Goal: Task Accomplishment & Management: Use online tool/utility

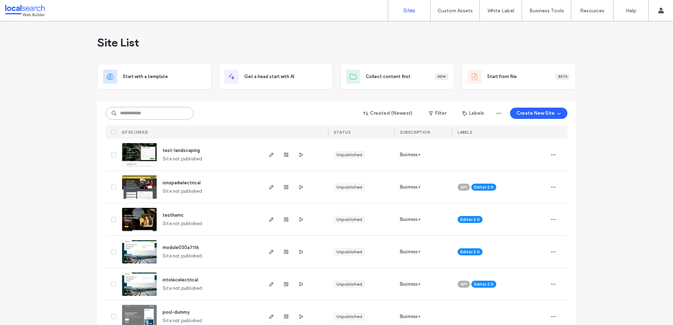
paste input "********"
click at [167, 112] on input at bounding box center [150, 113] width 88 height 13
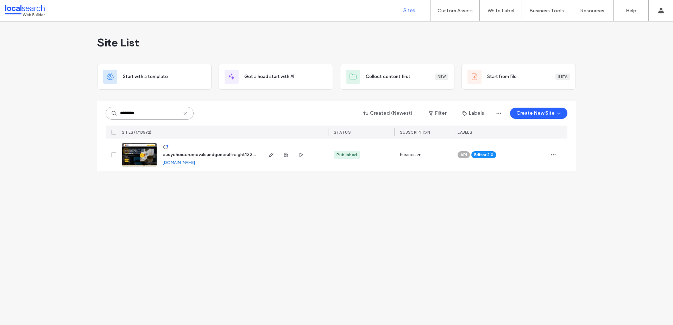
type input "********"
click at [135, 159] on img at bounding box center [139, 167] width 35 height 48
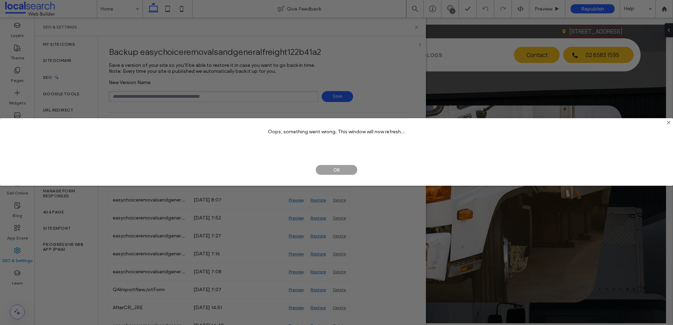
click at [327, 169] on span "OK" at bounding box center [336, 170] width 42 height 11
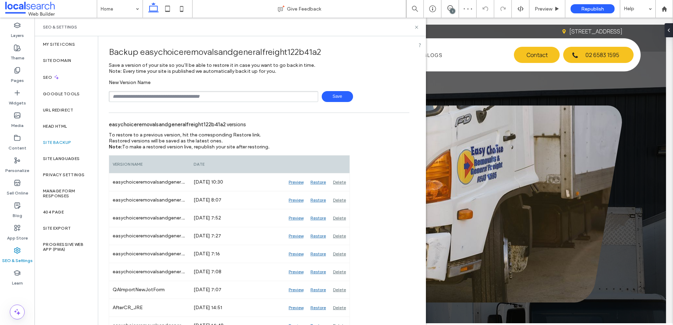
type input "**********"
click at [335, 92] on span "Save" at bounding box center [337, 96] width 31 height 11
click at [417, 26] on icon at bounding box center [416, 27] width 5 height 5
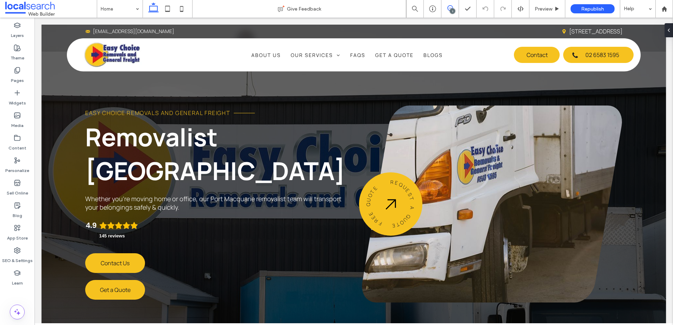
click at [452, 7] on use at bounding box center [450, 8] width 6 height 6
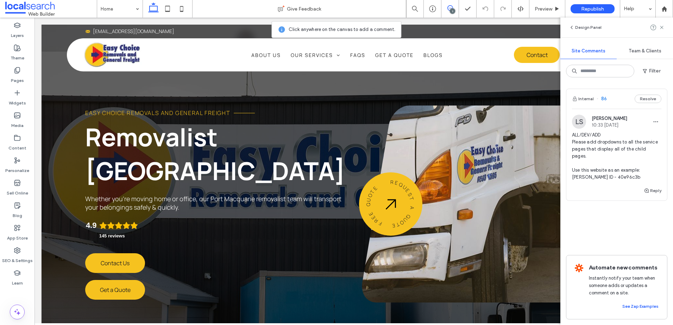
click at [648, 136] on span "ALL/DEV/ADD Please add dropdowns to all the service pages that display all of t…" at bounding box center [616, 156] width 89 height 49
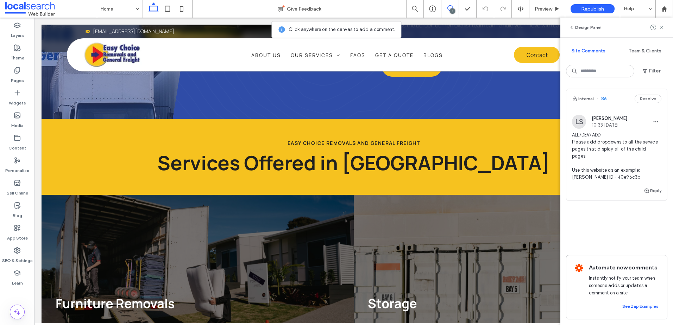
scroll to position [3637, 0]
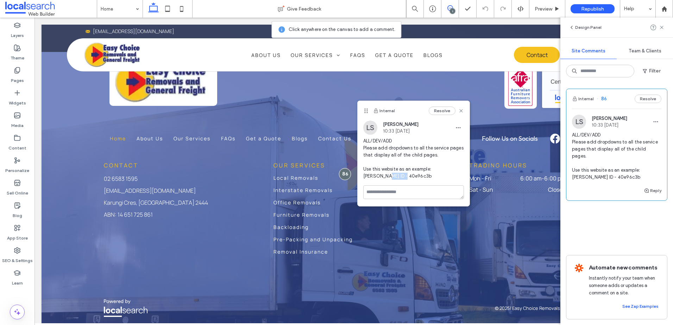
drag, startPoint x: 415, startPoint y: 175, endPoint x: 385, endPoint y: 177, distance: 29.6
click at [385, 177] on span "ALL/DEV/ADD Please add dropdowns to all the service pages that display all of t…" at bounding box center [413, 159] width 101 height 42
copy span "40e96c3b"
click at [660, 28] on icon at bounding box center [662, 28] width 6 height 6
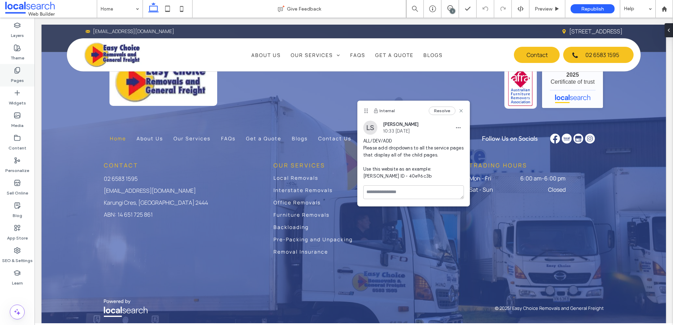
click at [21, 79] on label "Pages" at bounding box center [17, 79] width 13 height 10
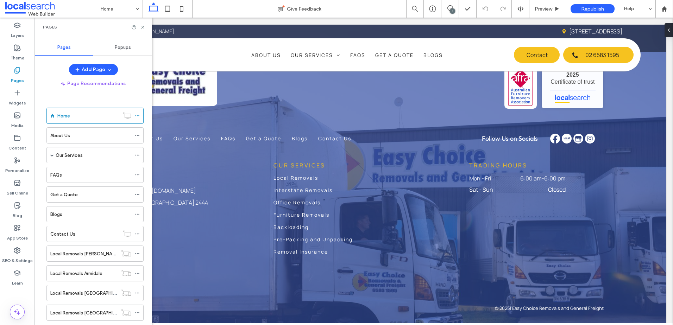
scroll to position [0, 0]
click at [70, 162] on div "Our Services" at bounding box center [94, 157] width 76 height 15
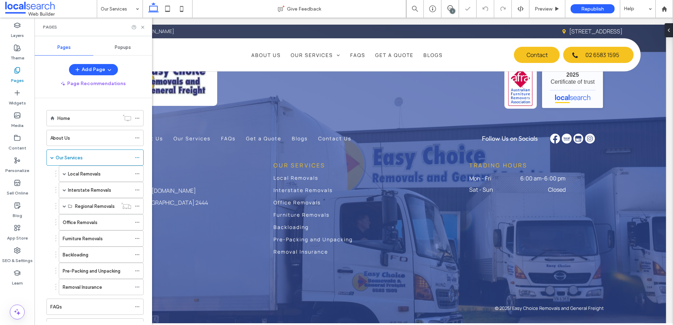
click at [93, 176] on label "Local Removals" at bounding box center [84, 174] width 33 height 12
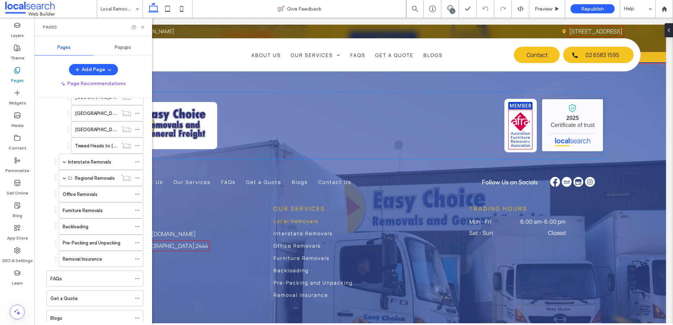
scroll to position [1847, 0]
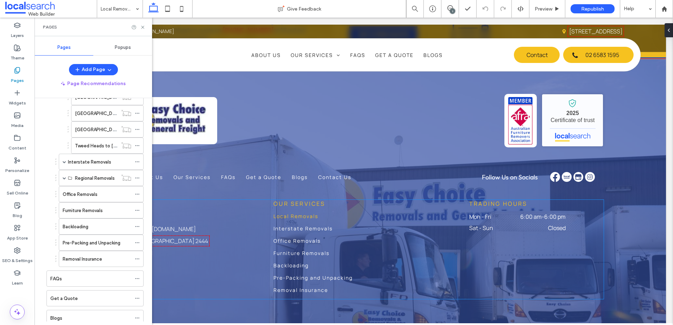
click at [299, 213] on span "Local Removals" at bounding box center [296, 216] width 45 height 7
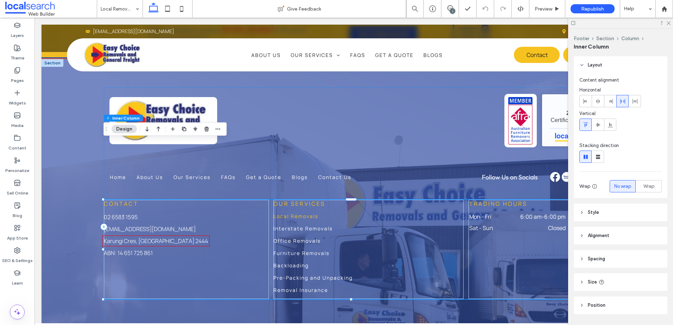
click at [300, 213] on span "Local Removals" at bounding box center [296, 216] width 45 height 7
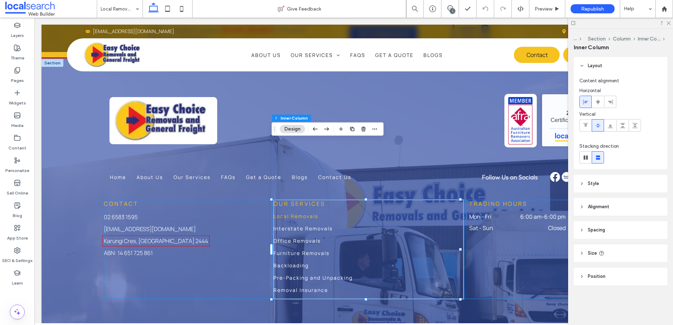
click at [300, 213] on span "Local Removals" at bounding box center [296, 216] width 45 height 7
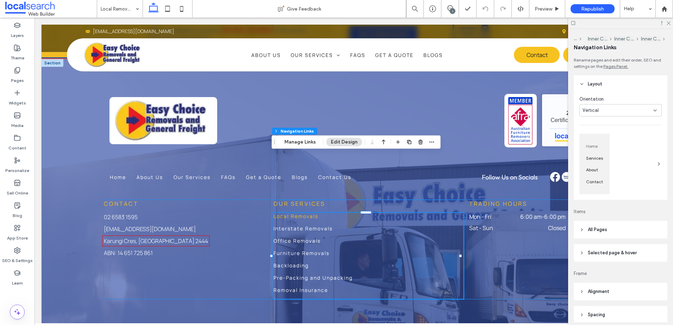
type input "***"
type input "****"
click at [298, 142] on button "Manage Links" at bounding box center [300, 142] width 40 height 8
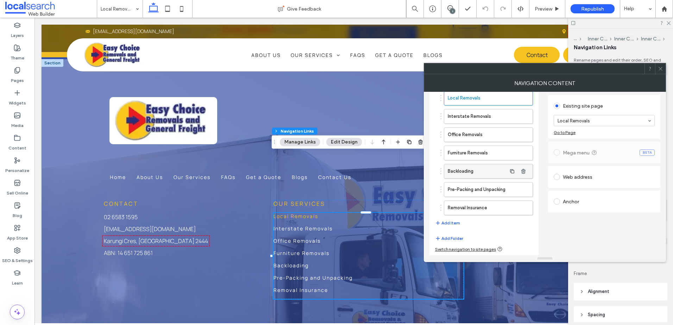
scroll to position [38, 0]
click at [256, 213] on p "02 6583 1595" at bounding box center [185, 217] width 163 height 8
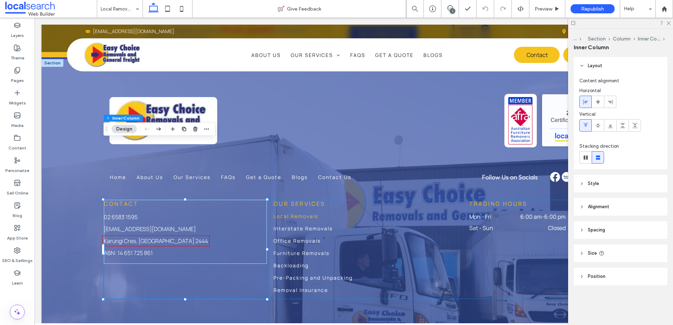
click at [456, 4] on div "1" at bounding box center [450, 9] width 18 height 18
click at [449, 10] on icon at bounding box center [450, 8] width 6 height 6
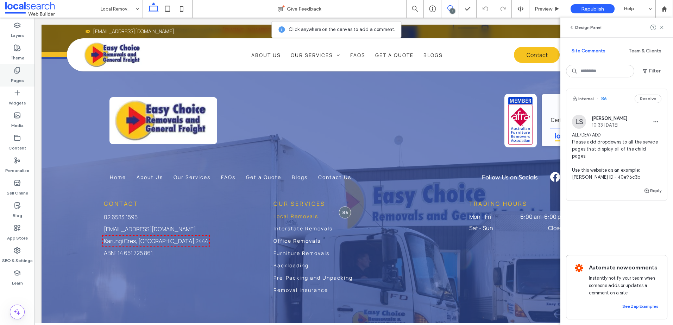
click at [19, 80] on label "Pages" at bounding box center [17, 79] width 13 height 10
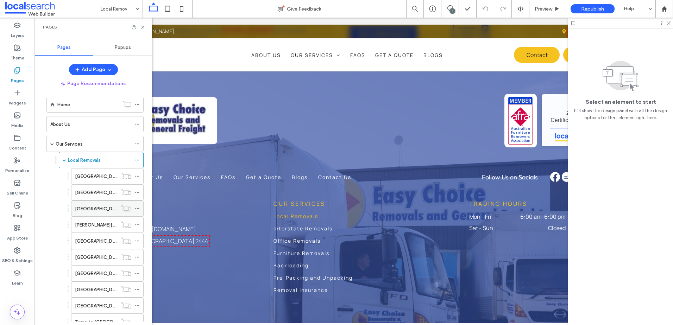
scroll to position [35, 0]
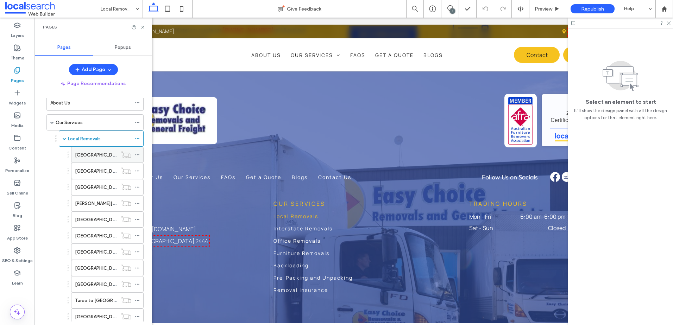
click at [102, 158] on label "[GEOGRAPHIC_DATA] to [GEOGRAPHIC_DATA]" at bounding box center [125, 155] width 101 height 12
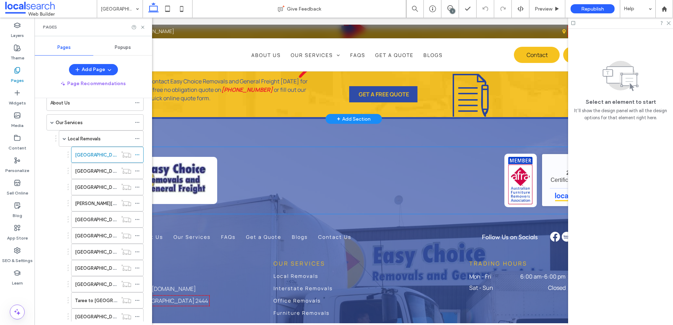
scroll to position [1866, 0]
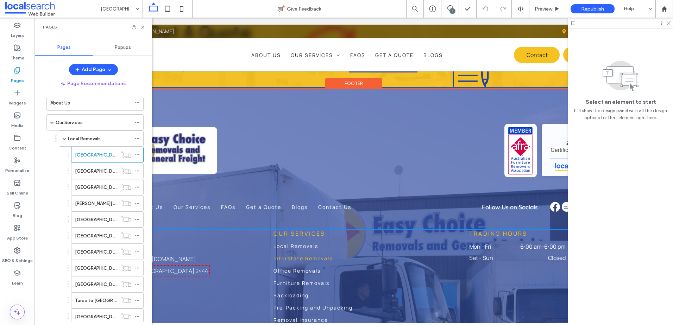
click at [293, 255] on link "Interstate Removals" at bounding box center [369, 261] width 190 height 12
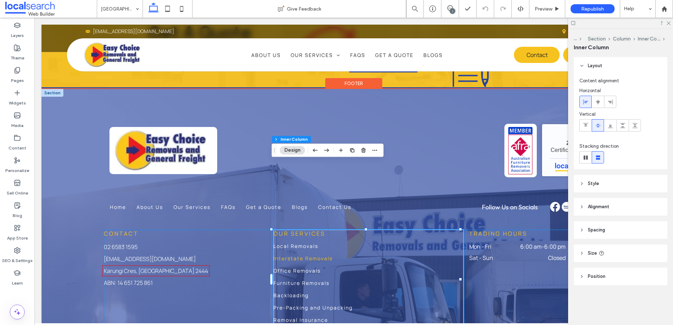
click at [293, 255] on link "Interstate Removals" at bounding box center [369, 261] width 190 height 12
click at [255, 279] on p "ABN: 14 651 725 861" at bounding box center [185, 283] width 163 height 8
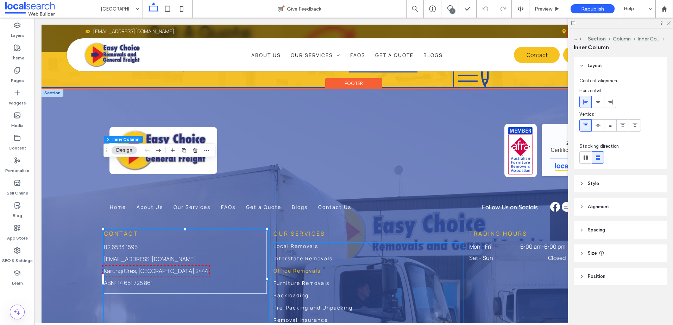
click at [318, 268] on span "Office Removals" at bounding box center [297, 271] width 47 height 7
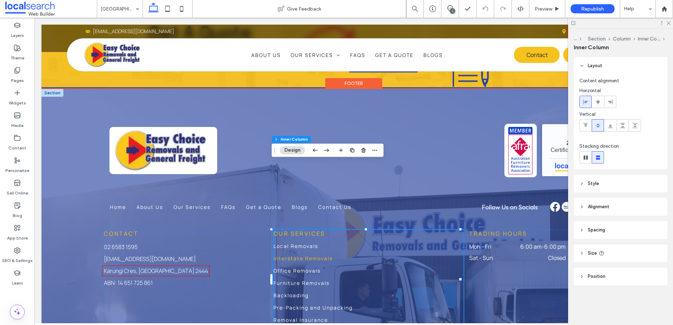
click at [318, 255] on span "Interstate Removals" at bounding box center [303, 258] width 59 height 7
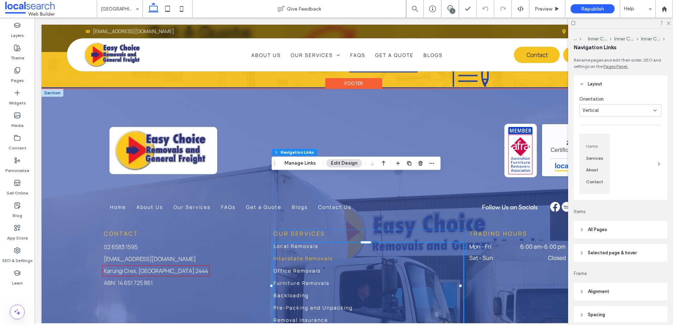
type input "***"
type input "****"
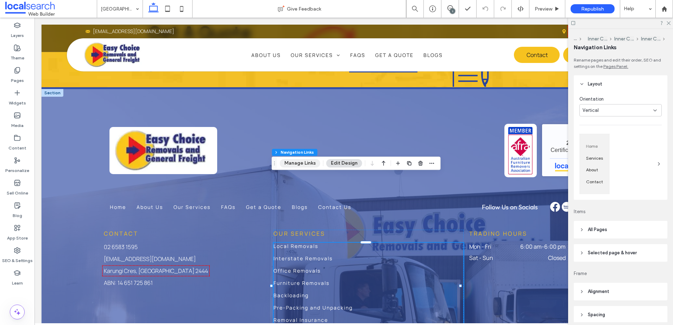
click at [307, 164] on button "Manage Links" at bounding box center [300, 163] width 40 height 8
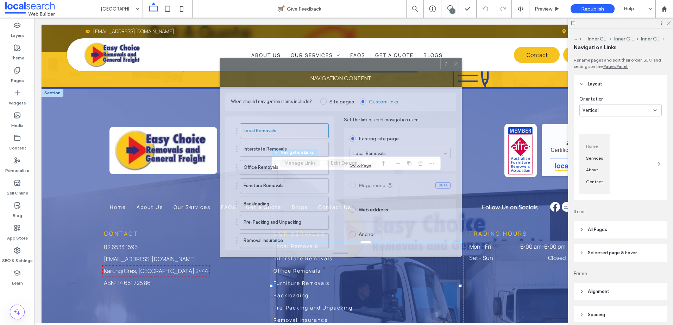
drag, startPoint x: 575, startPoint y: 69, endPoint x: 347, endPoint y: 101, distance: 230.3
click at [381, 64] on div at bounding box center [330, 63] width 220 height 11
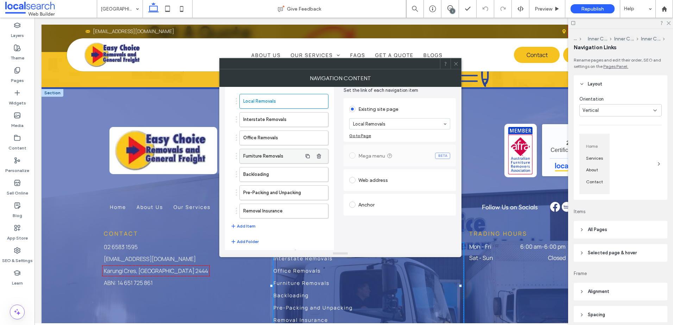
scroll to position [38, 0]
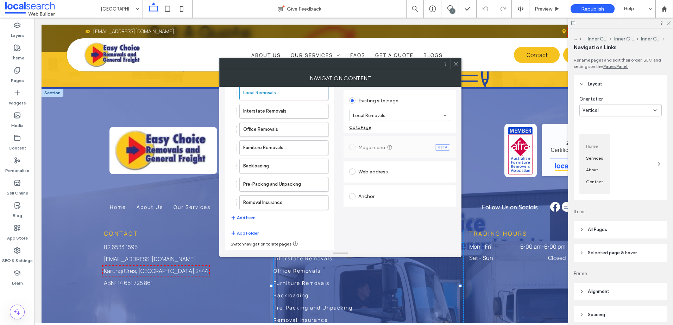
click at [249, 219] on button "Add Item" at bounding box center [243, 218] width 25 height 8
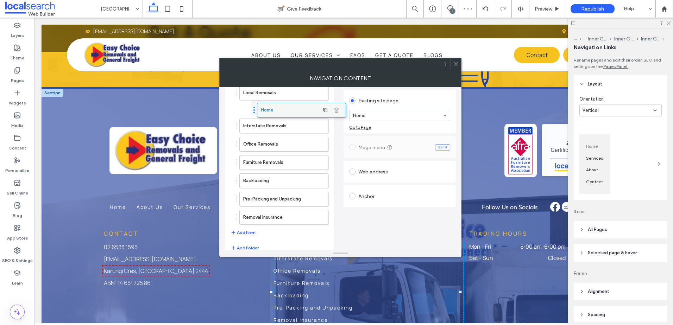
drag, startPoint x: 271, startPoint y: 224, endPoint x: 288, endPoint y: 113, distance: 112.3
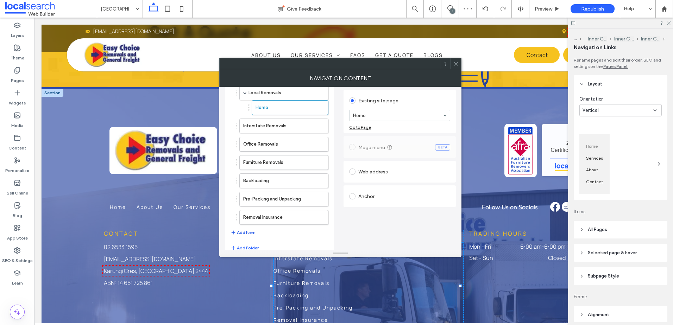
click at [244, 235] on button "Add Item" at bounding box center [243, 232] width 25 height 8
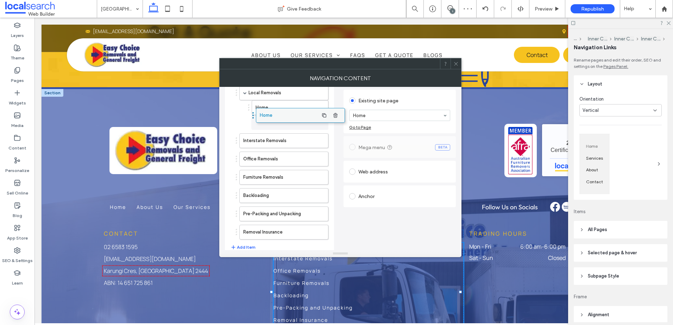
drag, startPoint x: 262, startPoint y: 238, endPoint x: 279, endPoint y: 117, distance: 121.5
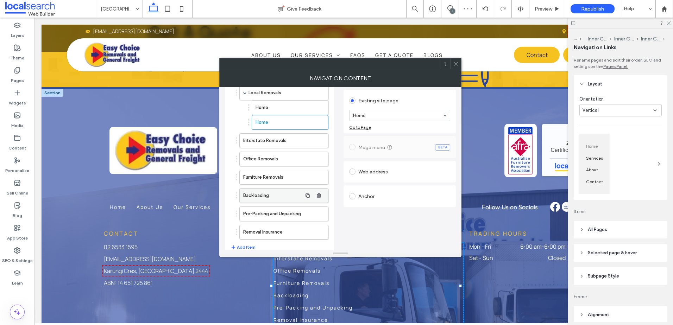
scroll to position [68, 0]
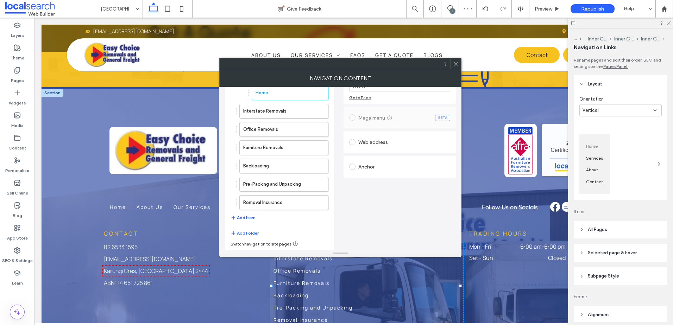
click at [245, 215] on button "Add Item" at bounding box center [243, 218] width 25 height 8
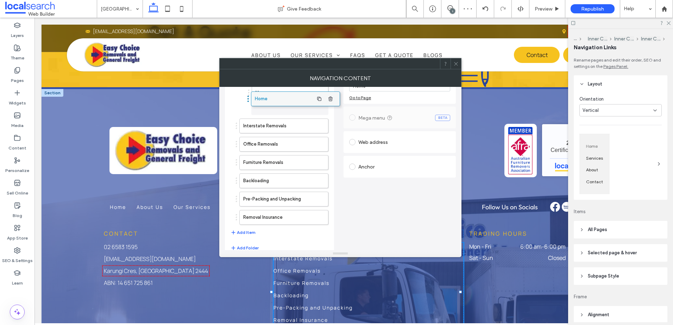
drag, startPoint x: 288, startPoint y: 112, endPoint x: 280, endPoint y: 98, distance: 16.4
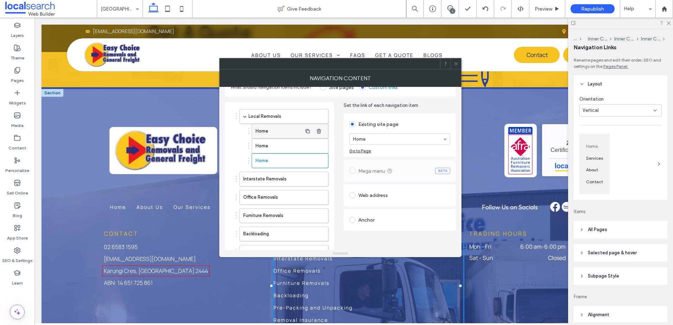
scroll to position [0, 0]
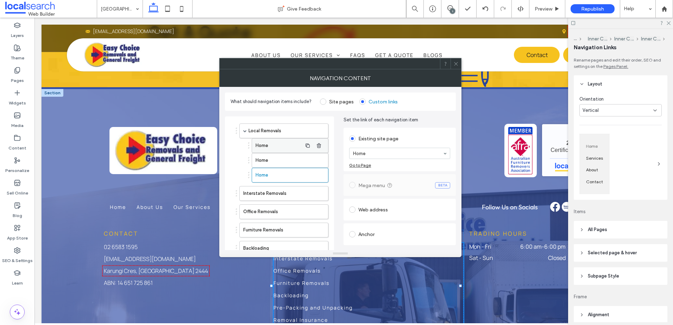
drag, startPoint x: 277, startPoint y: 144, endPoint x: 325, endPoint y: 145, distance: 47.9
click at [277, 144] on label "Home" at bounding box center [279, 146] width 46 height 14
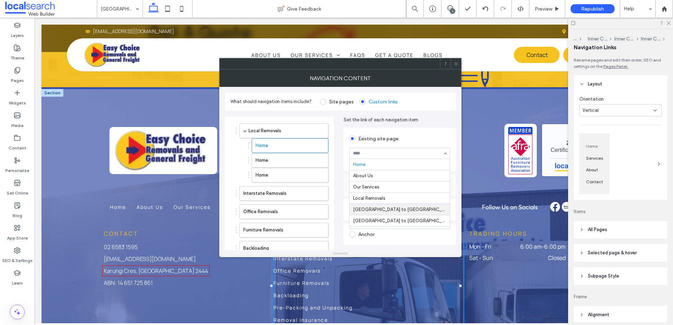
drag, startPoint x: 388, startPoint y: 205, endPoint x: 358, endPoint y: 198, distance: 30.1
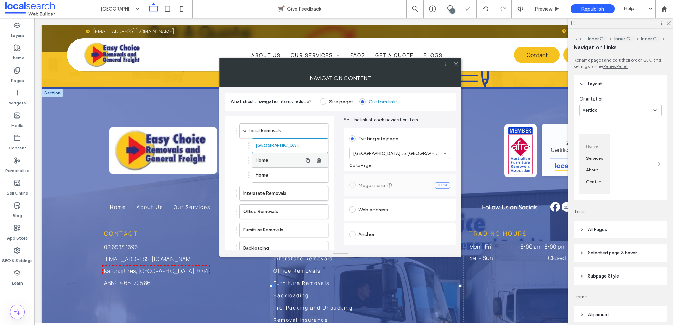
click at [276, 161] on label "Home" at bounding box center [279, 160] width 46 height 14
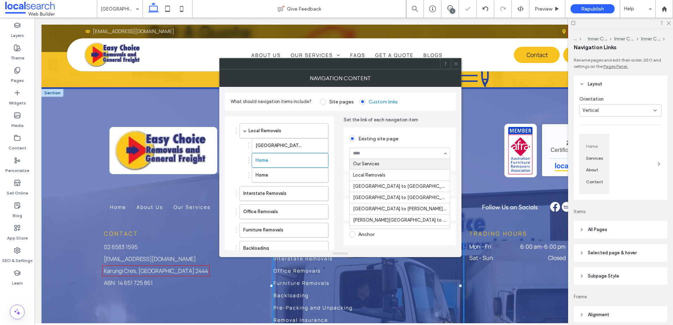
scroll to position [35, 0]
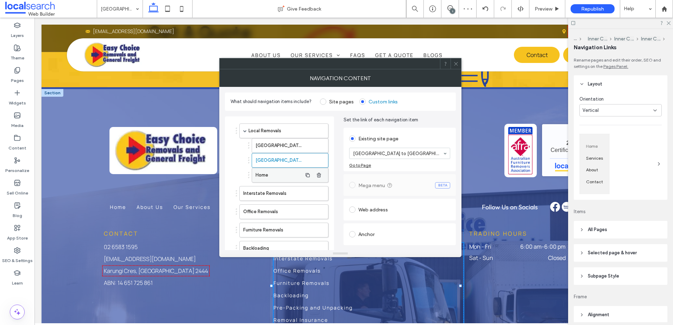
click at [271, 170] on label "Home" at bounding box center [279, 175] width 46 height 14
click at [396, 164] on div "Go to Page" at bounding box center [399, 165] width 101 height 5
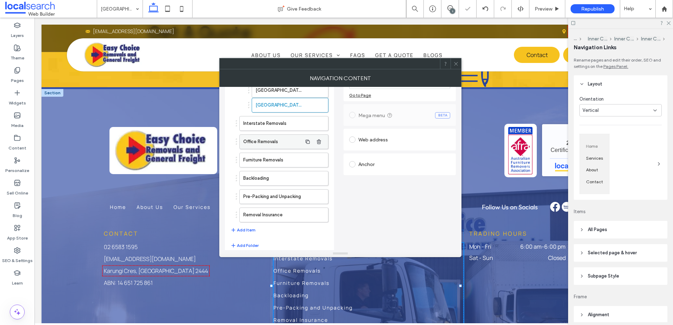
scroll to position [70, 0]
click at [244, 232] on button "Add Item" at bounding box center [243, 230] width 25 height 8
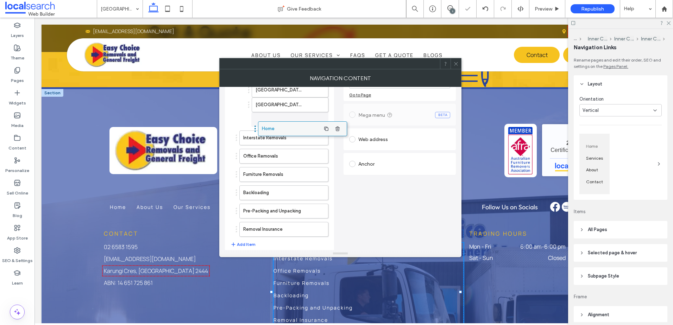
drag, startPoint x: 257, startPoint y: 233, endPoint x: 276, endPoint y: 129, distance: 105.9
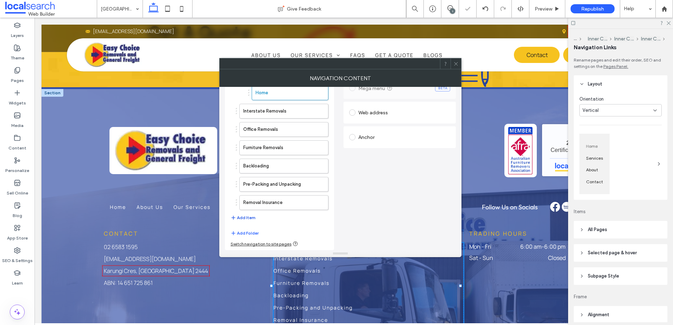
click at [244, 217] on button "Add Item" at bounding box center [243, 218] width 25 height 8
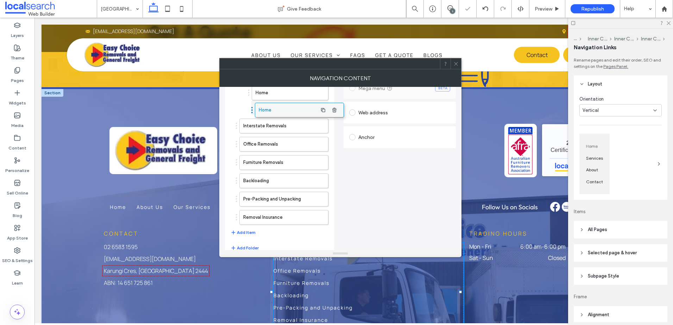
drag, startPoint x: 264, startPoint y: 222, endPoint x: 281, endPoint y: 112, distance: 111.9
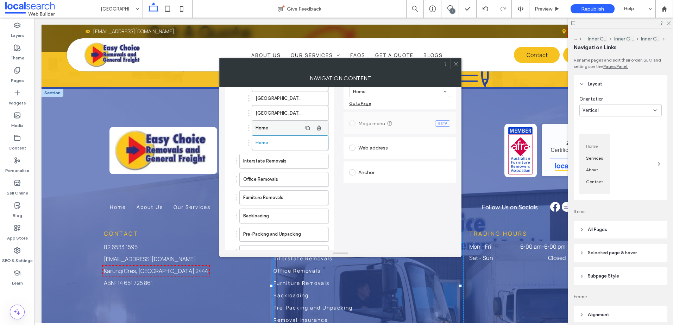
scroll to position [27, 0]
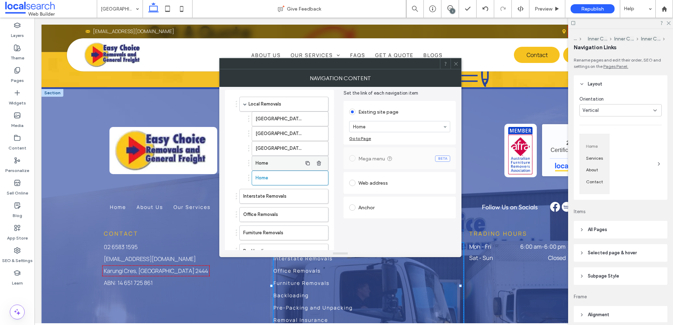
drag, startPoint x: 275, startPoint y: 163, endPoint x: 314, endPoint y: 158, distance: 39.4
click at [275, 163] on label "Home" at bounding box center [279, 163] width 46 height 14
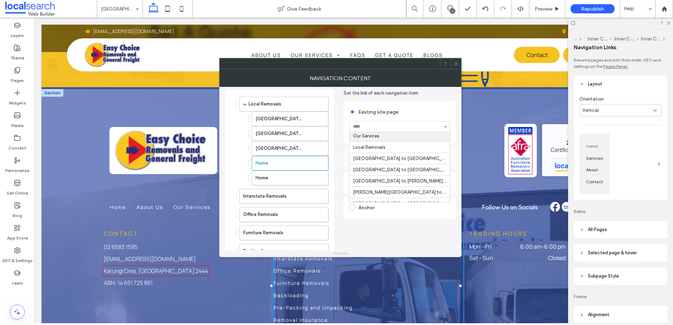
scroll to position [35, 0]
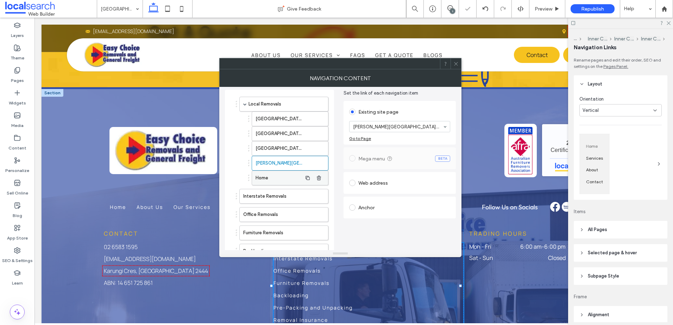
click at [273, 176] on label "Home" at bounding box center [279, 178] width 46 height 14
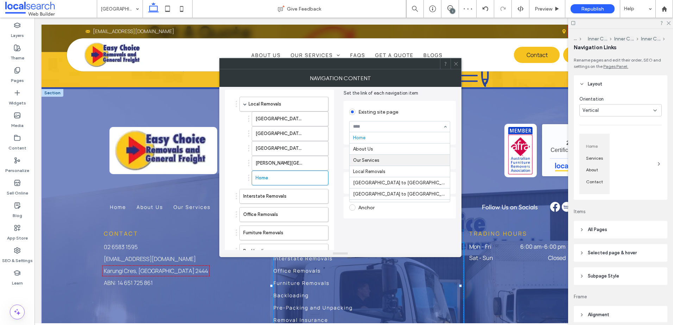
scroll to position [70, 0]
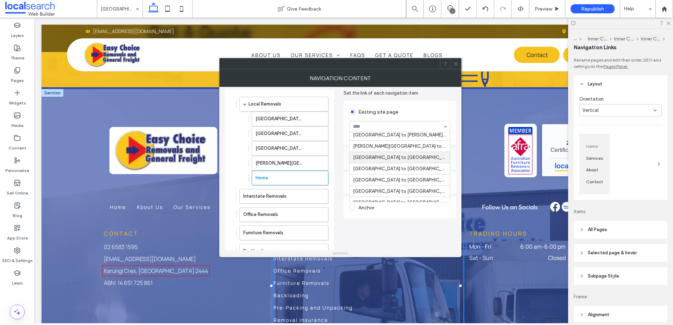
drag, startPoint x: 380, startPoint y: 157, endPoint x: 376, endPoint y: 158, distance: 4.4
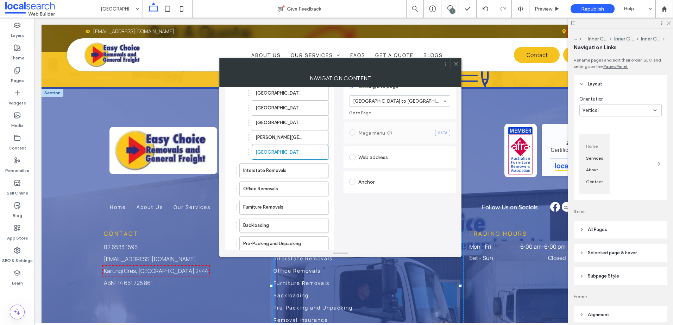
scroll to position [97, 0]
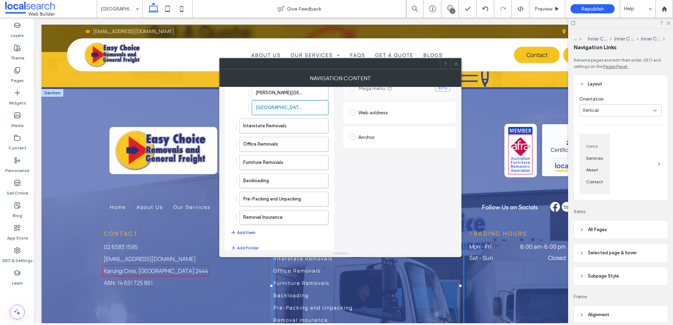
click at [248, 232] on button "Add Item" at bounding box center [243, 232] width 25 height 8
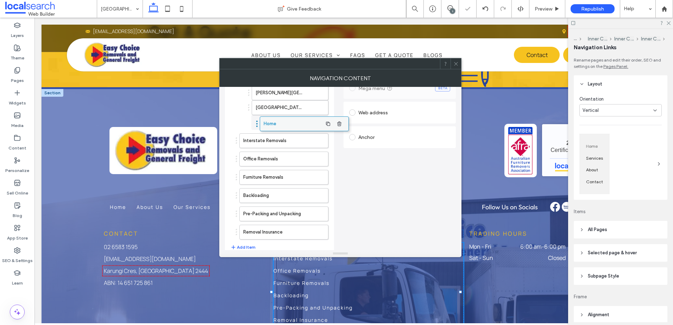
drag, startPoint x: 254, startPoint y: 235, endPoint x: 275, endPoint y: 123, distance: 113.8
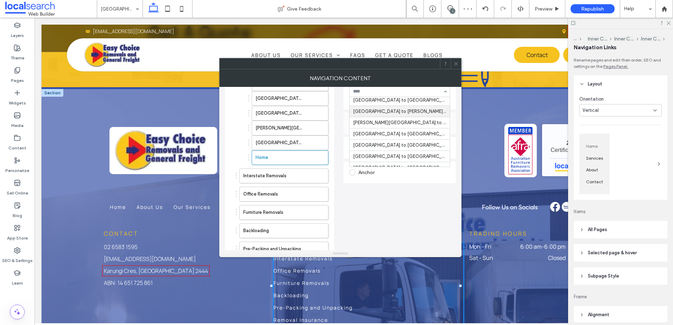
scroll to position [70, 0]
drag, startPoint x: 372, startPoint y: 132, endPoint x: 363, endPoint y: 134, distance: 9.4
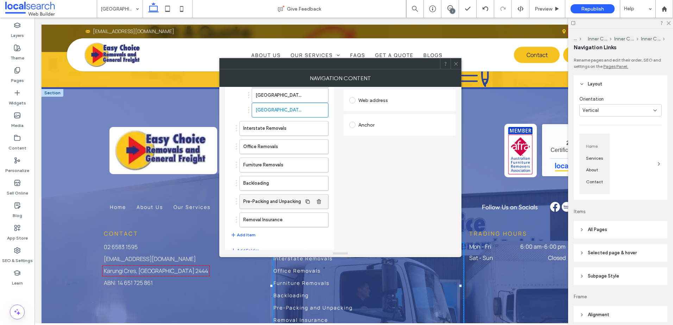
scroll to position [127, 0]
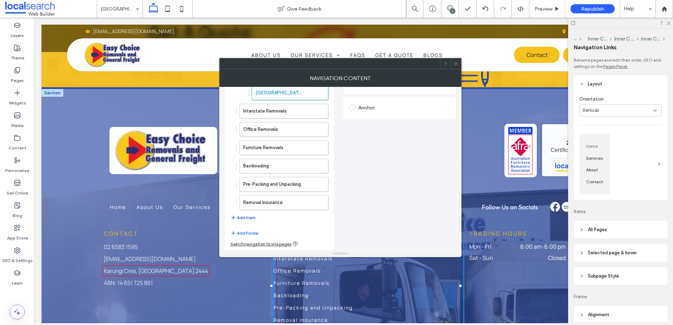
click at [244, 218] on button "Add Item" at bounding box center [243, 218] width 25 height 8
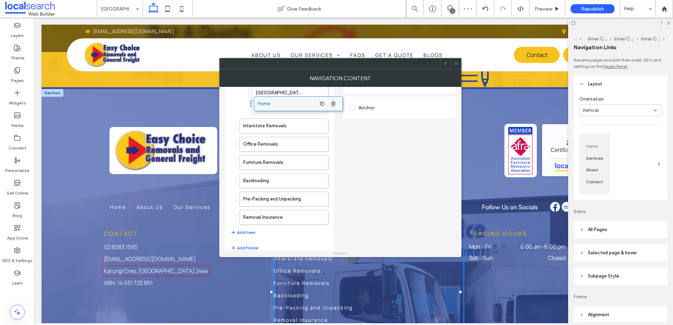
drag, startPoint x: 251, startPoint y: 219, endPoint x: 266, endPoint y: 103, distance: 117.1
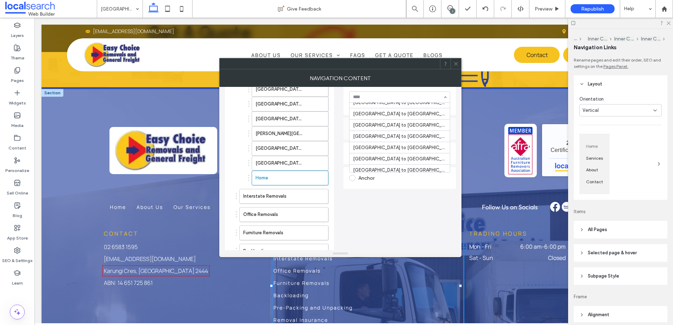
scroll to position [282, 0]
click at [29, 75] on div "Pages" at bounding box center [17, 75] width 35 height 23
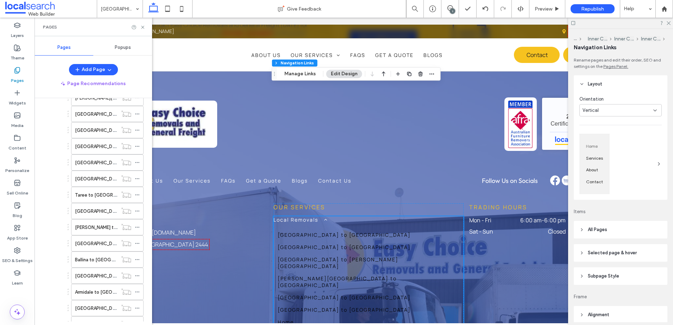
scroll to position [1955, 0]
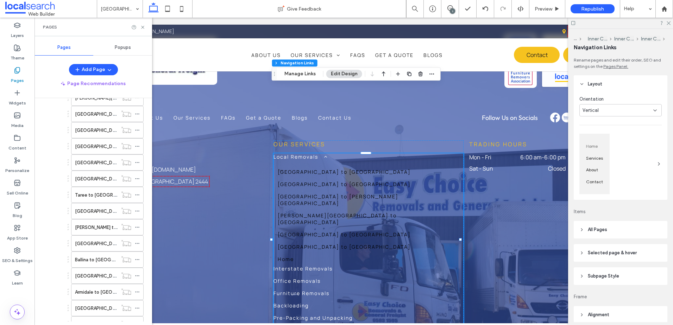
click at [312, 190] on link "[GEOGRAPHIC_DATA] to [PERSON_NAME][GEOGRAPHIC_DATA]" at bounding box center [369, 199] width 190 height 19
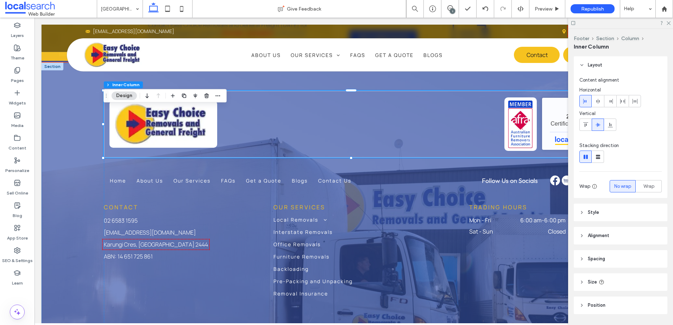
type input "**"
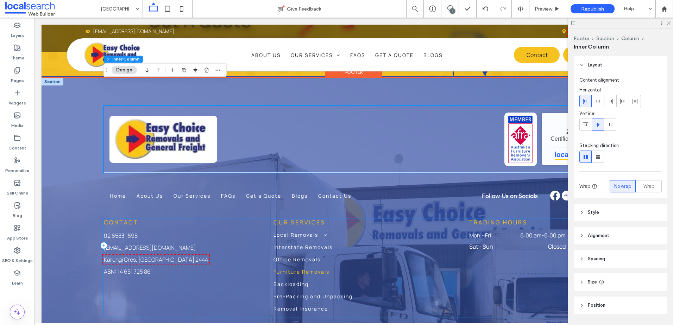
scroll to position [1878, 0]
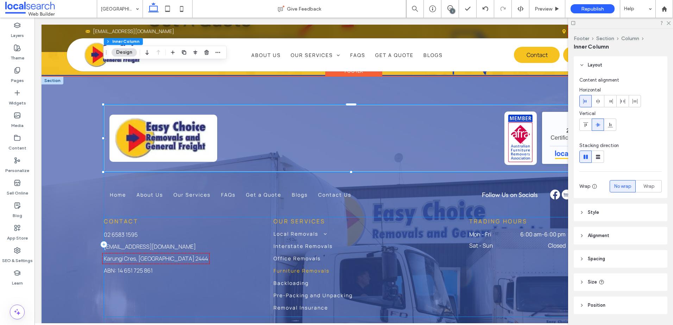
click at [299, 268] on span "Furniture Removals" at bounding box center [302, 271] width 56 height 7
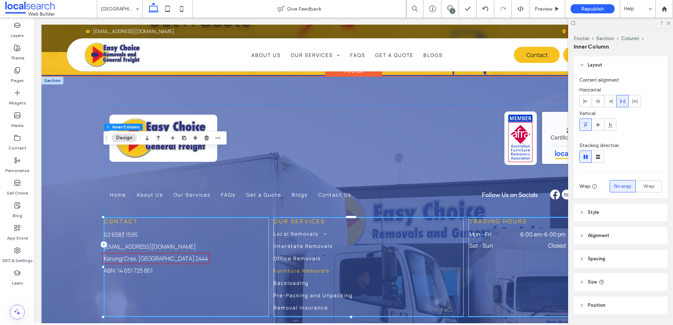
type input "**"
click at [299, 268] on span "Furniture Removals" at bounding box center [302, 271] width 56 height 7
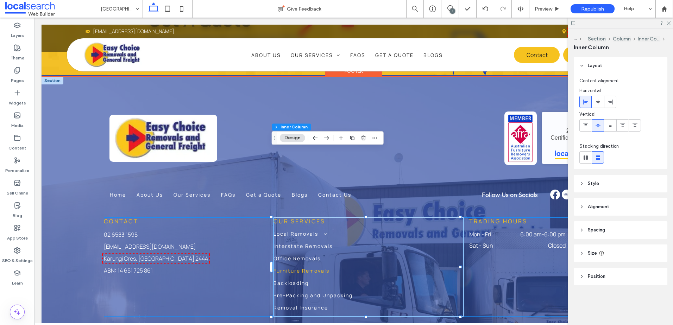
click at [299, 268] on span "Furniture Removals" at bounding box center [302, 271] width 56 height 7
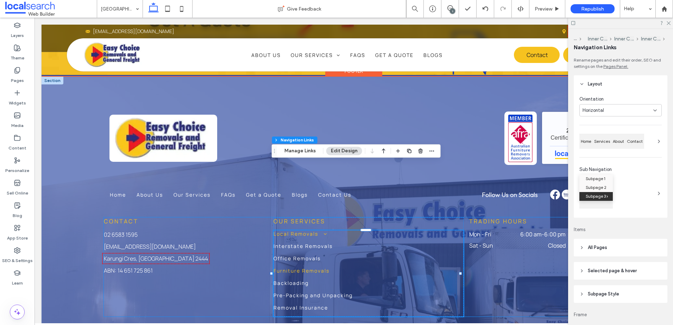
type input "***"
type input "****"
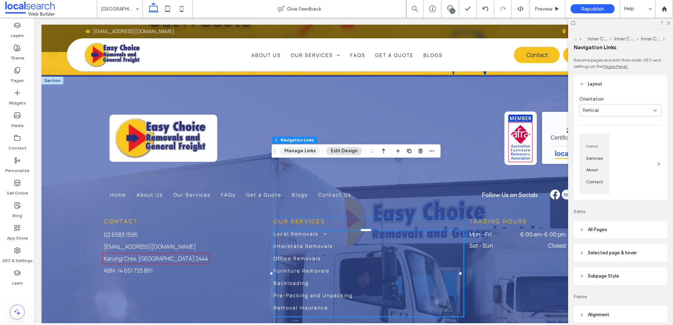
click at [303, 153] on button "Manage Links" at bounding box center [300, 151] width 40 height 8
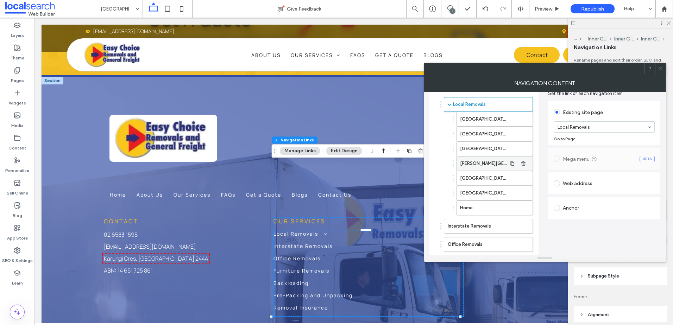
scroll to position [35, 0]
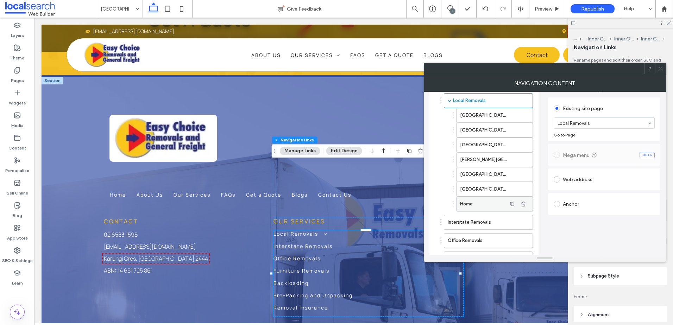
click at [477, 205] on label "Home" at bounding box center [483, 204] width 46 height 14
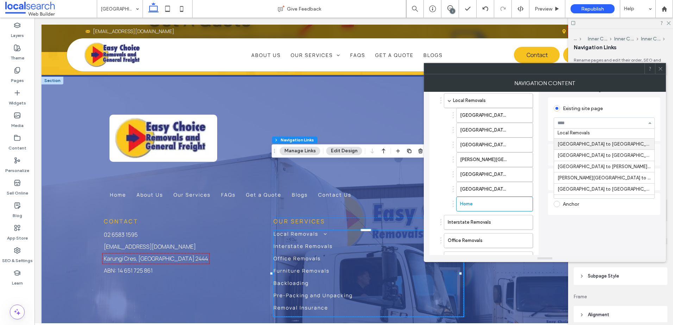
scroll to position [70, 0]
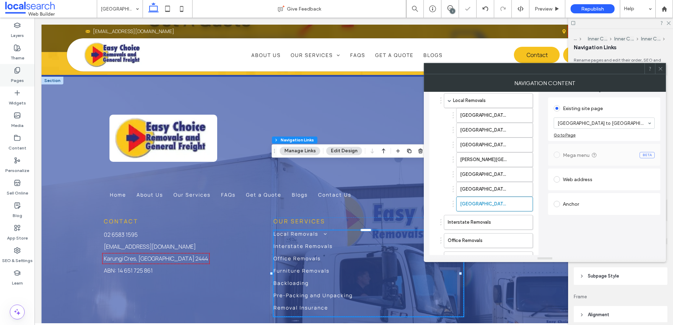
click at [15, 72] on use at bounding box center [17, 71] width 5 height 6
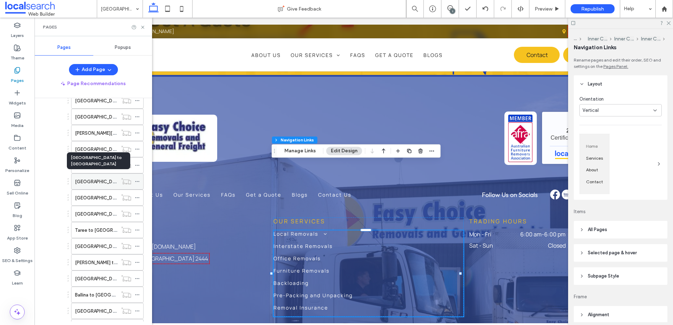
scroll to position [141, 0]
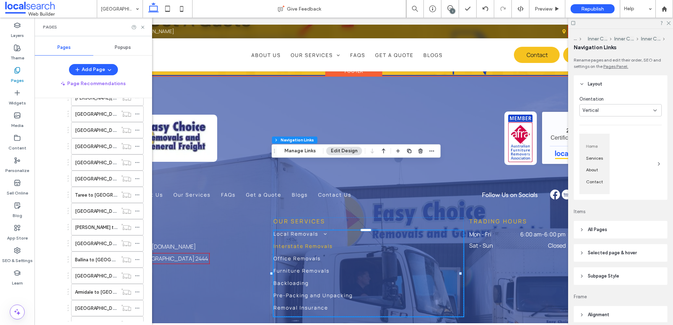
click at [299, 243] on link "Interstate Removals" at bounding box center [369, 249] width 190 height 12
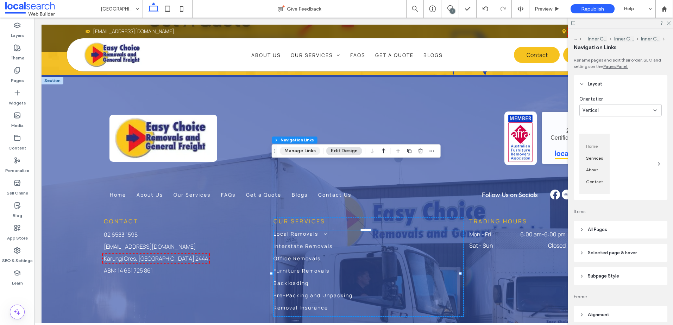
click at [300, 151] on button "Manage Links" at bounding box center [300, 151] width 40 height 8
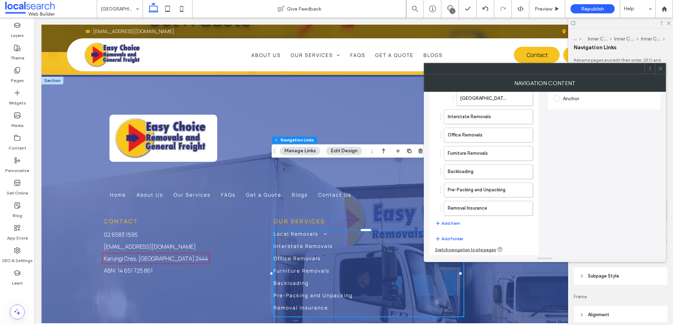
scroll to position [142, 0]
click at [453, 221] on button "Add Item" at bounding box center [447, 223] width 25 height 8
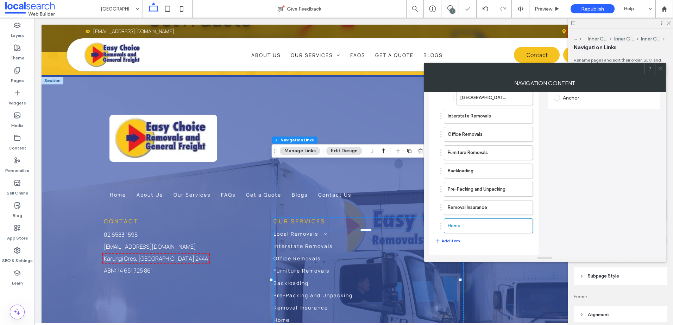
click at [448, 240] on button "Add Item" at bounding box center [447, 241] width 25 height 8
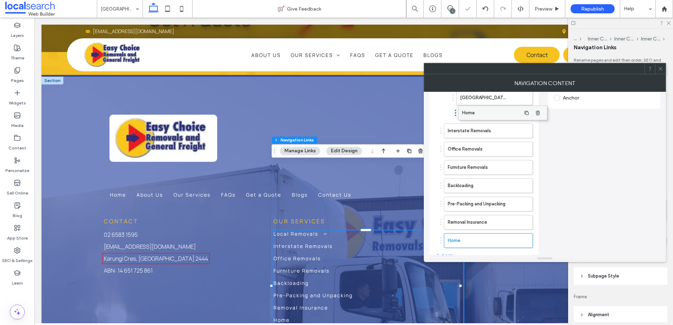
drag, startPoint x: 481, startPoint y: 227, endPoint x: 496, endPoint y: 114, distance: 113.9
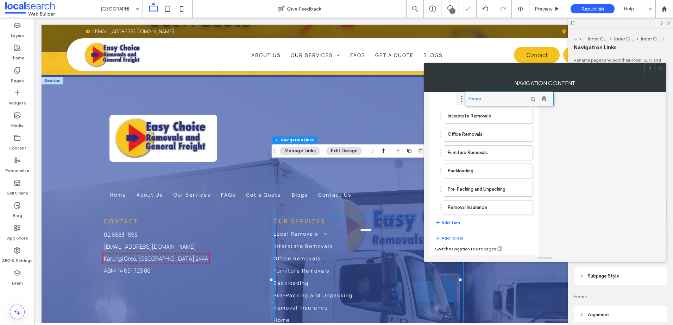
scroll to position [171, 0]
drag, startPoint x: 452, startPoint y: 206, endPoint x: 466, endPoint y: 103, distance: 103.3
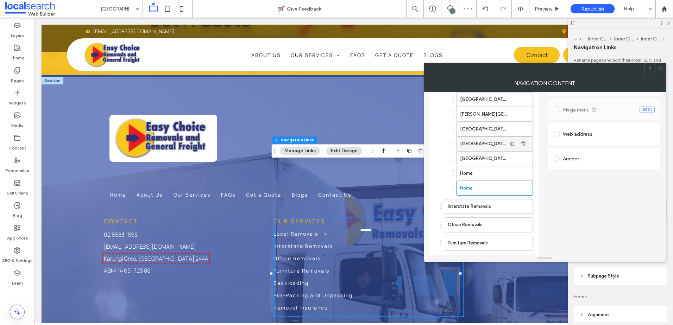
scroll to position [65, 0]
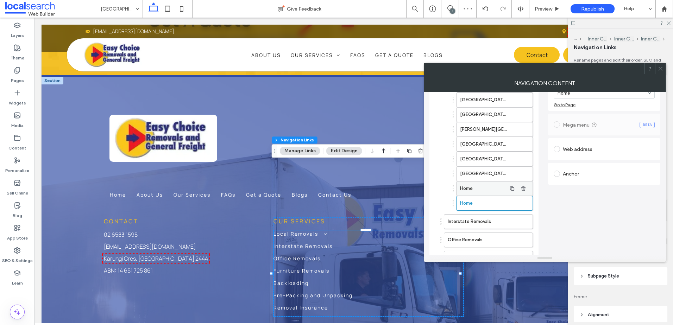
click at [478, 184] on label "Home" at bounding box center [483, 189] width 46 height 14
click at [23, 73] on div "Pages" at bounding box center [17, 75] width 35 height 23
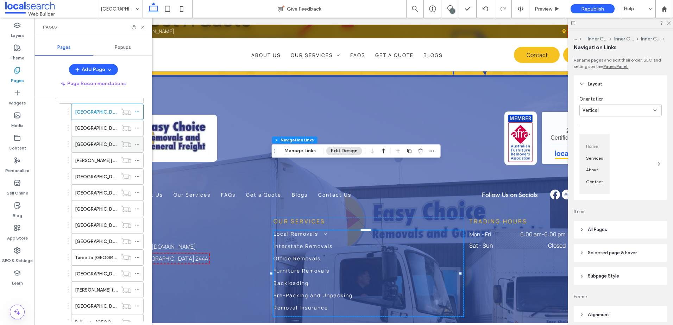
scroll to position [106, 0]
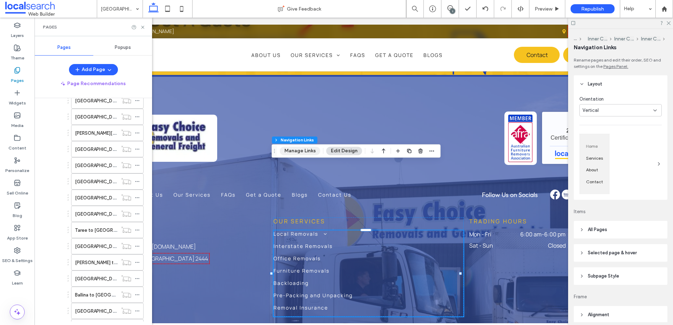
click at [305, 149] on button "Manage Links" at bounding box center [300, 151] width 40 height 8
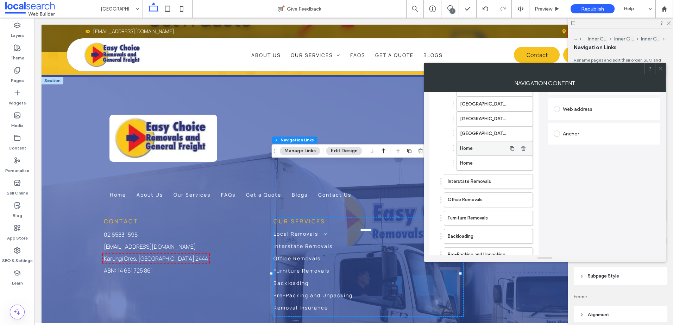
click at [478, 153] on label "Home" at bounding box center [483, 149] width 46 height 14
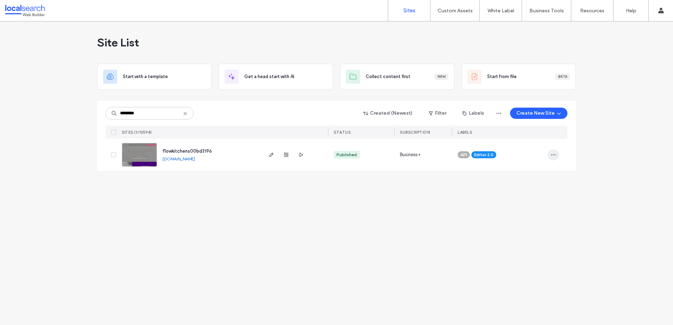
type input "********"
click at [551, 152] on span "button" at bounding box center [553, 154] width 11 height 11
click at [395, 228] on div "Site List Start with a template Get a head start with AI Collect content first …" at bounding box center [336, 173] width 673 height 304
drag, startPoint x: 148, startPoint y: 157, endPoint x: 135, endPoint y: 151, distance: 13.5
click at [135, 151] on img at bounding box center [139, 167] width 35 height 48
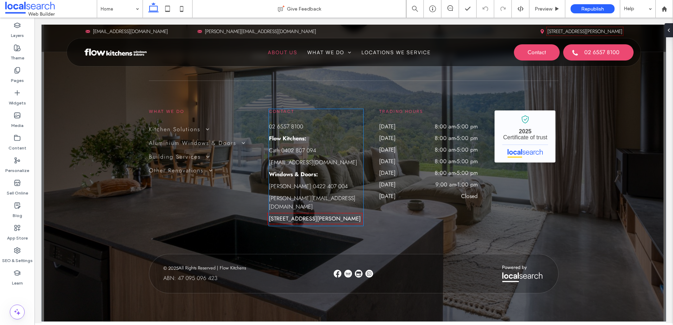
scroll to position [2660, 0]
click at [201, 131] on span at bounding box center [205, 129] width 10 height 6
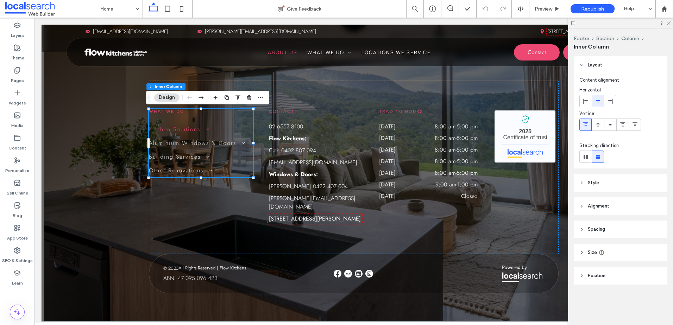
click at [201, 131] on span at bounding box center [205, 129] width 10 height 6
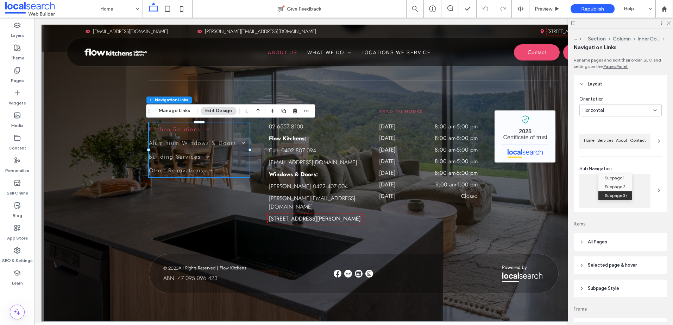
type input "***"
type input "****"
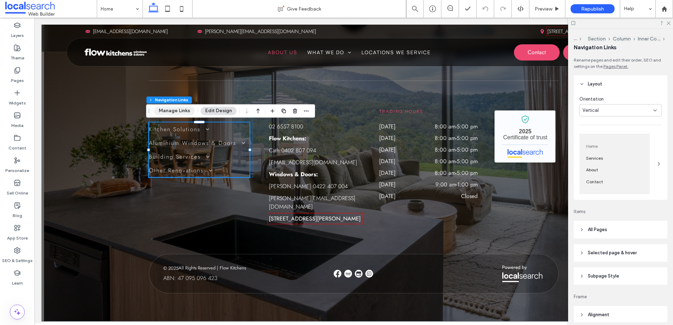
drag, startPoint x: 176, startPoint y: 113, endPoint x: 276, endPoint y: 111, distance: 100.3
click at [176, 113] on button "Manage Links" at bounding box center [174, 111] width 40 height 8
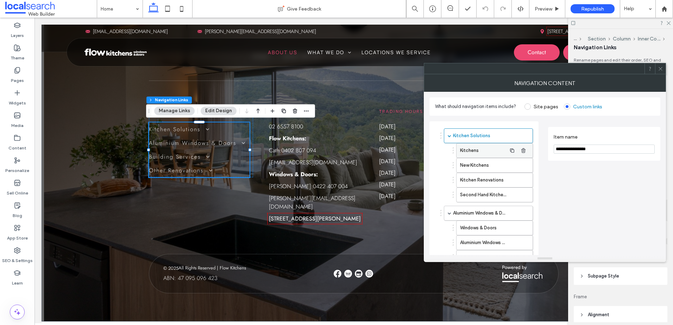
click at [479, 145] on label "Kitchens" at bounding box center [483, 151] width 46 height 14
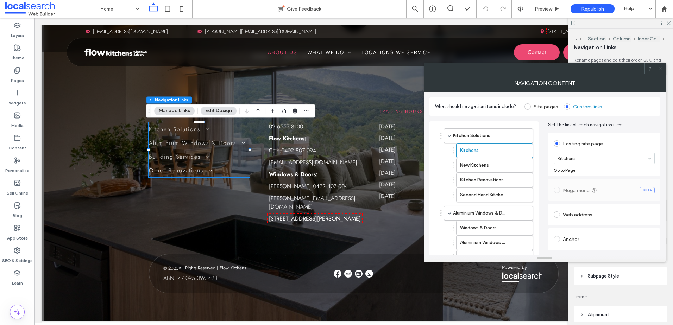
click at [660, 68] on use at bounding box center [661, 69] width 4 height 4
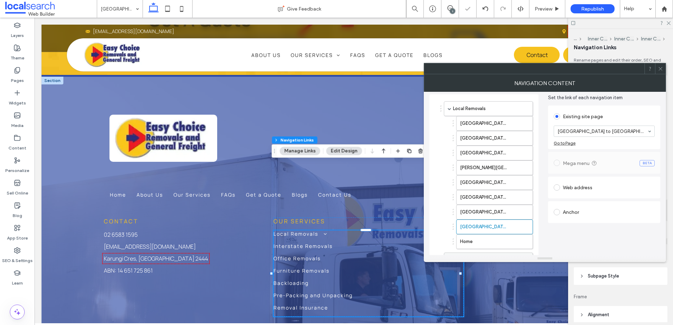
scroll to position [70, 0]
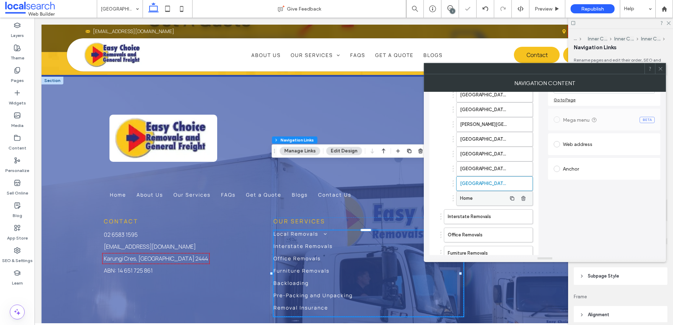
click at [479, 202] on label "Home" at bounding box center [483, 199] width 46 height 14
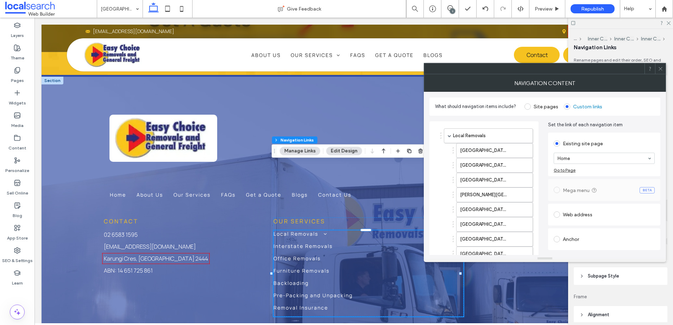
scroll to position [35, 0]
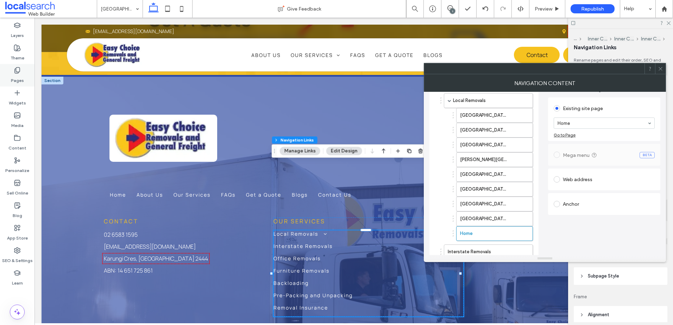
click at [19, 77] on label "Pages" at bounding box center [17, 79] width 13 height 10
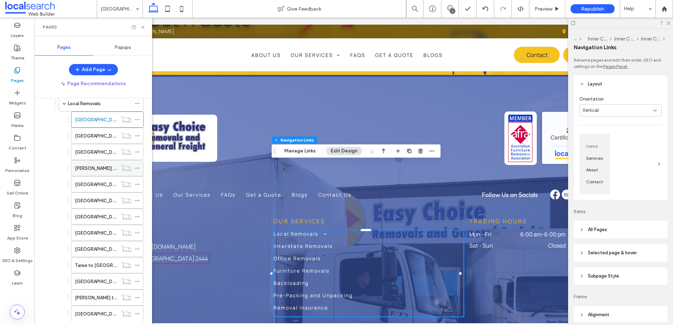
scroll to position [106, 0]
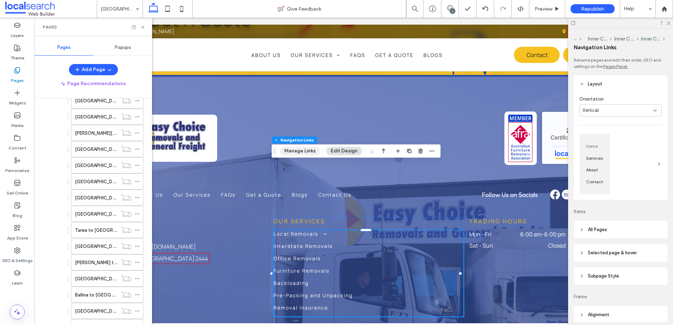
click at [288, 150] on button "Manage Links" at bounding box center [300, 151] width 40 height 8
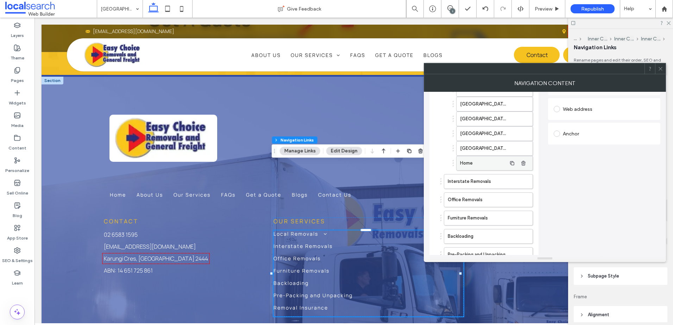
click at [482, 167] on label "Home" at bounding box center [483, 163] width 46 height 14
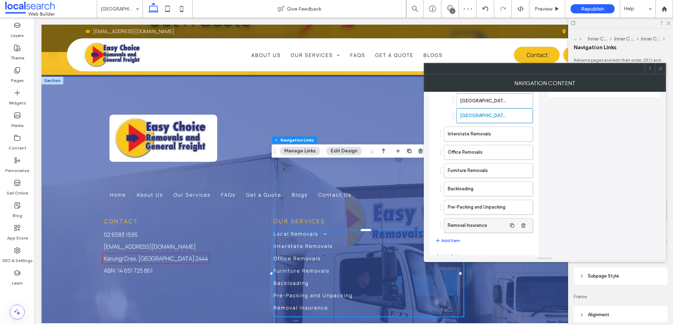
scroll to position [171, 0]
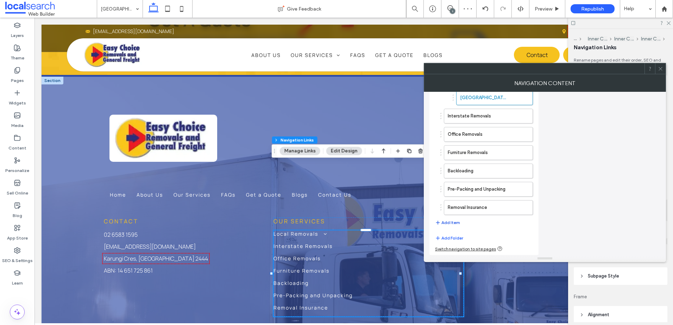
click at [454, 224] on button "Add Item" at bounding box center [447, 223] width 25 height 8
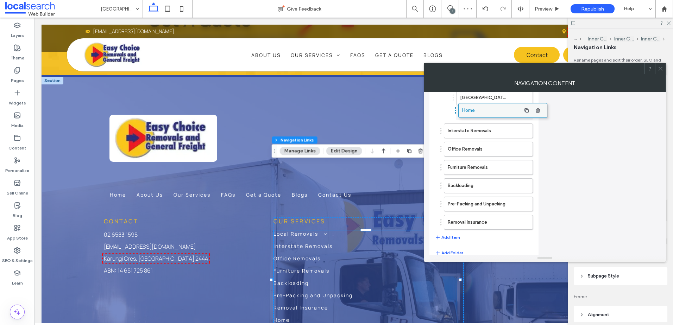
drag, startPoint x: 471, startPoint y: 228, endPoint x: 486, endPoint y: 113, distance: 116.4
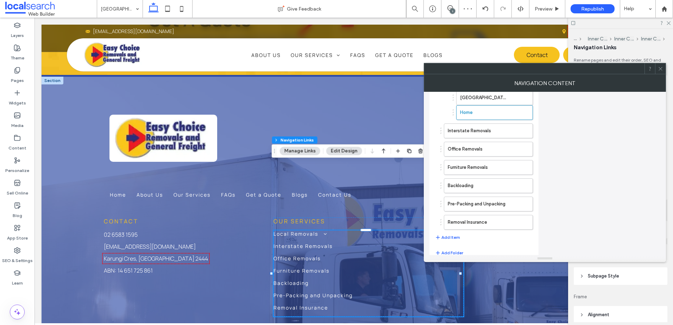
scroll to position [186, 0]
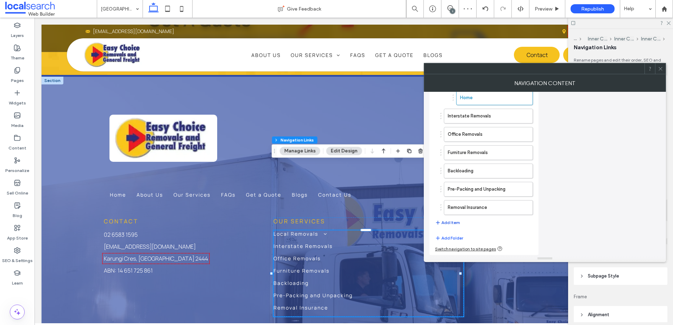
click at [449, 221] on button "Add Item" at bounding box center [447, 223] width 25 height 8
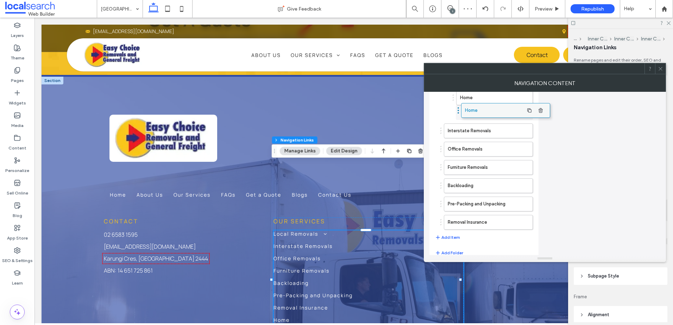
drag, startPoint x: 490, startPoint y: 88, endPoint x: 489, endPoint y: 110, distance: 21.5
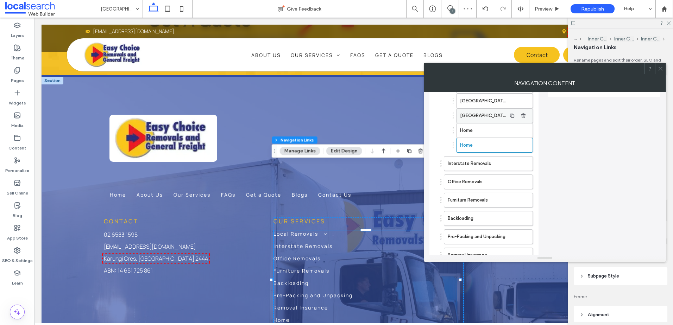
scroll to position [151, 0]
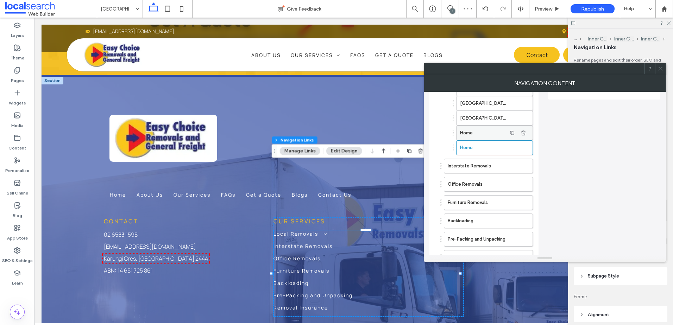
click at [489, 131] on label "Home" at bounding box center [483, 133] width 46 height 14
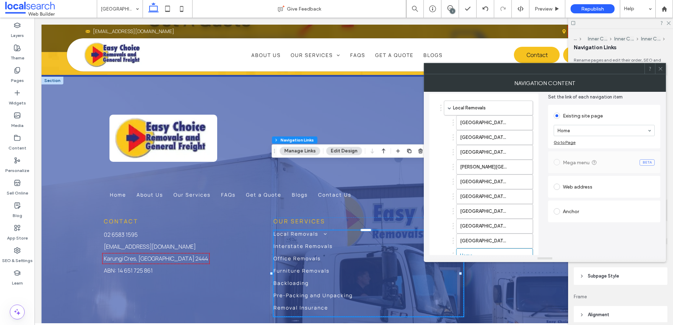
scroll to position [45, 0]
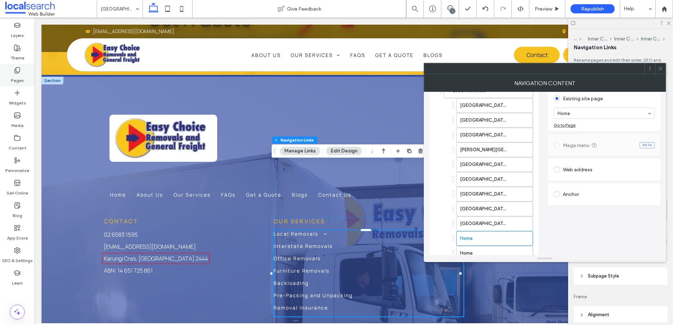
click at [20, 77] on label "Pages" at bounding box center [17, 79] width 13 height 10
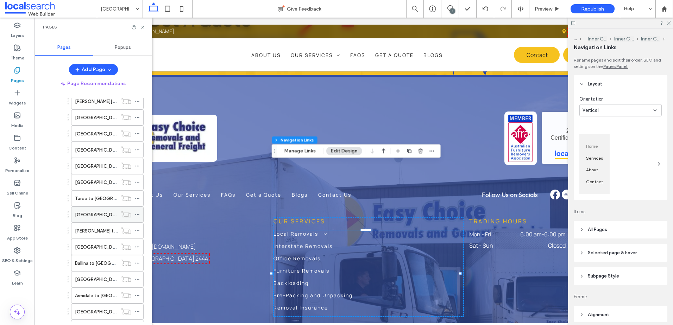
scroll to position [141, 0]
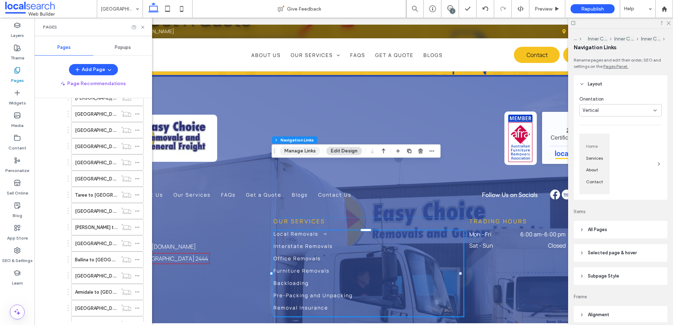
click at [307, 151] on button "Manage Links" at bounding box center [300, 151] width 40 height 8
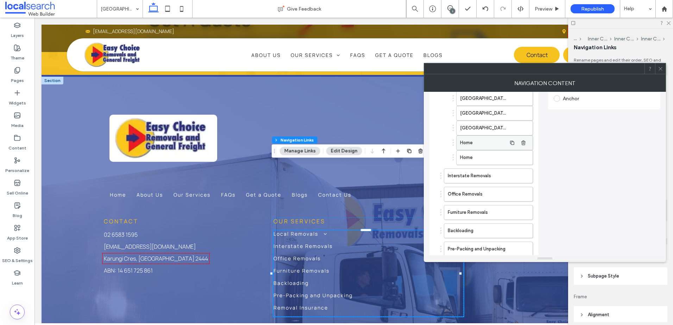
scroll to position [106, 0]
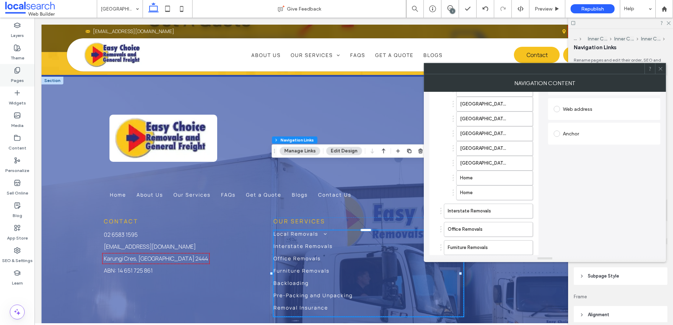
click at [23, 71] on div "Pages" at bounding box center [17, 75] width 35 height 23
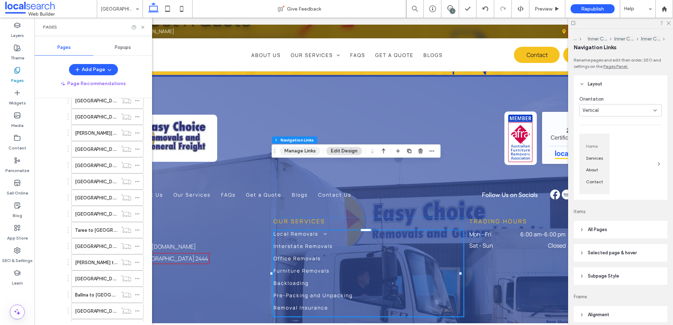
click at [302, 153] on button "Manage Links" at bounding box center [300, 151] width 40 height 8
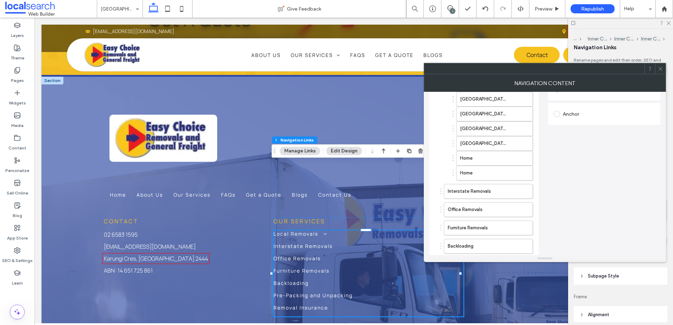
scroll to position [141, 0]
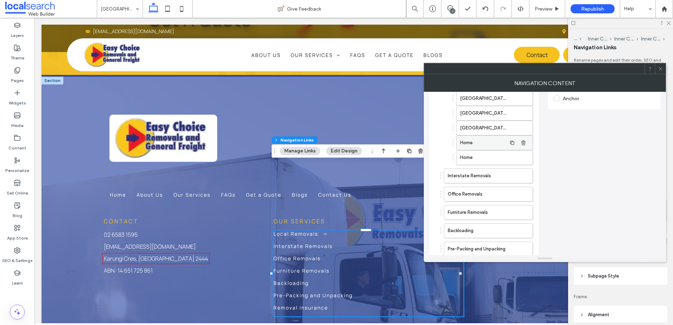
click at [477, 146] on label "Home" at bounding box center [483, 143] width 46 height 14
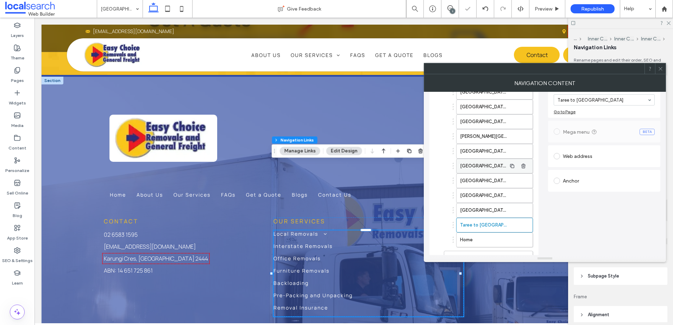
scroll to position [70, 0]
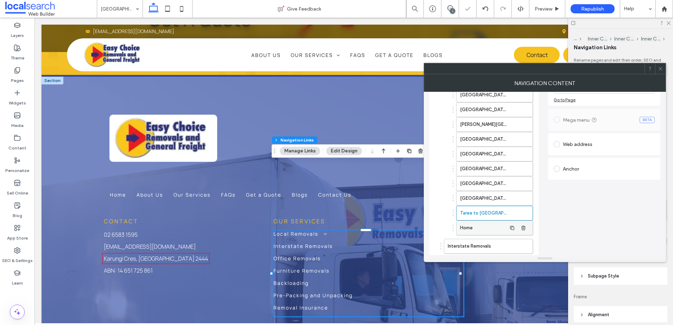
click at [469, 228] on label "Home" at bounding box center [483, 228] width 46 height 14
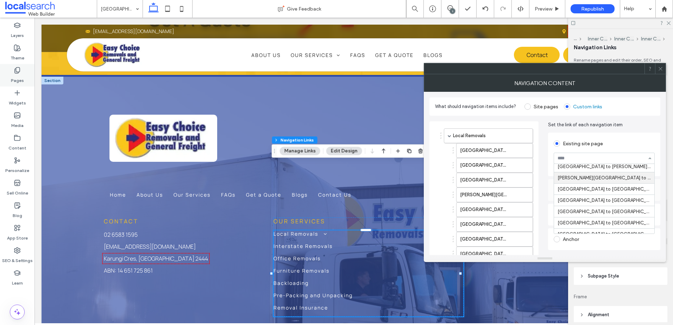
click at [17, 72] on use at bounding box center [17, 71] width 5 height 6
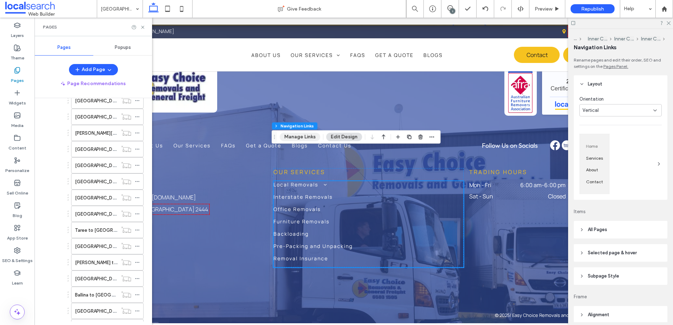
scroll to position [1892, 0]
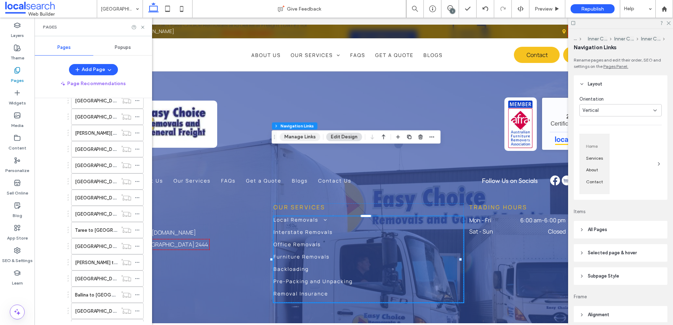
click at [302, 138] on button "Manage Links" at bounding box center [300, 137] width 40 height 8
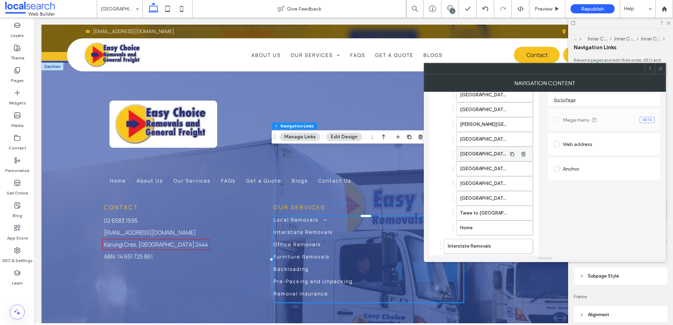
scroll to position [106, 0]
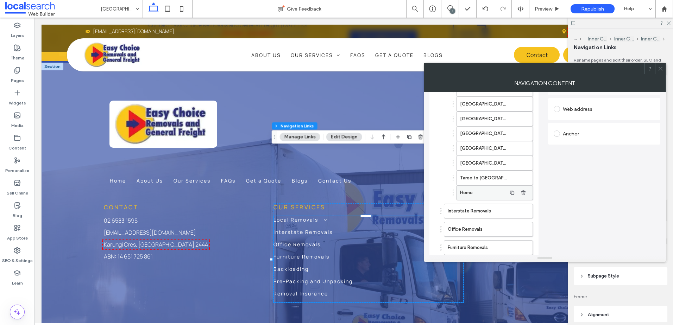
click at [478, 193] on label "Home" at bounding box center [483, 193] width 46 height 14
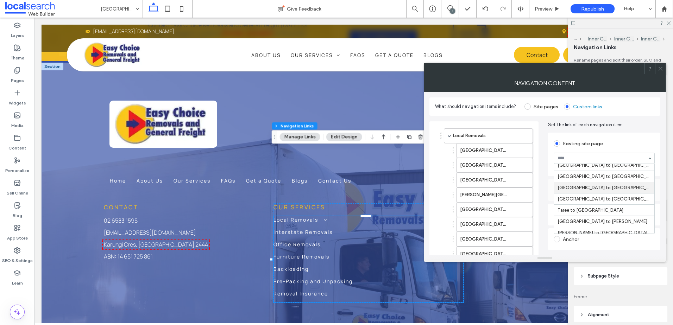
scroll to position [141, 0]
drag, startPoint x: 579, startPoint y: 190, endPoint x: 535, endPoint y: 199, distance: 45.6
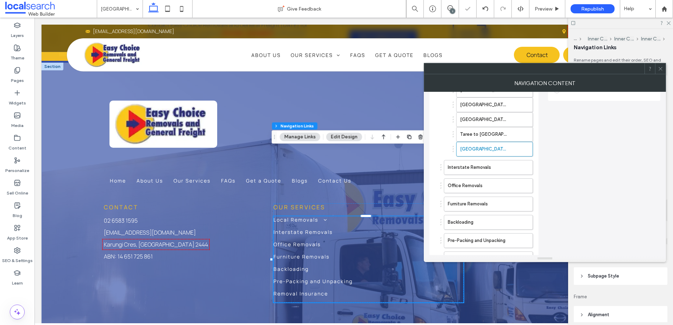
scroll to position [201, 0]
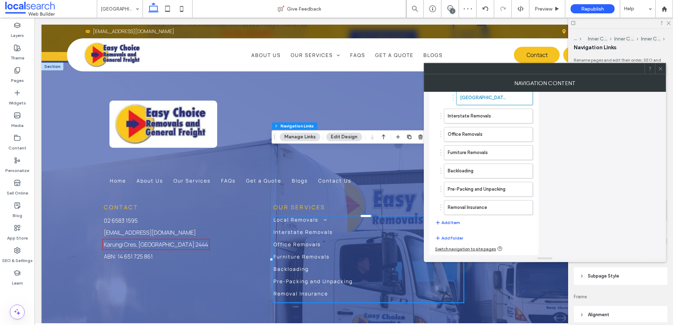
click at [451, 221] on button "Add Item" at bounding box center [447, 223] width 25 height 8
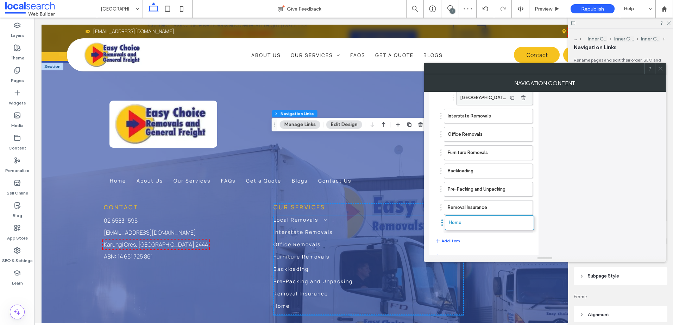
scroll to position [1905, 0]
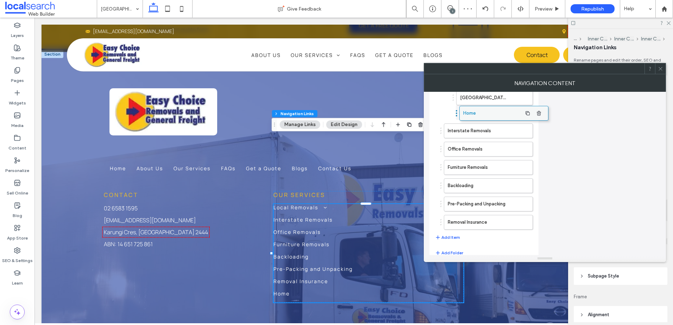
drag, startPoint x: 460, startPoint y: 226, endPoint x: 476, endPoint y: 113, distance: 113.7
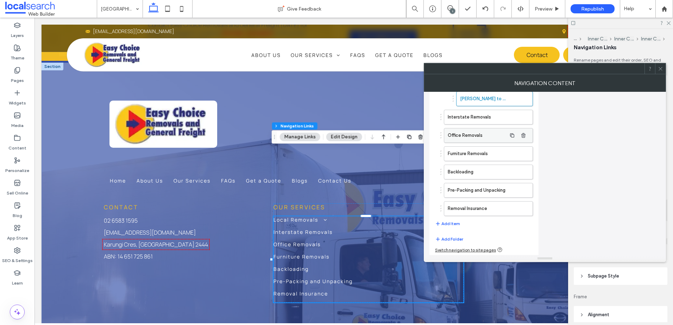
scroll to position [215, 0]
click at [448, 231] on div "Local Removals Port Macquarie to Coffs Harbour Coffs Harbour to Port Macquarie …" at bounding box center [484, 80] width 109 height 349
click at [447, 220] on button "Add Item" at bounding box center [447, 223] width 25 height 8
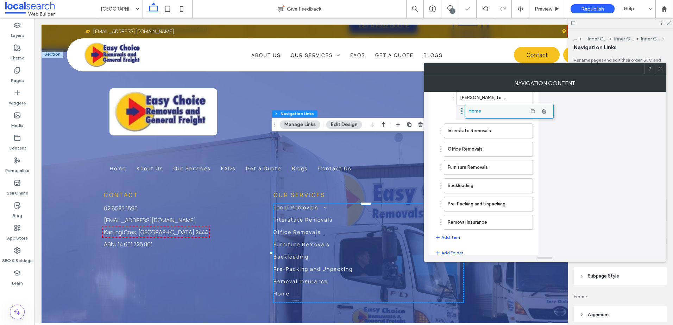
drag, startPoint x: 471, startPoint y: 229, endPoint x: 491, endPoint y: 114, distance: 116.6
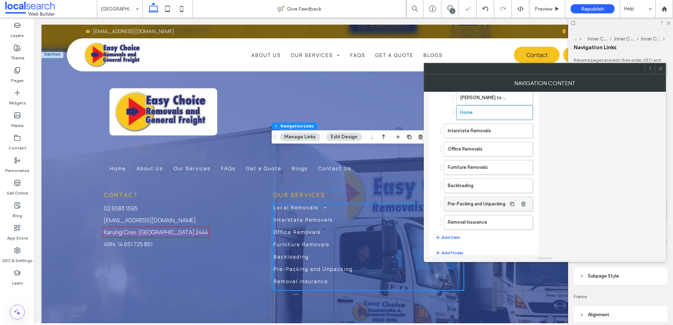
scroll to position [1892, 0]
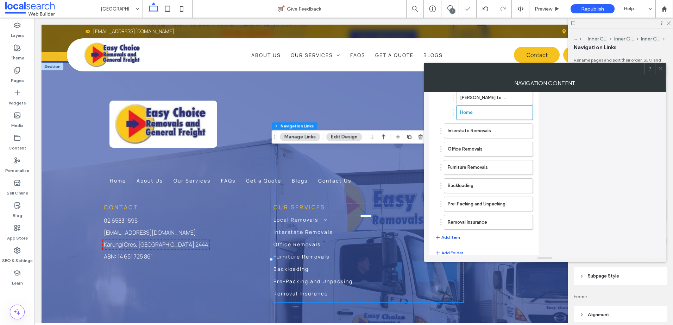
click at [455, 235] on button "Add Item" at bounding box center [447, 237] width 25 height 8
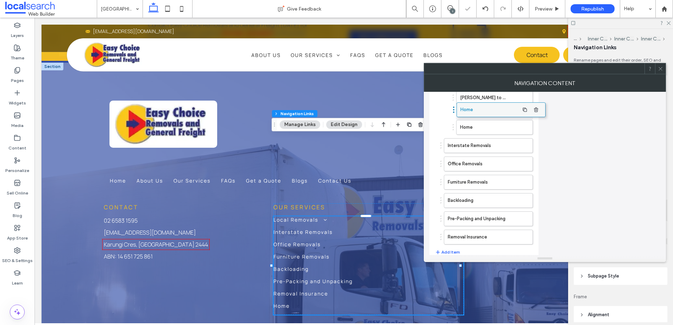
scroll to position [1905, 0]
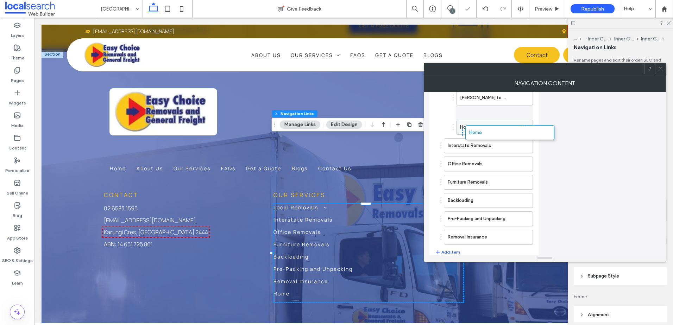
drag, startPoint x: 464, startPoint y: 239, endPoint x: 485, endPoint y: 116, distance: 124.7
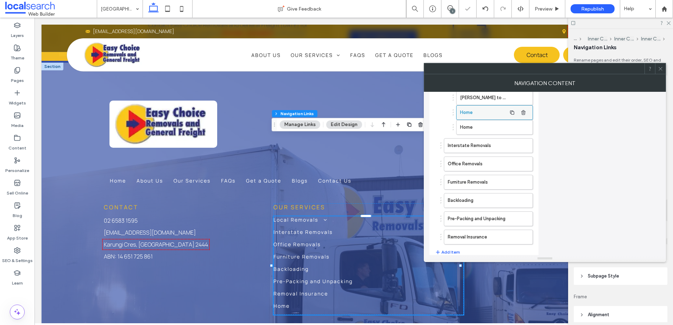
click at [480, 114] on label "Home" at bounding box center [483, 113] width 46 height 14
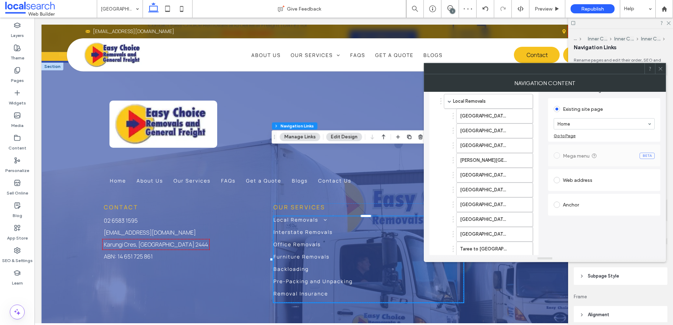
scroll to position [4, 0]
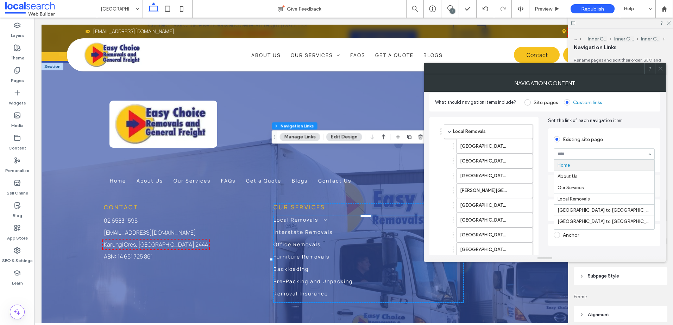
drag, startPoint x: 590, startPoint y: 155, endPoint x: 603, endPoint y: 163, distance: 15.7
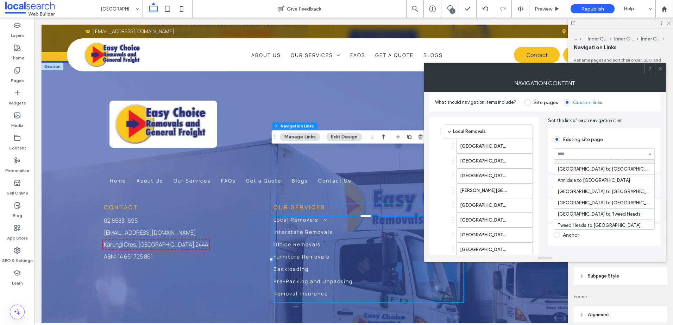
scroll to position [211, 0]
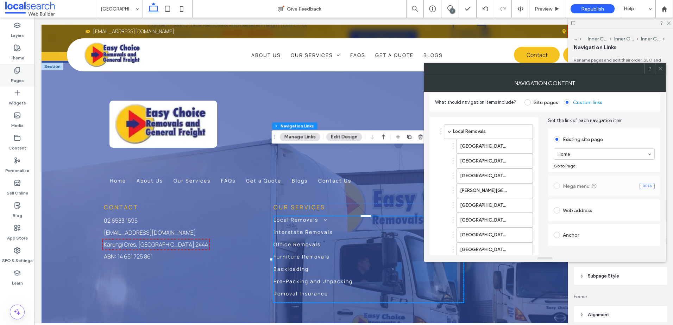
click at [13, 75] on label "Pages" at bounding box center [17, 79] width 13 height 10
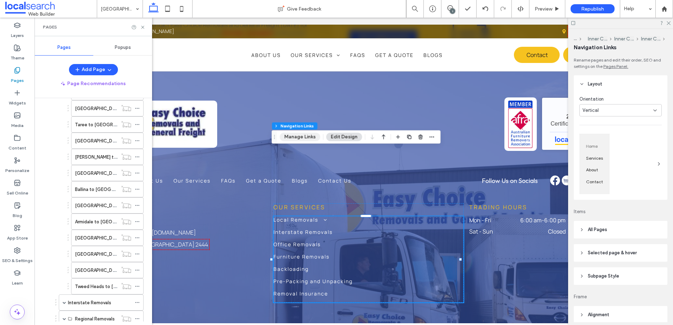
click at [305, 140] on button "Manage Links" at bounding box center [300, 137] width 40 height 8
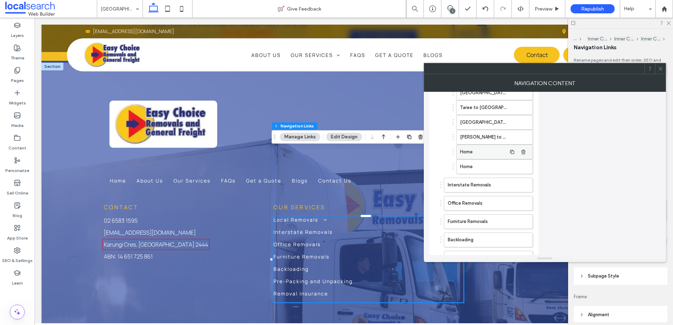
click at [485, 155] on label "Home" at bounding box center [483, 152] width 46 height 14
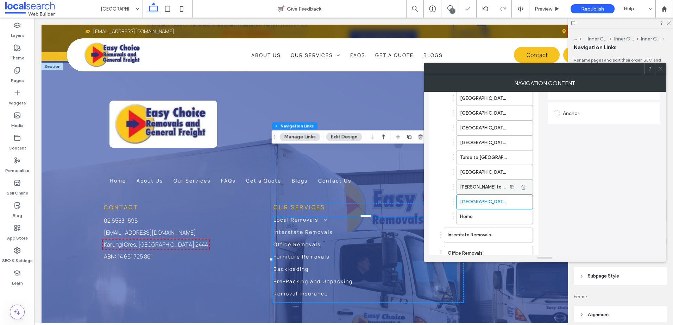
scroll to position [141, 0]
click at [476, 206] on label "Home" at bounding box center [483, 202] width 46 height 14
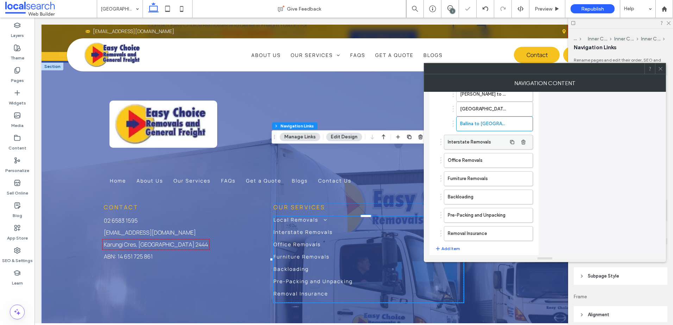
scroll to position [245, 0]
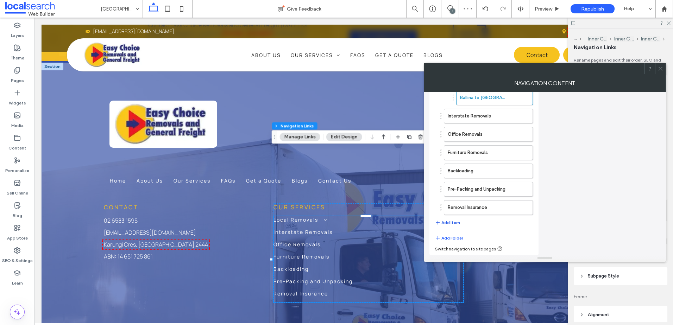
click at [454, 220] on button "Add Item" at bounding box center [447, 223] width 25 height 8
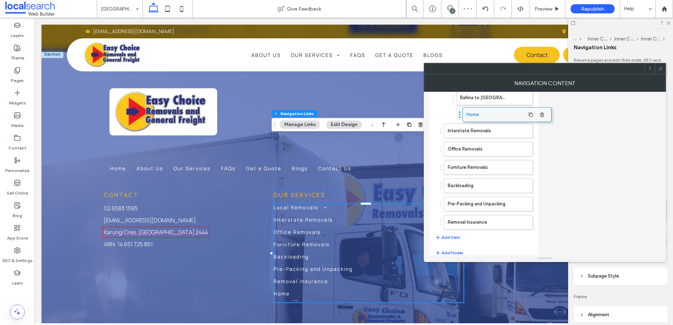
drag, startPoint x: 477, startPoint y: 227, endPoint x: 496, endPoint y: 115, distance: 112.8
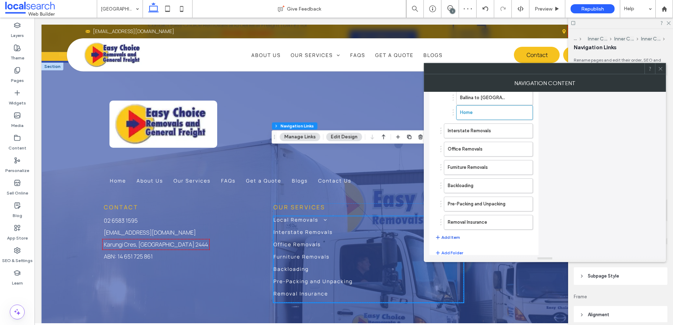
click at [446, 240] on button "Add Item" at bounding box center [447, 237] width 25 height 8
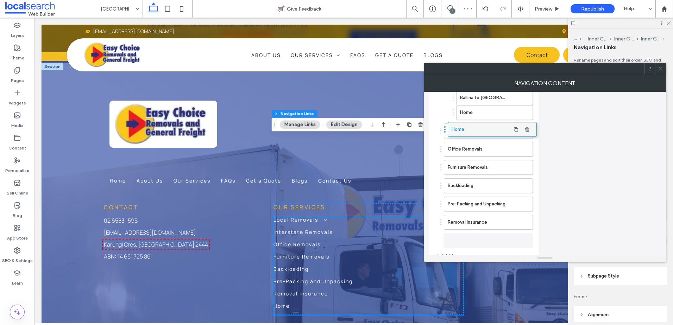
scroll to position [1905, 0]
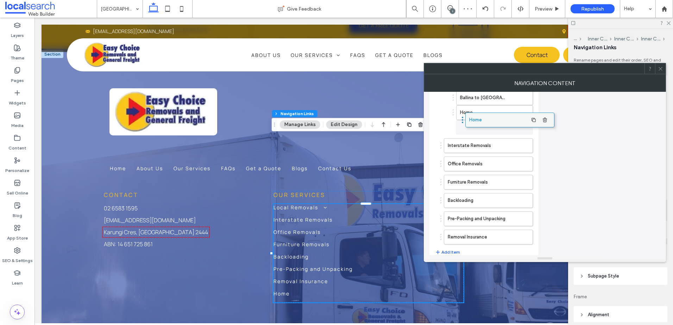
drag, startPoint x: 474, startPoint y: 240, endPoint x: 496, endPoint y: 120, distance: 122.6
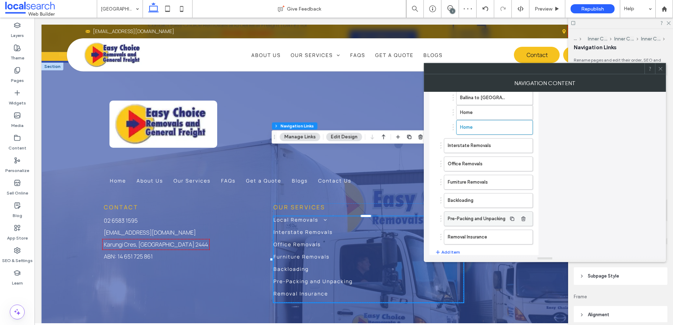
scroll to position [275, 0]
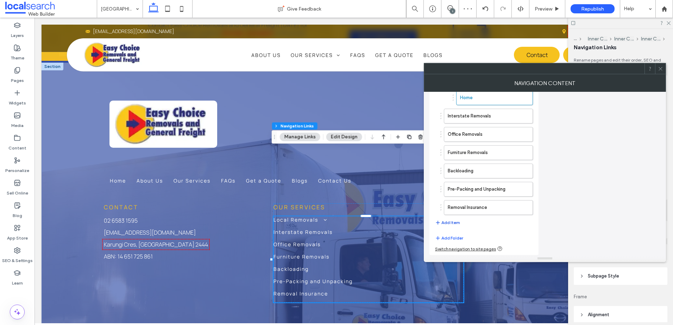
click at [447, 226] on button "Add Item" at bounding box center [447, 223] width 25 height 8
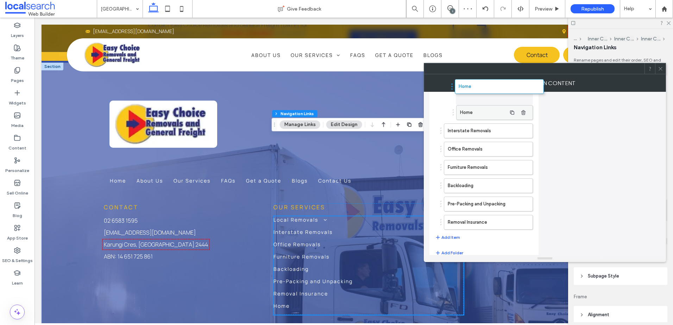
scroll to position [1905, 0]
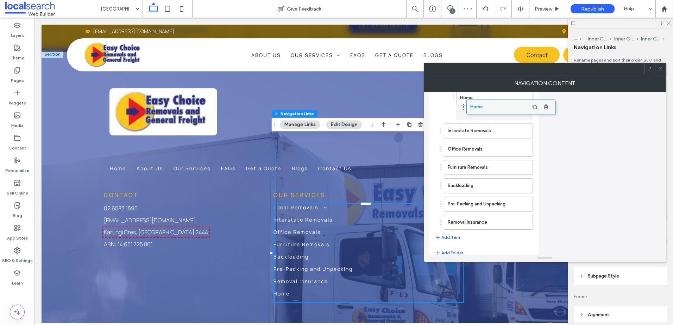
drag, startPoint x: 475, startPoint y: 229, endPoint x: 497, endPoint y: 109, distance: 121.3
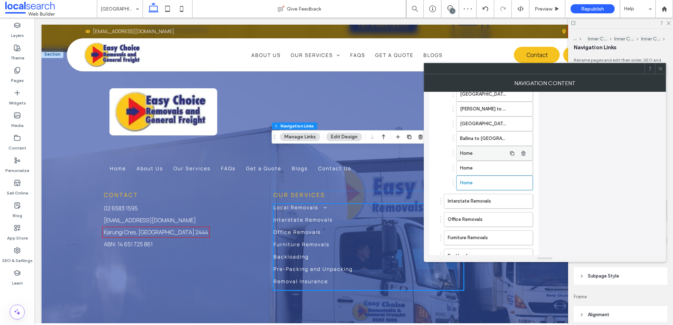
scroll to position [1892, 0]
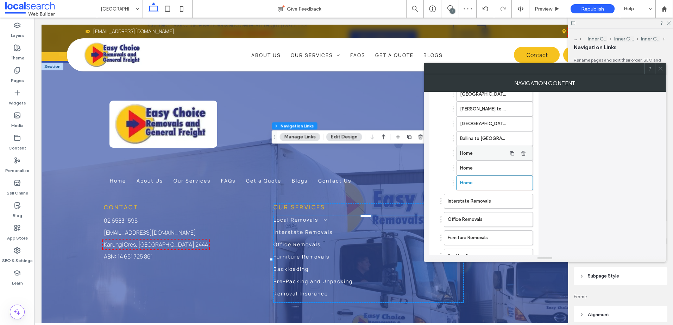
click at [475, 157] on label "Home" at bounding box center [483, 153] width 46 height 14
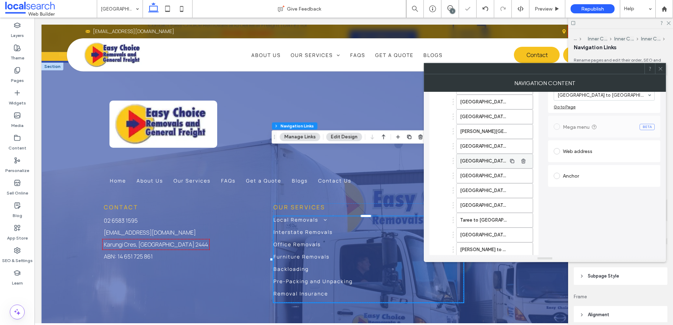
scroll to position [169, 0]
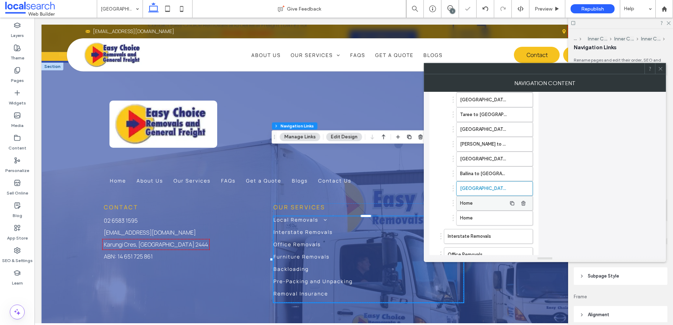
click at [462, 206] on label "Home" at bounding box center [483, 203] width 46 height 14
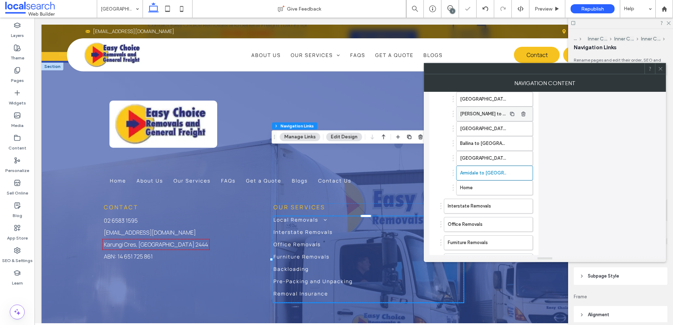
scroll to position [204, 0]
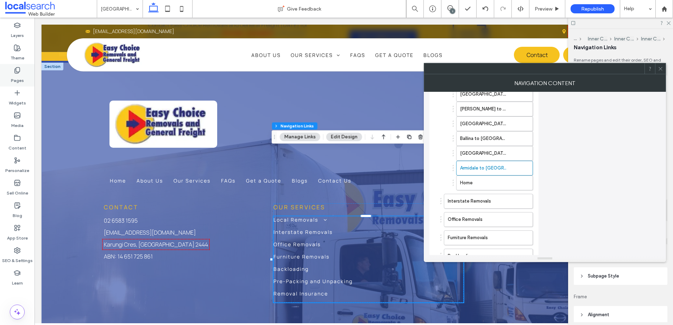
click at [15, 82] on label "Pages" at bounding box center [17, 79] width 13 height 10
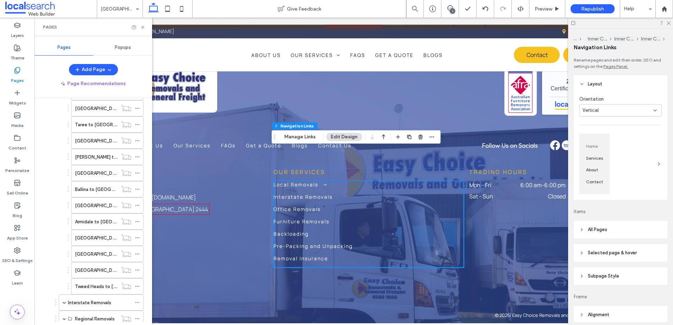
scroll to position [1892, 0]
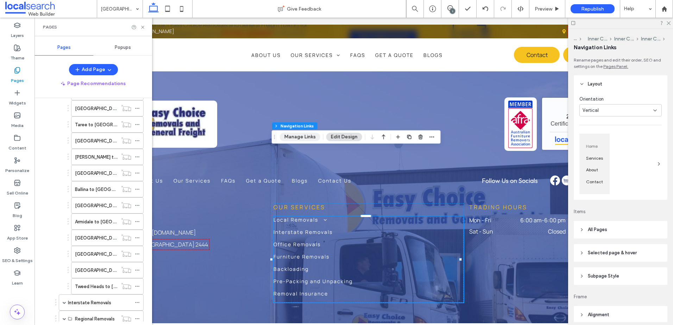
click at [297, 136] on button "Manage Links" at bounding box center [300, 137] width 40 height 8
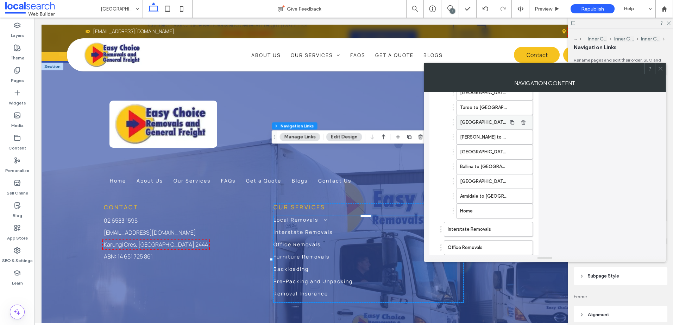
scroll to position [211, 0]
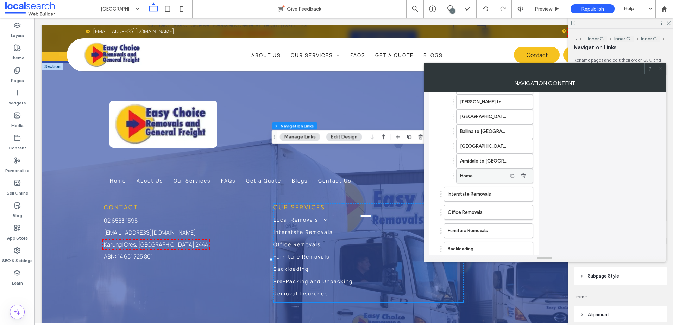
click at [481, 179] on label "Home" at bounding box center [483, 176] width 46 height 14
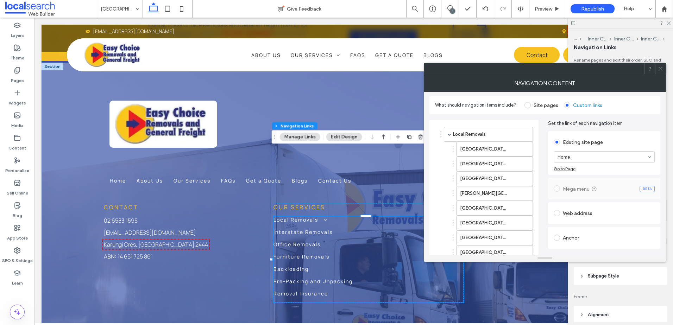
scroll to position [0, 0]
click at [595, 164] on section "Home" at bounding box center [604, 158] width 101 height 18
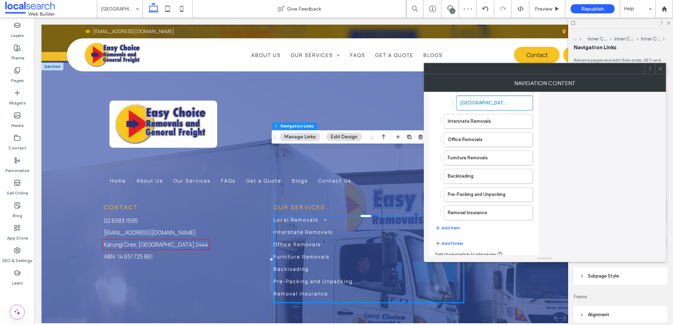
scroll to position [289, 0]
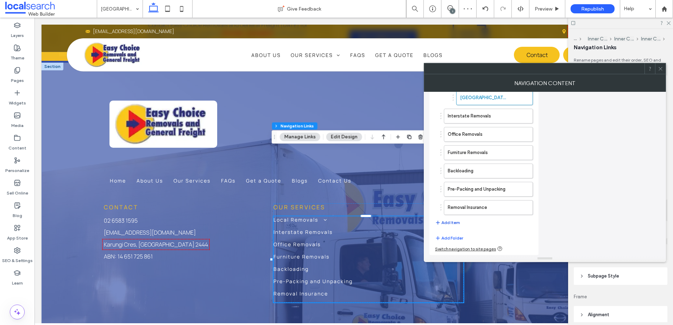
click at [454, 223] on button "Add Item" at bounding box center [447, 223] width 25 height 8
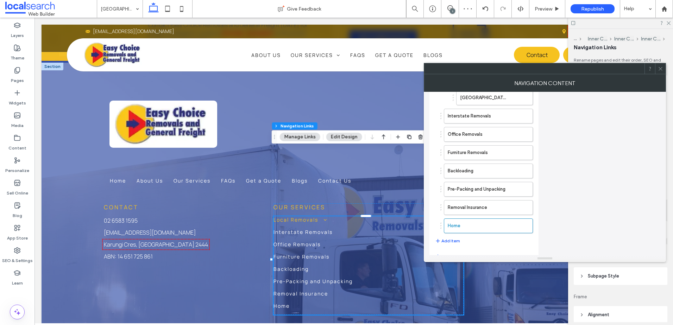
scroll to position [1905, 0]
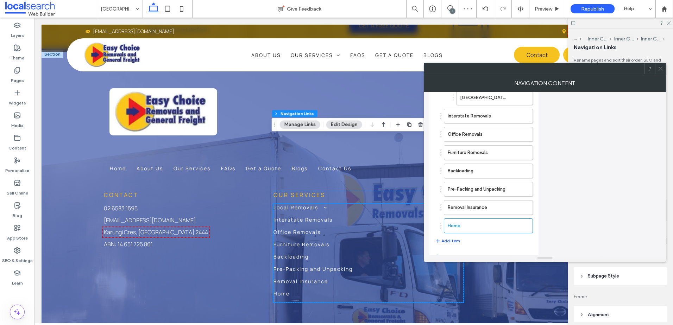
click at [452, 237] on button "Add Item" at bounding box center [447, 241] width 25 height 8
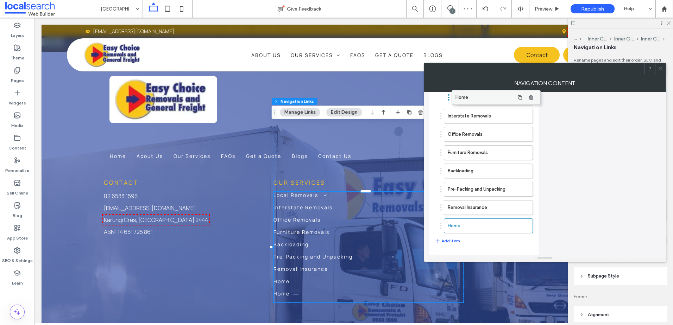
scroll to position [289, 0]
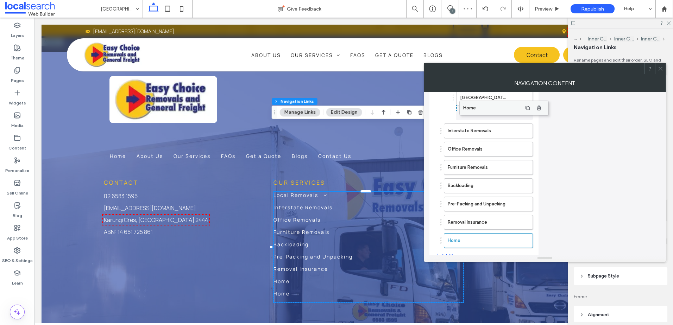
drag, startPoint x: 468, startPoint y: 227, endPoint x: 483, endPoint y: 111, distance: 117.9
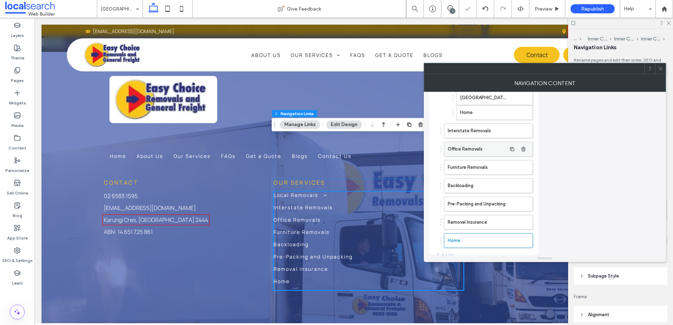
scroll to position [1905, 0]
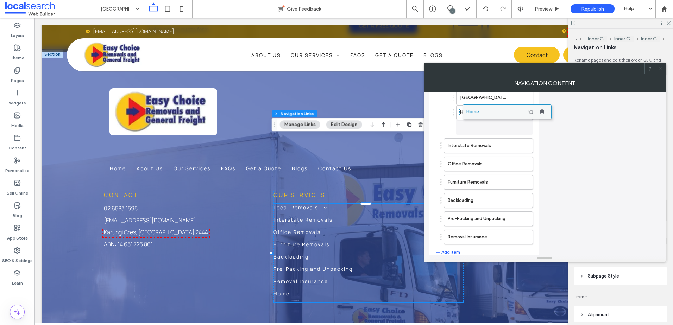
drag, startPoint x: 460, startPoint y: 247, endPoint x: 479, endPoint y: 125, distance: 123.9
click at [469, 111] on label "Home" at bounding box center [483, 113] width 46 height 14
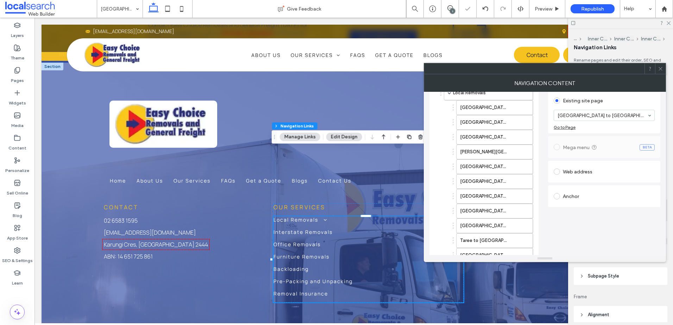
scroll to position [219, 0]
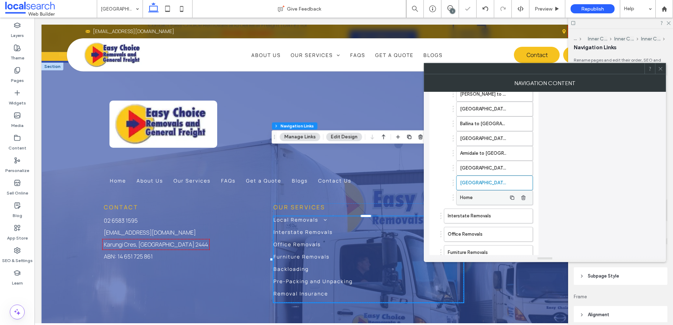
click at [477, 197] on label "Home" at bounding box center [483, 198] width 46 height 14
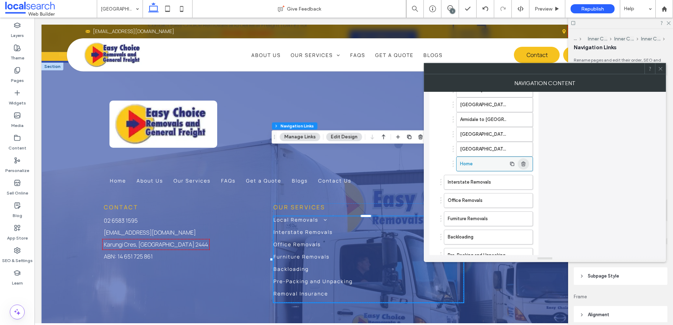
scroll to position [254, 0]
click at [522, 162] on use "button" at bounding box center [523, 162] width 4 height 5
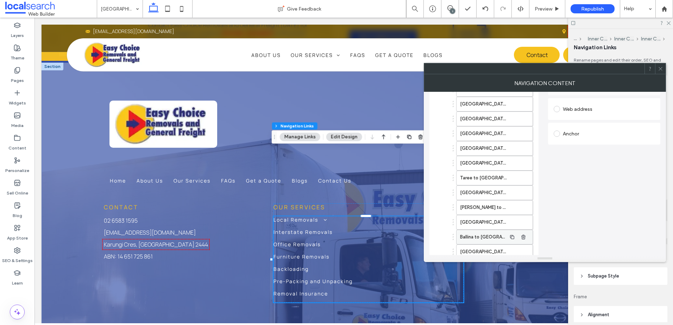
scroll to position [211, 0]
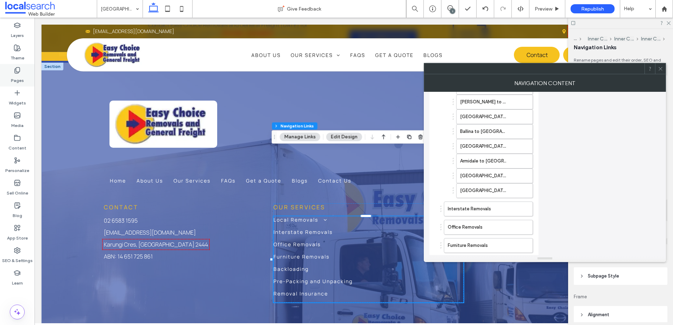
click at [21, 74] on label "Pages" at bounding box center [17, 79] width 13 height 10
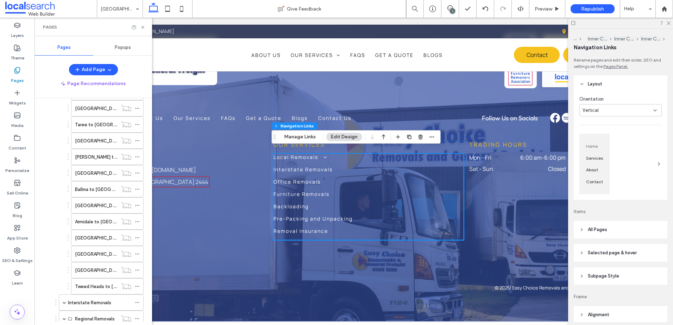
scroll to position [1892, 0]
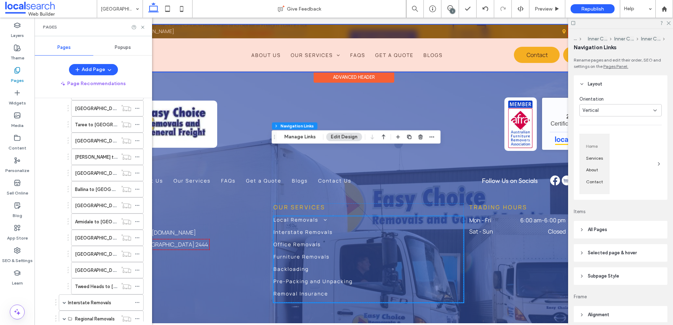
drag, startPoint x: 344, startPoint y: 65, endPoint x: 310, endPoint y: 48, distance: 38.7
click at [310, 48] on div at bounding box center [354, 48] width 625 height 47
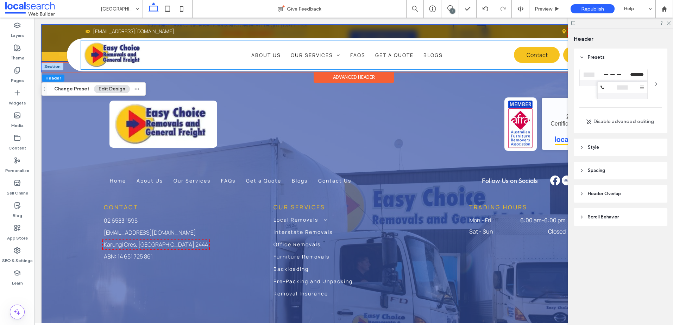
click at [274, 203] on span "Our Services" at bounding box center [300, 207] width 52 height 8
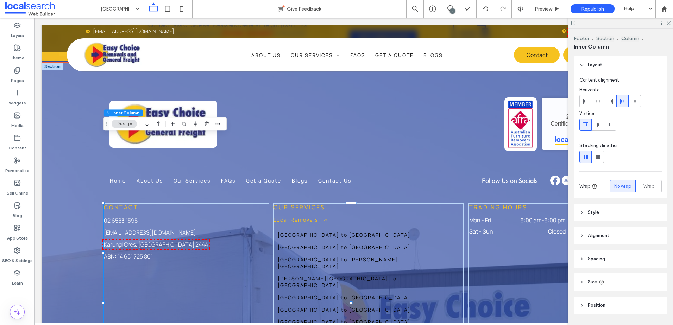
type input "**"
click at [326, 217] on link "Local Removals" at bounding box center [369, 223] width 190 height 12
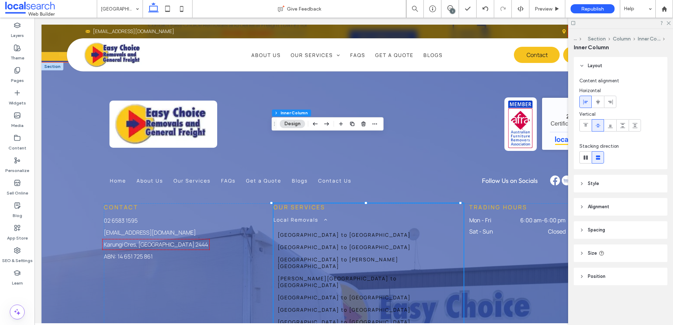
click at [309, 244] on span "[GEOGRAPHIC_DATA] to [GEOGRAPHIC_DATA]" at bounding box center [344, 247] width 133 height 7
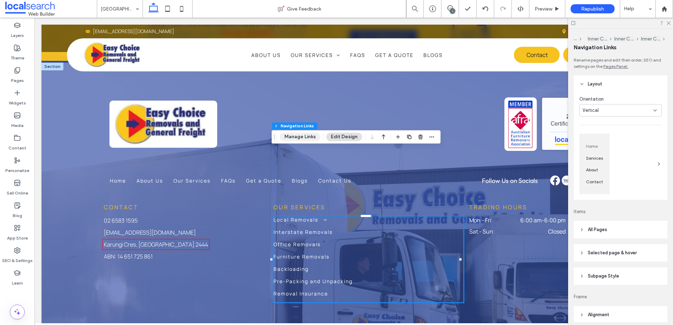
click at [305, 136] on button "Manage Links" at bounding box center [300, 137] width 40 height 8
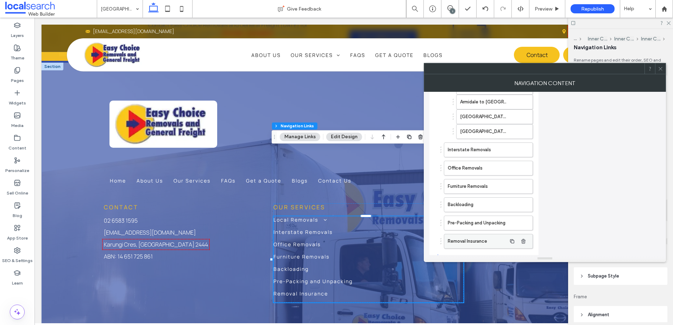
scroll to position [304, 0]
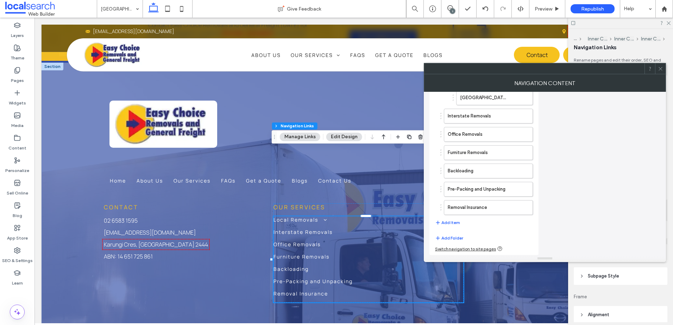
drag, startPoint x: 449, startPoint y: 218, endPoint x: 456, endPoint y: 224, distance: 8.7
click at [449, 218] on div "Local Removals Port Macquarie to Coffs Harbour Coffs Harbour to Port Macquarie …" at bounding box center [484, 26] width 98 height 410
click at [456, 225] on button "Add Item" at bounding box center [447, 223] width 25 height 8
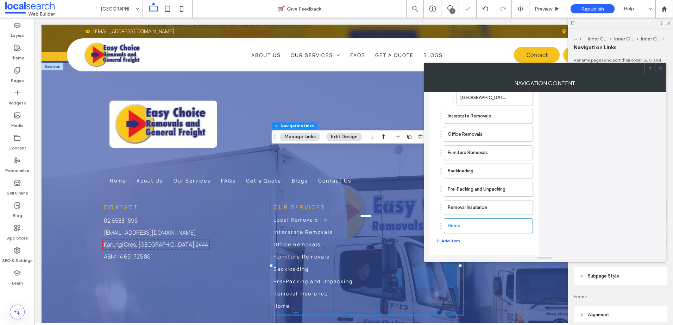
click at [451, 240] on button "Add Item" at bounding box center [447, 241] width 25 height 8
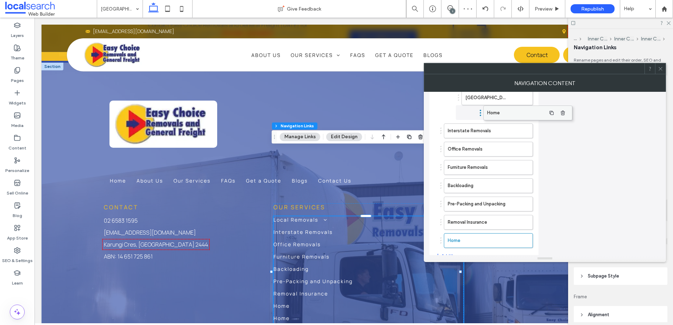
drag, startPoint x: 465, startPoint y: 226, endPoint x: 502, endPoint y: 114, distance: 117.8
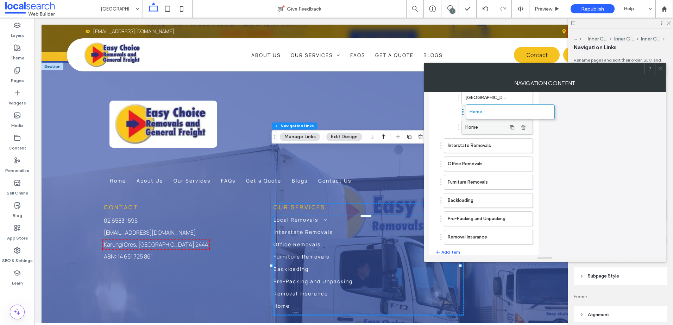
drag, startPoint x: 496, startPoint y: 135, endPoint x: 486, endPoint y: 113, distance: 24.3
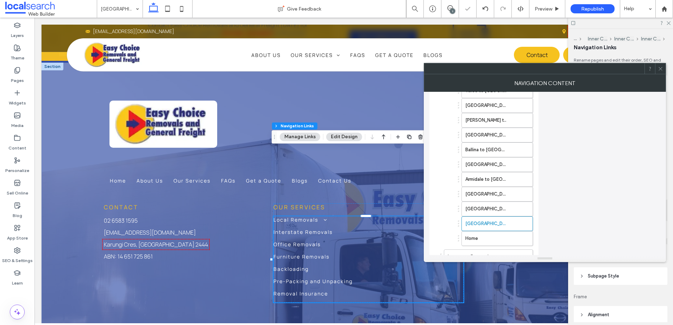
scroll to position [228, 0]
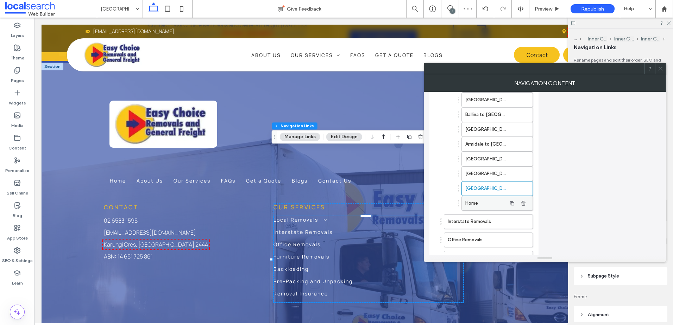
click at [482, 201] on label "Home" at bounding box center [485, 203] width 41 height 14
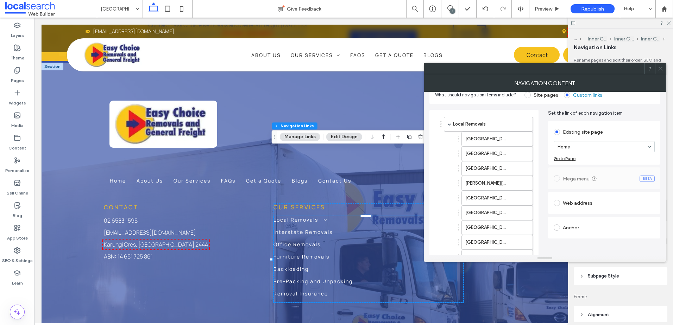
scroll to position [0, 0]
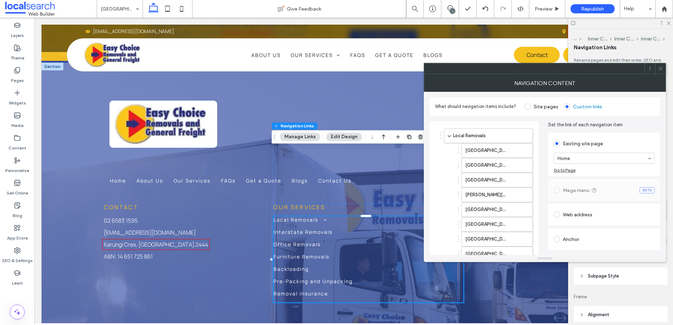
click at [582, 152] on section "Home" at bounding box center [604, 158] width 101 height 18
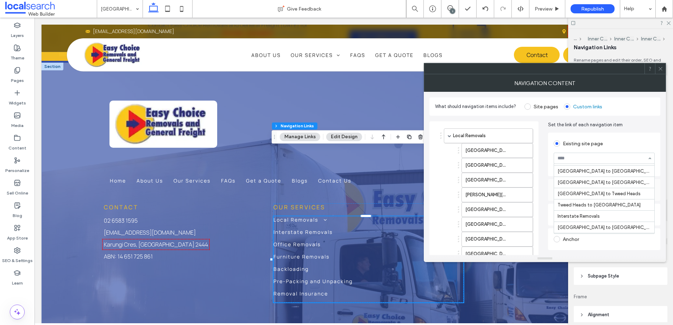
scroll to position [211, 0]
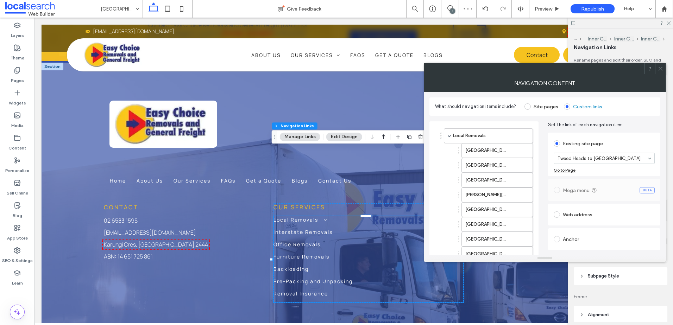
drag, startPoint x: 659, startPoint y: 65, endPoint x: 639, endPoint y: 77, distance: 23.2
click at [659, 65] on span at bounding box center [660, 68] width 5 height 11
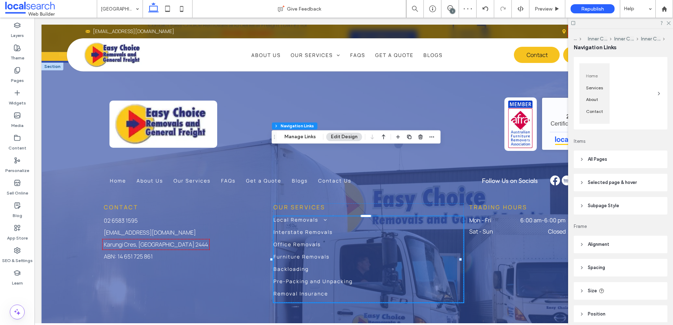
scroll to position [99, 0]
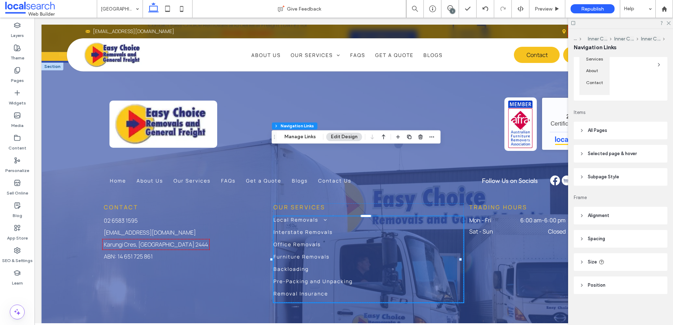
click at [598, 177] on span "Subpage Style" at bounding box center [603, 177] width 31 height 7
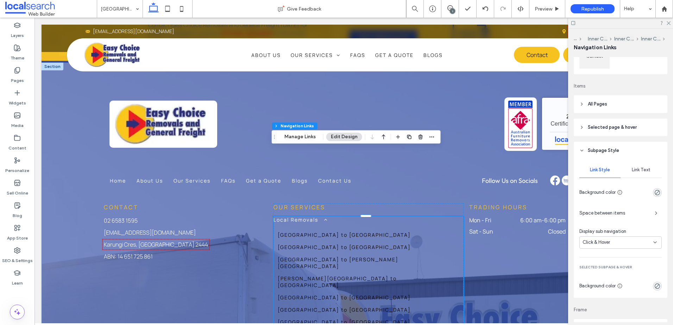
scroll to position [170, 0]
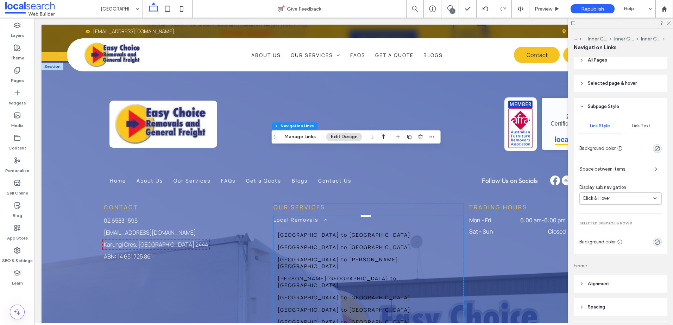
click at [638, 129] on div "Link Text" at bounding box center [641, 125] width 41 height 15
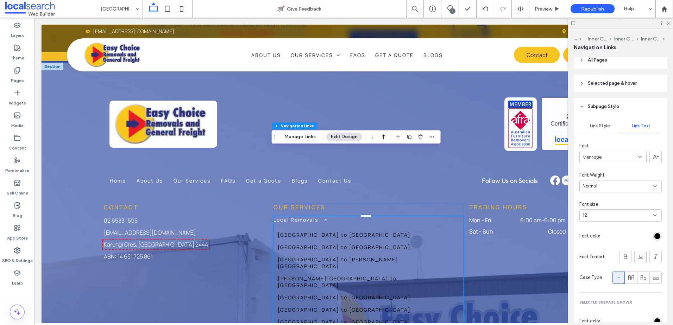
click at [654, 236] on div "rgb(0, 0, 0)" at bounding box center [657, 236] width 6 height 6
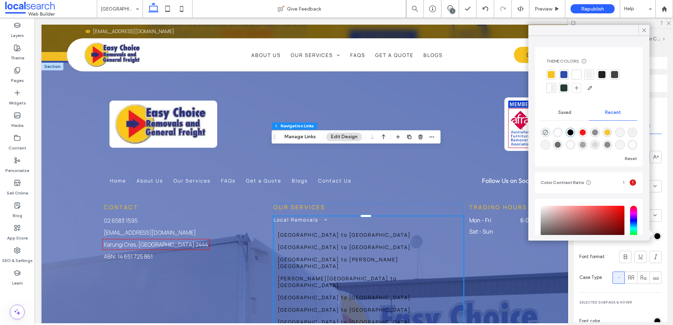
click at [577, 72] on div at bounding box center [576, 74] width 7 height 7
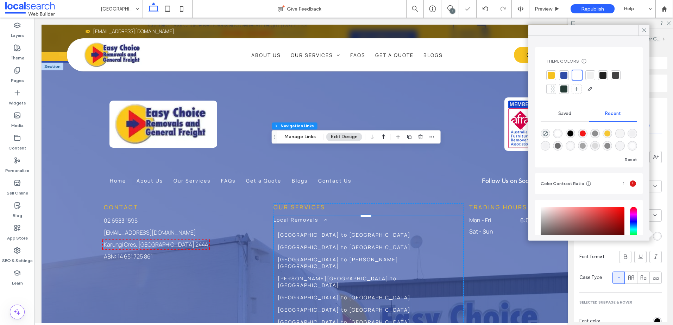
click at [658, 228] on div "Link Style Link Text Font Manrope Font Weight Normal Font size 12 Font color Fo…" at bounding box center [621, 234] width 94 height 239
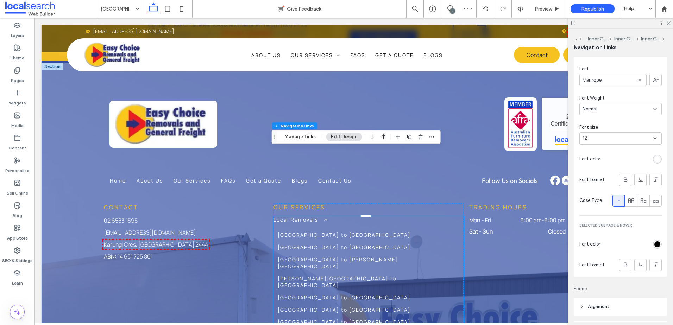
scroll to position [311, 0]
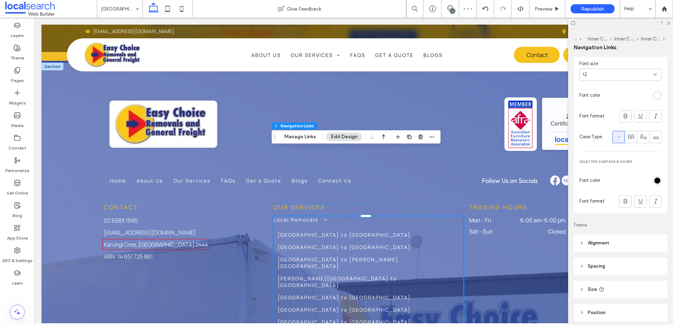
click at [654, 178] on div "rgb(0, 0, 0)" at bounding box center [657, 181] width 6 height 6
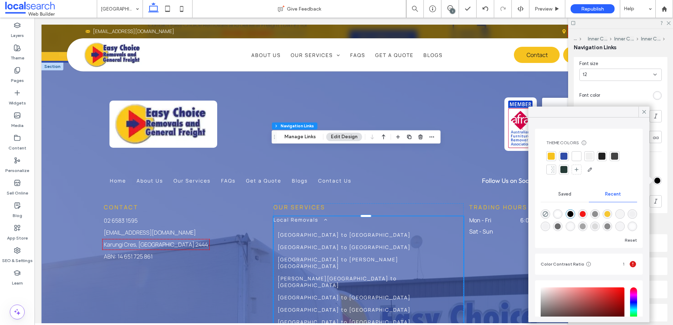
click at [551, 153] on div at bounding box center [551, 156] width 7 height 7
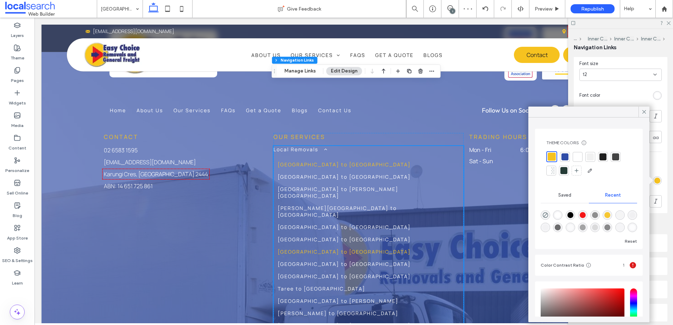
scroll to position [1927, 0]
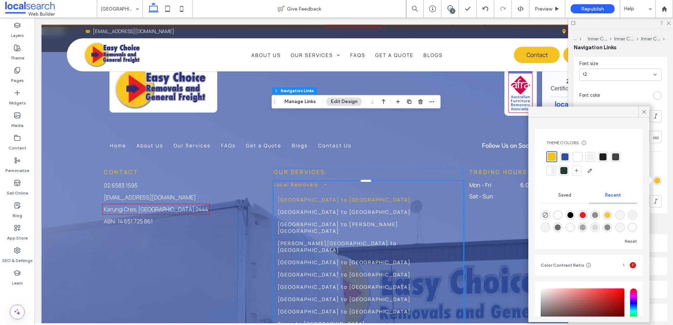
click at [299, 181] on span "Local Removals" at bounding box center [301, 184] width 54 height 7
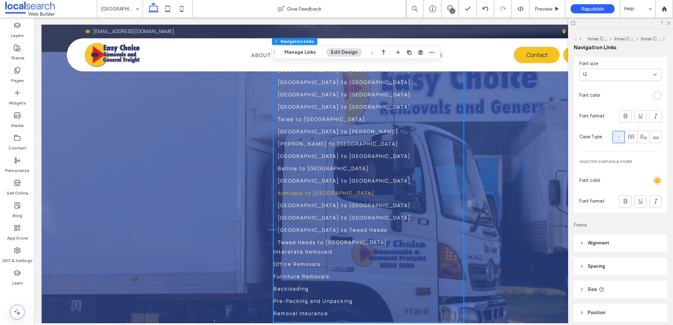
scroll to position [2139, 0]
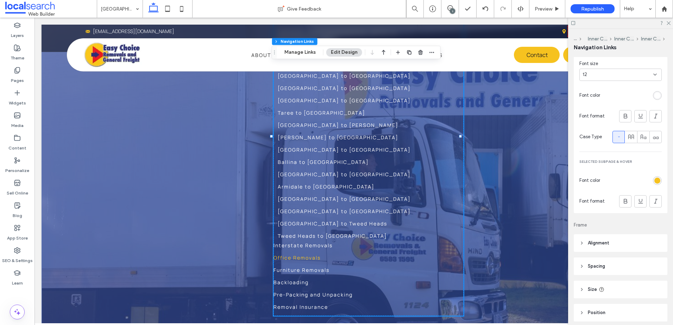
click at [308, 255] on link "Office Removals" at bounding box center [369, 261] width 190 height 12
click at [13, 75] on label "Pages" at bounding box center [17, 79] width 13 height 10
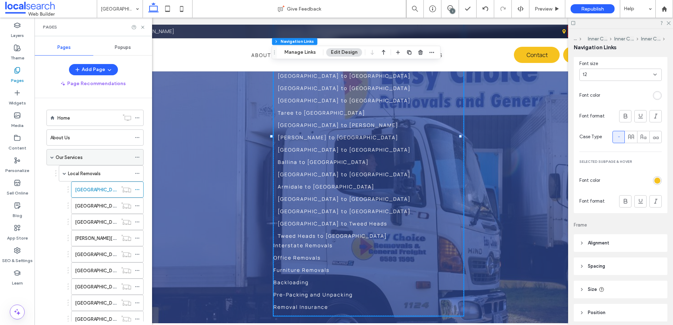
scroll to position [0, 0]
click at [63, 173] on span at bounding box center [65, 174] width 4 height 4
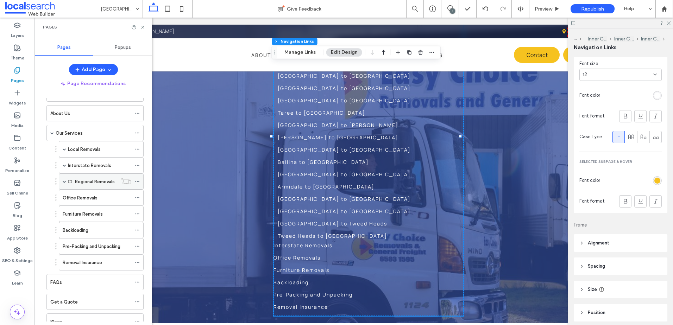
scroll to position [35, 0]
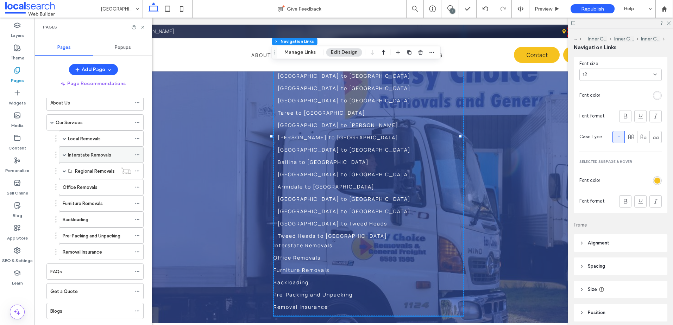
click at [63, 154] on span at bounding box center [65, 155] width 4 height 4
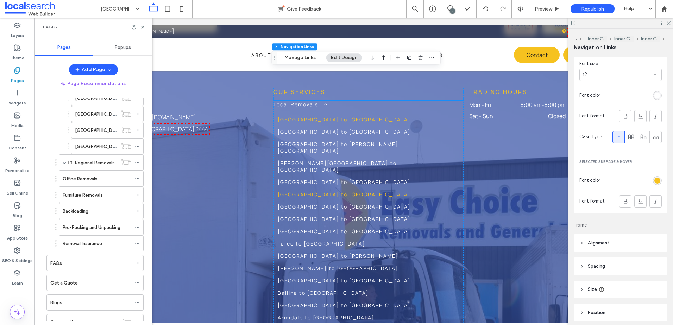
scroll to position [1963, 0]
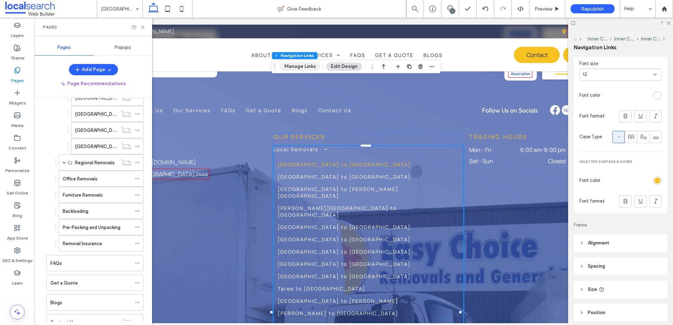
click at [301, 67] on button "Manage Links" at bounding box center [300, 66] width 40 height 8
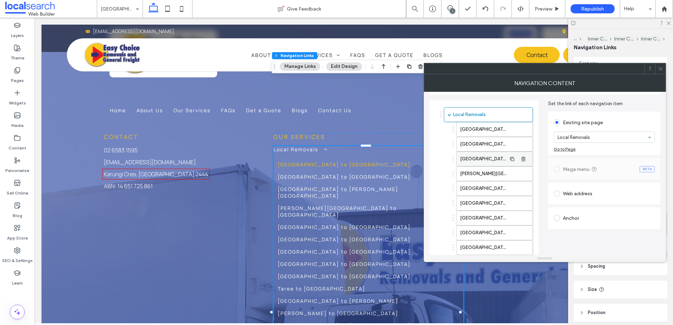
scroll to position [0, 0]
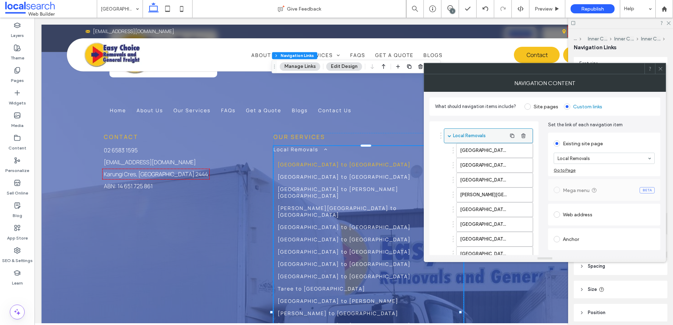
click at [447, 137] on div "Local Removals" at bounding box center [488, 135] width 89 height 15
click at [451, 134] on span at bounding box center [450, 136] width 4 height 4
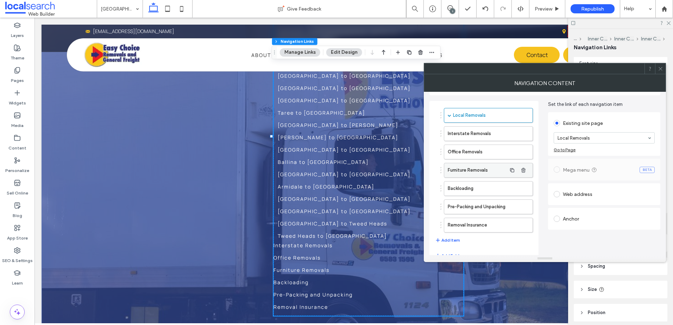
scroll to position [3, 0]
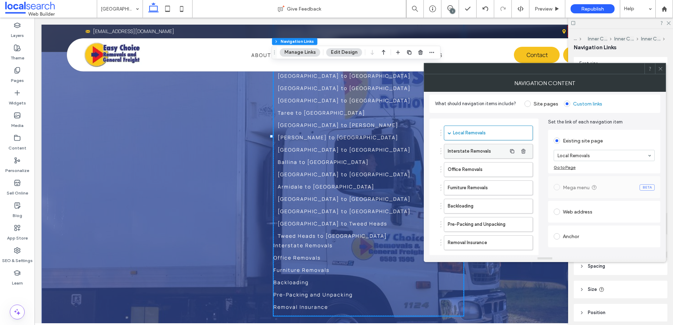
click at [483, 153] on label "Interstate Removals" at bounding box center [477, 151] width 59 height 14
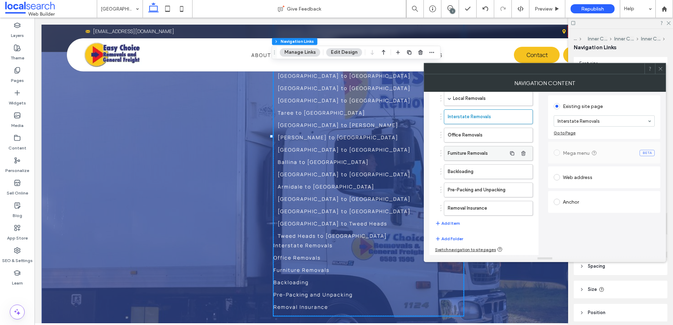
scroll to position [38, 0]
click at [449, 223] on button "Add Item" at bounding box center [447, 223] width 25 height 8
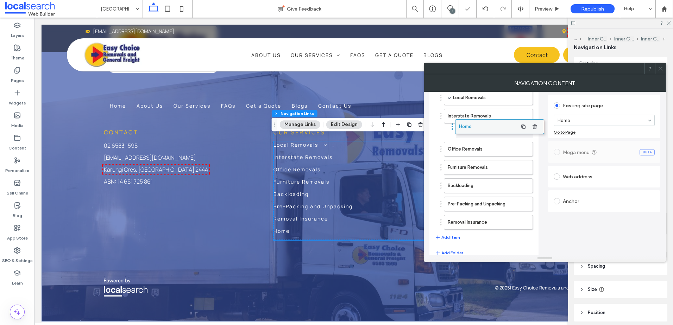
scroll to position [1905, 0]
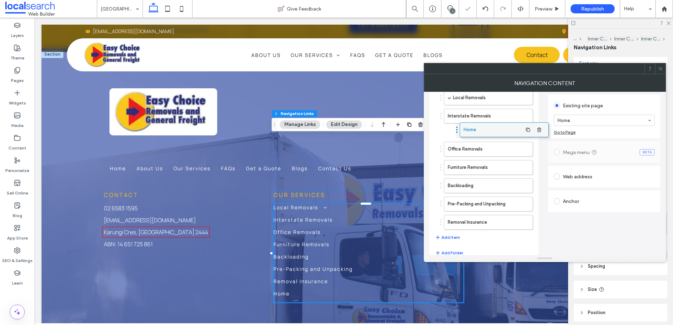
drag, startPoint x: 449, startPoint y: 223, endPoint x: 480, endPoint y: 128, distance: 99.8
click at [450, 237] on button "Add Item" at bounding box center [447, 237] width 25 height 8
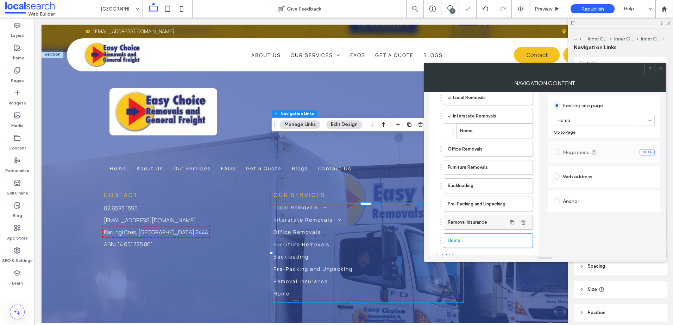
drag, startPoint x: 477, startPoint y: 238, endPoint x: 482, endPoint y: 225, distance: 13.4
click at [486, 222] on div "Local Removals Port Macquarie to Coffs Harbour Coffs Harbour to Port Macquarie …" at bounding box center [484, 175] width 98 height 177
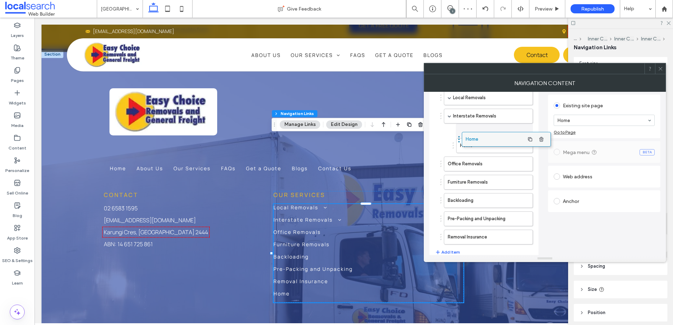
drag, startPoint x: 459, startPoint y: 238, endPoint x: 477, endPoint y: 136, distance: 103.3
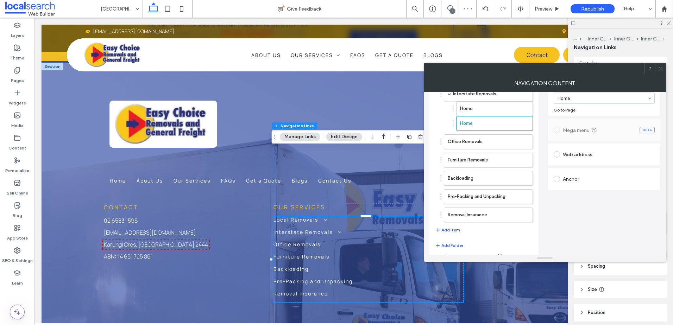
scroll to position [68, 0]
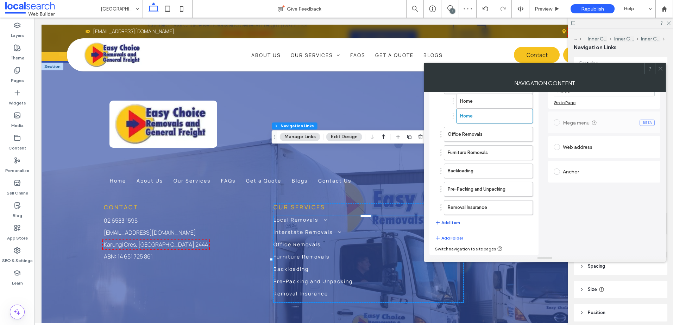
click at [447, 225] on button "Add Item" at bounding box center [447, 223] width 25 height 8
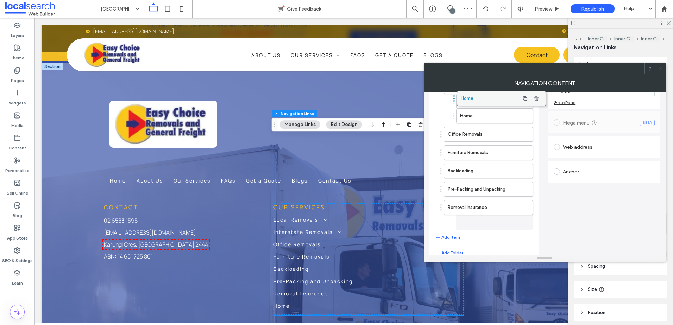
scroll to position [1905, 0]
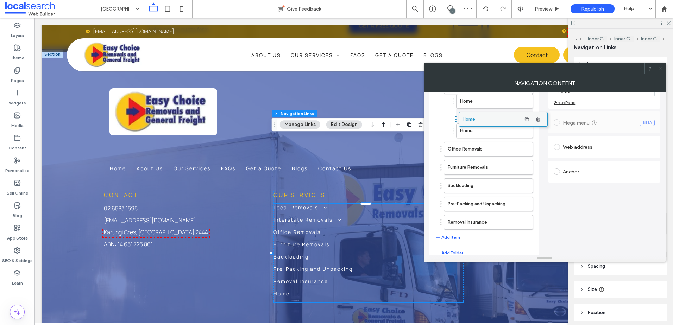
drag, startPoint x: 476, startPoint y: 226, endPoint x: 491, endPoint y: 119, distance: 107.7
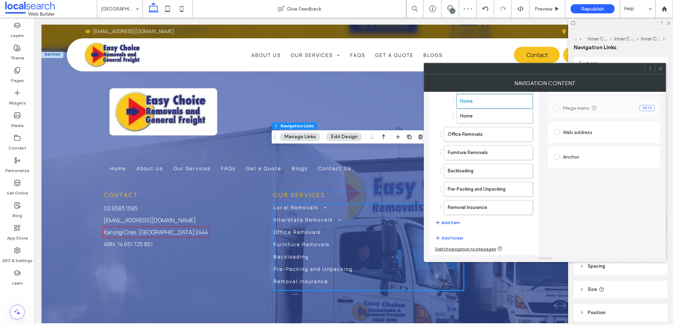
scroll to position [1892, 0]
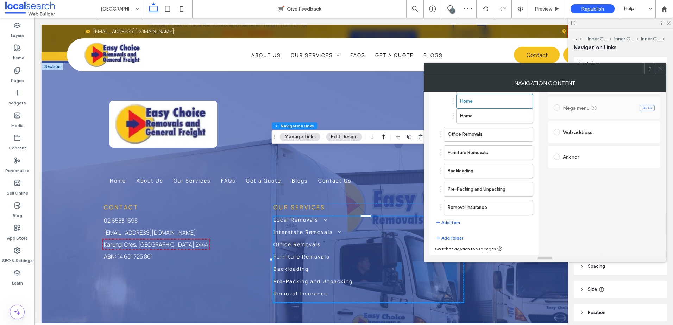
click at [449, 225] on button "Add Item" at bounding box center [447, 223] width 25 height 8
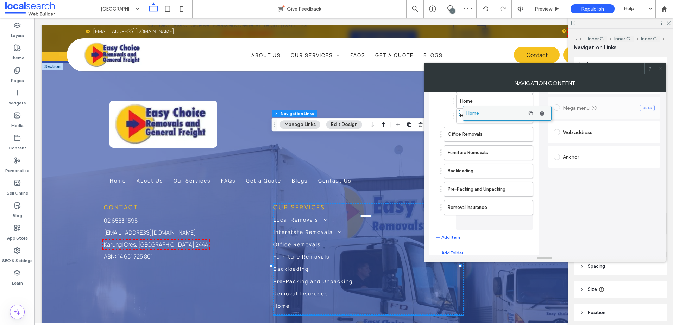
scroll to position [1905, 0]
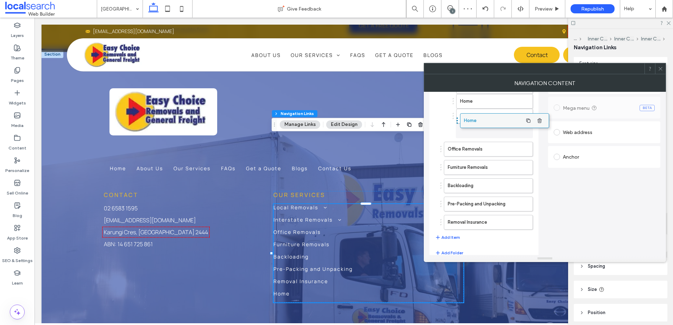
drag, startPoint x: 459, startPoint y: 229, endPoint x: 475, endPoint y: 124, distance: 106.5
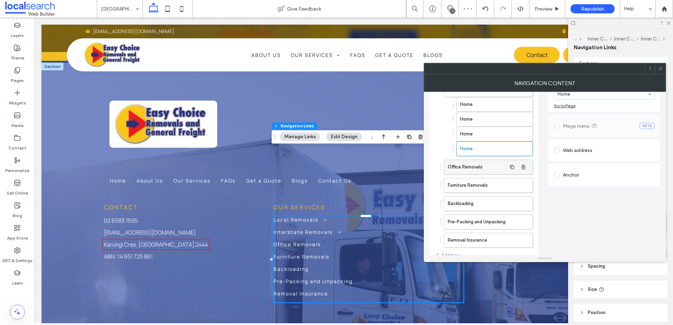
scroll to position [12, 0]
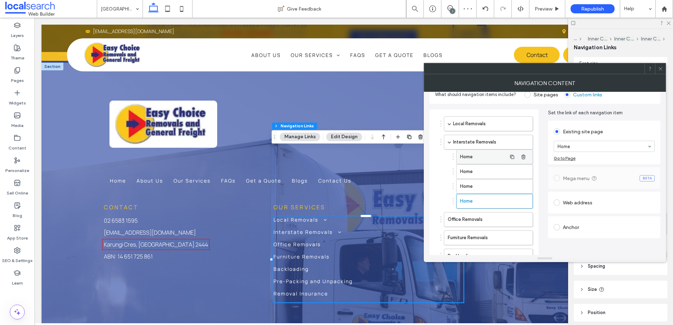
click at [481, 156] on label "Home" at bounding box center [483, 157] width 46 height 14
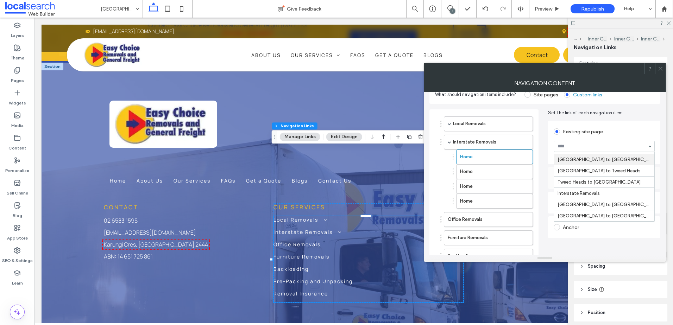
scroll to position [246, 0]
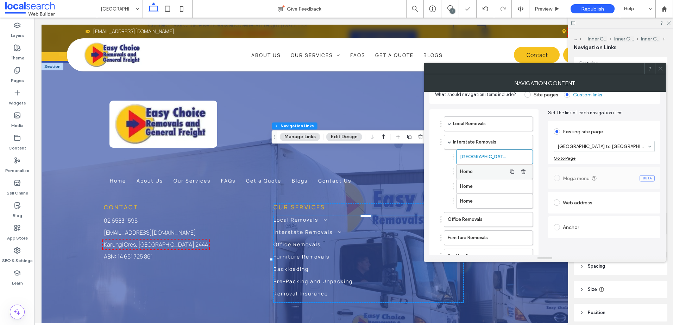
click at [485, 170] on label "Home" at bounding box center [483, 172] width 46 height 14
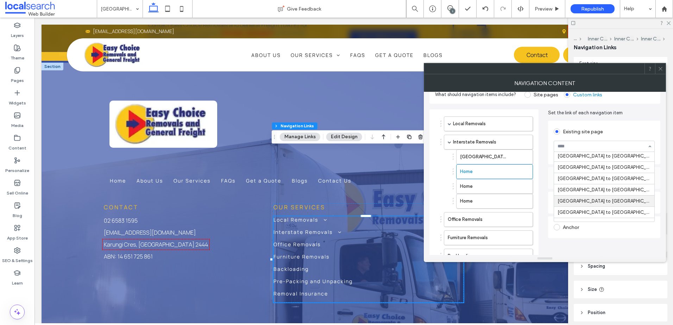
scroll to position [282, 0]
drag, startPoint x: 585, startPoint y: 169, endPoint x: 528, endPoint y: 173, distance: 57.5
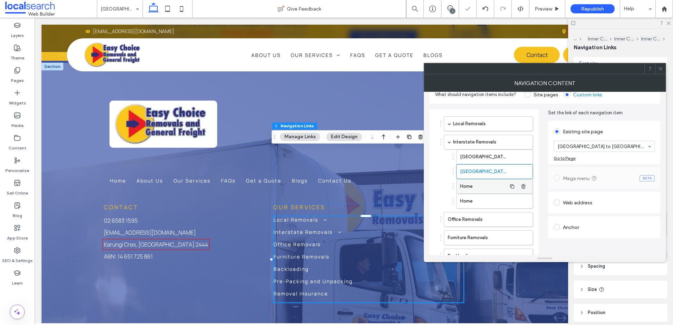
click at [475, 183] on label "Home" at bounding box center [483, 187] width 46 height 14
click at [480, 203] on label "Home" at bounding box center [483, 201] width 46 height 14
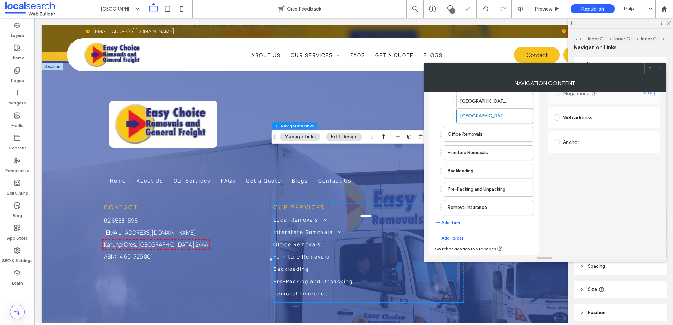
click at [445, 220] on button "Add Item" at bounding box center [447, 223] width 25 height 8
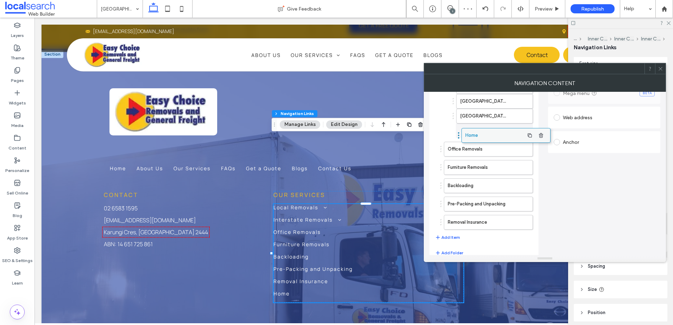
drag, startPoint x: 459, startPoint y: 225, endPoint x: 477, endPoint y: 134, distance: 92.2
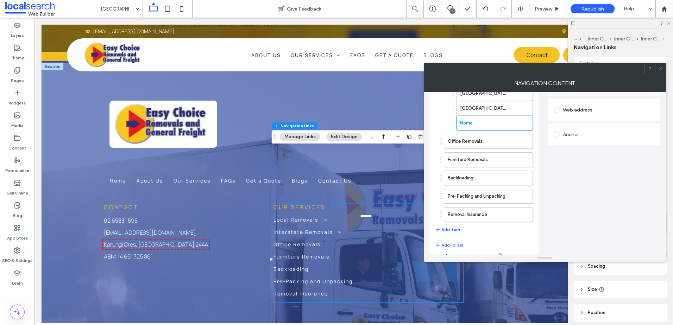
scroll to position [112, 0]
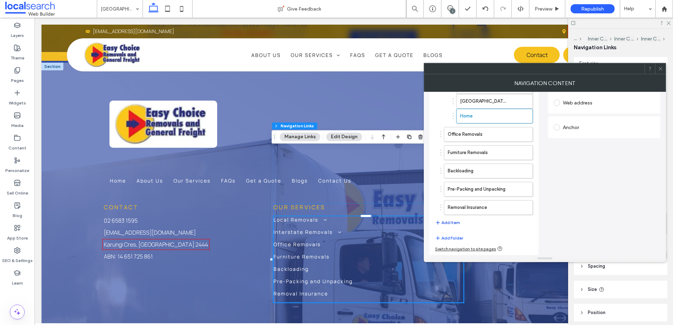
click at [454, 222] on button "Add Item" at bounding box center [447, 223] width 25 height 8
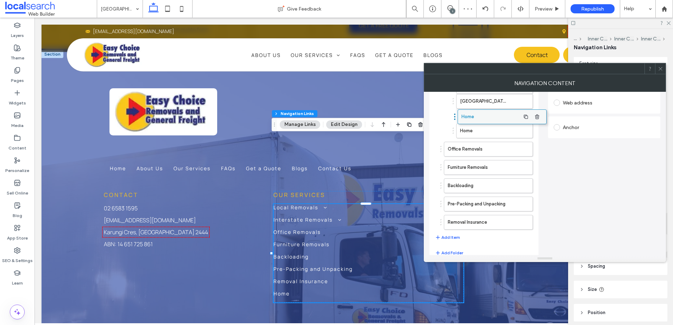
drag, startPoint x: 462, startPoint y: 224, endPoint x: 476, endPoint y: 114, distance: 110.0
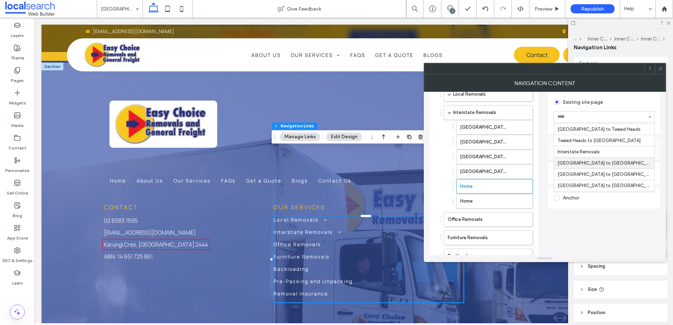
scroll to position [282, 0]
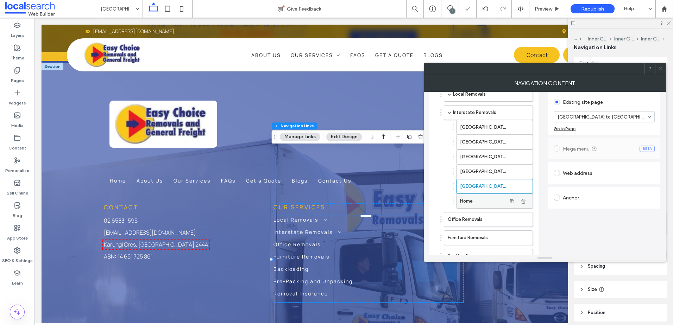
click at [467, 202] on label "Home" at bounding box center [483, 201] width 46 height 14
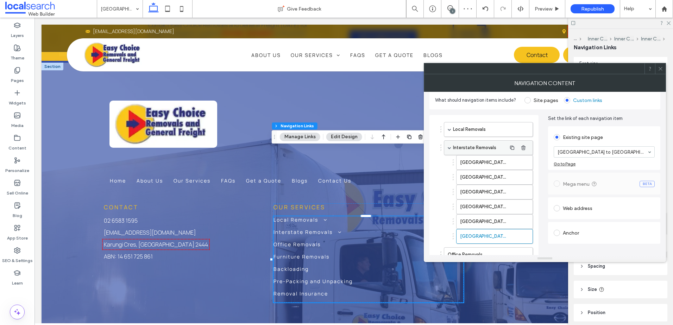
click at [450, 147] on span at bounding box center [450, 148] width 4 height 4
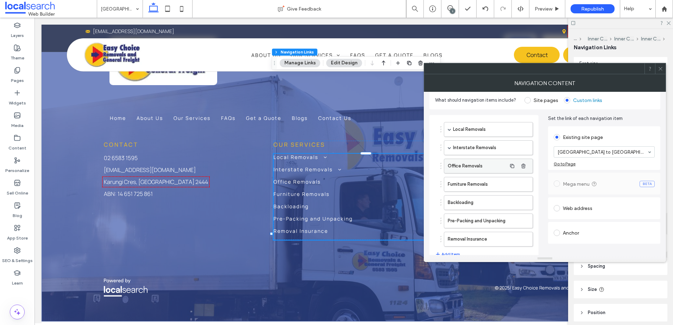
scroll to position [1892, 0]
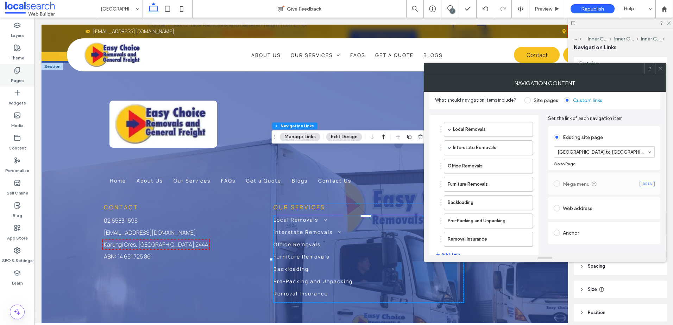
click at [27, 75] on div "Pages" at bounding box center [17, 75] width 35 height 23
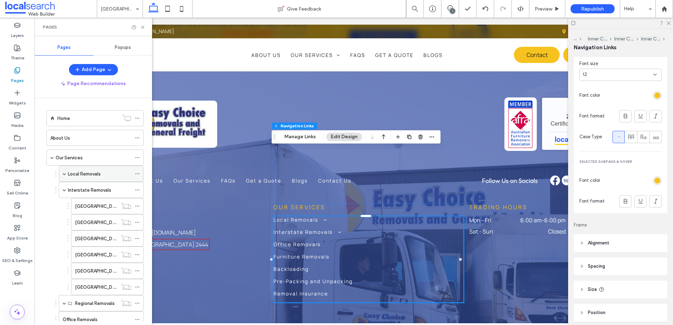
scroll to position [70, 0]
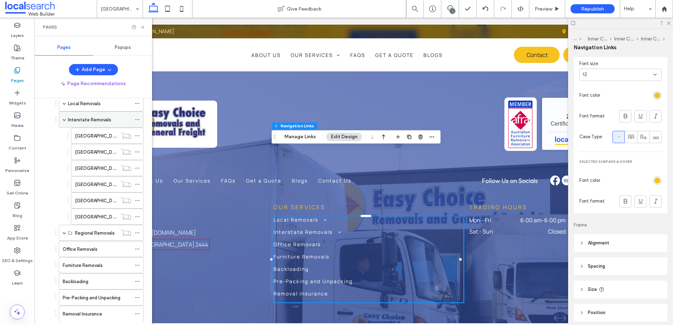
click at [67, 121] on div "Interstate Removals" at bounding box center [101, 120] width 85 height 16
click at [63, 119] on span at bounding box center [65, 120] width 4 height 4
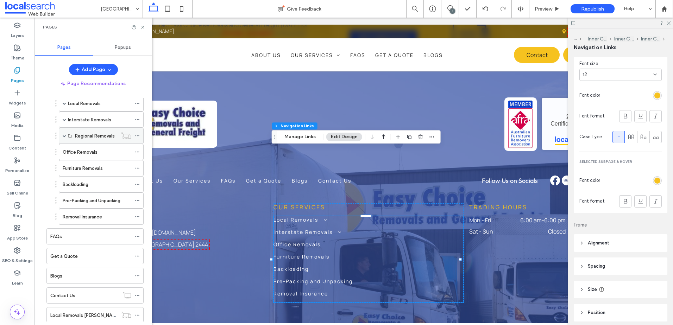
click at [65, 135] on span at bounding box center [65, 136] width 4 height 4
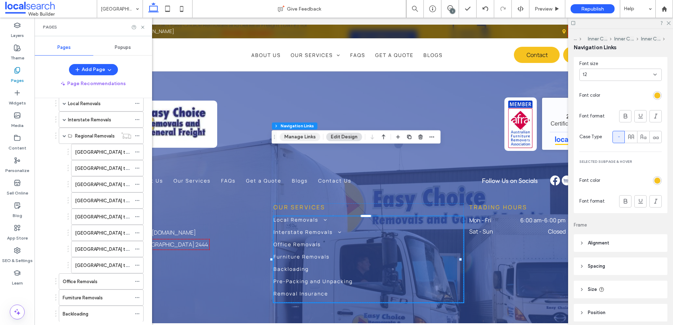
click at [296, 133] on button "Manage Links" at bounding box center [300, 137] width 40 height 8
click at [298, 136] on button "Manage Links" at bounding box center [300, 137] width 40 height 8
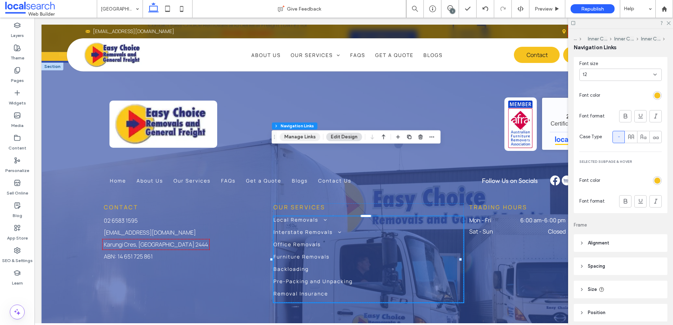
click at [300, 137] on button "Manage Links" at bounding box center [300, 137] width 40 height 8
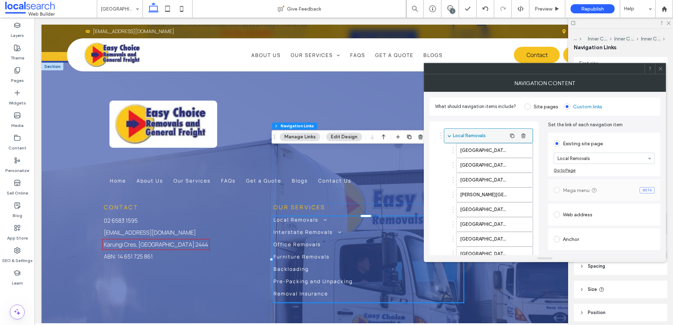
click at [447, 136] on div "Local Removals" at bounding box center [488, 135] width 89 height 15
click at [452, 134] on div "Local Removals" at bounding box center [488, 135] width 89 height 15
click at [449, 136] on span at bounding box center [450, 136] width 4 height 4
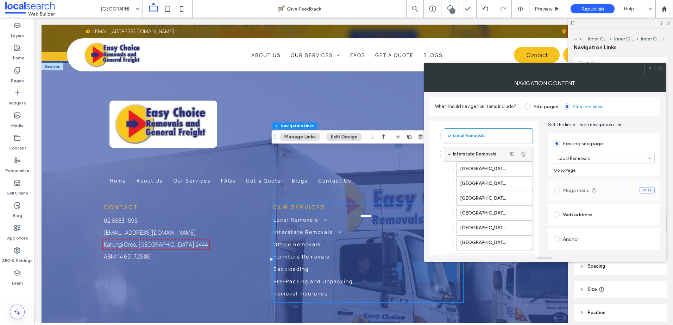
click at [451, 155] on span at bounding box center [450, 154] width 4 height 4
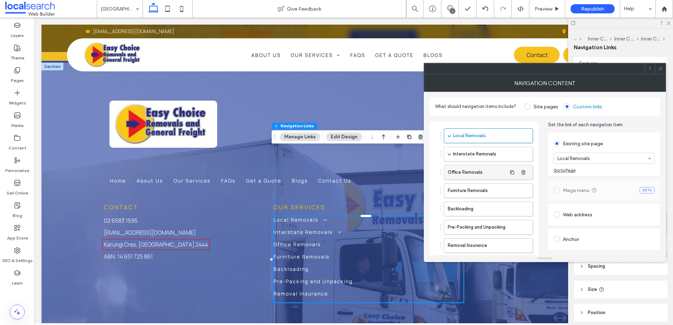
scroll to position [35, 0]
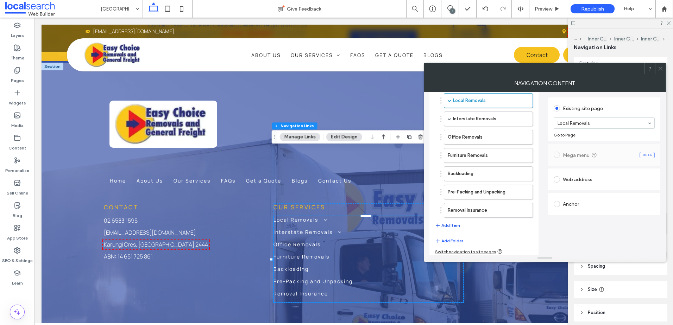
click at [450, 228] on button "Add Item" at bounding box center [447, 225] width 25 height 8
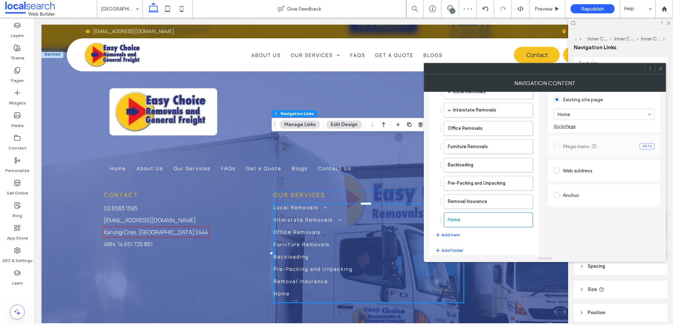
scroll to position [56, 0]
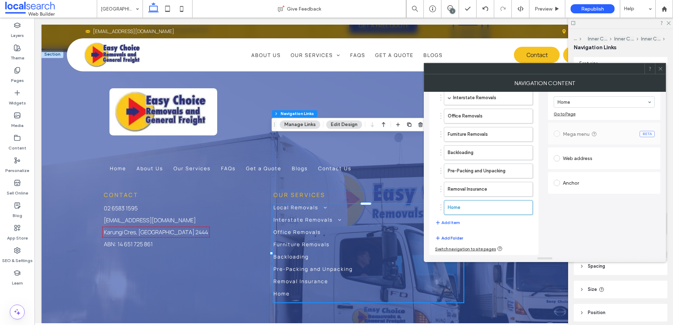
click at [451, 236] on button "Add Folder" at bounding box center [449, 238] width 28 height 8
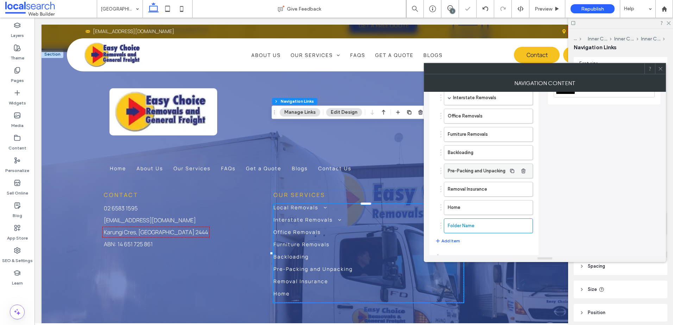
scroll to position [1917, 0]
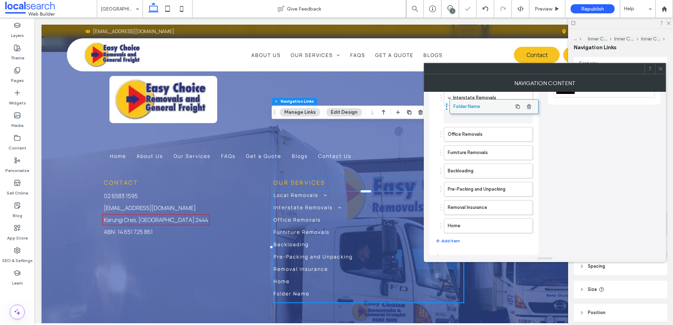
drag, startPoint x: 466, startPoint y: 226, endPoint x: 472, endPoint y: 107, distance: 119.5
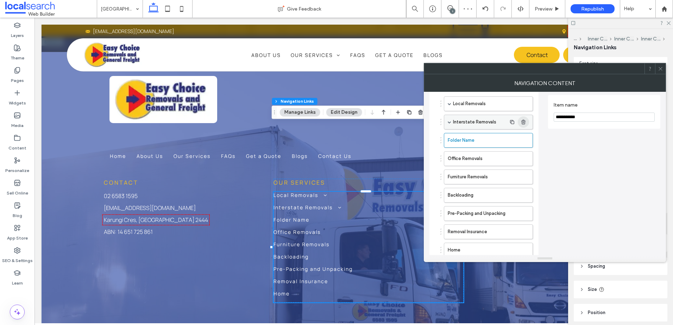
scroll to position [0, 0]
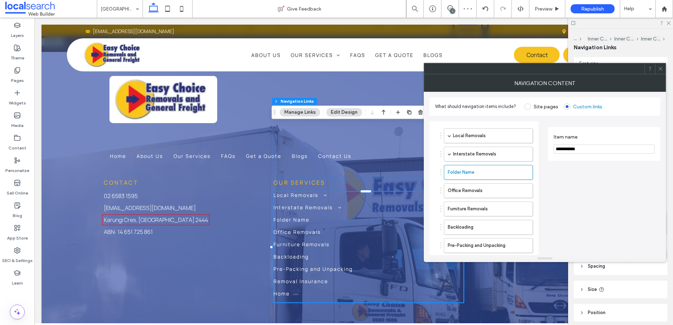
click at [580, 150] on input "**********" at bounding box center [604, 149] width 101 height 9
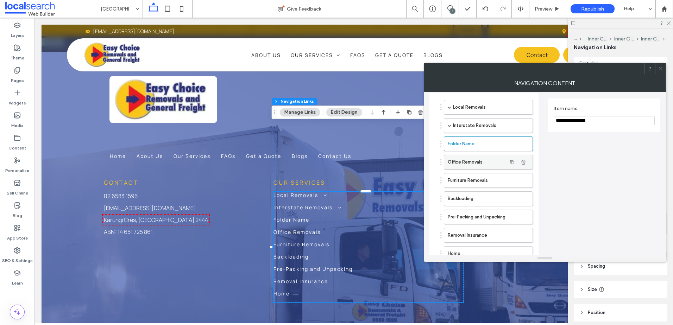
scroll to position [70, 0]
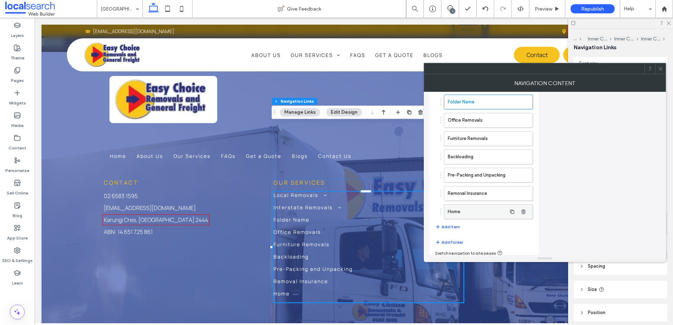
type input "**********"
click at [461, 212] on label "Home" at bounding box center [477, 212] width 59 height 14
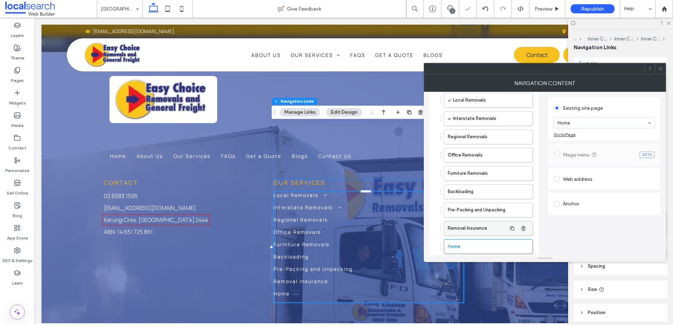
scroll to position [35, 0]
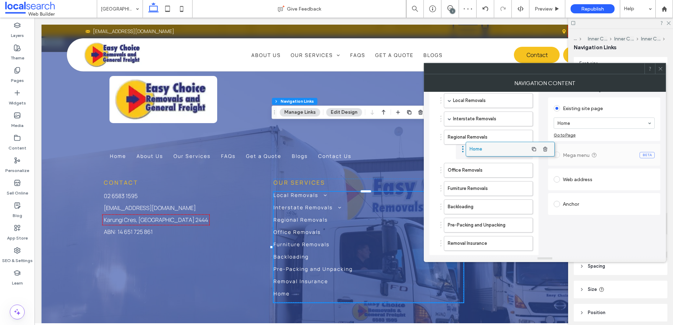
drag, startPoint x: 463, startPoint y: 245, endPoint x: 485, endPoint y: 147, distance: 100.3
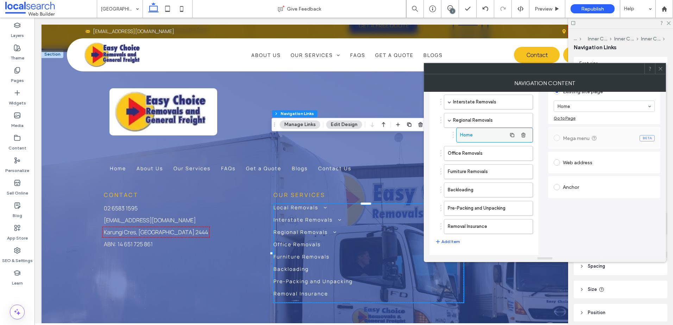
scroll to position [70, 0]
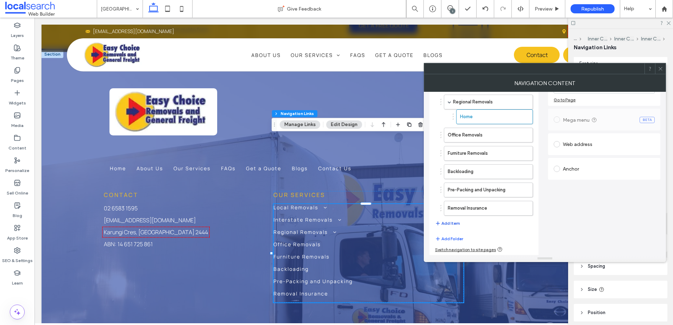
click at [444, 223] on button "Add Item" at bounding box center [447, 223] width 25 height 8
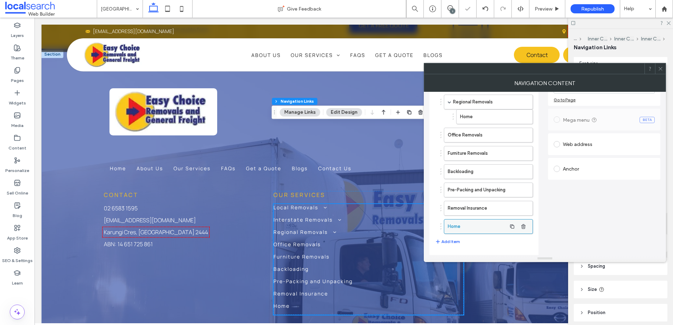
scroll to position [1917, 0]
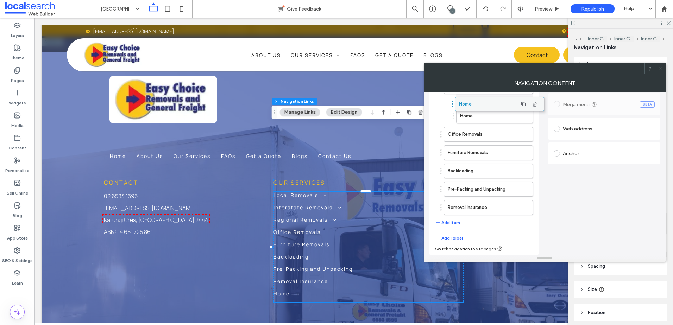
drag, startPoint x: 469, startPoint y: 210, endPoint x: 482, endPoint y: 113, distance: 98.0
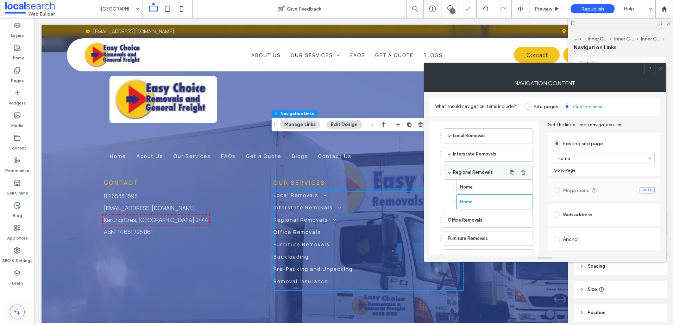
scroll to position [1905, 0]
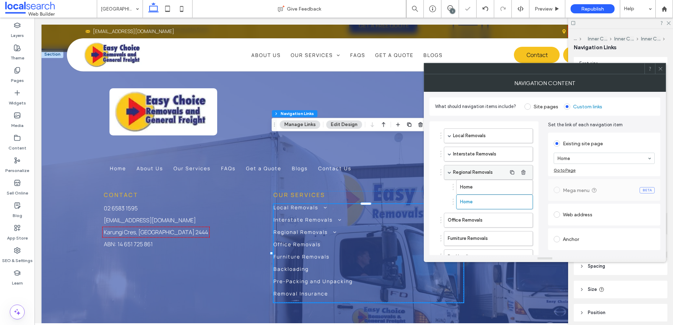
click at [478, 179] on label "Regional Removals" at bounding box center [480, 172] width 54 height 14
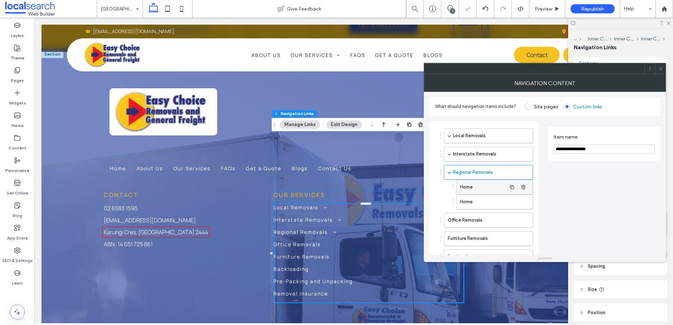
click at [478, 184] on label "Home" at bounding box center [483, 187] width 46 height 14
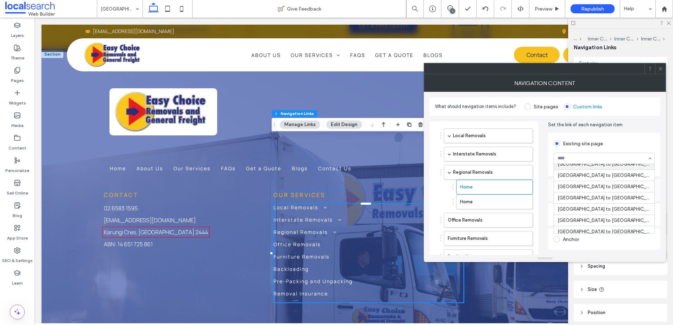
scroll to position [317, 0]
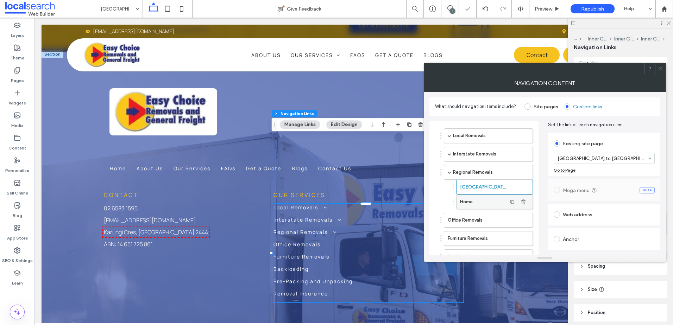
click at [484, 200] on label "Home" at bounding box center [483, 202] width 46 height 14
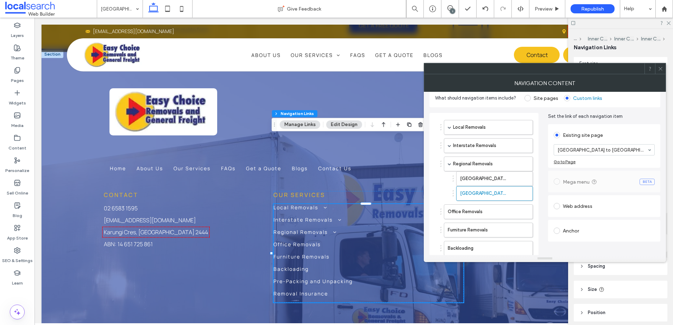
scroll to position [0, 0]
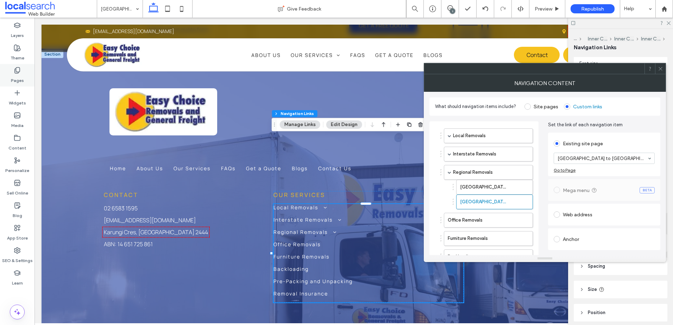
click at [12, 76] on label "Pages" at bounding box center [17, 79] width 13 height 10
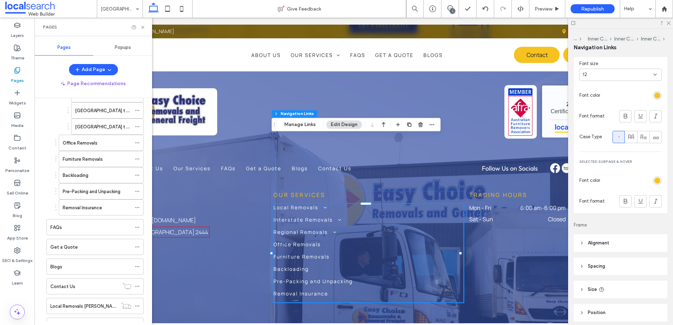
scroll to position [211, 0]
drag, startPoint x: 290, startPoint y: 126, endPoint x: 432, endPoint y: 120, distance: 142.0
click at [290, 126] on button "Manage Links" at bounding box center [300, 124] width 40 height 8
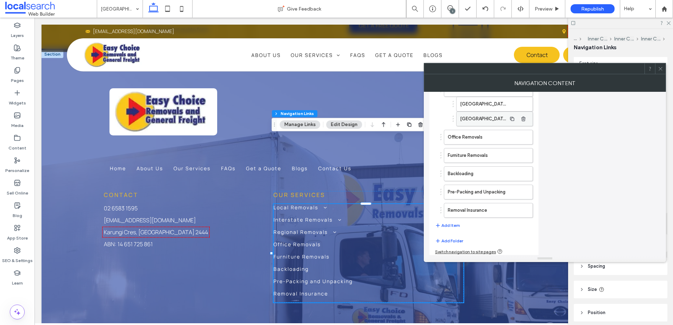
scroll to position [470, 0]
click at [444, 221] on button "Add Item" at bounding box center [447, 223] width 25 height 8
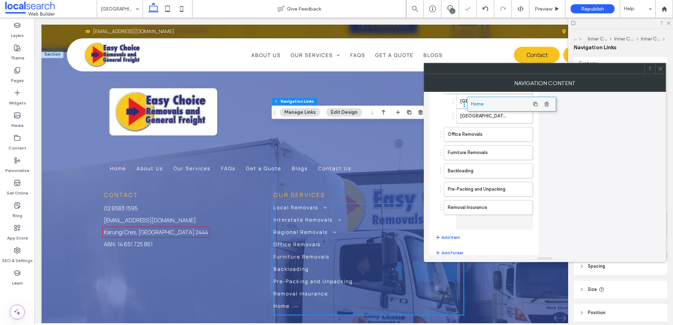
scroll to position [1917, 0]
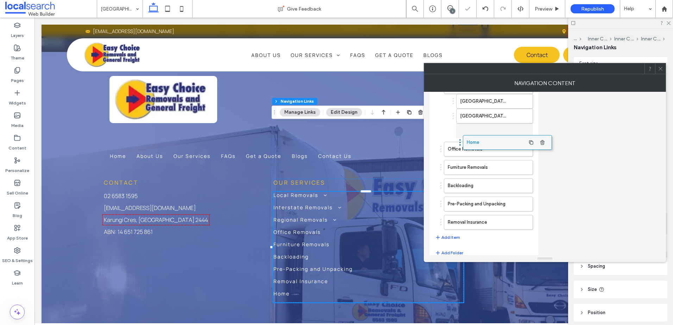
drag, startPoint x: 466, startPoint y: 226, endPoint x: 484, endPoint y: 134, distance: 92.9
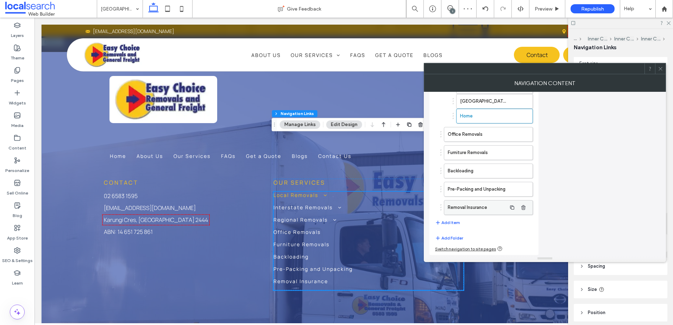
scroll to position [1905, 0]
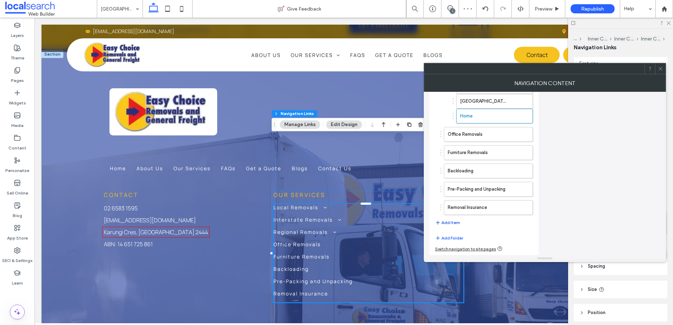
click at [454, 221] on button "Add Item" at bounding box center [447, 223] width 25 height 8
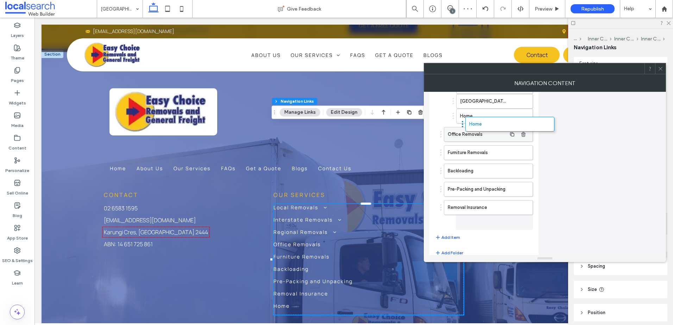
scroll to position [1917, 0]
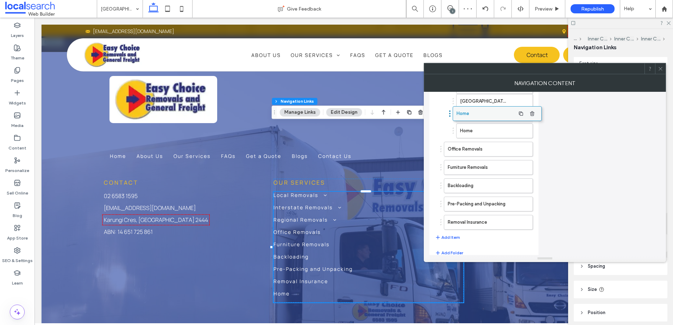
drag, startPoint x: 471, startPoint y: 226, endPoint x: 486, endPoint y: 121, distance: 105.9
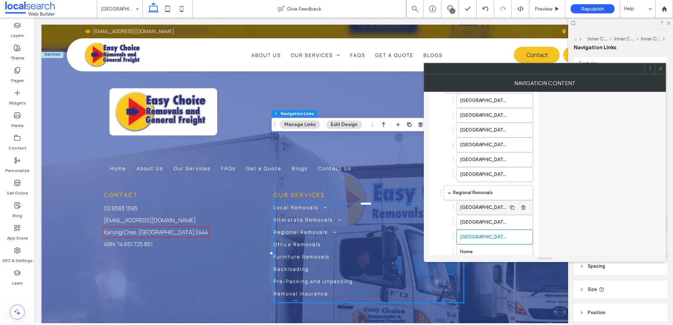
scroll to position [387, 0]
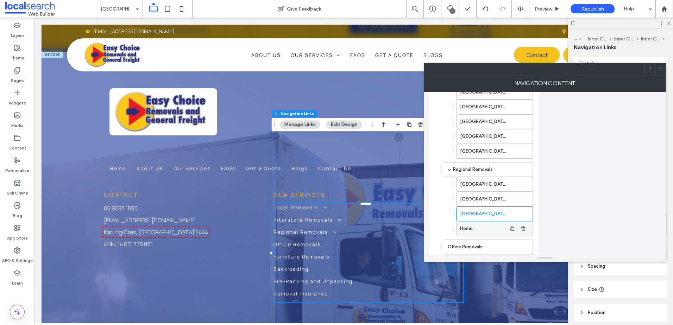
click at [493, 231] on label "Home" at bounding box center [483, 229] width 46 height 14
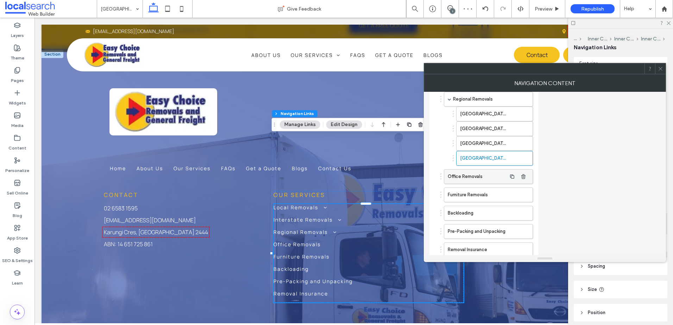
scroll to position [500, 0]
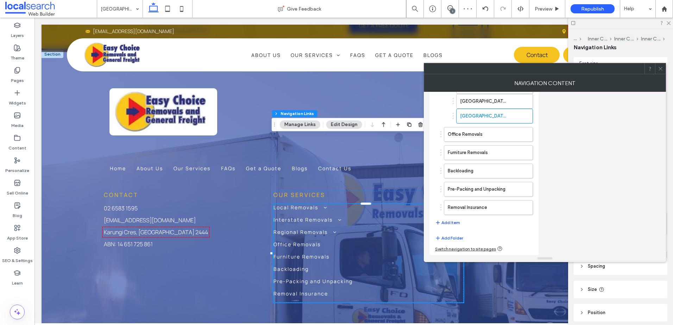
click at [453, 221] on button "Add Item" at bounding box center [447, 223] width 25 height 8
click at [457, 240] on button "Add Item" at bounding box center [447, 241] width 25 height 8
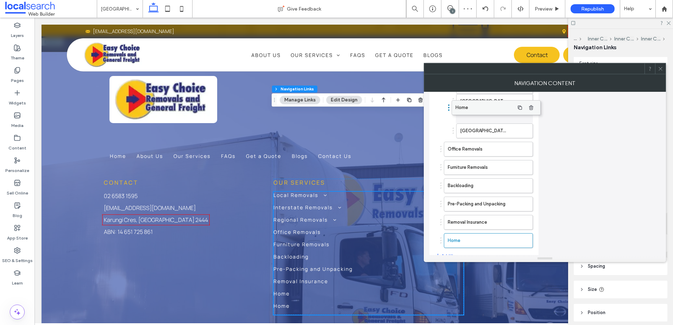
scroll to position [1929, 0]
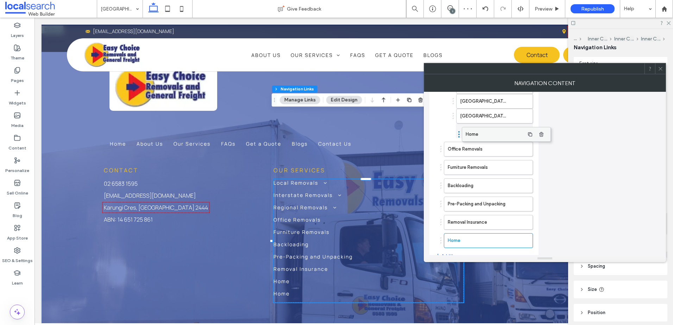
drag, startPoint x: 465, startPoint y: 228, endPoint x: 483, endPoint y: 137, distance: 93.3
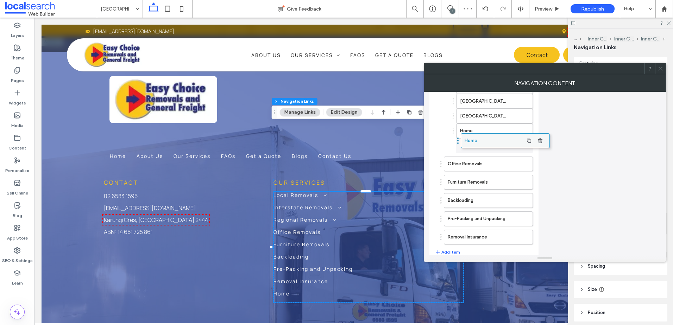
drag, startPoint x: 459, startPoint y: 240, endPoint x: 476, endPoint y: 140, distance: 100.7
click at [474, 134] on label "Home" at bounding box center [483, 131] width 46 height 14
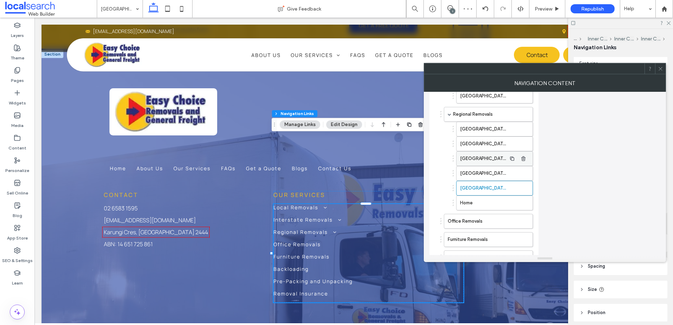
scroll to position [493, 0]
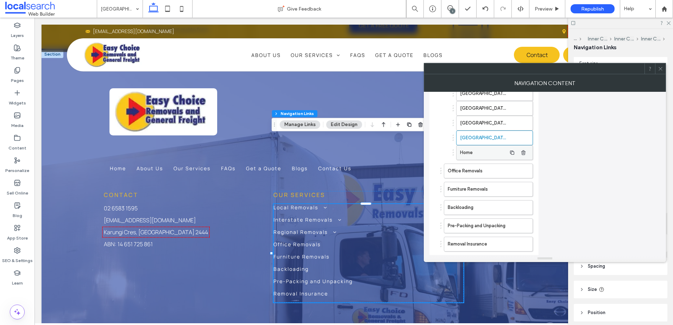
click at [480, 152] on label "Home" at bounding box center [483, 153] width 46 height 14
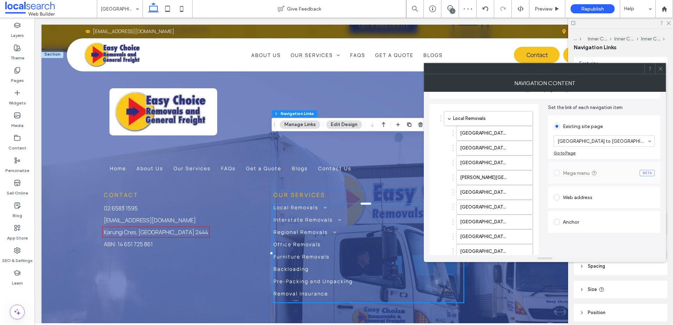
scroll to position [0, 0]
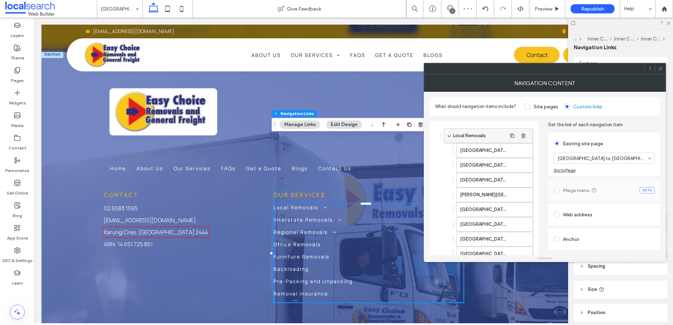
click at [449, 137] on span at bounding box center [450, 136] width 4 height 4
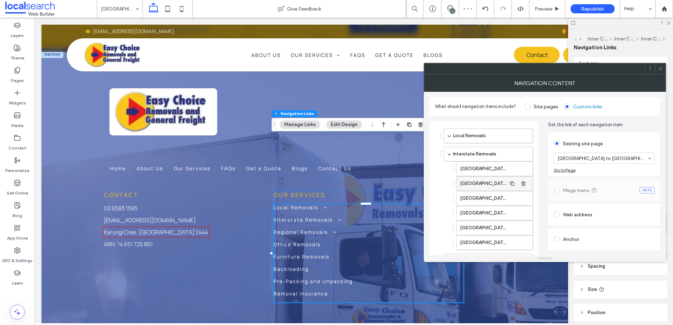
scroll to position [35, 0]
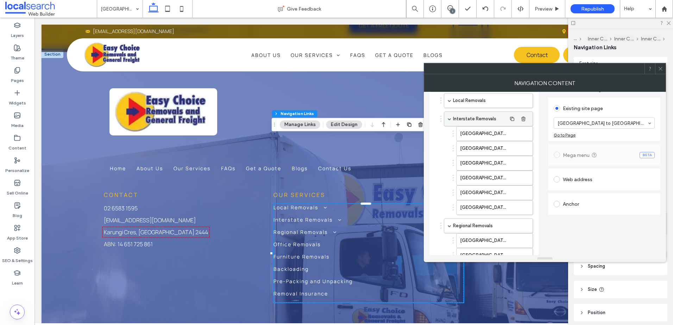
click at [449, 121] on div "Interstate Removals" at bounding box center [488, 119] width 89 height 15
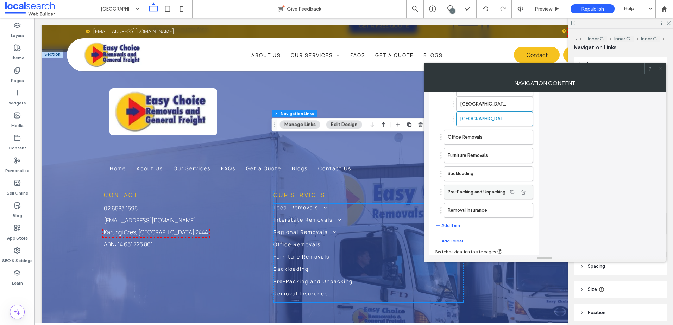
scroll to position [234, 0]
click at [454, 224] on button "Add Item" at bounding box center [447, 223] width 25 height 8
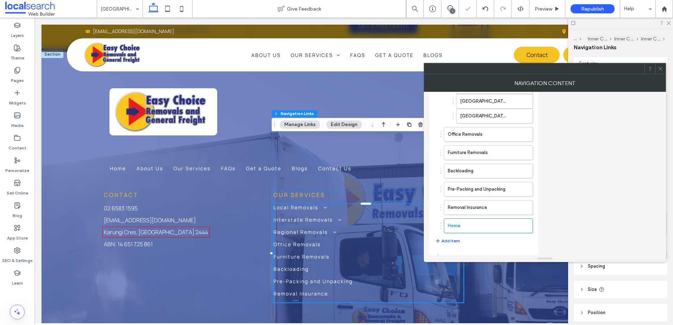
click at [447, 242] on button "Add Item" at bounding box center [447, 241] width 25 height 8
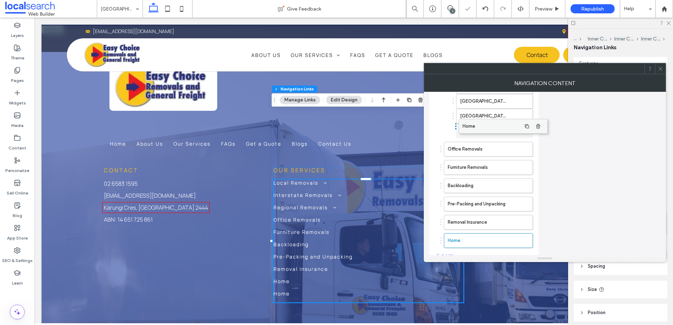
drag, startPoint x: 457, startPoint y: 230, endPoint x: 472, endPoint y: 130, distance: 100.7
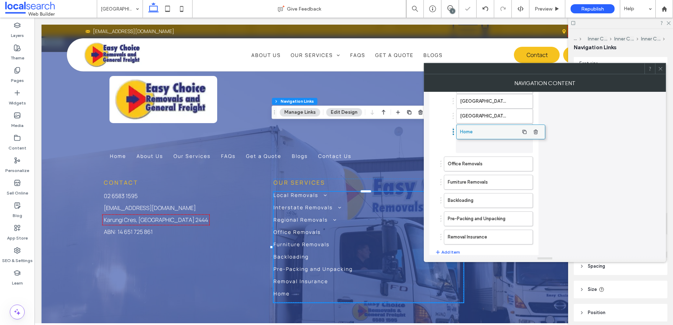
drag, startPoint x: 462, startPoint y: 247, endPoint x: 472, endPoint y: 148, distance: 100.1
click at [478, 133] on label "Home" at bounding box center [483, 131] width 46 height 14
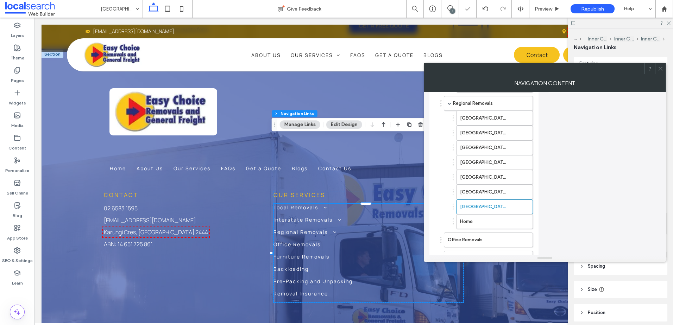
scroll to position [228, 0]
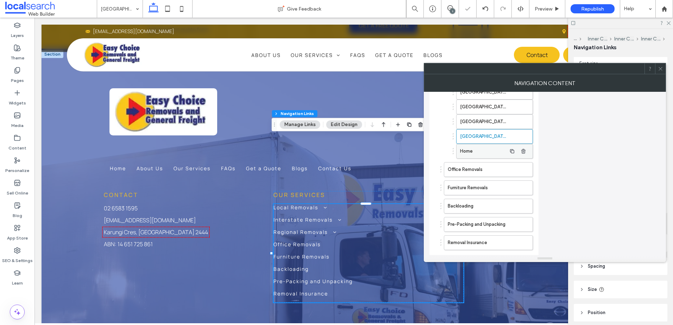
click at [484, 150] on label "Home" at bounding box center [483, 151] width 46 height 14
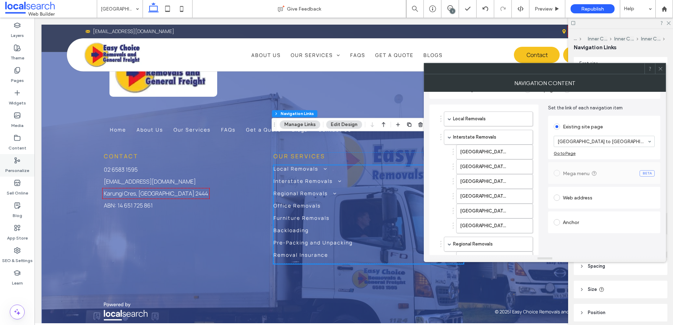
scroll to position [1905, 0]
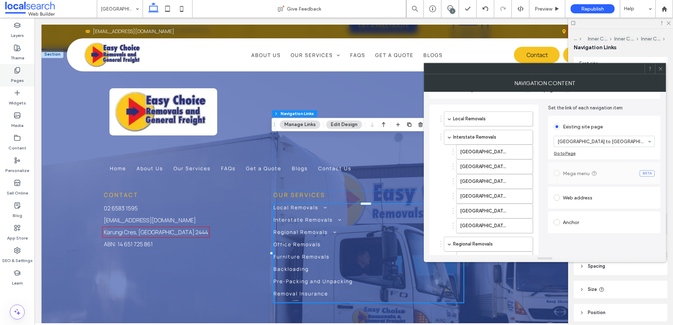
click at [22, 83] on label "Pages" at bounding box center [17, 79] width 13 height 10
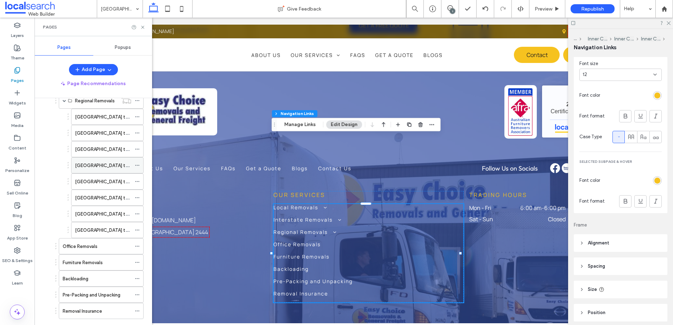
scroll to position [176, 0]
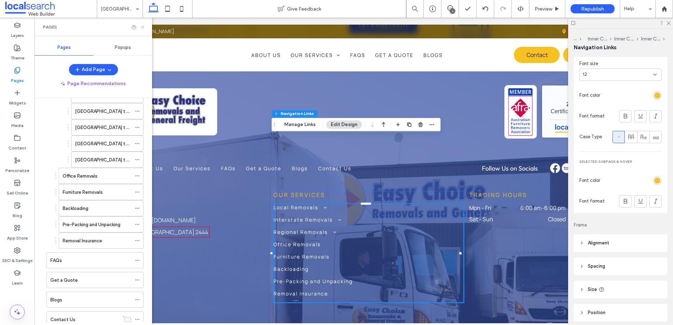
click at [142, 26] on icon at bounding box center [142, 27] width 5 height 5
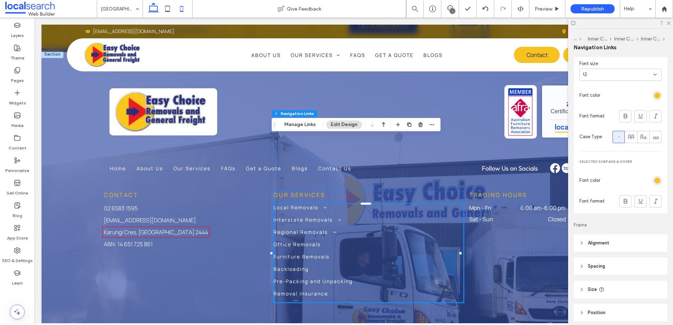
click at [180, 9] on icon at bounding box center [182, 9] width 14 height 14
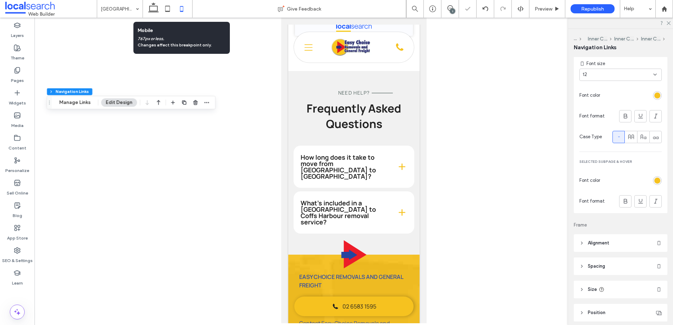
scroll to position [2510, 0]
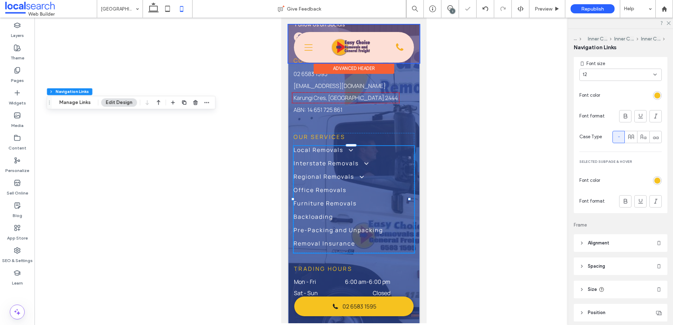
click at [307, 49] on div at bounding box center [353, 44] width 131 height 38
click at [307, 49] on icon "Menu Icon" at bounding box center [308, 47] width 8 height 11
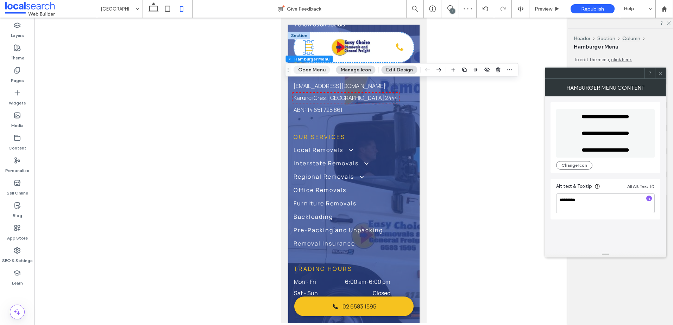
click at [312, 71] on button "Open Menu" at bounding box center [312, 70] width 37 height 8
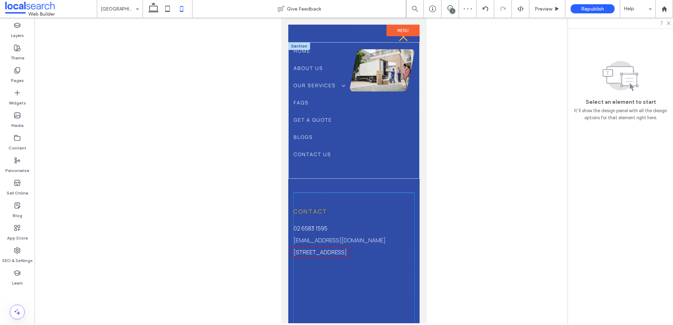
scroll to position [0, 0]
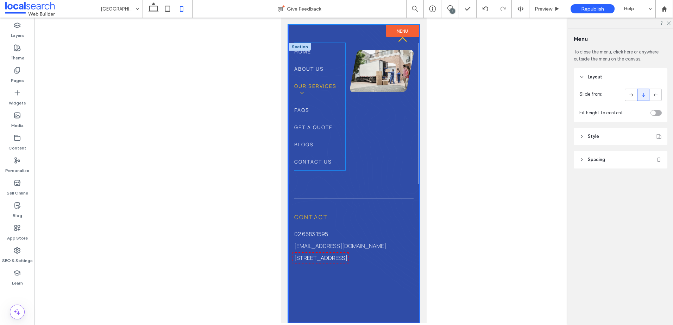
click at [302, 90] on span at bounding box center [299, 93] width 12 height 6
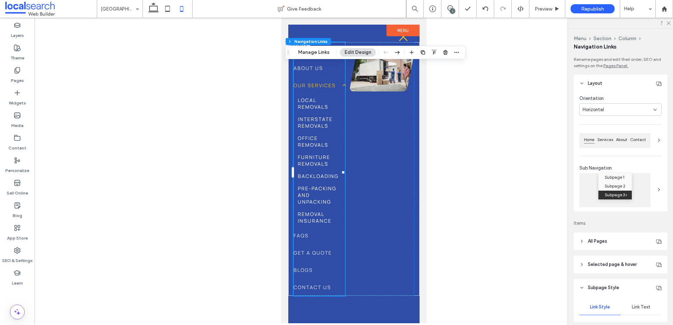
type input "***"
type input "****"
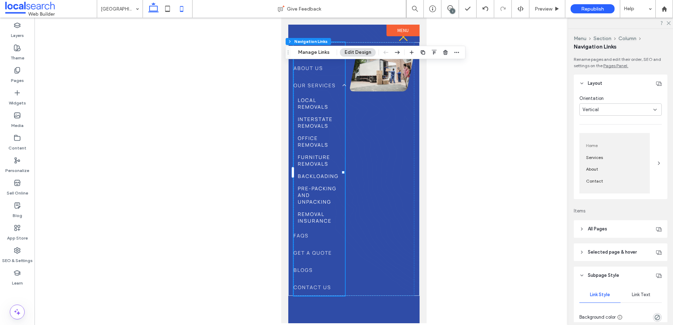
click at [152, 11] on icon at bounding box center [153, 9] width 14 height 14
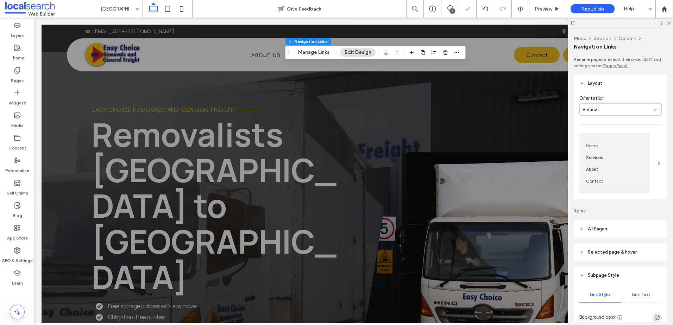
type input "***"
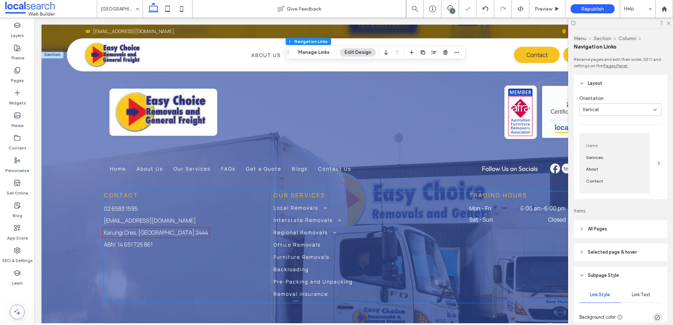
scroll to position [1905, 0]
click at [449, 10] on use at bounding box center [450, 8] width 6 height 6
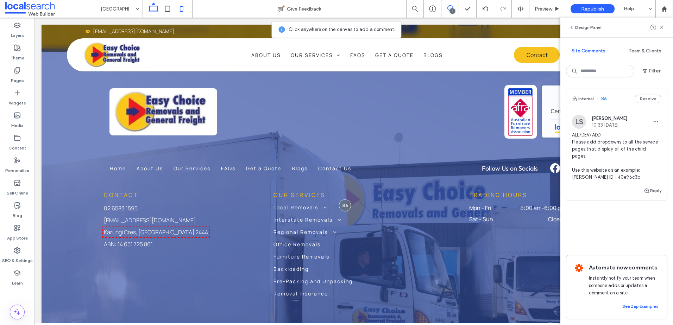
click at [184, 3] on icon at bounding box center [182, 9] width 14 height 14
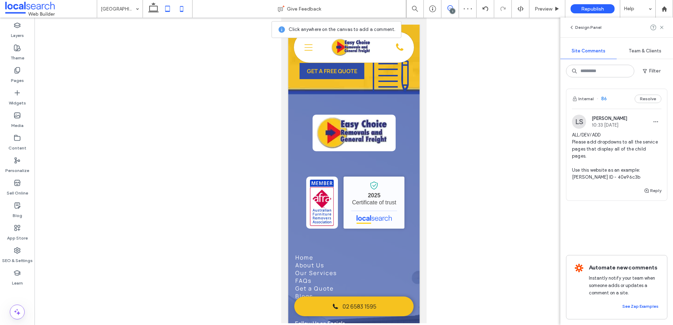
click at [168, 8] on icon at bounding box center [168, 9] width 14 height 14
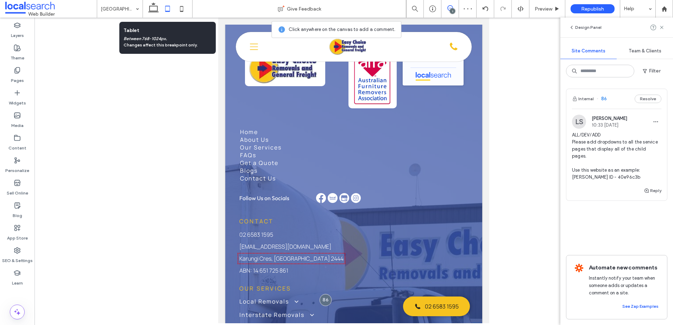
scroll to position [2116, 0]
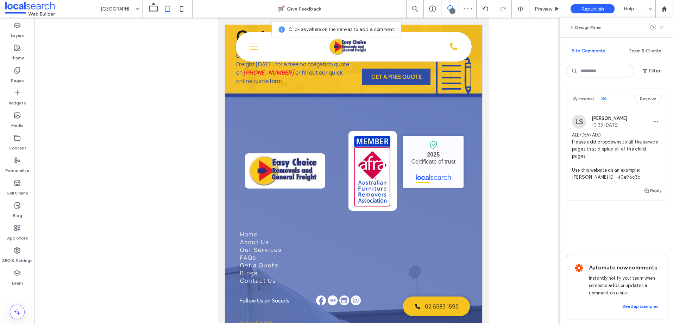
click at [660, 26] on icon at bounding box center [662, 28] width 6 height 6
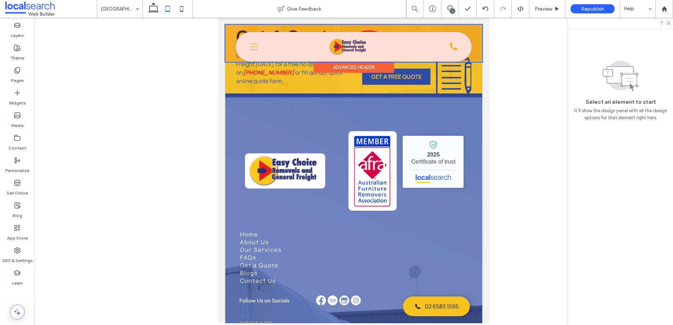
click at [246, 44] on div at bounding box center [353, 43] width 257 height 37
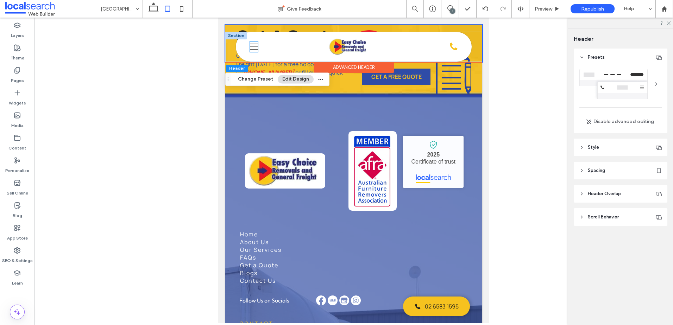
click at [252, 46] on icon "Menu Icon" at bounding box center [254, 47] width 8 height 11
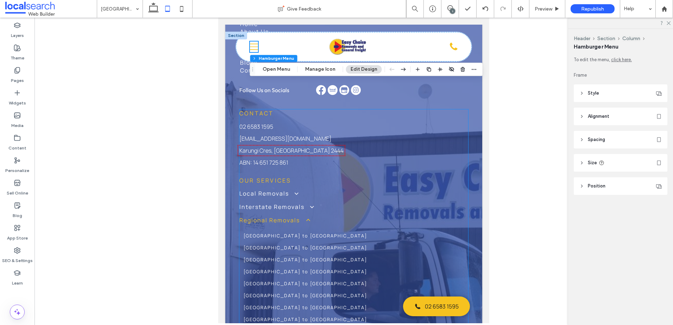
scroll to position [2327, 0]
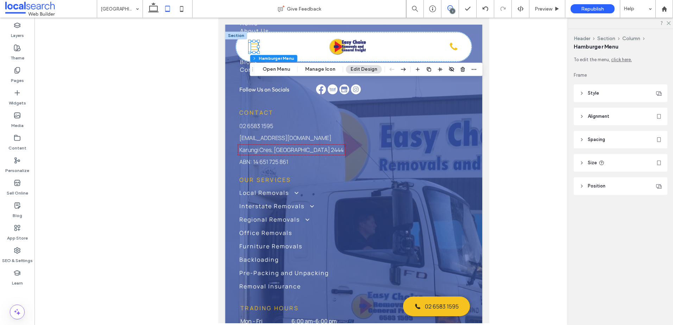
click at [450, 7] on icon at bounding box center [450, 8] width 6 height 6
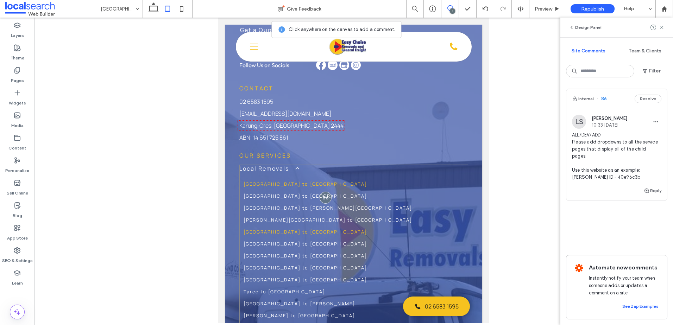
scroll to position [2363, 0]
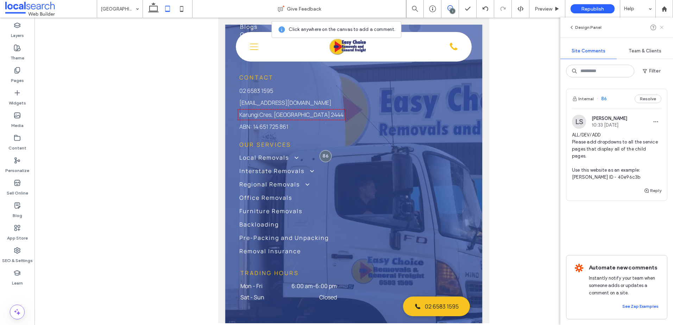
click at [663, 26] on icon at bounding box center [662, 28] width 6 height 6
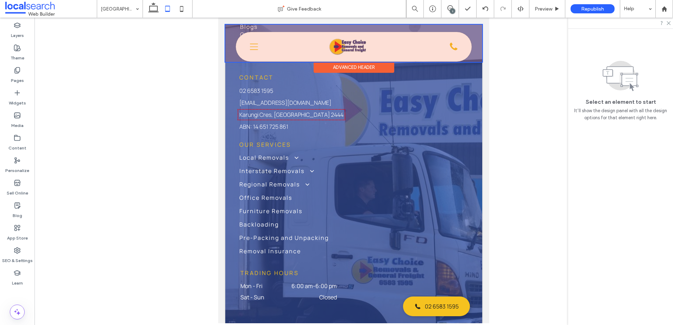
click at [253, 46] on div at bounding box center [353, 43] width 257 height 37
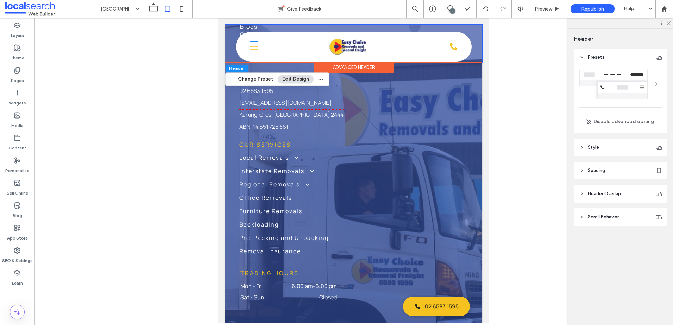
click at [253, 46] on icon "Menu Icon" at bounding box center [254, 47] width 8 height 11
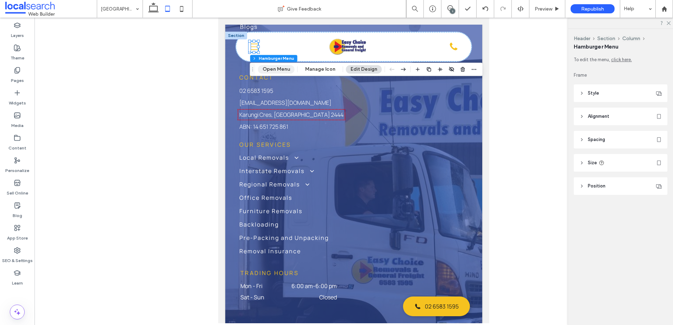
drag, startPoint x: 277, startPoint y: 67, endPoint x: 73, endPoint y: 53, distance: 205.0
click at [277, 67] on button "Open Menu" at bounding box center [276, 69] width 37 height 8
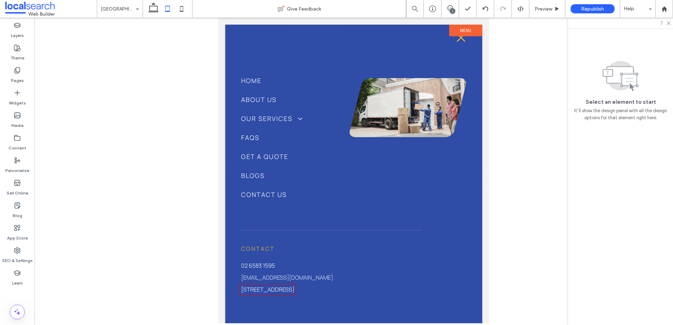
scroll to position [0, 0]
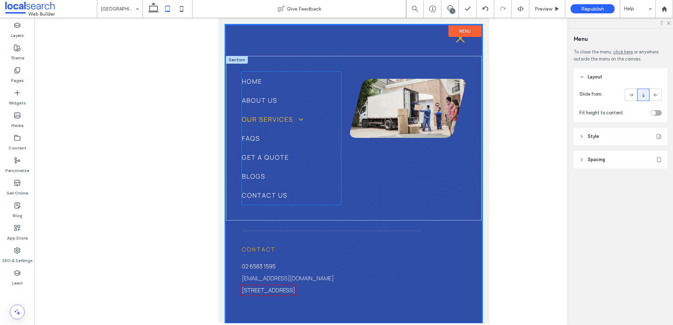
click at [296, 118] on span at bounding box center [298, 120] width 12 height 8
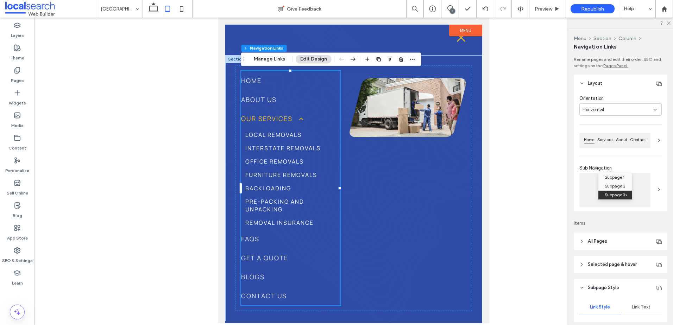
type input "***"
type input "****"
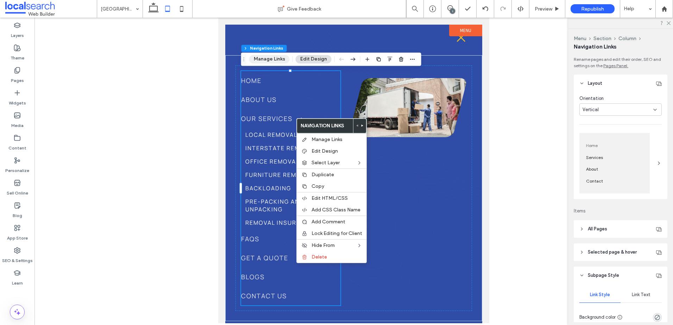
click at [277, 55] on button "Manage Links" at bounding box center [269, 59] width 40 height 8
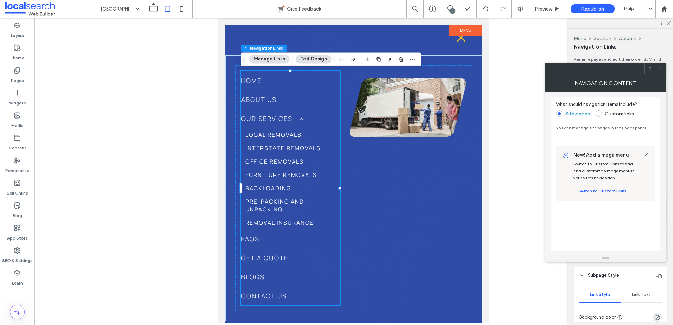
click at [599, 114] on span at bounding box center [599, 114] width 6 height 6
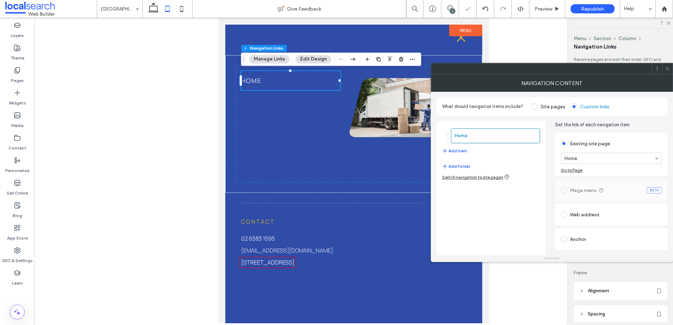
click at [532, 105] on span at bounding box center [535, 107] width 6 height 6
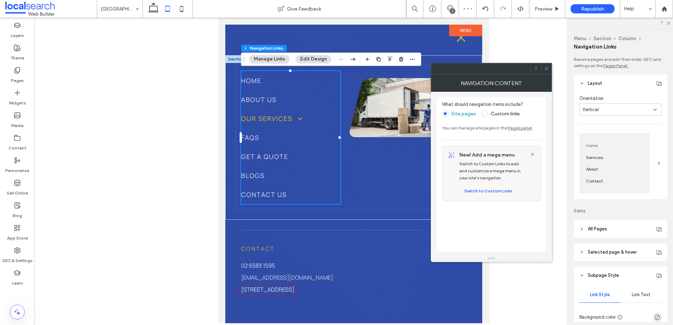
click at [291, 117] on span "Our Services" at bounding box center [272, 118] width 62 height 8
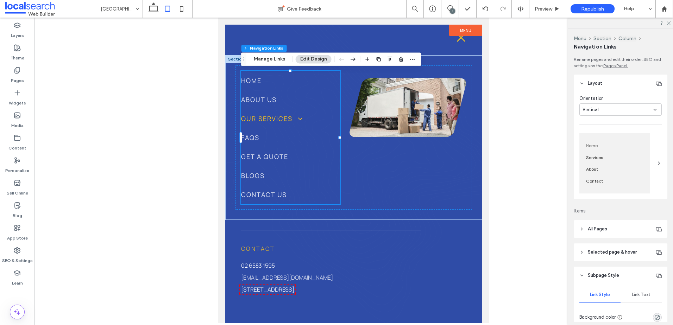
click at [302, 118] on span at bounding box center [297, 119] width 12 height 8
click at [300, 118] on span at bounding box center [297, 119] width 12 height 8
click at [258, 118] on span "Our Services" at bounding box center [272, 118] width 62 height 8
click at [267, 59] on button "Manage Links" at bounding box center [269, 59] width 40 height 8
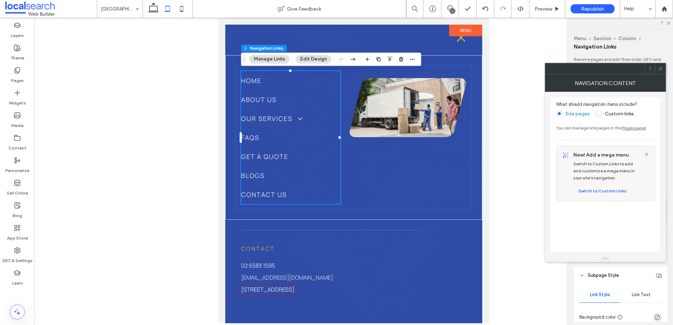
click at [601, 114] on span at bounding box center [599, 114] width 6 height 6
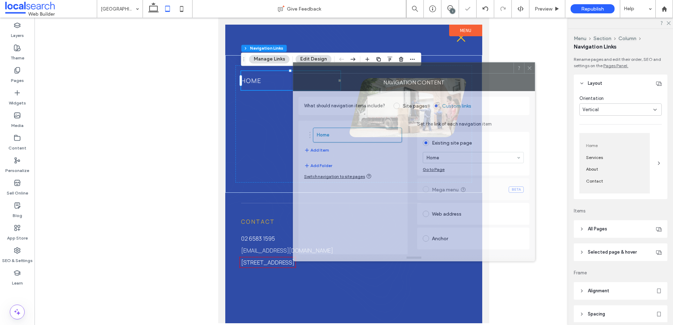
drag, startPoint x: 590, startPoint y: 77, endPoint x: 456, endPoint y: 76, distance: 134.5
click at [456, 76] on div "NAVIGATION CONTENT" at bounding box center [414, 83] width 242 height 18
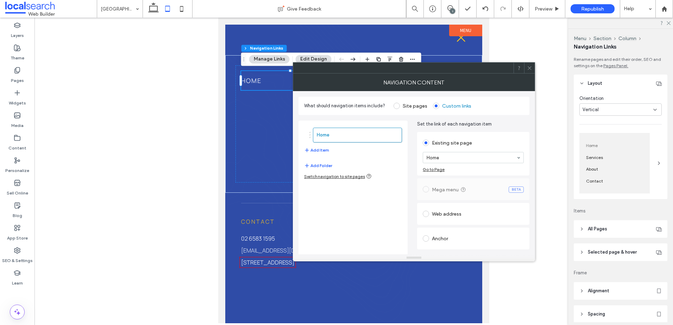
click at [400, 107] on label "Site pages" at bounding box center [411, 106] width 34 height 6
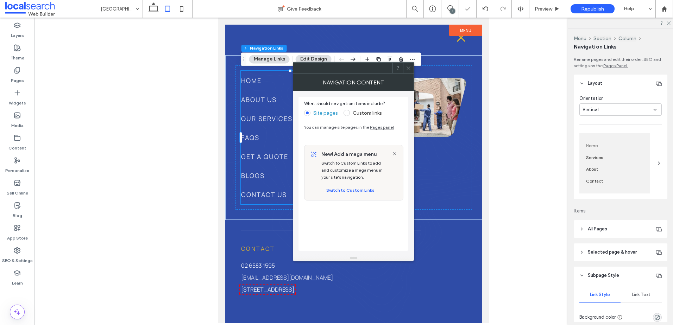
click at [408, 65] on icon at bounding box center [408, 67] width 5 height 5
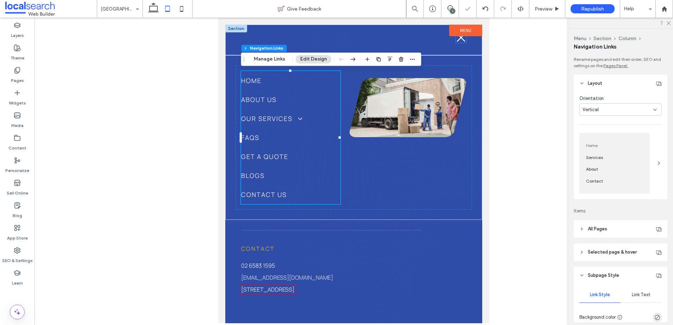
click at [458, 40] on icon at bounding box center [461, 37] width 8 height 8
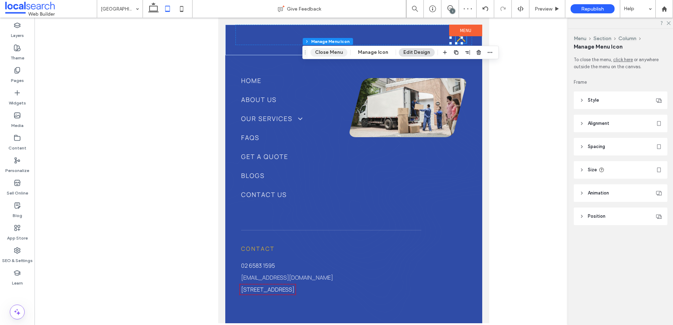
click at [345, 54] on button "Close Menu" at bounding box center [329, 52] width 37 height 8
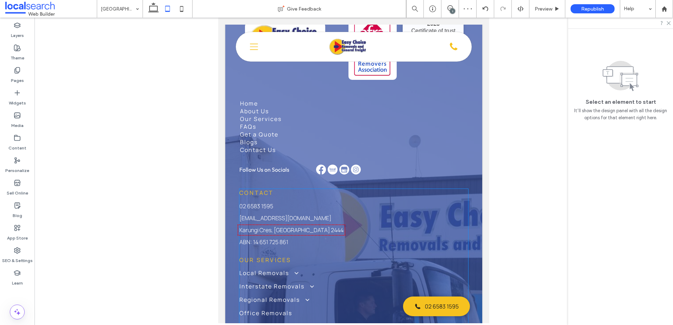
scroll to position [2282, 0]
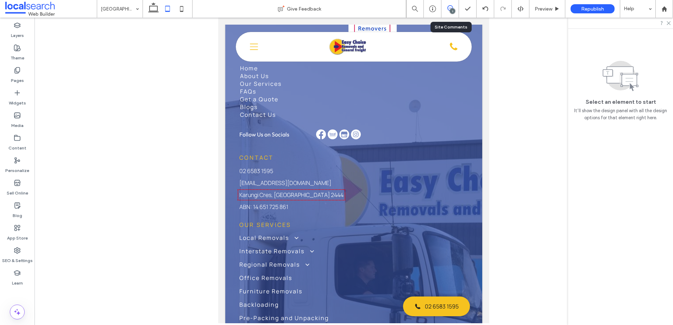
click at [450, 8] on icon at bounding box center [450, 8] width 6 height 6
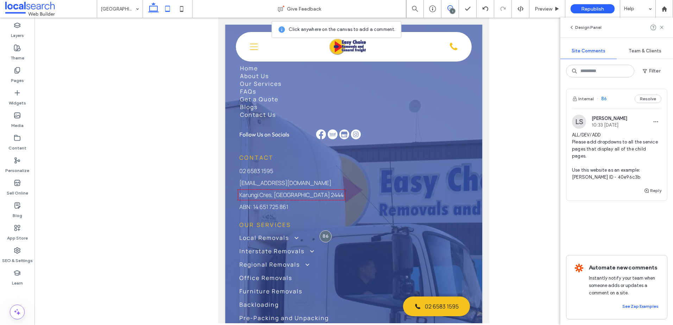
click at [152, 8] on icon at bounding box center [153, 9] width 14 height 14
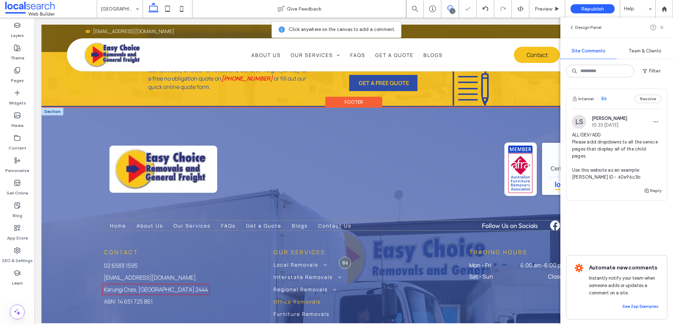
scroll to position [1905, 0]
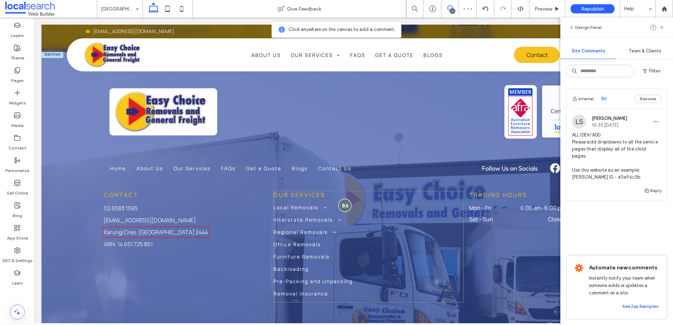
click at [340, 199] on div at bounding box center [344, 205] width 13 height 13
click at [658, 27] on div at bounding box center [658, 27] width 14 height 8
click at [660, 28] on icon at bounding box center [662, 28] width 6 height 6
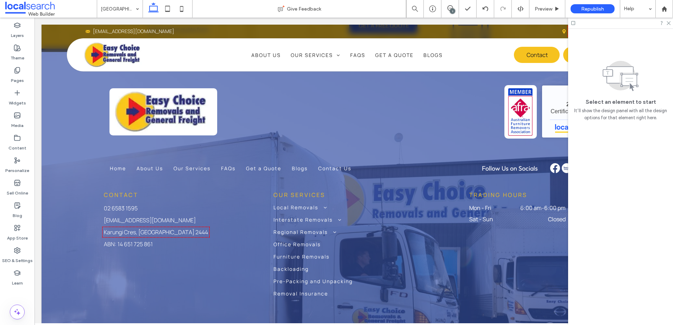
click at [451, 10] on div "1" at bounding box center [452, 10] width 5 height 5
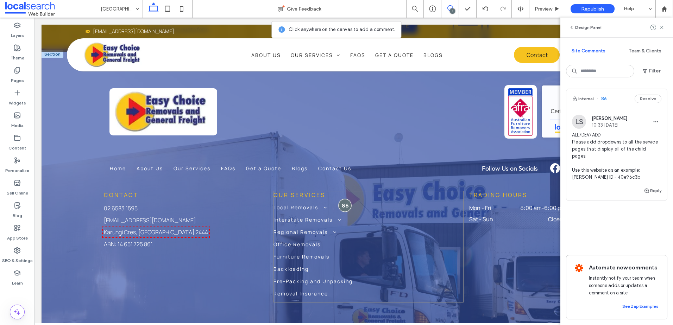
click at [340, 199] on div at bounding box center [344, 205] width 13 height 13
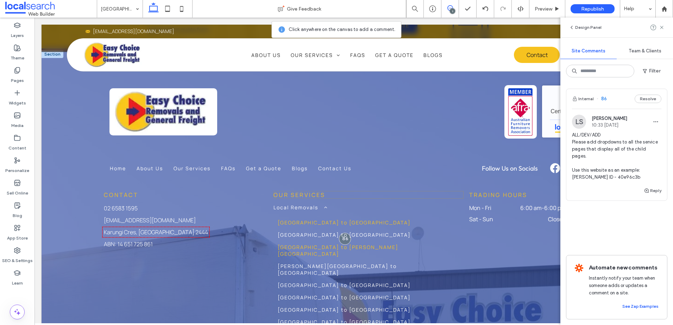
scroll to position [1940, 0]
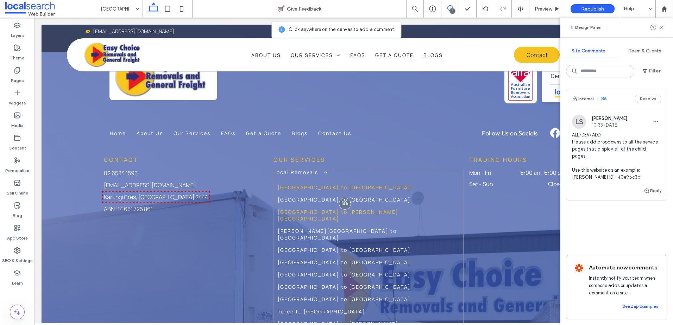
click at [343, 209] on span "[GEOGRAPHIC_DATA] to [PERSON_NAME][GEOGRAPHIC_DATA]" at bounding box center [368, 215] width 181 height 13
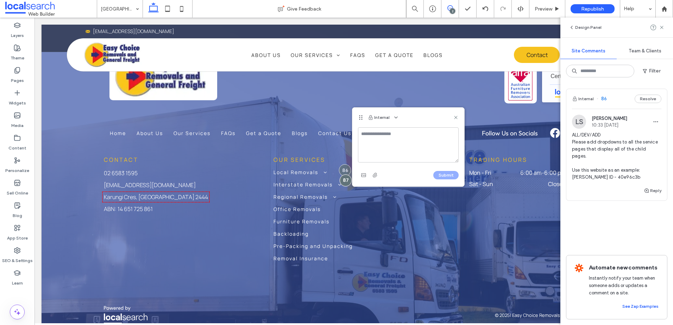
scroll to position [1905, 0]
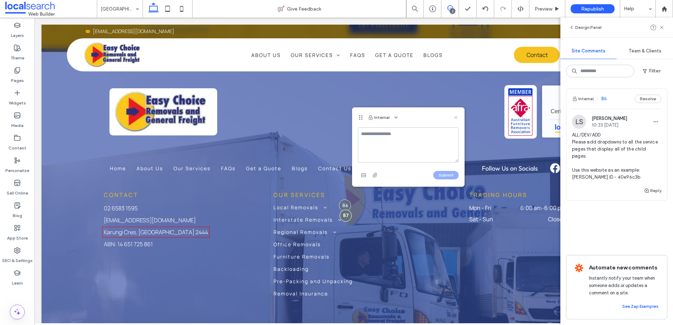
click at [456, 116] on icon at bounding box center [456, 118] width 6 height 6
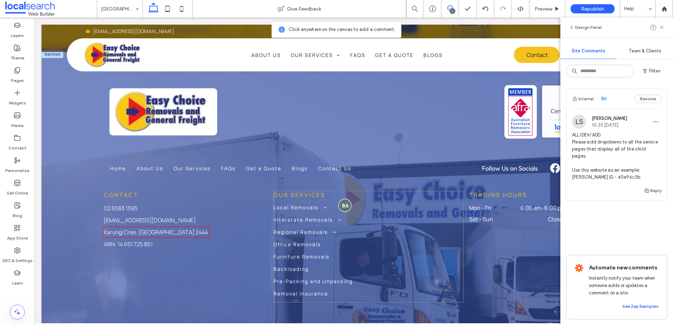
click at [341, 199] on div at bounding box center [344, 205] width 13 height 13
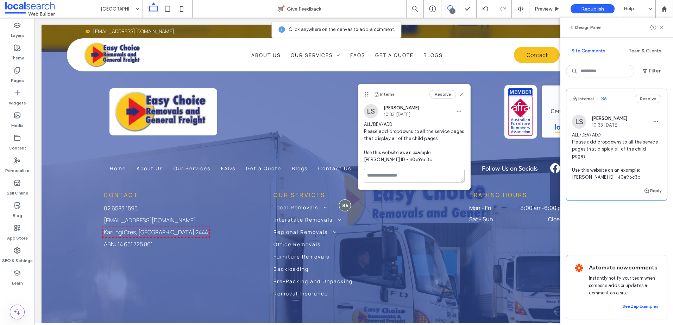
drag, startPoint x: 361, startPoint y: 168, endPoint x: 360, endPoint y: 165, distance: 3.7
click at [361, 168] on div "LS Luke Stewart 10:33 Sep 12 2025 ALL/DEV/ADD Please add dropdowns to all the s…" at bounding box center [414, 136] width 112 height 65
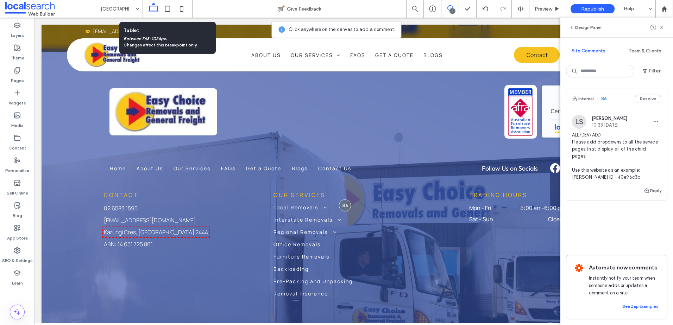
drag, startPoint x: 171, startPoint y: 6, endPoint x: 129, endPoint y: 25, distance: 46.8
click at [171, 6] on icon at bounding box center [168, 9] width 14 height 14
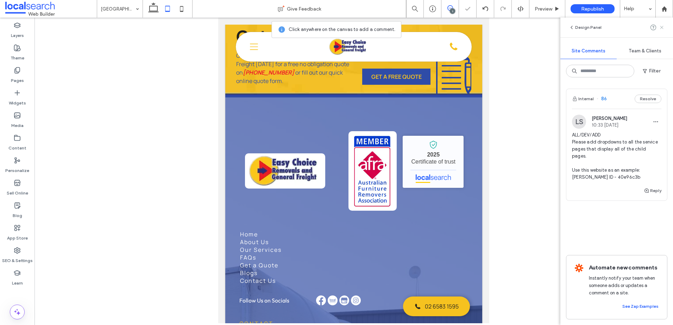
click at [663, 25] on icon at bounding box center [662, 28] width 6 height 6
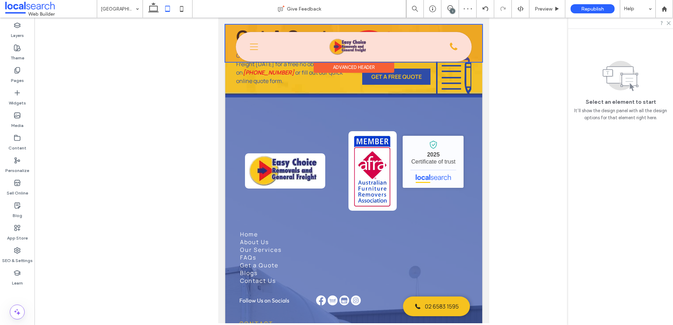
click at [252, 43] on div at bounding box center [353, 43] width 257 height 37
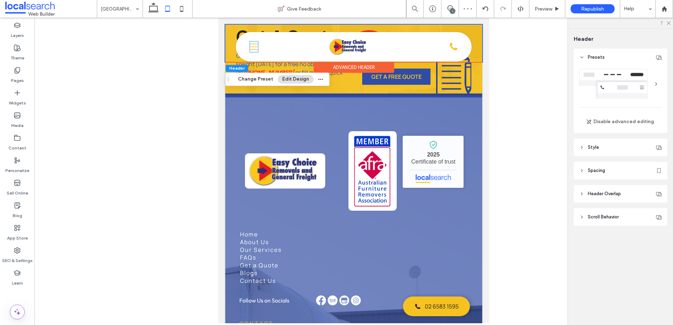
click at [252, 43] on icon "Menu Icon" at bounding box center [254, 47] width 8 height 11
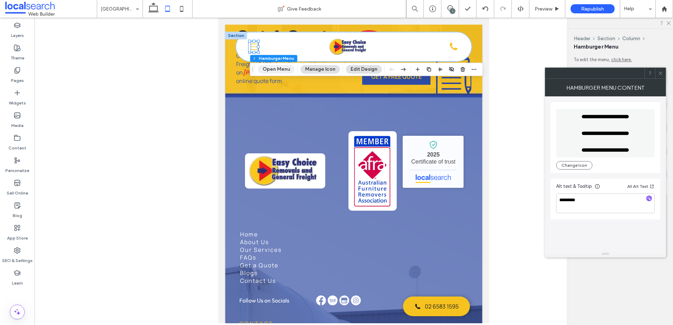
click at [275, 68] on button "Open Menu" at bounding box center [276, 69] width 37 height 8
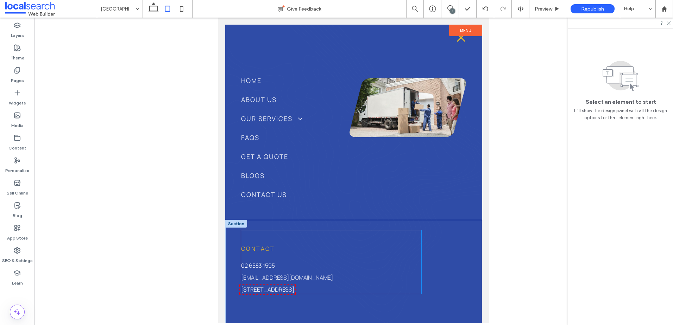
scroll to position [0, 0]
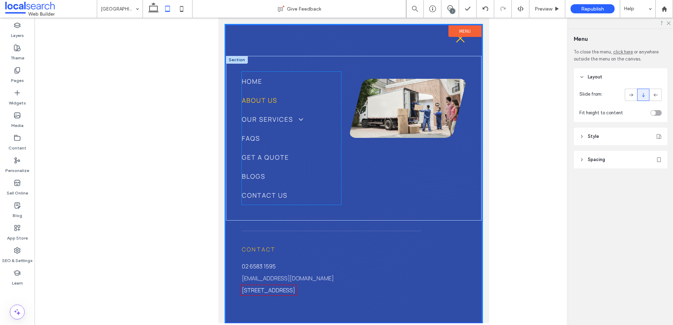
click at [299, 99] on link "About Us" at bounding box center [291, 100] width 99 height 19
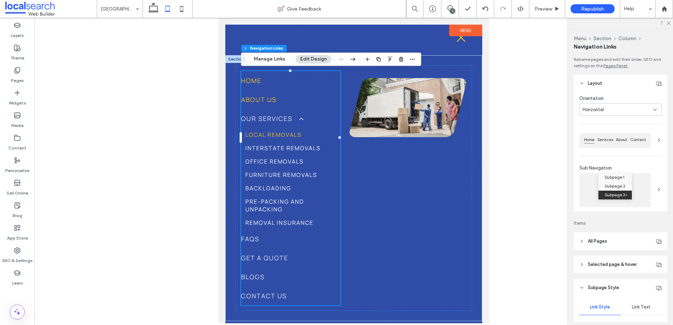
type input "***"
type input "****"
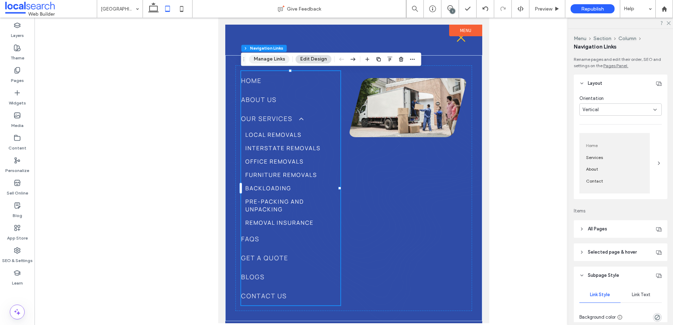
click at [269, 60] on button "Manage Links" at bounding box center [269, 59] width 40 height 8
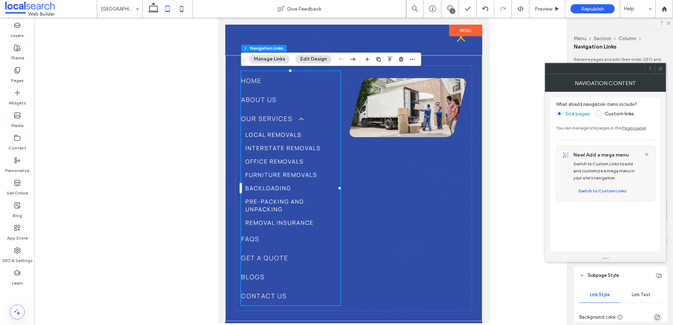
click at [618, 117] on label "Custom links" at bounding box center [619, 114] width 29 height 6
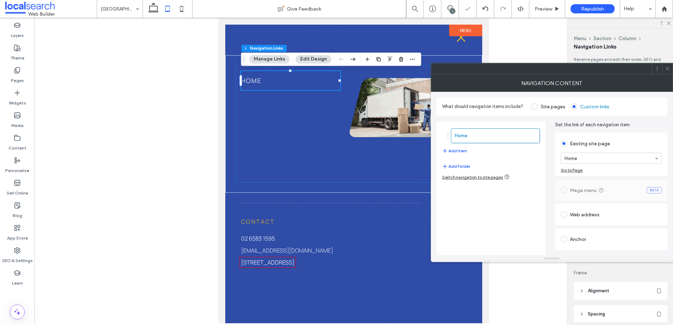
click at [468, 150] on div "Home Add Item" at bounding box center [491, 142] width 98 height 34
click at [451, 151] on button "Add Item" at bounding box center [454, 151] width 25 height 8
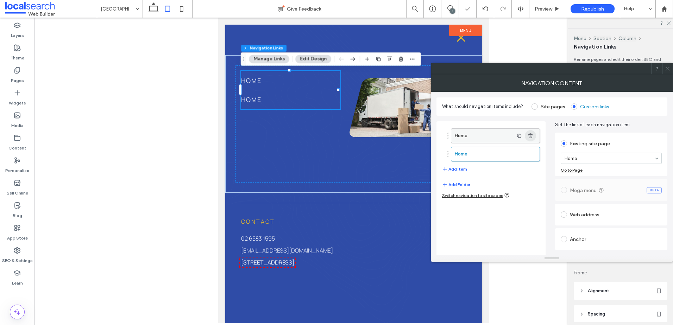
click at [530, 136] on use "button" at bounding box center [530, 135] width 4 height 5
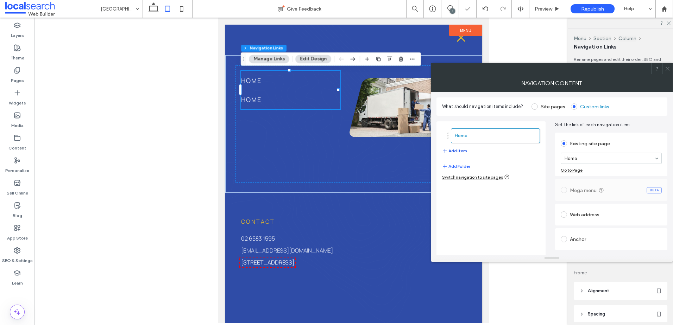
click at [456, 152] on button "Add Item" at bounding box center [454, 151] width 25 height 8
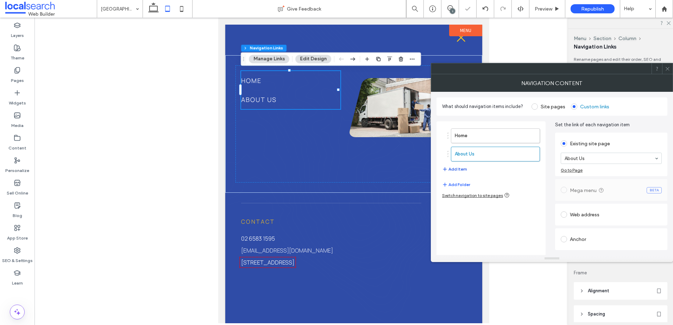
click at [452, 170] on button "Add Item" at bounding box center [454, 169] width 25 height 8
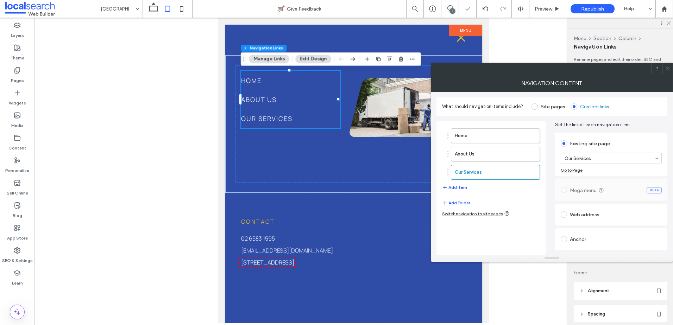
click at [451, 189] on button "Add Item" at bounding box center [454, 187] width 25 height 8
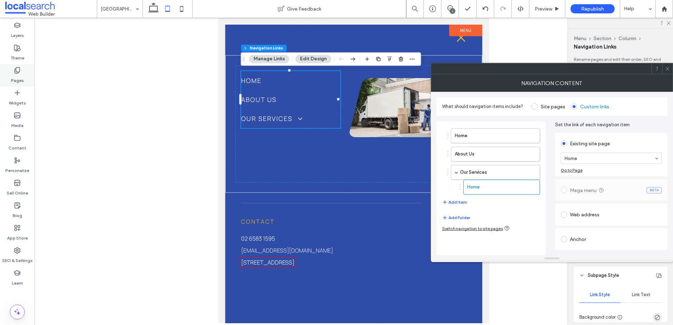
click at [13, 72] on div "Pages" at bounding box center [17, 75] width 35 height 23
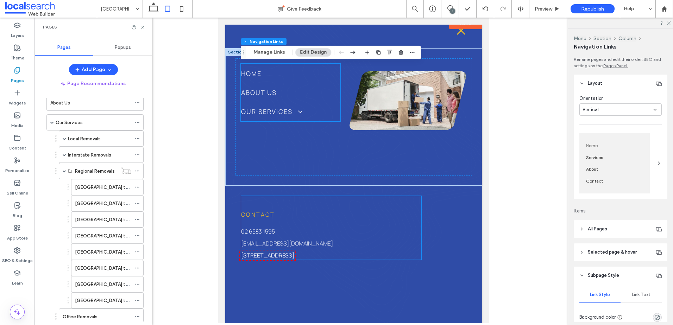
scroll to position [7, 0]
click at [151, 10] on icon at bounding box center [153, 9] width 14 height 14
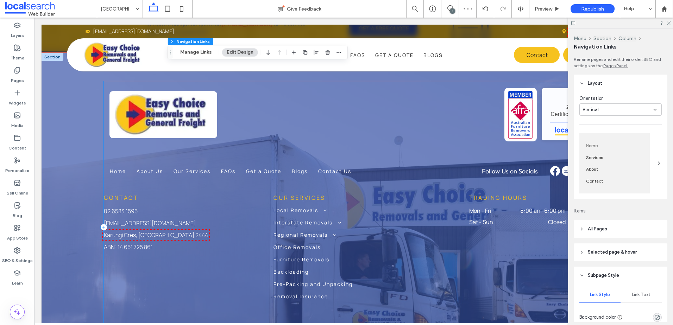
scroll to position [1905, 0]
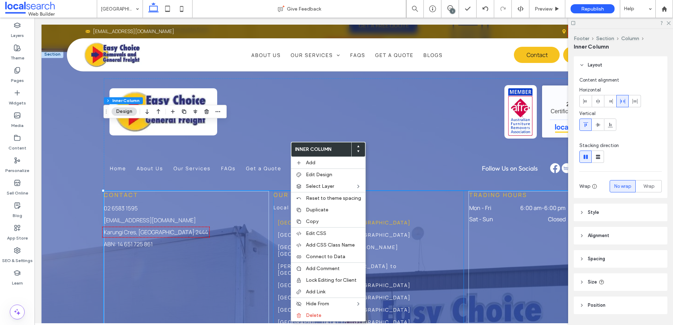
click at [274, 217] on link "[GEOGRAPHIC_DATA] to [GEOGRAPHIC_DATA]" at bounding box center [369, 223] width 190 height 12
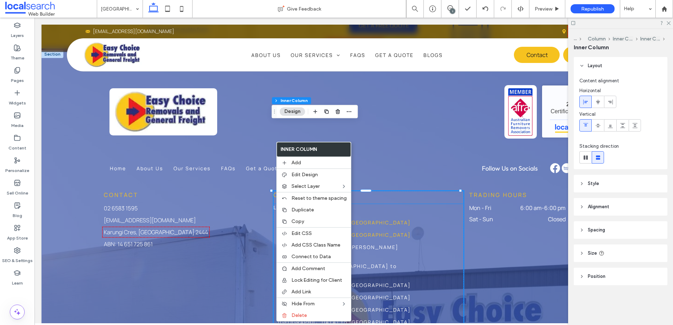
click at [383, 229] on link "[GEOGRAPHIC_DATA] to [GEOGRAPHIC_DATA]" at bounding box center [369, 235] width 190 height 12
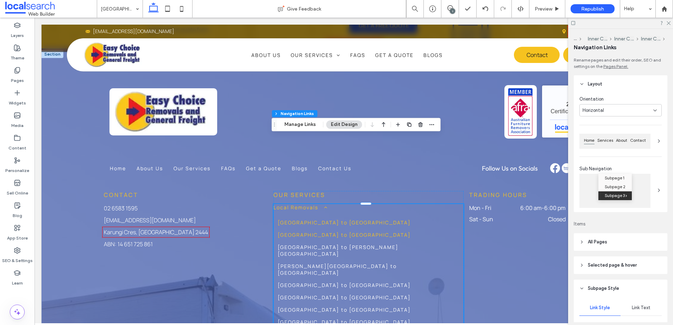
type input "***"
type input "****"
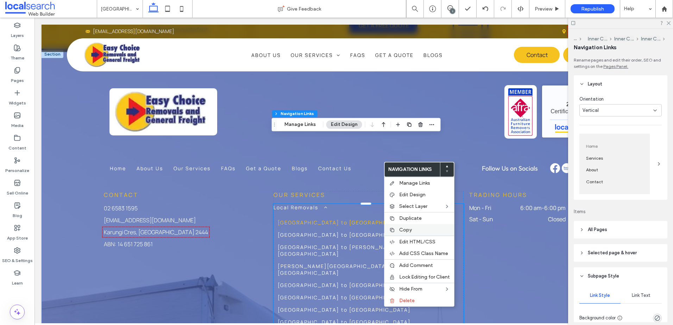
click at [395, 228] on div at bounding box center [392, 230] width 7 height 6
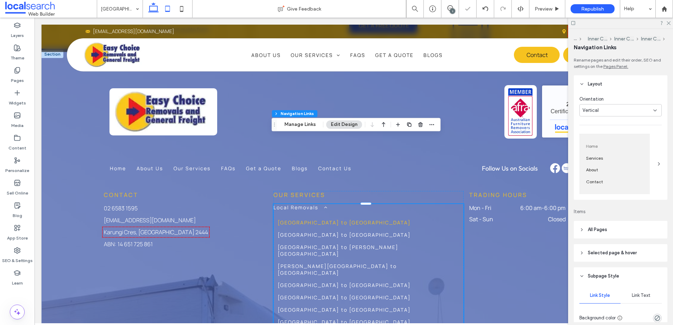
click at [167, 10] on icon at bounding box center [168, 9] width 14 height 14
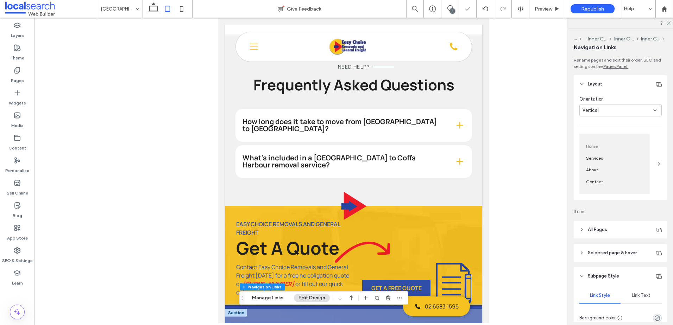
scroll to position [2116, 0]
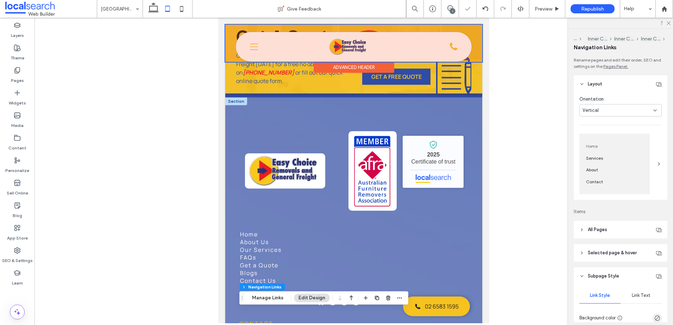
click at [249, 44] on div at bounding box center [353, 43] width 257 height 37
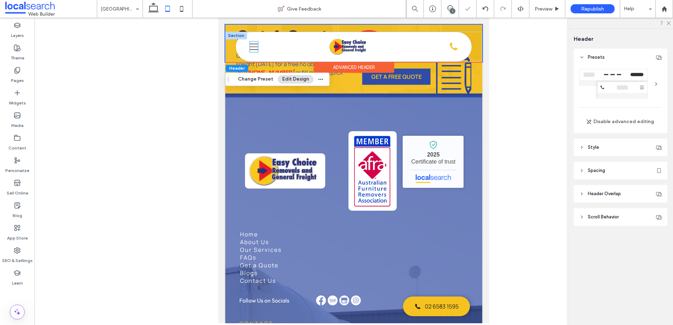
click at [256, 49] on icon "Menu Icon" at bounding box center [254, 47] width 8 height 11
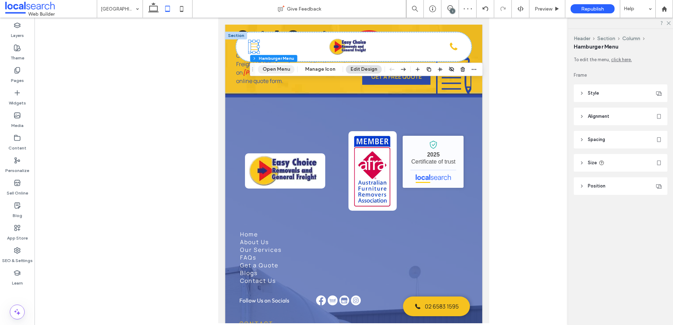
click at [282, 68] on button "Open Menu" at bounding box center [276, 69] width 37 height 8
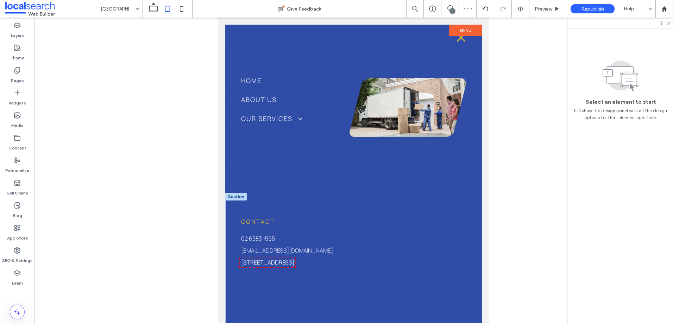
scroll to position [0, 0]
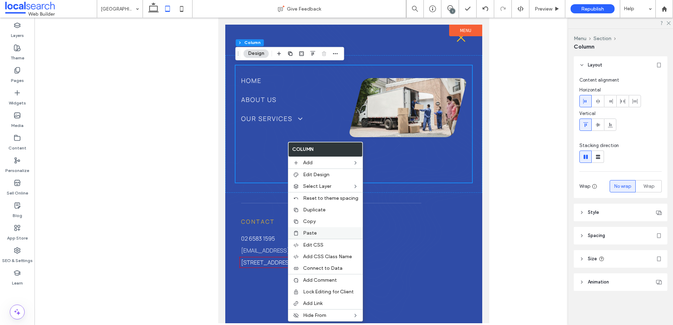
click at [308, 228] on div "Paste" at bounding box center [325, 233] width 74 height 12
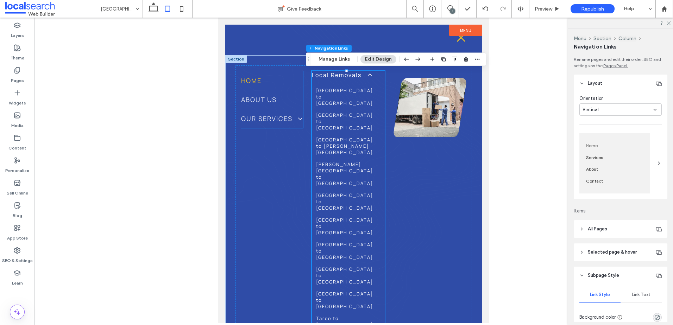
click at [275, 88] on link "Home" at bounding box center [272, 80] width 62 height 19
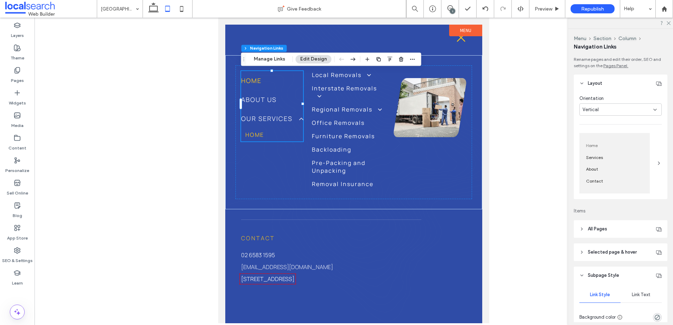
type input "***"
type input "****"
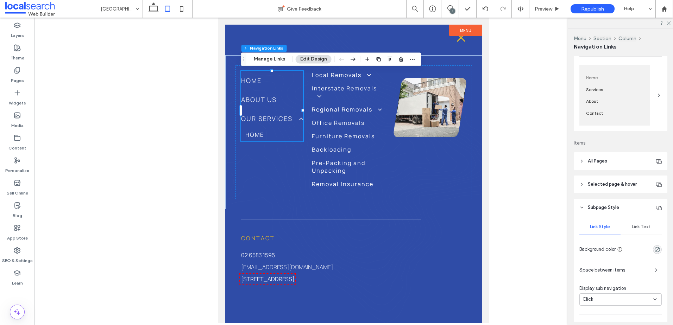
scroll to position [70, 0]
click at [628, 152] on header "All Pages" at bounding box center [621, 159] width 94 height 18
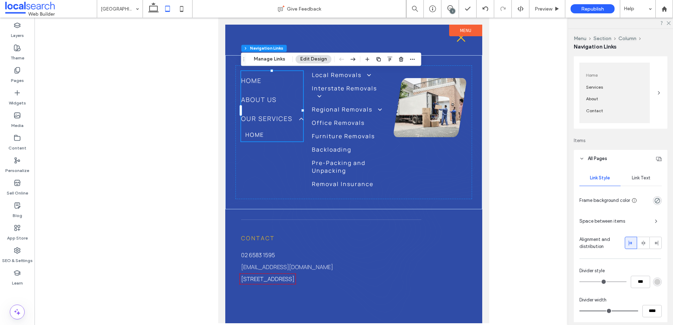
click at [642, 180] on span "Link Text" at bounding box center [641, 178] width 19 height 6
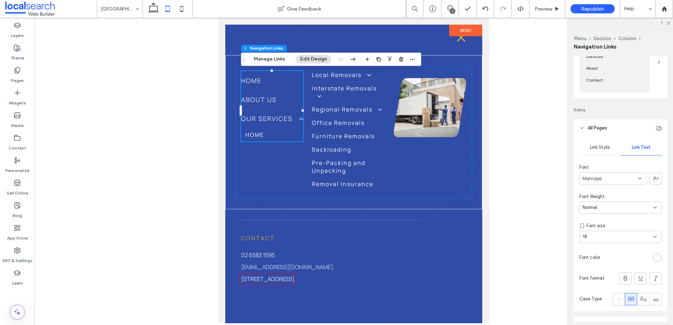
scroll to position [141, 0]
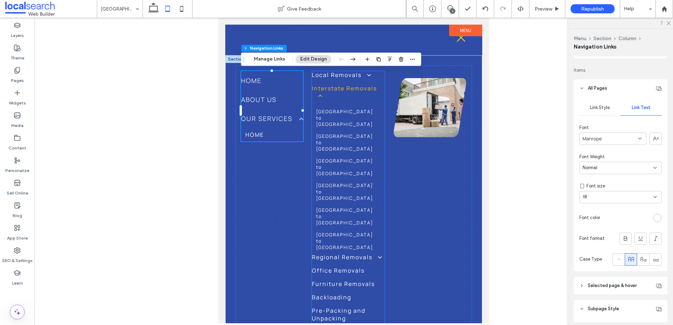
click at [345, 96] on span "Interstate Removals" at bounding box center [348, 91] width 73 height 15
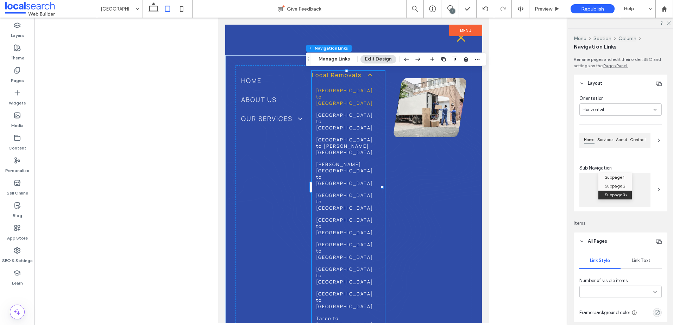
type input "***"
type input "****"
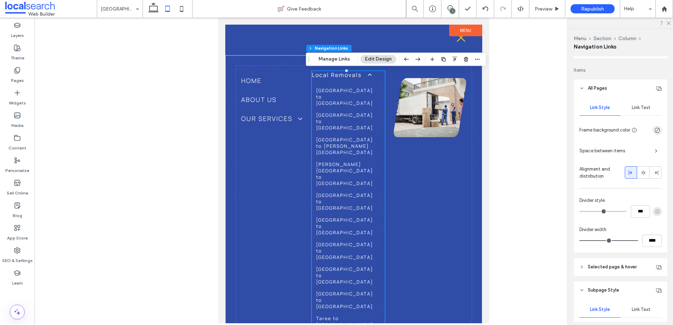
click at [645, 108] on span "Link Text" at bounding box center [641, 108] width 19 height 6
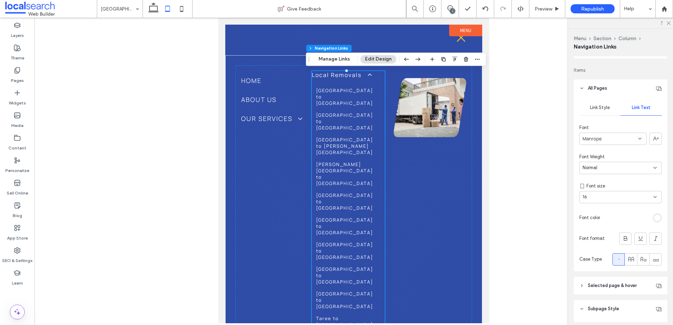
click at [616, 198] on div "16" at bounding box center [617, 197] width 68 height 7
click at [601, 225] on div "18" at bounding box center [619, 225] width 78 height 12
click at [179, 9] on icon at bounding box center [182, 9] width 14 height 14
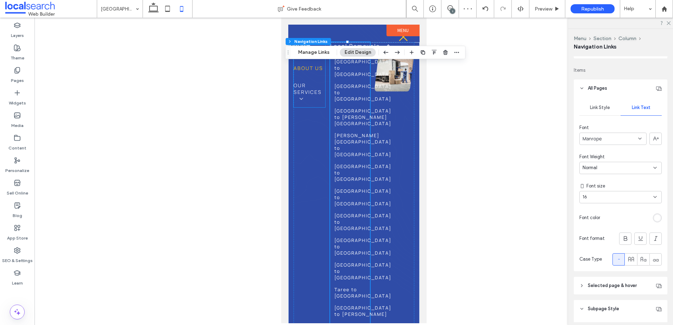
click at [313, 65] on span "About Us" at bounding box center [308, 68] width 30 height 7
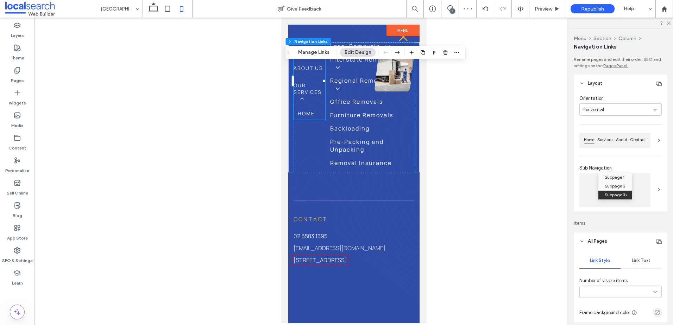
type input "***"
type input "****"
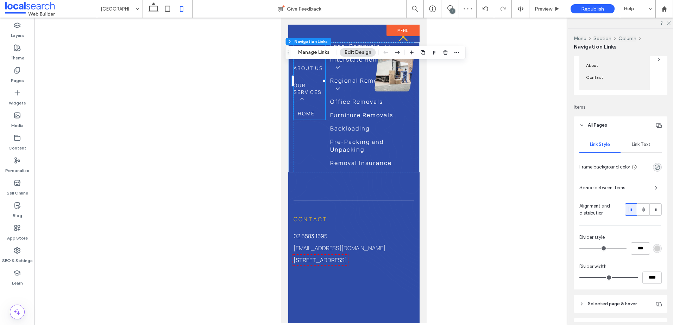
scroll to position [106, 0]
click at [640, 143] on span "Link Text" at bounding box center [641, 143] width 19 height 6
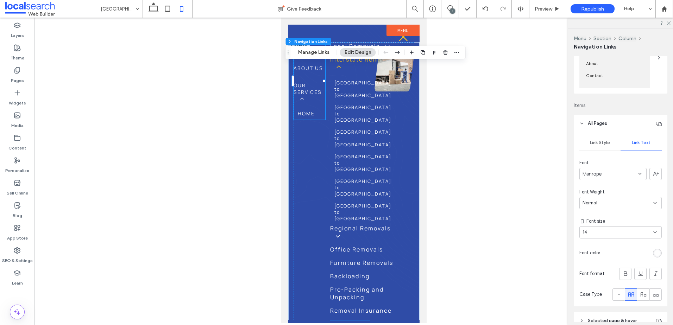
click at [349, 77] on link "Interstate Removals" at bounding box center [362, 66] width 65 height 21
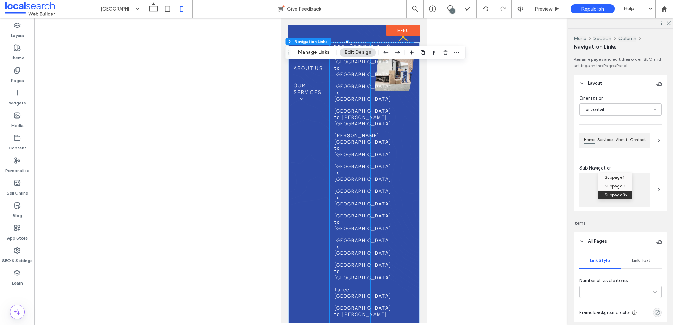
type input "***"
type input "****"
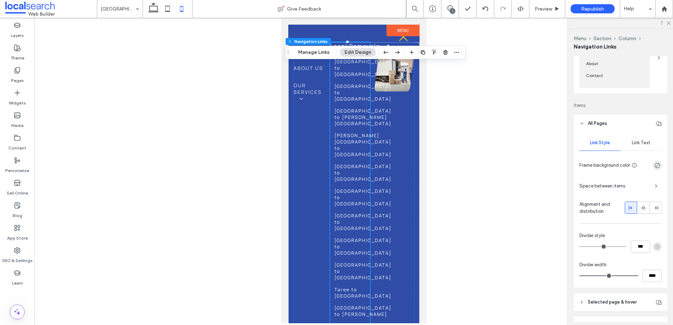
click at [643, 142] on span "Link Text" at bounding box center [641, 143] width 19 height 6
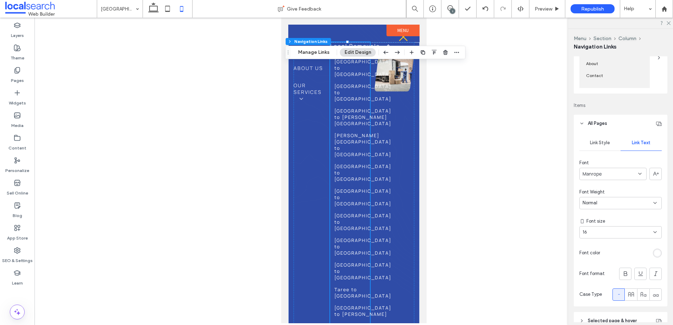
click at [617, 236] on div "16" at bounding box center [617, 232] width 68 height 7
click at [607, 308] on div "14" at bounding box center [619, 306] width 78 height 12
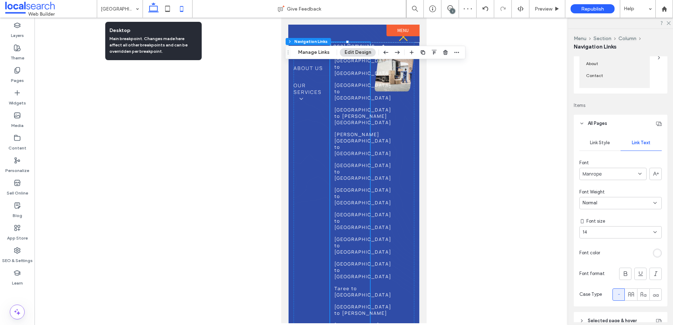
click at [156, 8] on icon at bounding box center [153, 9] width 14 height 14
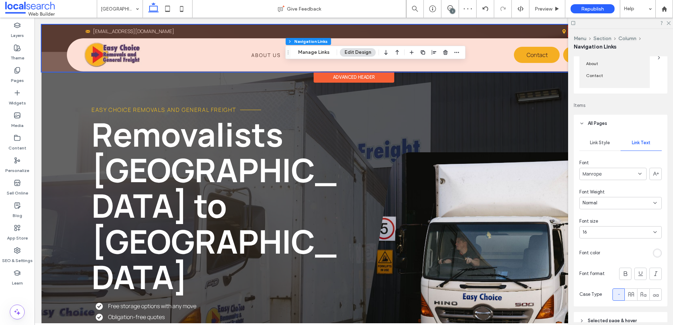
scroll to position [1905, 0]
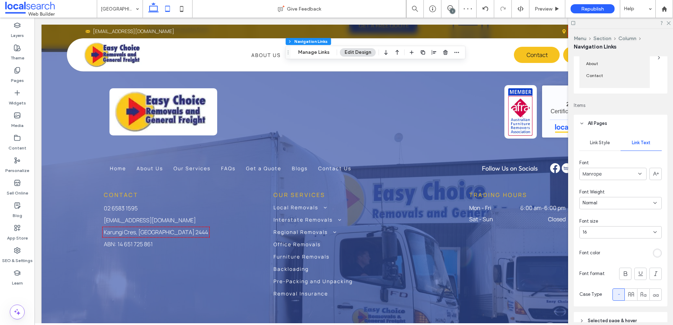
click at [171, 9] on icon at bounding box center [168, 9] width 14 height 14
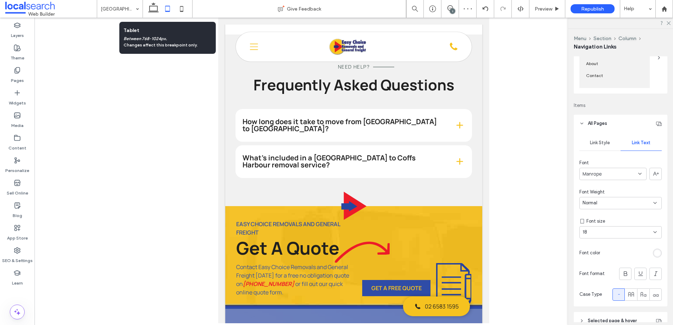
scroll to position [280, 0]
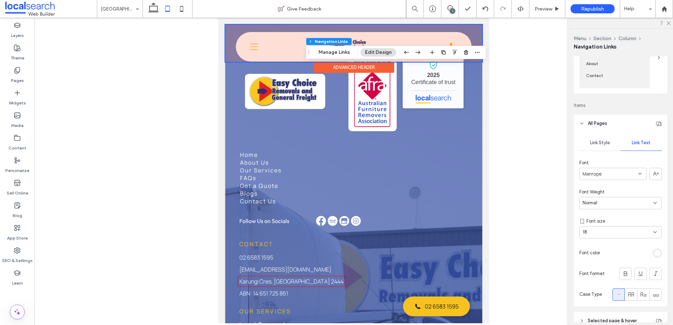
click at [253, 54] on div at bounding box center [353, 43] width 257 height 37
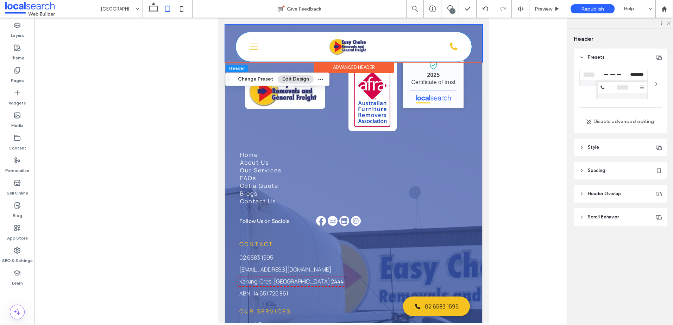
scroll to position [38, 0]
click at [252, 49] on icon "Menu Icon" at bounding box center [254, 47] width 8 height 11
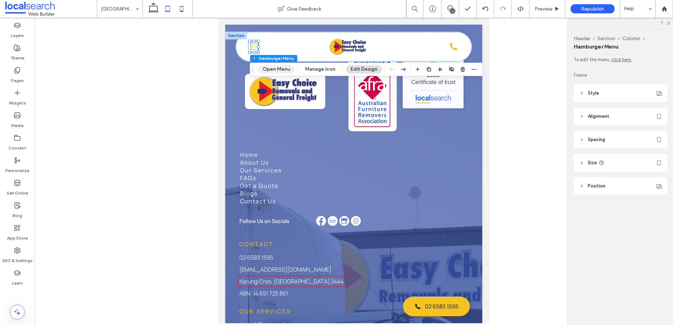
click at [285, 72] on button "Open Menu" at bounding box center [276, 69] width 37 height 8
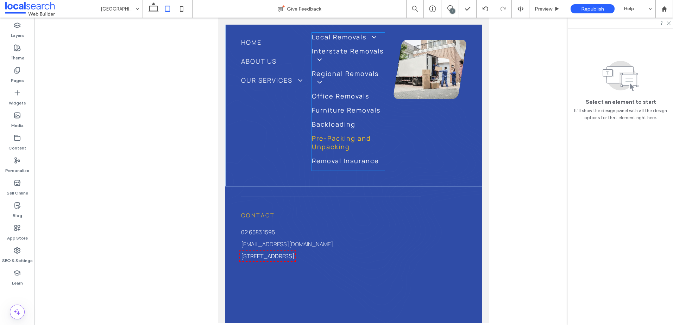
scroll to position [0, 0]
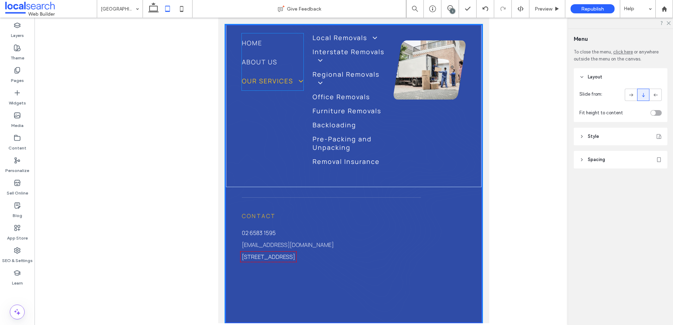
click at [251, 81] on span "Our Services" at bounding box center [273, 81] width 62 height 8
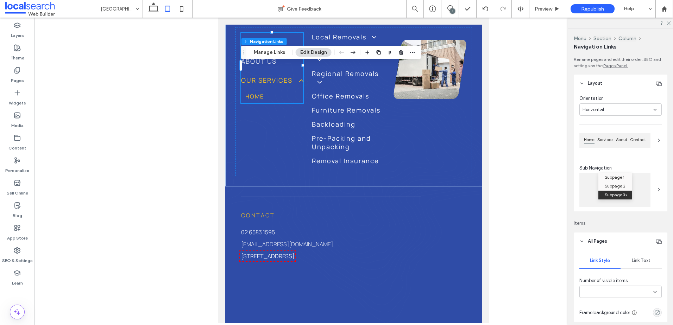
scroll to position [38, 0]
type input "***"
type input "****"
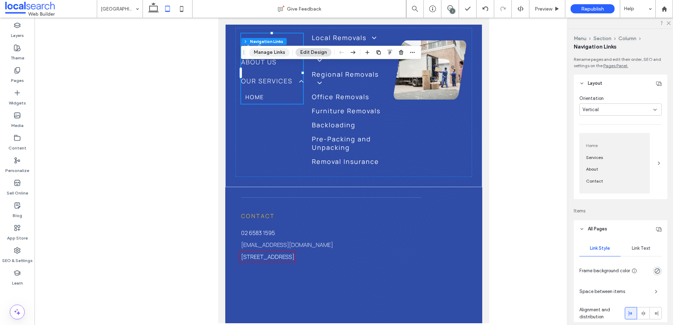
click at [276, 53] on button "Manage Links" at bounding box center [269, 52] width 40 height 8
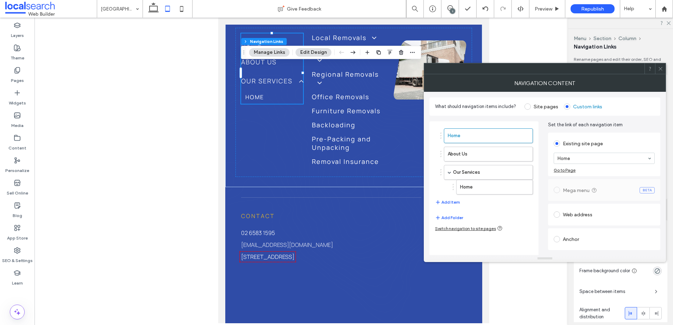
drag, startPoint x: 546, startPoint y: 106, endPoint x: 469, endPoint y: 94, distance: 77.6
click at [545, 106] on label "Site pages" at bounding box center [546, 107] width 25 height 6
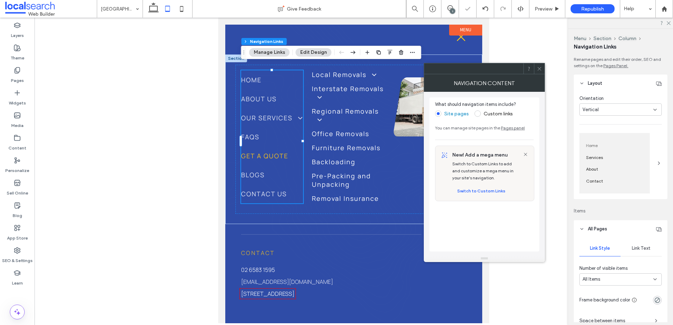
scroll to position [0, 0]
click at [255, 120] on span "Our Services" at bounding box center [272, 118] width 62 height 8
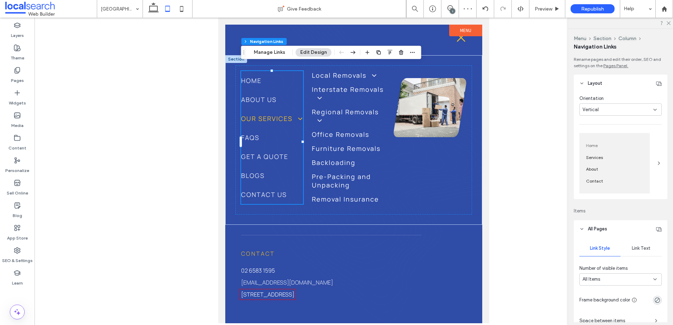
click at [291, 123] on span "Our Services" at bounding box center [272, 118] width 62 height 8
click at [260, 115] on span "Our Services" at bounding box center [272, 118] width 62 height 8
click at [291, 123] on span at bounding box center [297, 119] width 12 height 8
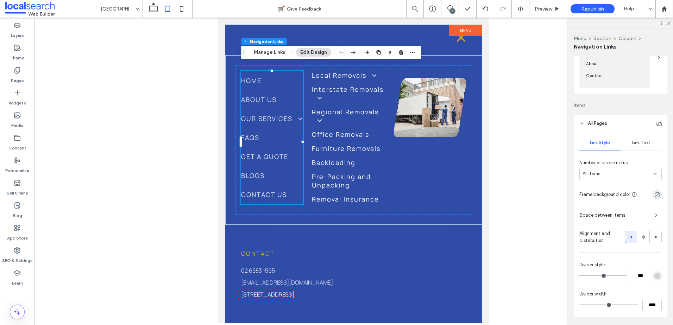
scroll to position [211, 0]
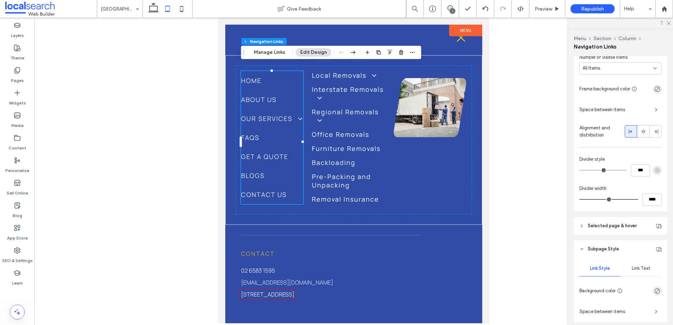
click at [621, 229] on span "Selected page & hover" at bounding box center [612, 225] width 49 height 7
click at [635, 243] on span "Link Text" at bounding box center [641, 246] width 19 height 6
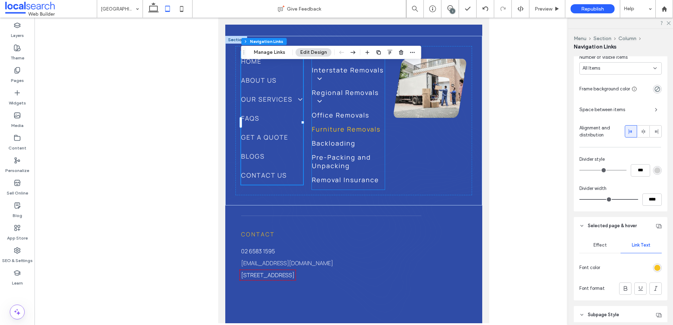
scroll to position [7, 0]
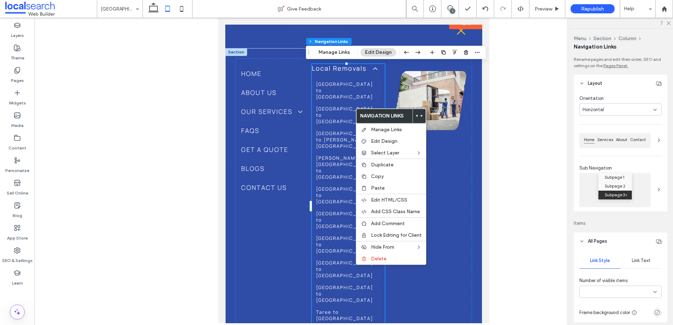
type input "***"
type input "****"
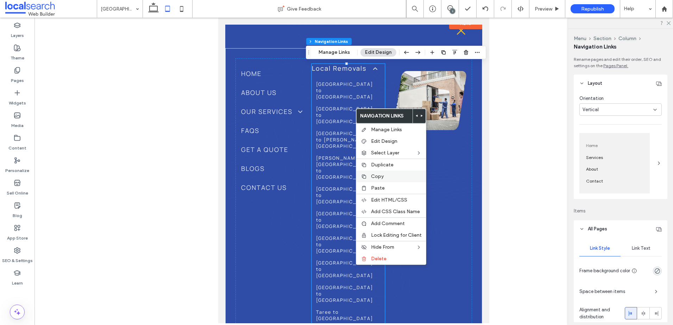
click at [380, 177] on span "Copy" at bounding box center [377, 177] width 13 height 6
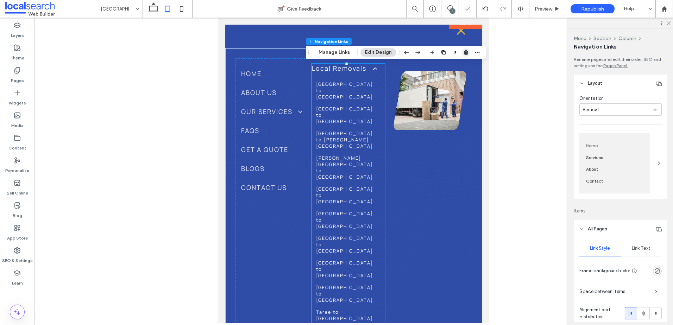
click at [466, 55] on span "button" at bounding box center [466, 52] width 8 height 8
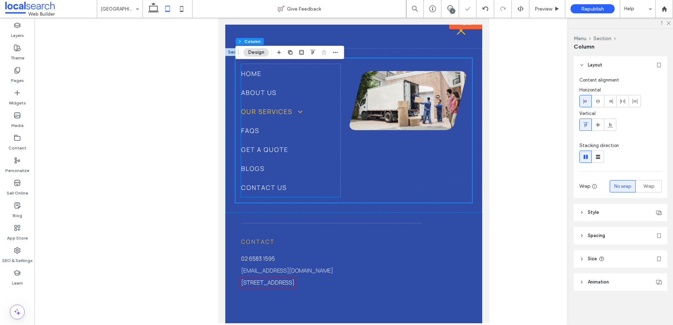
click at [258, 119] on link "Our Services" at bounding box center [290, 111] width 99 height 19
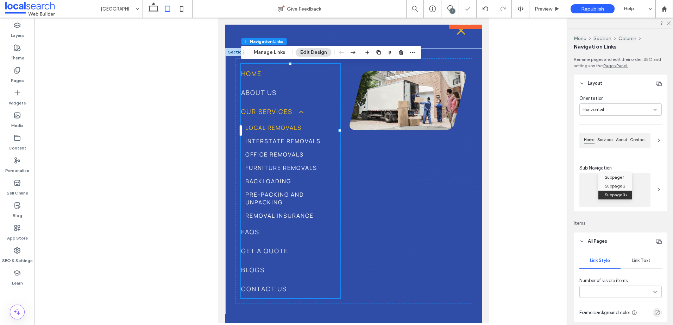
type input "***"
type input "****"
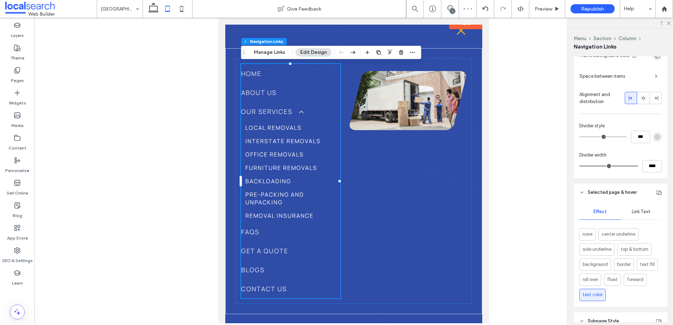
scroll to position [246, 0]
click at [639, 210] on span "Link Text" at bounding box center [641, 210] width 19 height 6
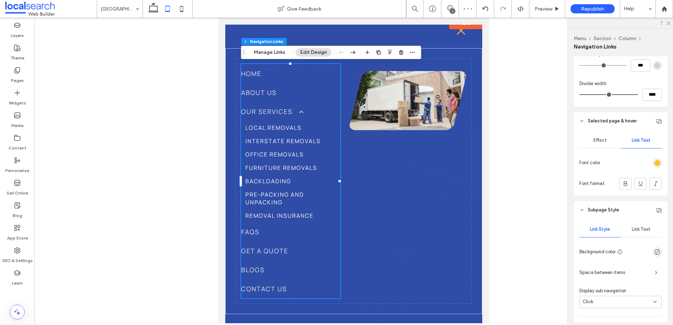
scroll to position [317, 0]
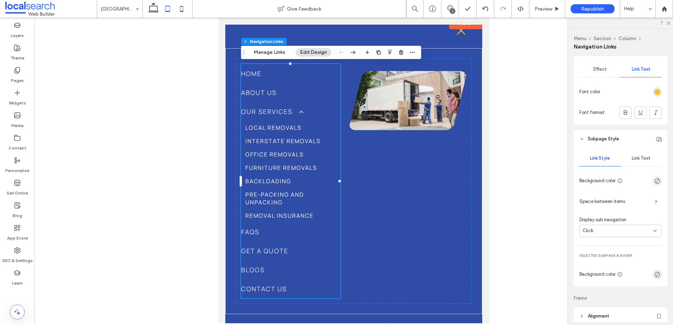
click at [639, 156] on span "Link Text" at bounding box center [641, 159] width 19 height 6
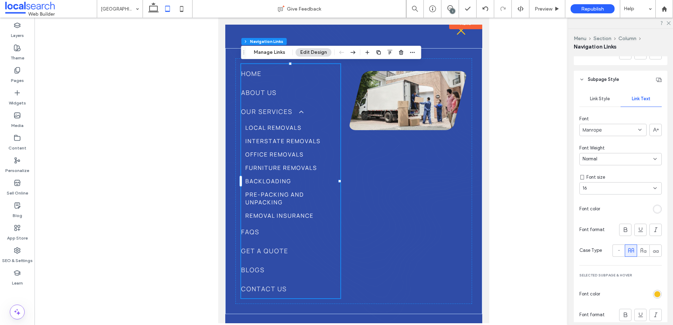
scroll to position [458, 0]
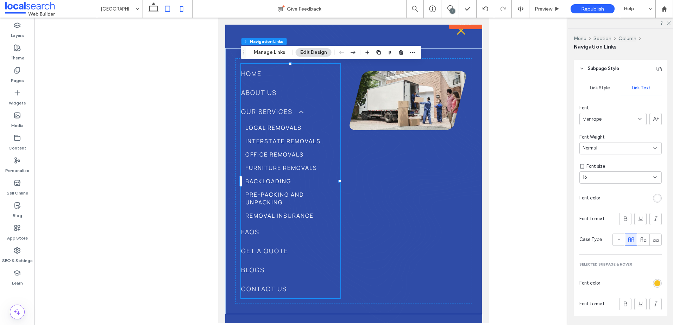
click at [180, 9] on icon at bounding box center [182, 9] width 14 height 14
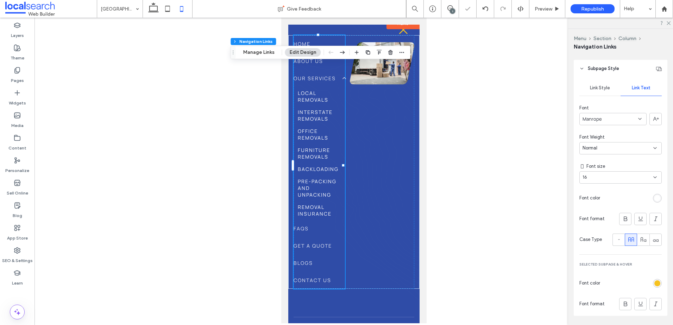
type input "**"
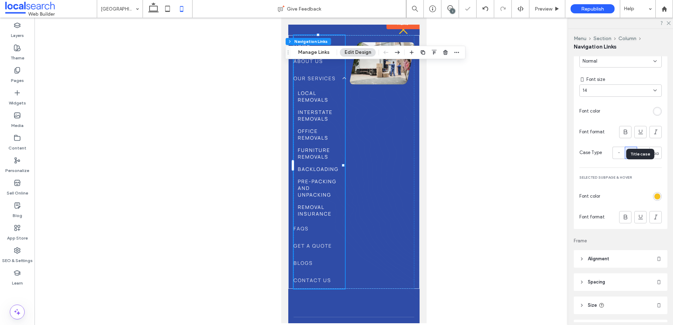
scroll to position [528, 0]
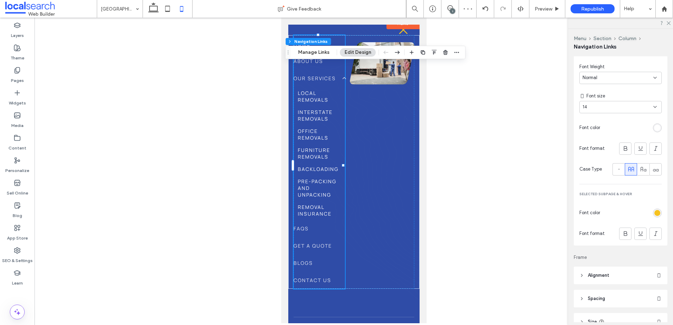
drag, startPoint x: 169, startPoint y: 7, endPoint x: 206, endPoint y: 23, distance: 39.6
click at [169, 7] on icon at bounding box center [168, 9] width 14 height 14
type input "***"
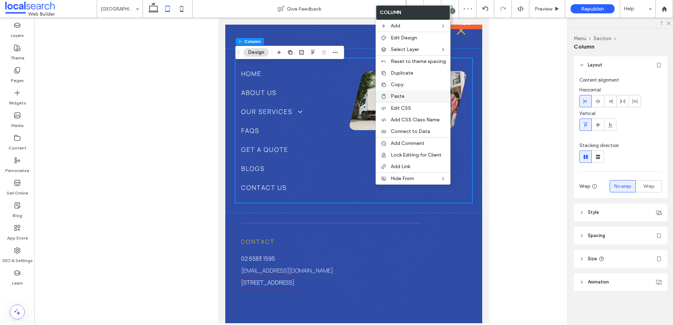
click at [409, 98] on label "Paste" at bounding box center [418, 96] width 55 height 6
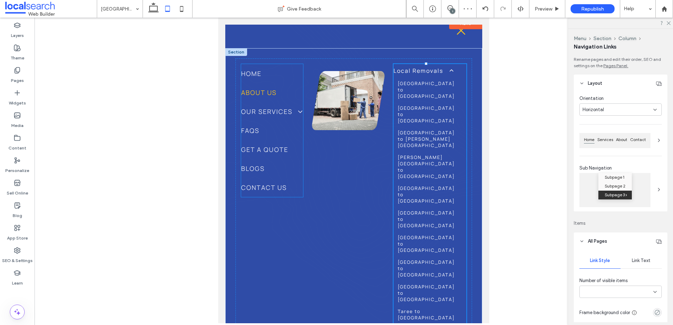
type input "***"
type input "****"
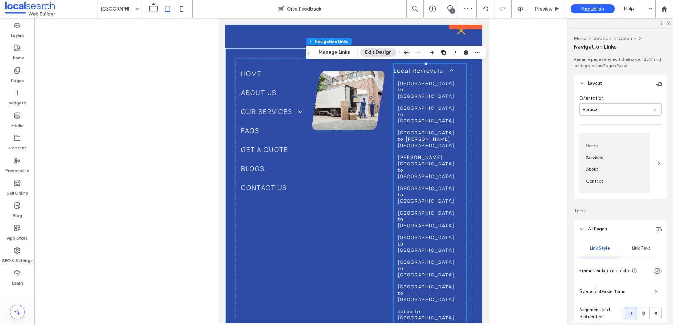
click at [405, 52] on use "button" at bounding box center [406, 52] width 5 height 3
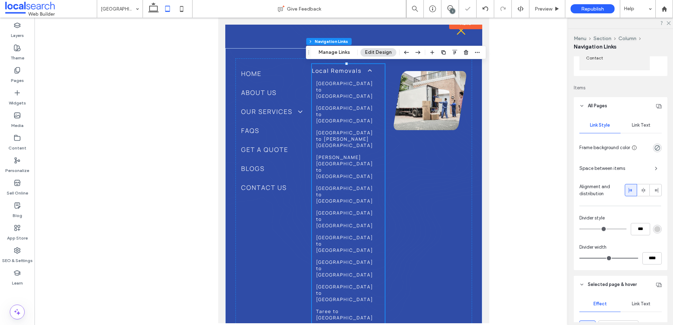
scroll to position [141, 0]
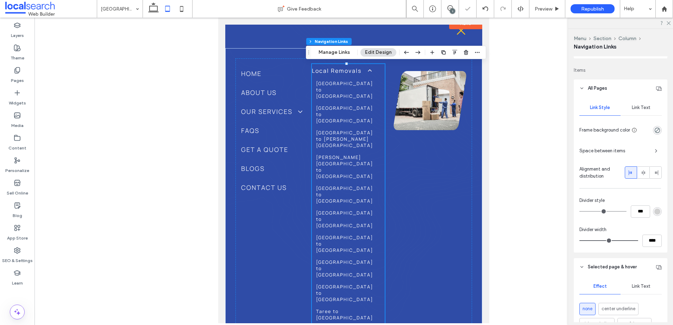
drag, startPoint x: 628, startPoint y: 93, endPoint x: 633, endPoint y: 109, distance: 17.1
click at [627, 93] on header "All Pages" at bounding box center [621, 89] width 94 height 18
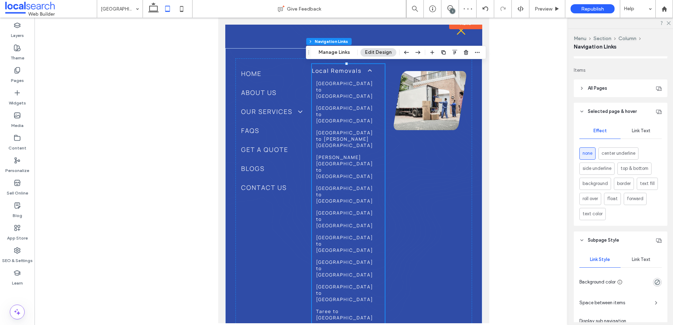
click at [629, 114] on span "Selected page & hover" at bounding box center [612, 111] width 49 height 7
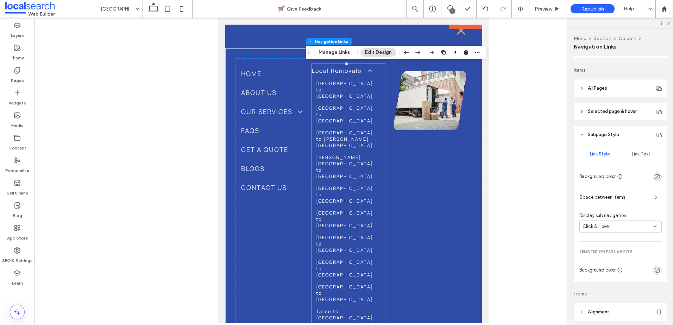
click at [628, 109] on span "Selected page & hover" at bounding box center [612, 111] width 49 height 7
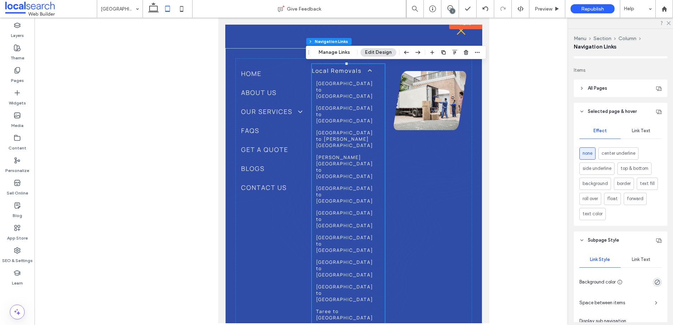
click at [643, 133] on span "Link Text" at bounding box center [641, 131] width 19 height 6
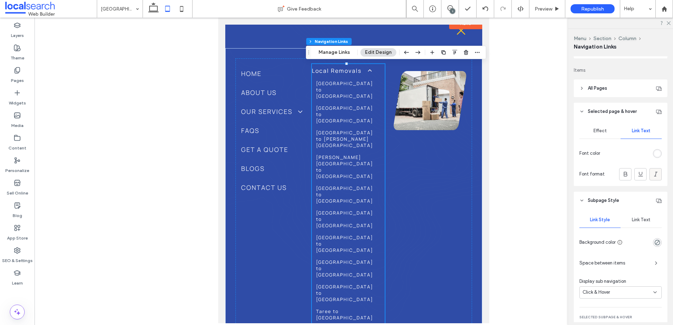
scroll to position [106, 0]
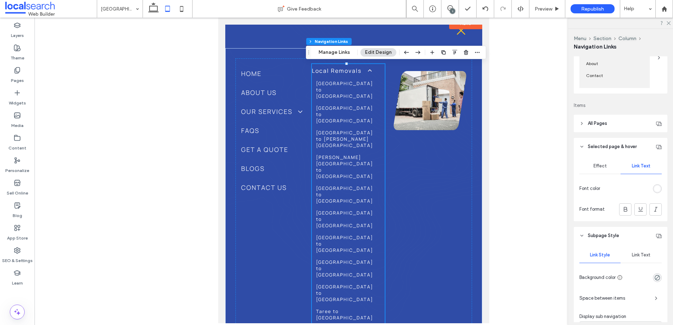
click at [655, 190] on div "rgb(255, 255, 255)" at bounding box center [657, 189] width 6 height 6
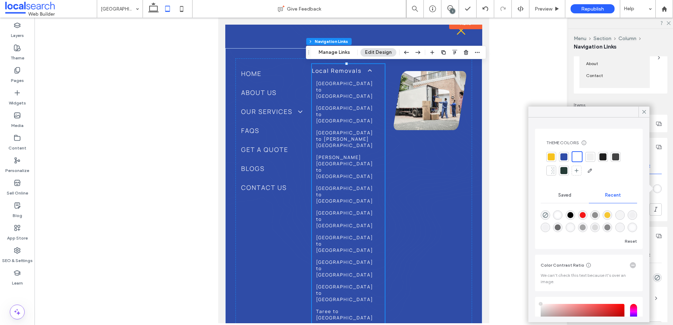
click at [550, 155] on div at bounding box center [551, 156] width 7 height 7
click at [639, 113] on div at bounding box center [644, 112] width 11 height 11
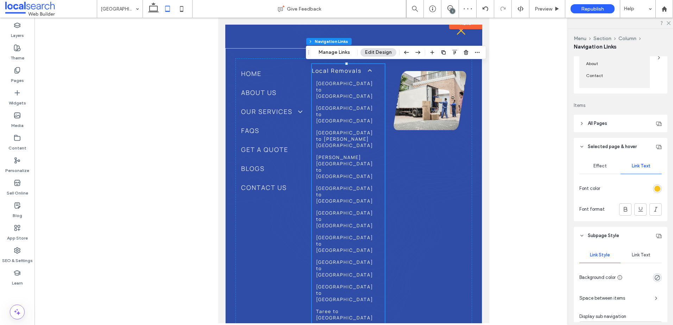
click at [604, 149] on span "Selected page & hover" at bounding box center [612, 146] width 49 height 7
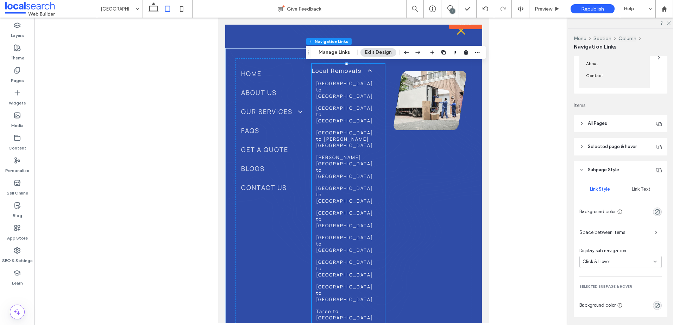
click at [631, 185] on div "Link Text" at bounding box center [641, 189] width 41 height 15
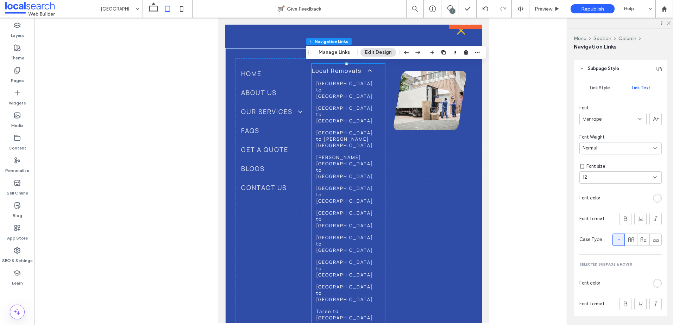
scroll to position [211, 0]
click at [634, 173] on div "12" at bounding box center [617, 173] width 68 height 7
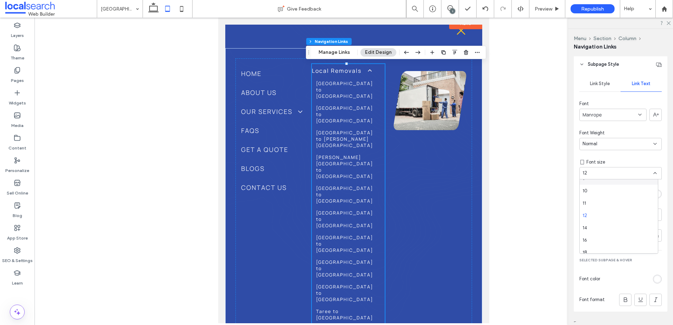
scroll to position [35, 0]
click at [606, 226] on div "16" at bounding box center [619, 224] width 78 height 12
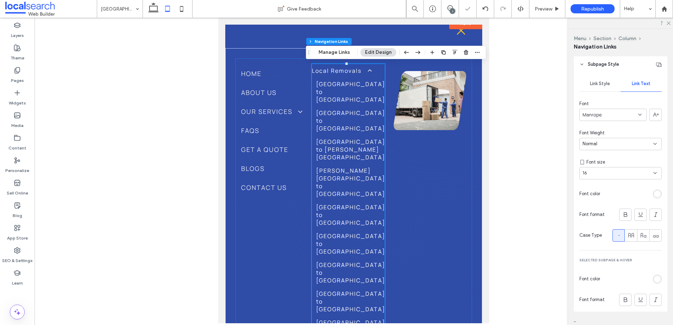
drag, startPoint x: 180, startPoint y: 10, endPoint x: 657, endPoint y: 173, distance: 503.9
click at [180, 10] on icon at bounding box center [182, 9] width 14 height 14
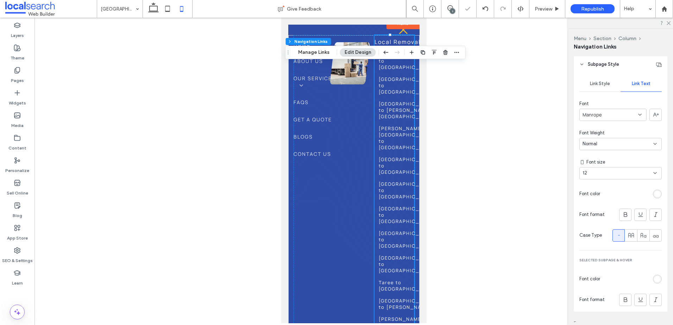
click at [601, 175] on div "12" at bounding box center [617, 173] width 68 height 7
click at [609, 245] on div "14" at bounding box center [619, 247] width 78 height 12
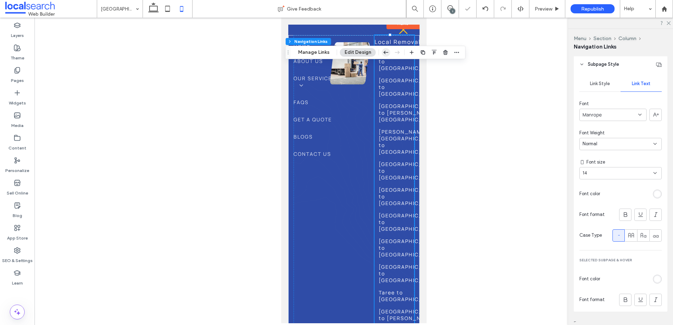
click at [383, 52] on icon "button" at bounding box center [386, 52] width 8 height 13
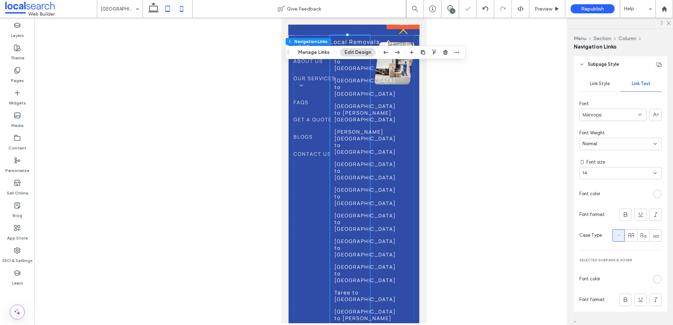
click at [166, 9] on icon at bounding box center [168, 9] width 14 height 14
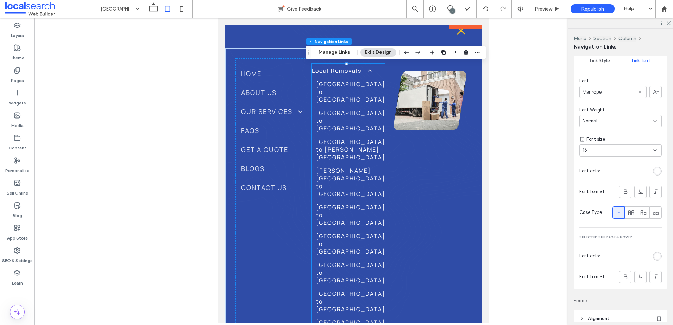
scroll to position [246, 0]
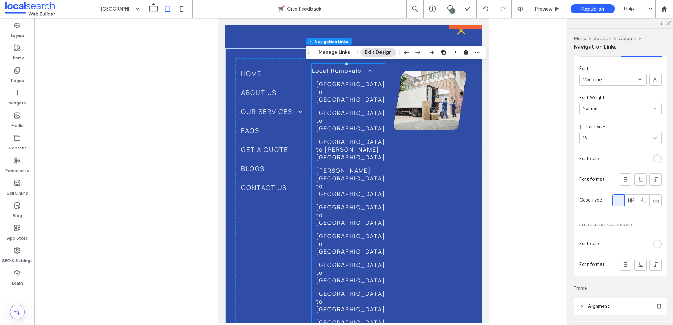
click at [654, 242] on div "rgb(255, 255, 255)" at bounding box center [657, 244] width 6 height 6
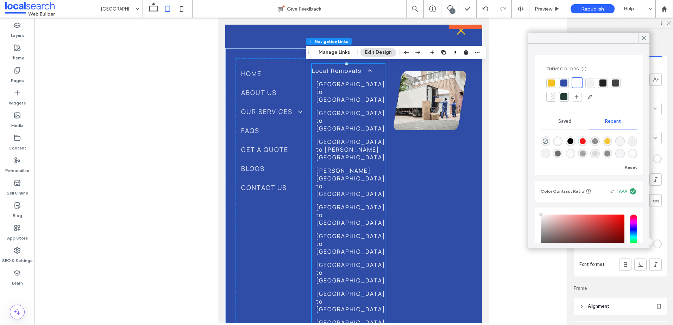
click at [553, 81] on div at bounding box center [551, 83] width 7 height 7
drag, startPoint x: 331, startPoint y: 55, endPoint x: 196, endPoint y: 82, distance: 137.6
click at [331, 55] on button "Manage Links" at bounding box center [334, 52] width 40 height 8
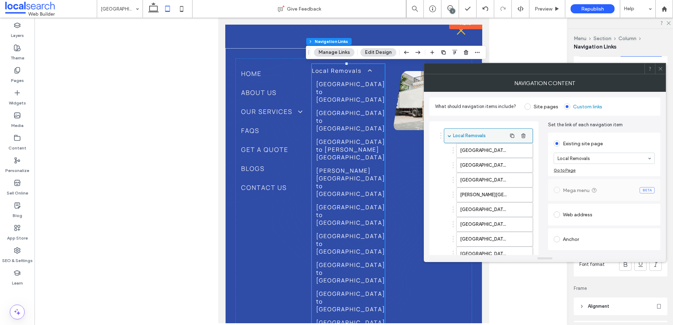
click at [450, 133] on div "Local Removals" at bounding box center [488, 135] width 89 height 15
click at [449, 135] on span at bounding box center [450, 136] width 4 height 4
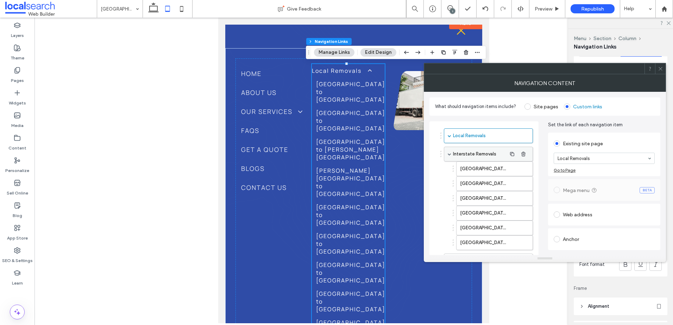
click at [448, 152] on div "Interstate Removals" at bounding box center [488, 154] width 89 height 15
click at [450, 156] on div "Interstate Removals" at bounding box center [488, 154] width 89 height 15
click at [450, 154] on span at bounding box center [450, 154] width 4 height 4
click at [449, 171] on span at bounding box center [450, 173] width 4 height 4
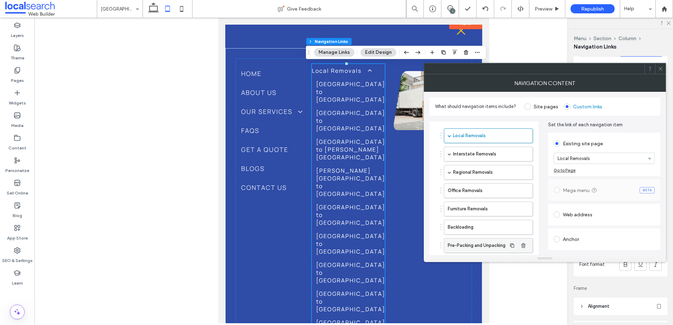
scroll to position [56, 0]
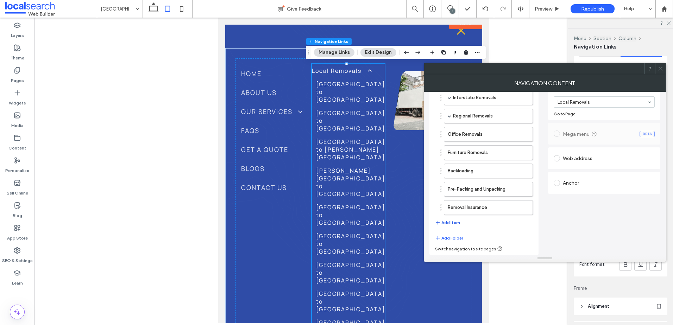
click at [449, 221] on button "Add Item" at bounding box center [447, 223] width 25 height 8
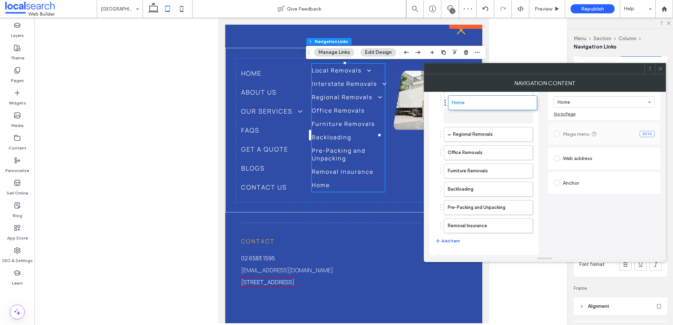
drag, startPoint x: 458, startPoint y: 228, endPoint x: 456, endPoint y: 124, distance: 104.6
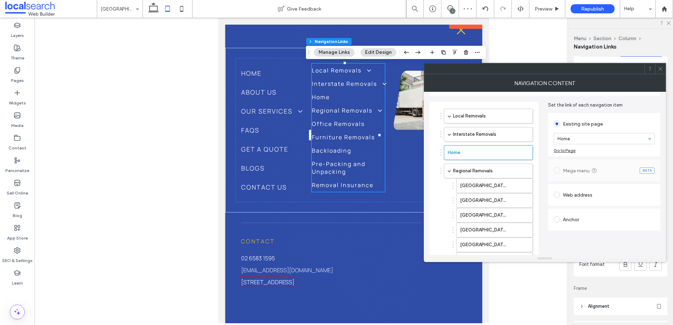
scroll to position [0, 0]
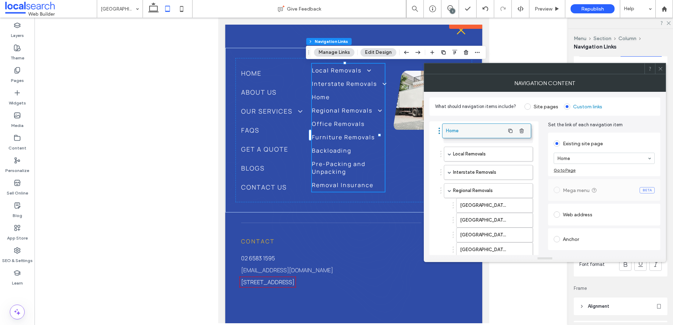
drag, startPoint x: 460, startPoint y: 171, endPoint x: 459, endPoint y: 130, distance: 41.6
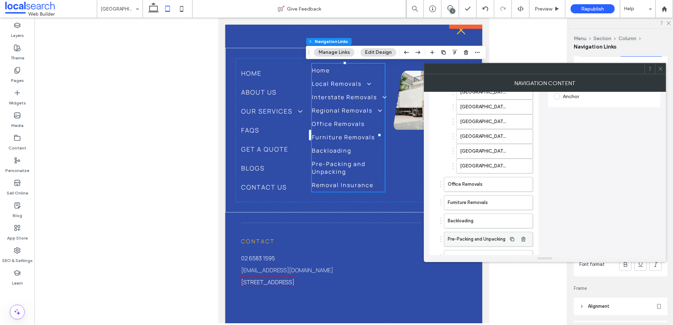
scroll to position [193, 0]
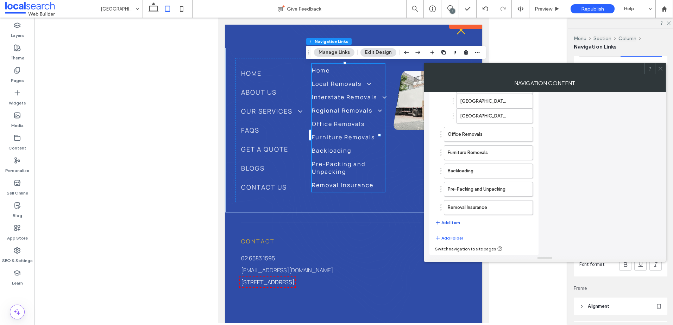
click at [452, 221] on button "Add Item" at bounding box center [447, 223] width 25 height 8
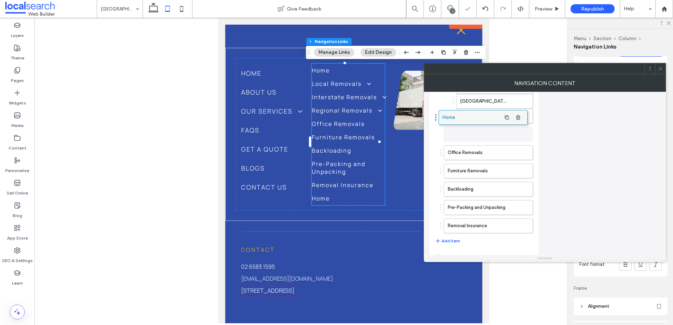
drag, startPoint x: 484, startPoint y: 228, endPoint x: 480, endPoint y: 132, distance: 96.2
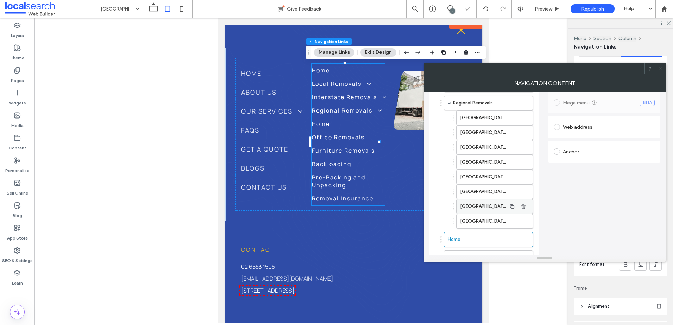
scroll to position [87, 0]
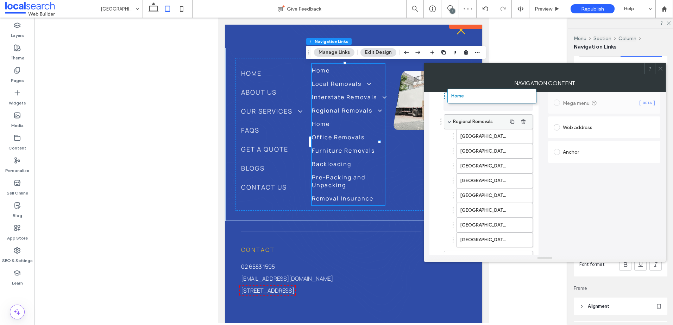
drag, startPoint x: 454, startPoint y: 238, endPoint x: 458, endPoint y: 109, distance: 128.9
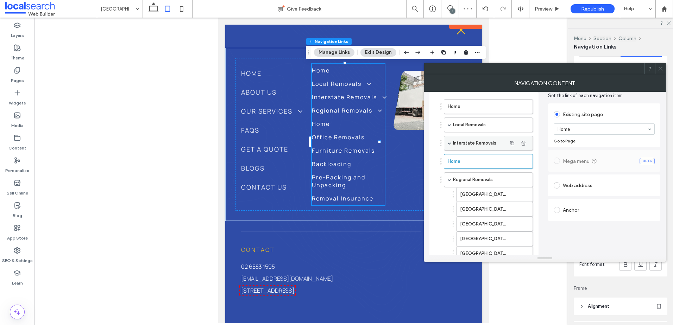
scroll to position [17, 0]
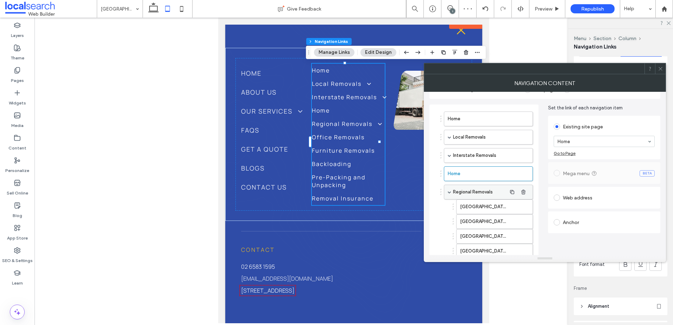
click at [447, 192] on div "Regional Removals" at bounding box center [488, 192] width 89 height 15
click at [448, 192] on span at bounding box center [450, 192] width 4 height 4
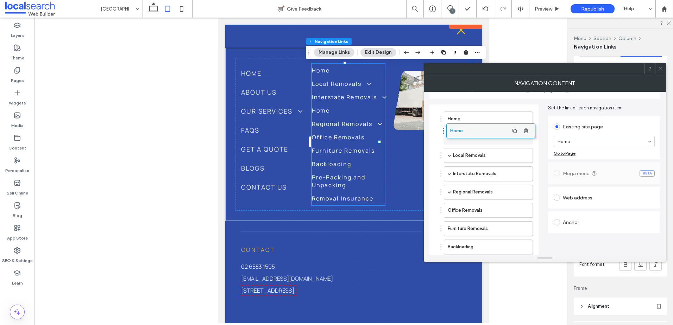
drag, startPoint x: 455, startPoint y: 175, endPoint x: 457, endPoint y: 132, distance: 43.0
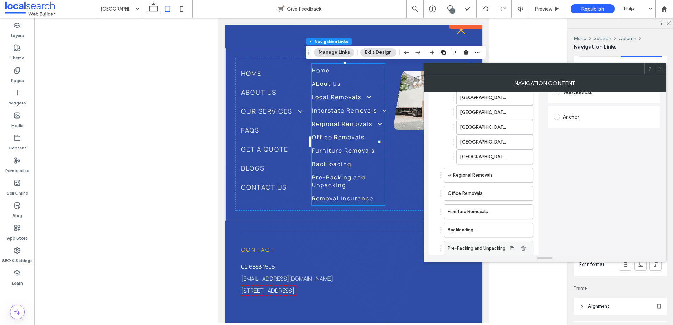
scroll to position [182, 0]
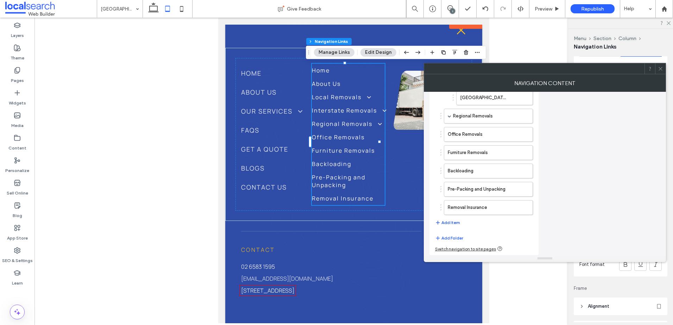
click at [449, 224] on button "Add Item" at bounding box center [447, 223] width 25 height 8
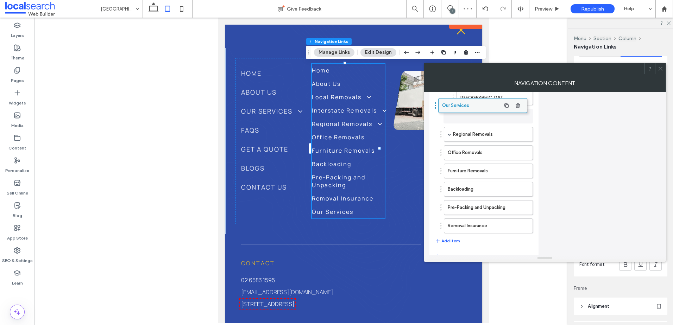
drag, startPoint x: 465, startPoint y: 134, endPoint x: 462, endPoint y: 104, distance: 30.1
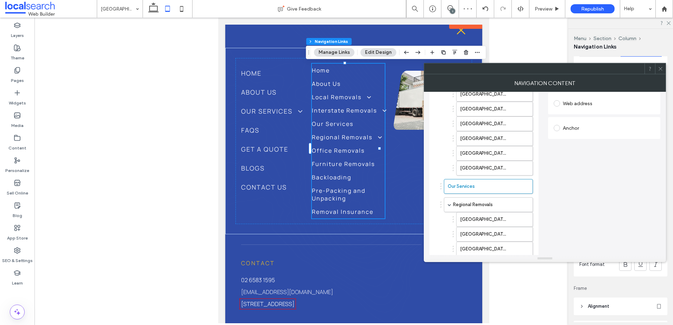
scroll to position [76, 0]
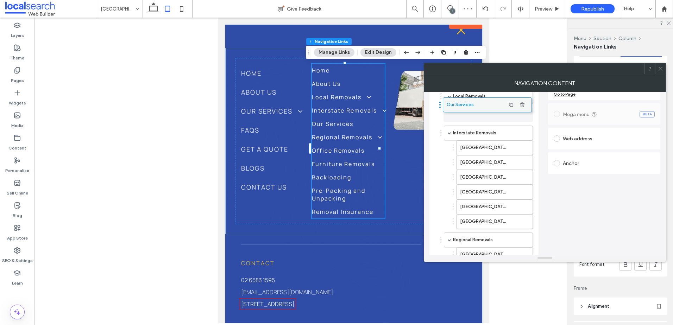
drag, startPoint x: 470, startPoint y: 225, endPoint x: 469, endPoint y: 108, distance: 116.9
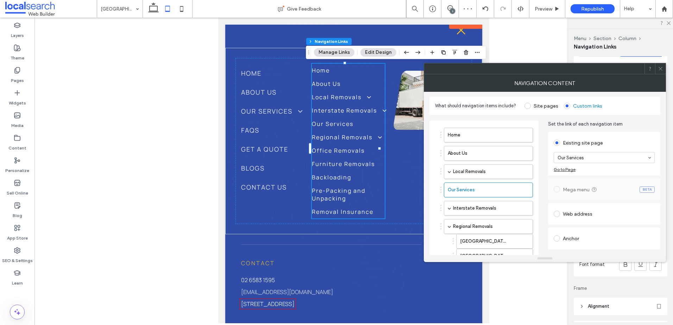
scroll to position [0, 0]
drag, startPoint x: 460, startPoint y: 189, endPoint x: 462, endPoint y: 165, distance: 23.6
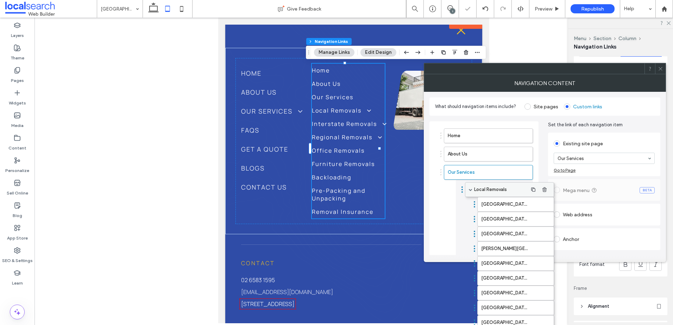
drag, startPoint x: 460, startPoint y: 190, endPoint x: 481, endPoint y: 189, distance: 20.4
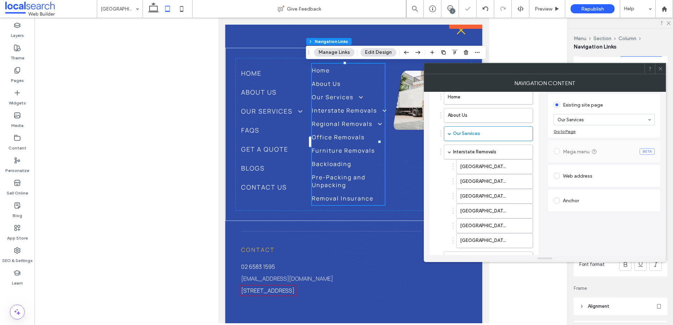
scroll to position [35, 0]
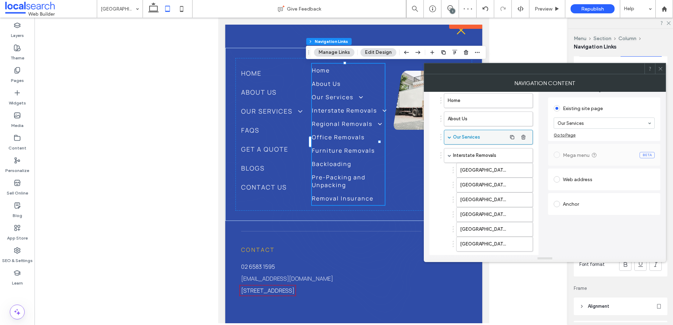
click at [460, 134] on label "Our Services" at bounding box center [480, 137] width 54 height 14
click at [451, 137] on span at bounding box center [450, 138] width 4 height 4
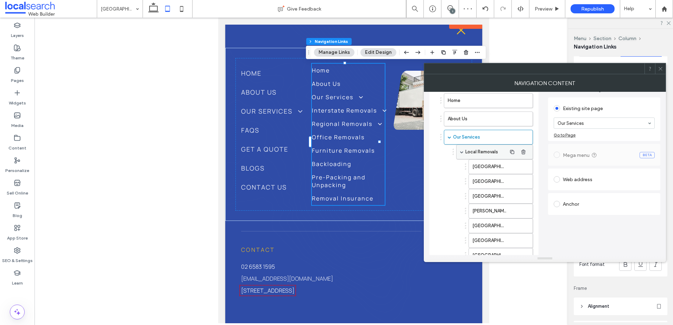
click at [463, 152] on span at bounding box center [462, 152] width 4 height 4
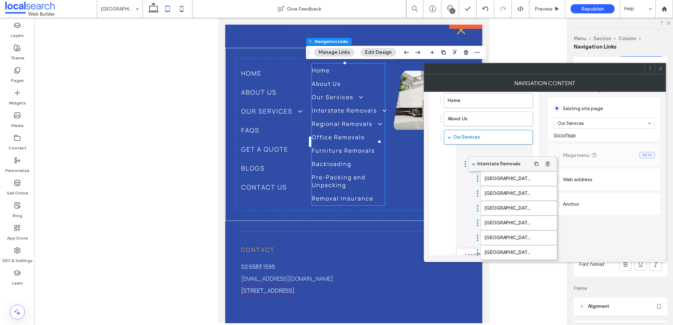
drag, startPoint x: 450, startPoint y: 170, endPoint x: 474, endPoint y: 163, distance: 25.2
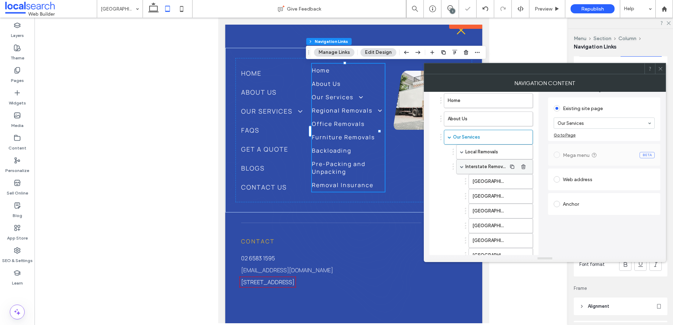
click at [462, 166] on span at bounding box center [462, 167] width 4 height 4
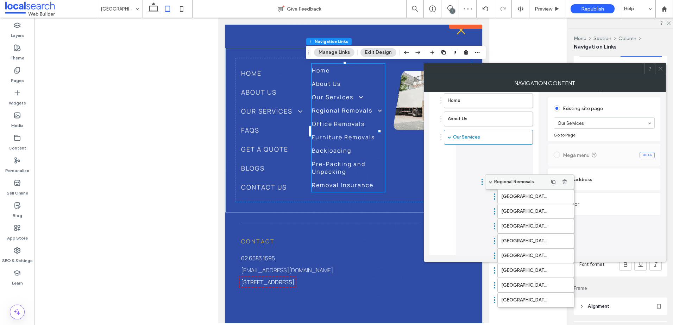
drag, startPoint x: 455, startPoint y: 185, endPoint x: 495, endPoint y: 182, distance: 40.3
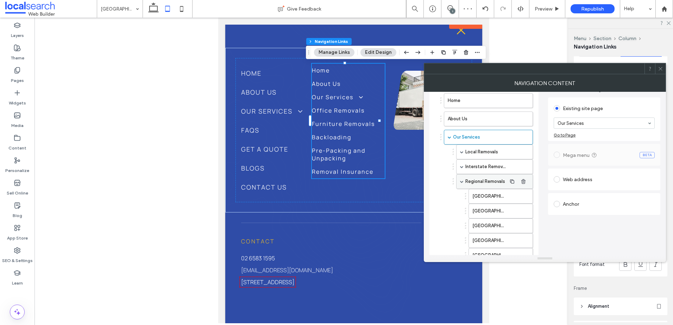
scroll to position [70, 0]
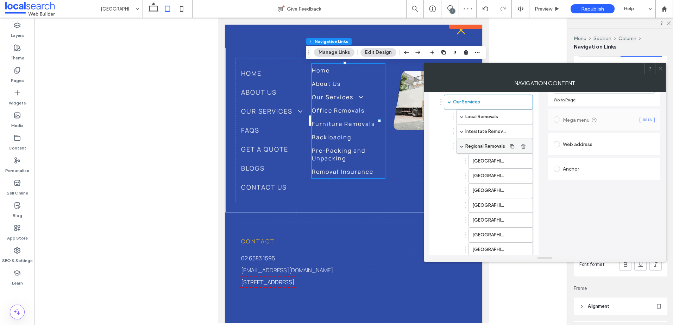
click at [459, 145] on div "Regional Removals" at bounding box center [494, 146] width 77 height 15
click at [462, 146] on span at bounding box center [462, 147] width 4 height 4
drag, startPoint x: 457, startPoint y: 162, endPoint x: 462, endPoint y: 138, distance: 24.7
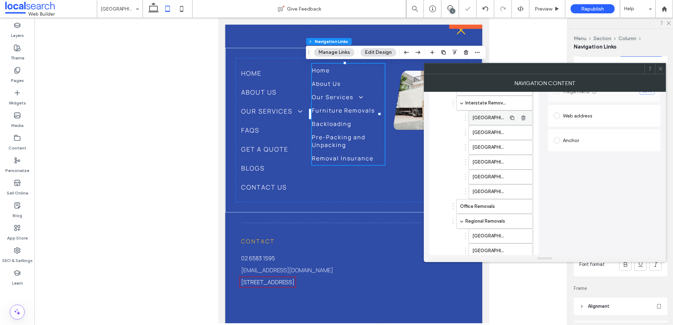
scroll to position [106, 0]
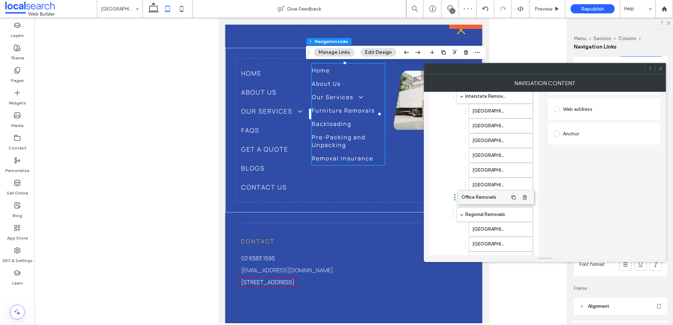
drag, startPoint x: 465, startPoint y: 199, endPoint x: 466, endPoint y: 190, distance: 8.2
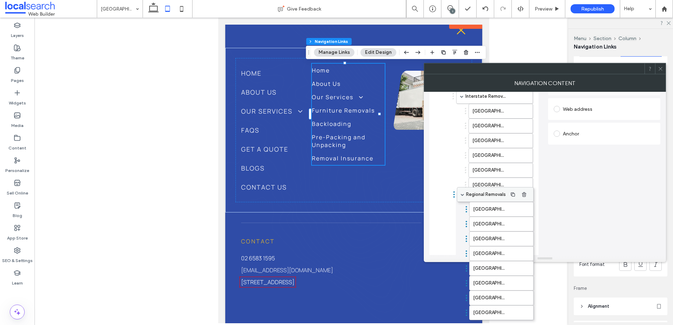
drag, startPoint x: 465, startPoint y: 212, endPoint x: 466, endPoint y: 196, distance: 15.9
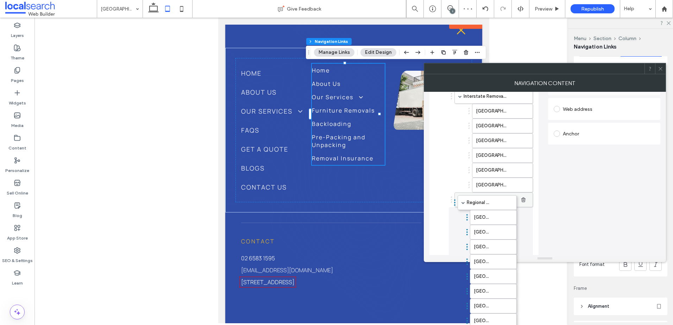
drag, startPoint x: 462, startPoint y: 198, endPoint x: 471, endPoint y: 195, distance: 9.2
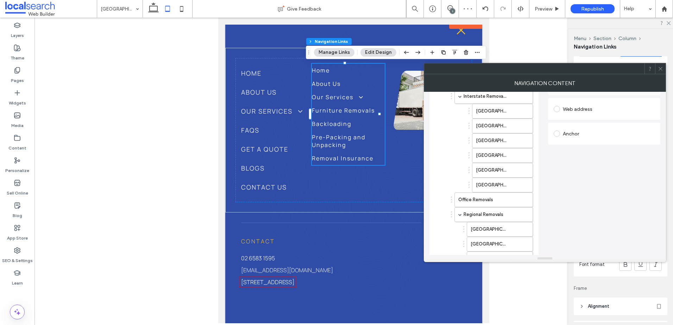
scroll to position [211, 0]
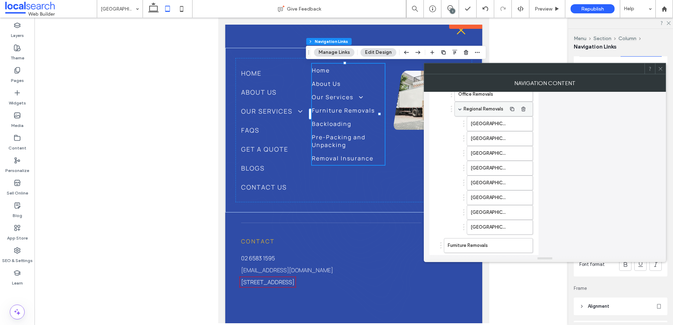
click at [458, 111] on div "Regional Removals" at bounding box center [493, 109] width 79 height 15
click at [461, 111] on span at bounding box center [460, 109] width 4 height 4
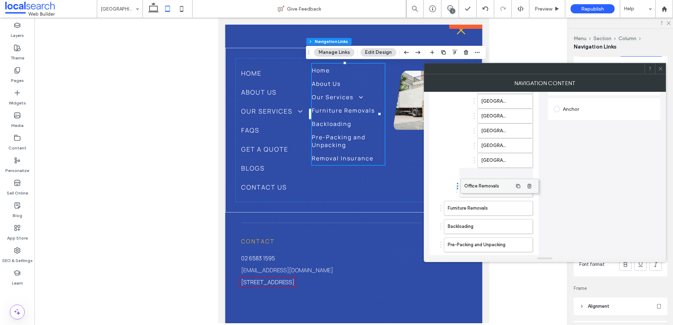
scroll to position [115, 0]
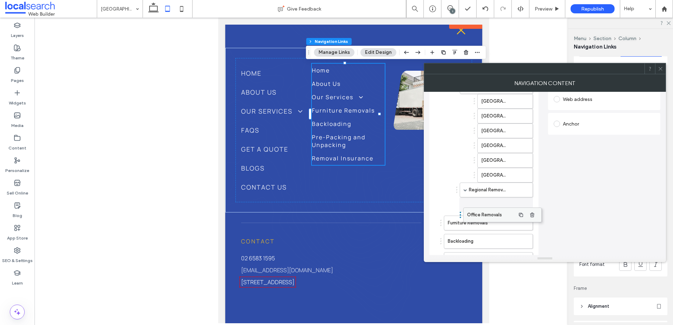
drag, startPoint x: 479, startPoint y: 189, endPoint x: 488, endPoint y: 211, distance: 23.2
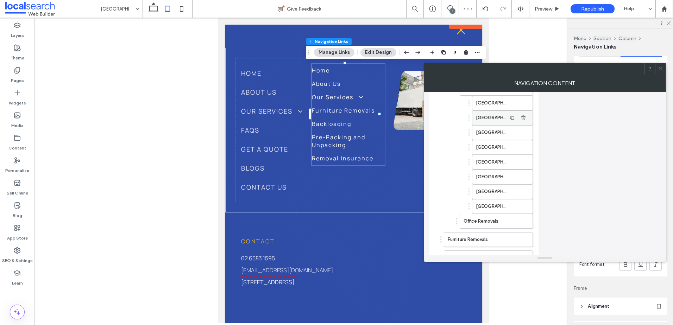
scroll to position [151, 0]
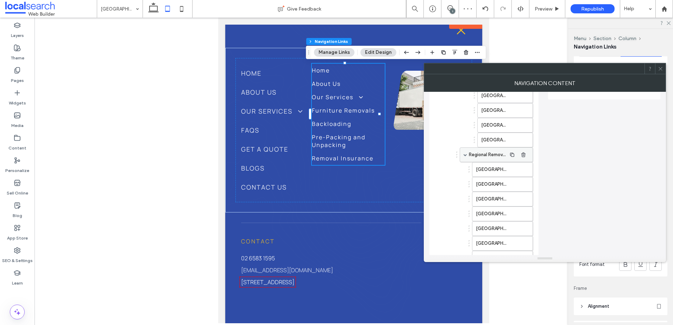
click at [466, 153] on div "Regional Removals" at bounding box center [496, 155] width 73 height 15
click at [466, 156] on span at bounding box center [466, 155] width 4 height 4
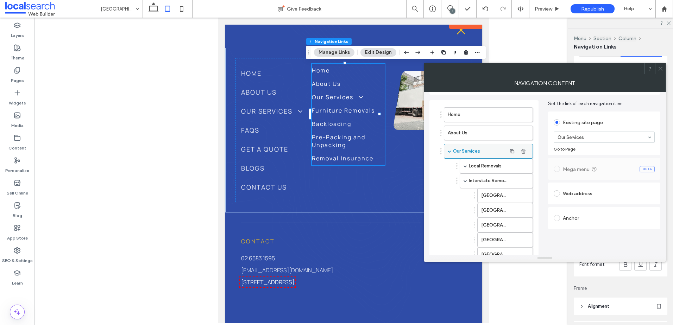
scroll to position [10, 0]
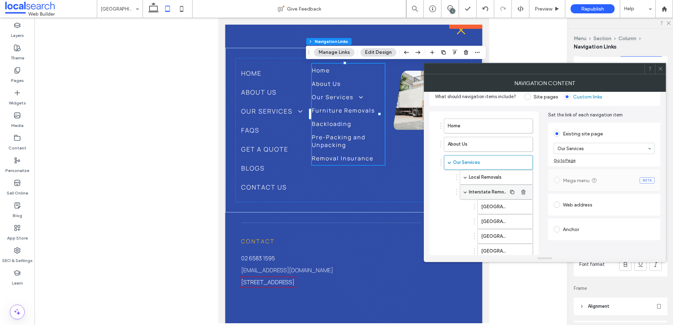
click at [468, 192] on div "Interstate Removals" at bounding box center [496, 192] width 73 height 15
click at [466, 191] on span at bounding box center [466, 192] width 4 height 4
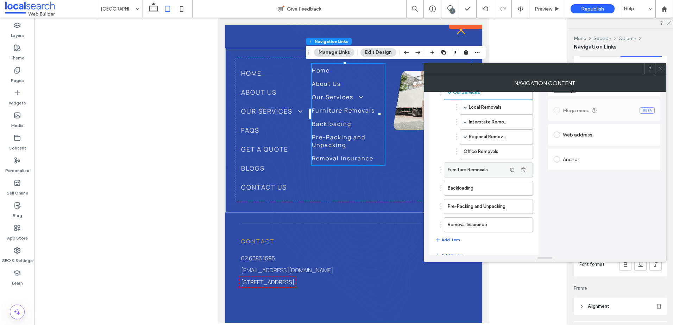
scroll to position [80, 0]
drag, startPoint x: 460, startPoint y: 171, endPoint x: 479, endPoint y: 172, distance: 18.7
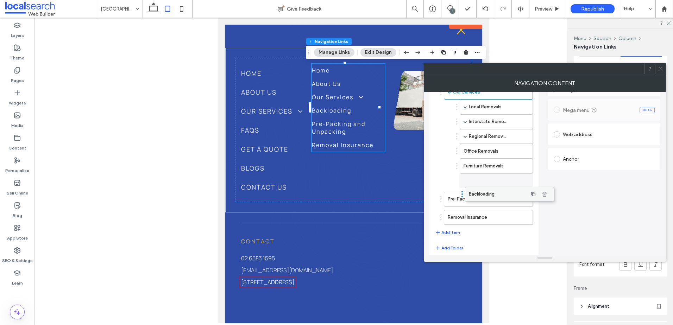
drag, startPoint x: 449, startPoint y: 180, endPoint x: 470, endPoint y: 189, distance: 22.4
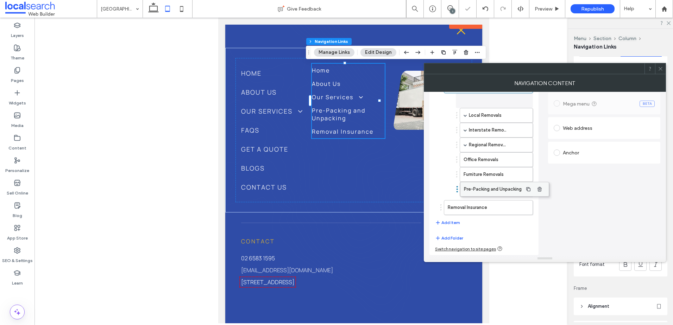
scroll to position [87, 0]
drag, startPoint x: 456, startPoint y: 187, endPoint x: 475, endPoint y: 197, distance: 21.6
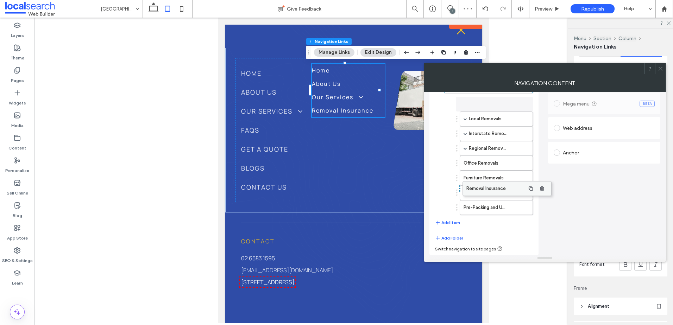
scroll to position [83, 0]
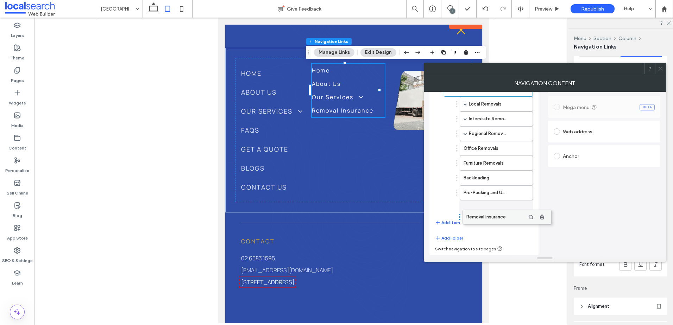
drag, startPoint x: 459, startPoint y: 205, endPoint x: 477, endPoint y: 215, distance: 20.9
click at [444, 222] on button "Add Item" at bounding box center [447, 223] width 25 height 8
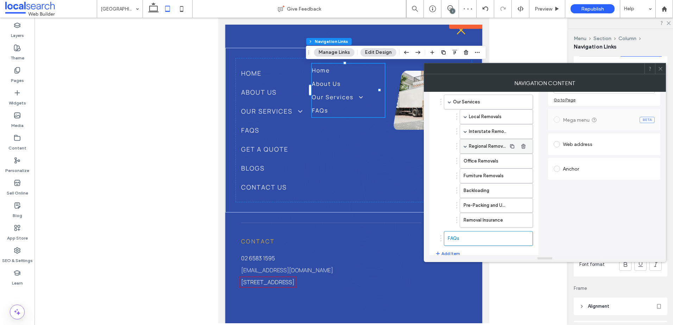
scroll to position [101, 0]
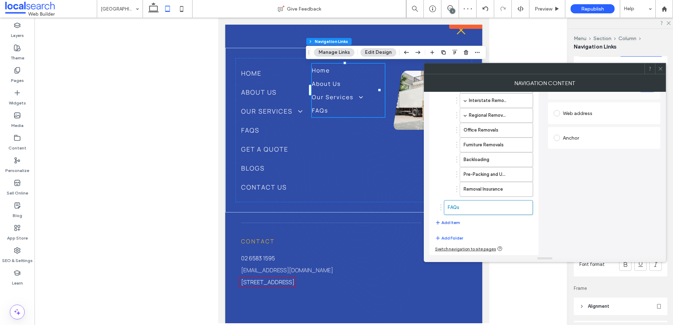
click at [449, 224] on button "Add Item" at bounding box center [447, 223] width 25 height 8
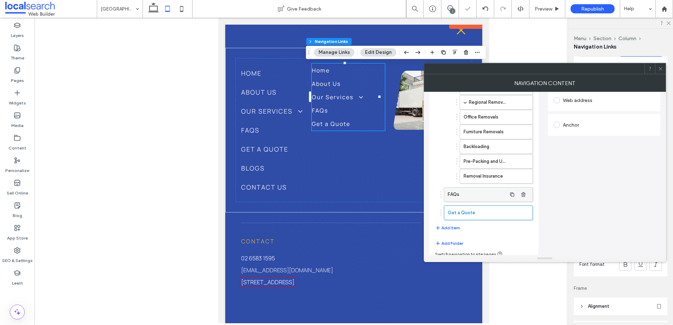
scroll to position [120, 0]
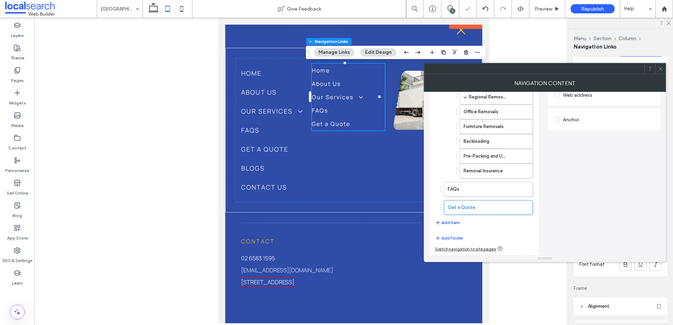
click at [449, 220] on button "Add Item" at bounding box center [447, 223] width 25 height 8
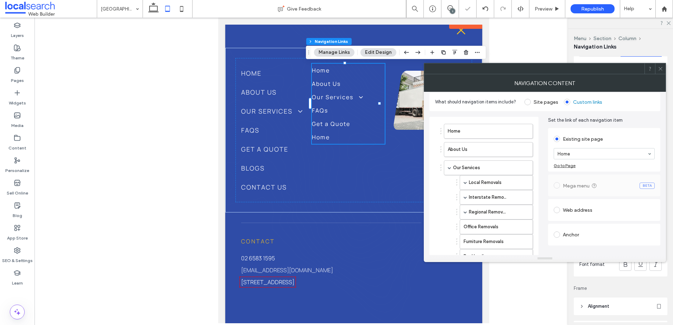
scroll to position [0, 0]
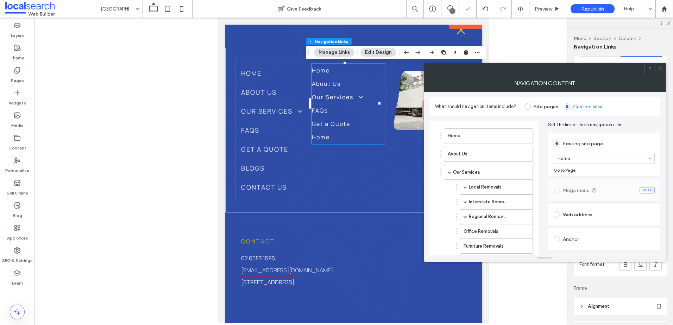
click at [584, 151] on section "Home" at bounding box center [604, 158] width 101 height 18
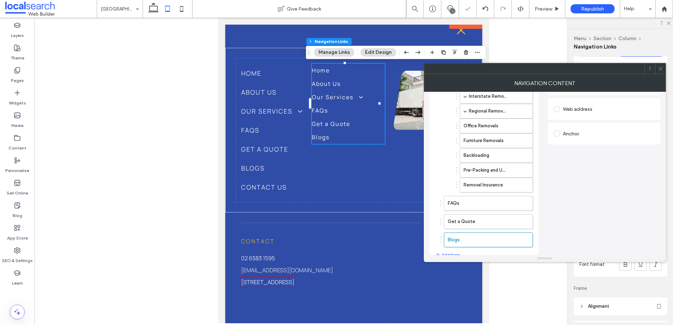
scroll to position [138, 0]
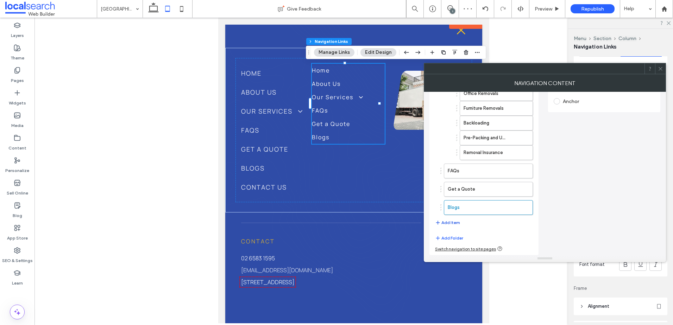
click at [453, 222] on button "Add Item" at bounding box center [447, 223] width 25 height 8
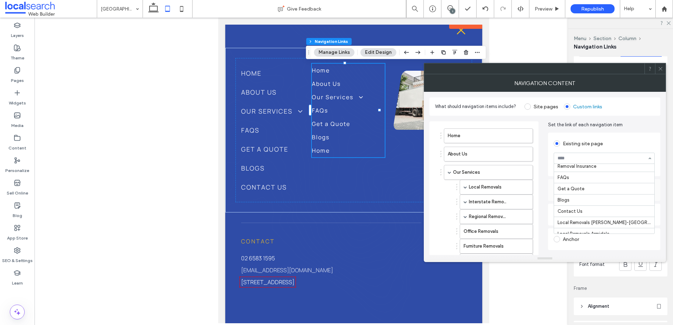
scroll to position [523, 0]
click at [450, 172] on span at bounding box center [450, 173] width 4 height 4
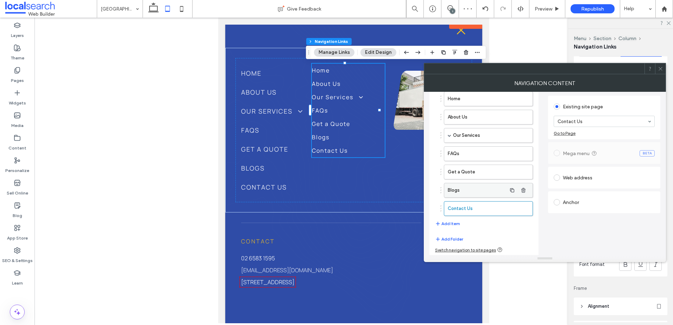
scroll to position [38, 0]
click at [661, 68] on icon at bounding box center [660, 68] width 5 height 5
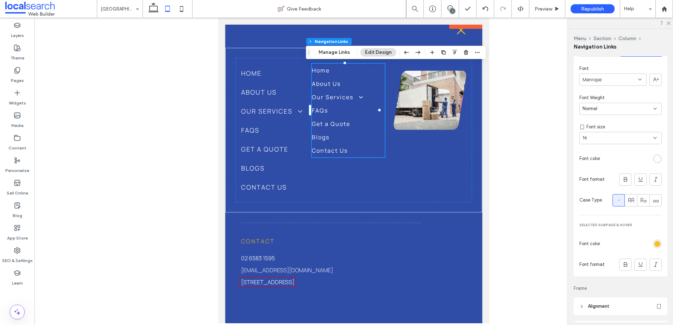
scroll to position [141, 0]
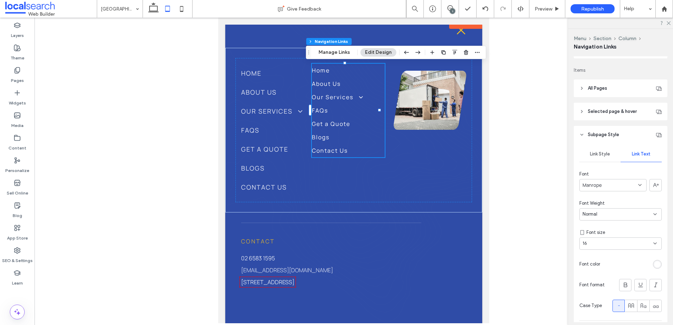
click at [586, 134] on header "Subpage Style" at bounding box center [621, 135] width 94 height 18
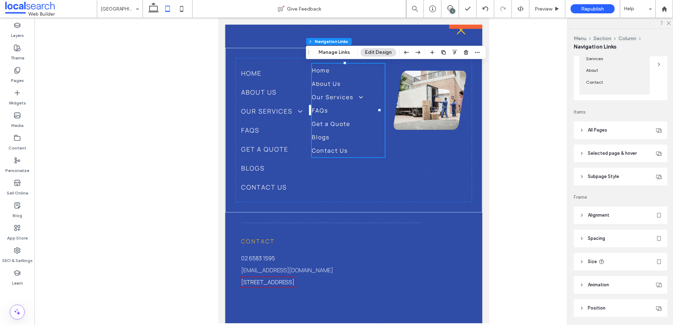
scroll to position [87, 0]
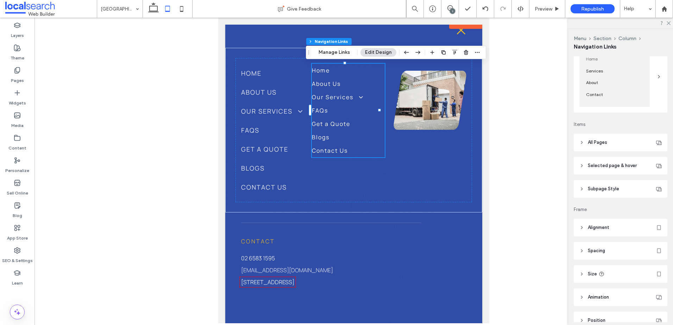
drag, startPoint x: 607, startPoint y: 144, endPoint x: 627, endPoint y: 150, distance: 21.0
click at [608, 144] on header "All Pages" at bounding box center [621, 143] width 94 height 18
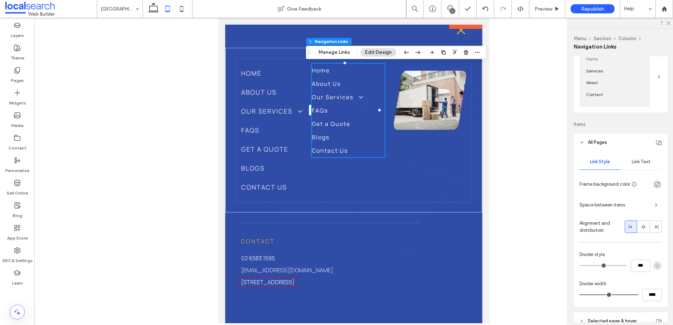
click at [640, 160] on span "Link Text" at bounding box center [641, 162] width 19 height 6
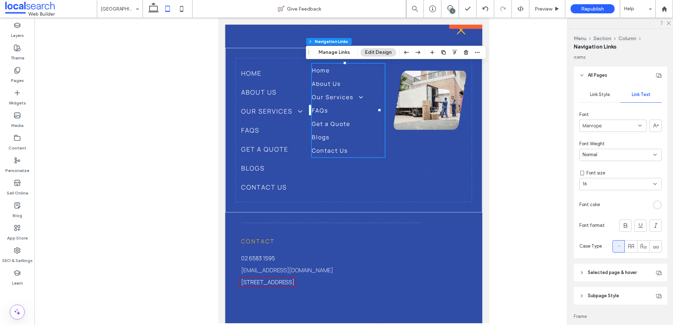
scroll to position [157, 0]
click at [281, 104] on link "Our Services" at bounding box center [272, 111] width 62 height 19
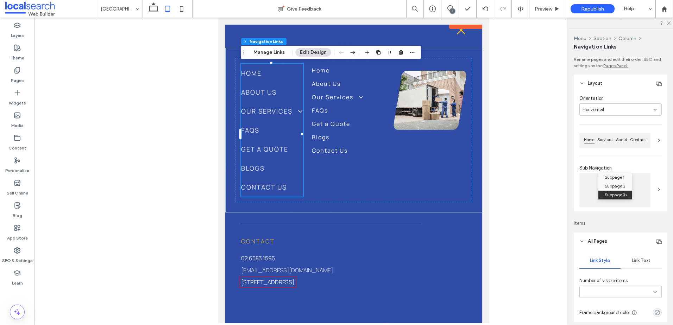
type input "***"
type input "****"
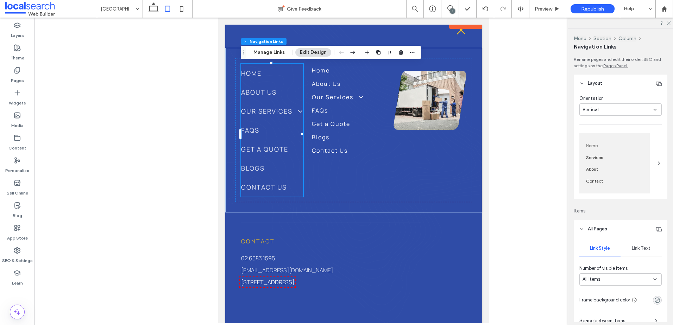
click at [642, 243] on div "Link Text" at bounding box center [641, 248] width 41 height 15
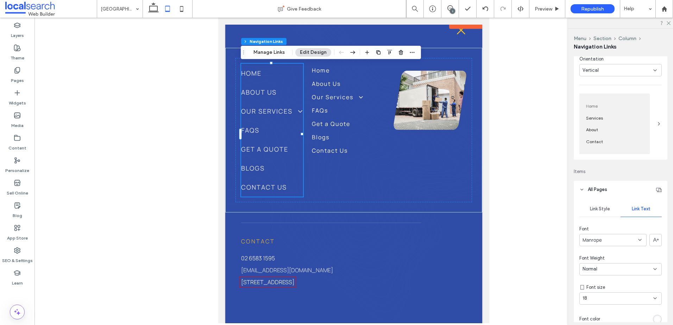
scroll to position [106, 0]
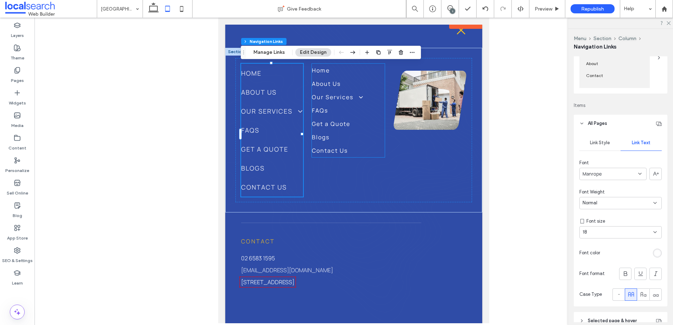
click at [329, 104] on link "FAQs" at bounding box center [353, 110] width 82 height 13
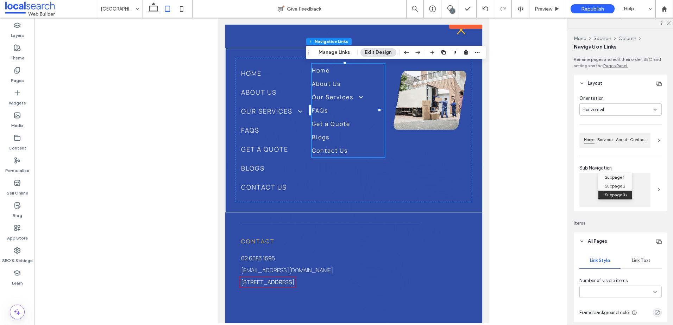
type input "***"
type input "****"
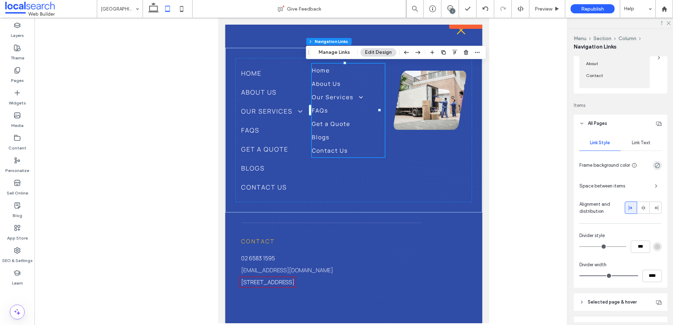
scroll to position [141, 0]
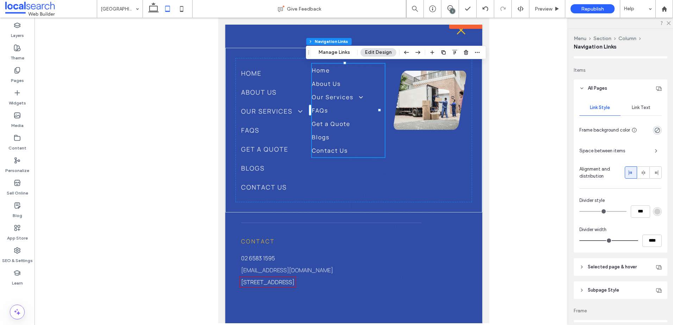
click at [639, 104] on div "Link Text" at bounding box center [641, 107] width 41 height 15
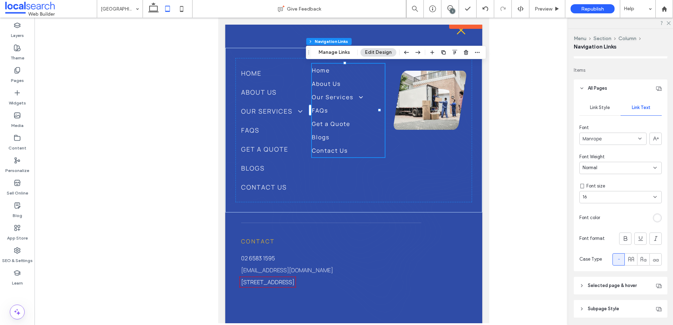
drag, startPoint x: 610, startPoint y: 198, endPoint x: 610, endPoint y: 201, distance: 3.5
click at [610, 198] on div "16" at bounding box center [617, 197] width 68 height 7
click at [595, 262] on div "18" at bounding box center [619, 261] width 78 height 12
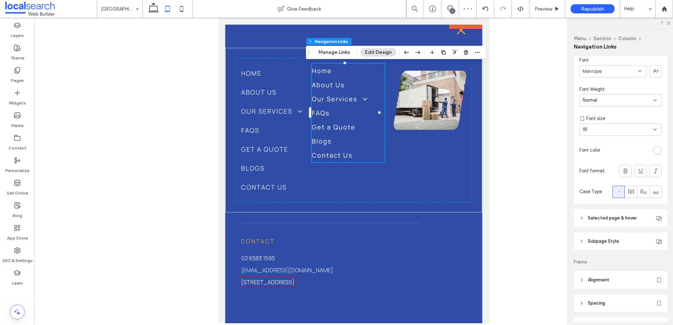
scroll to position [211, 0]
click at [629, 191] on icon at bounding box center [631, 189] width 7 height 7
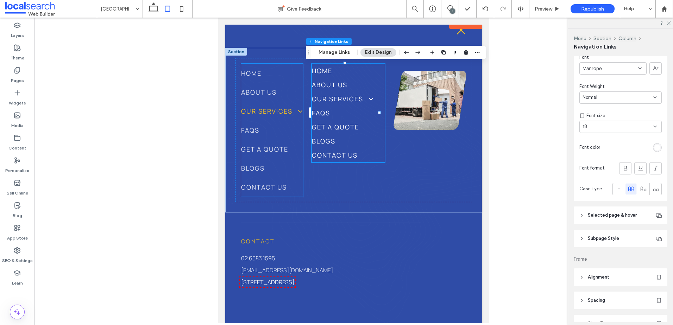
click at [277, 111] on span "Our Services" at bounding box center [272, 111] width 62 height 8
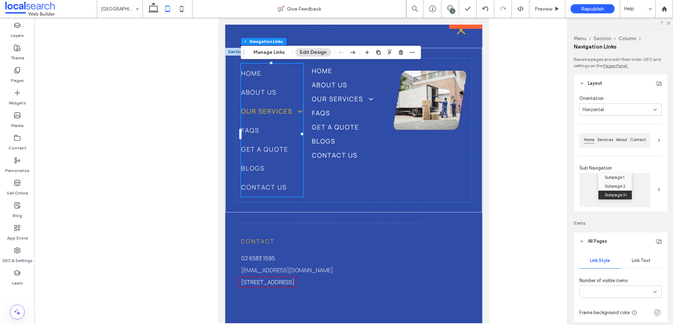
type input "***"
type input "****"
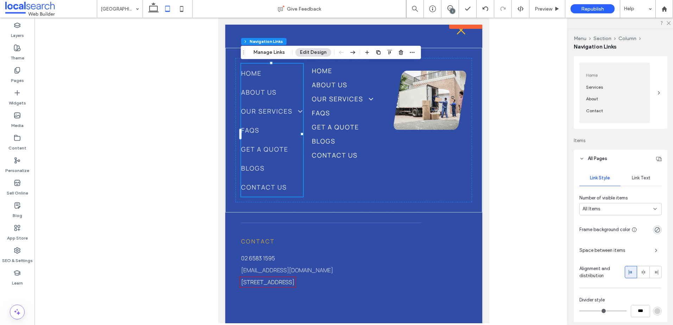
click at [622, 156] on header "All Pages" at bounding box center [621, 159] width 94 height 18
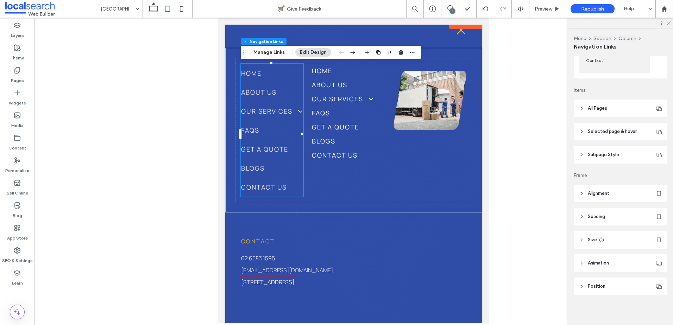
scroll to position [122, 0]
click at [618, 151] on span "Subpage Style" at bounding box center [603, 153] width 31 height 7
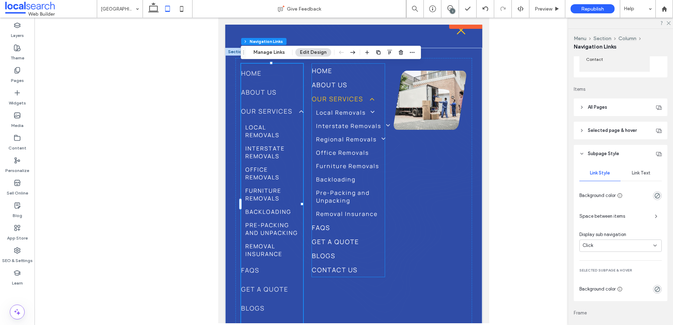
click at [335, 96] on span "Our Services" at bounding box center [343, 99] width 62 height 8
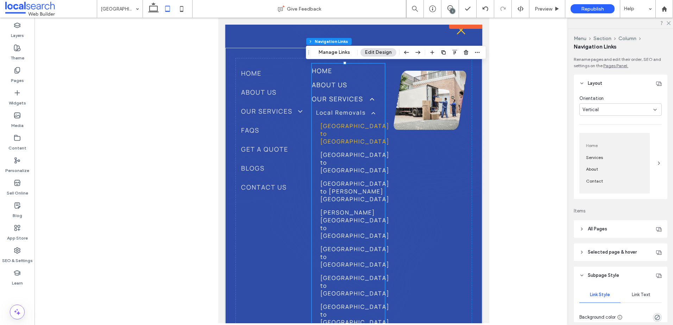
type input "***"
type input "****"
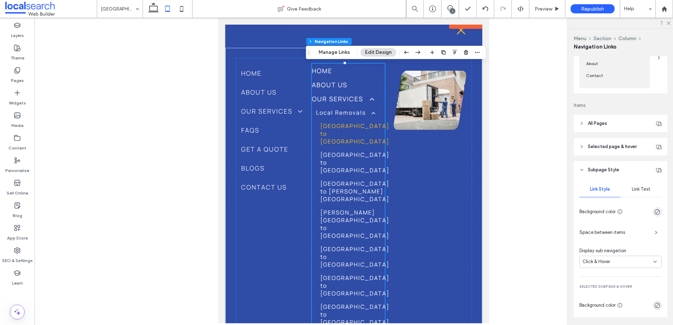
scroll to position [141, 0]
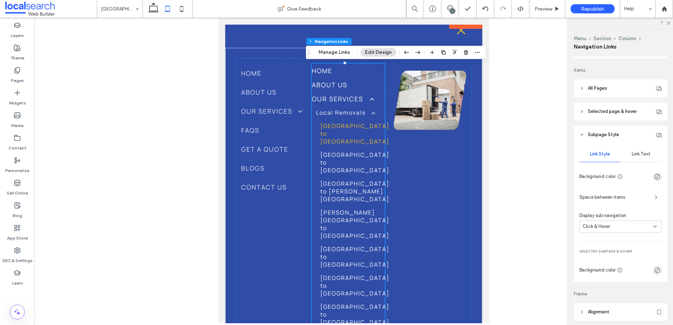
click at [644, 153] on span "Link Text" at bounding box center [641, 154] width 19 height 6
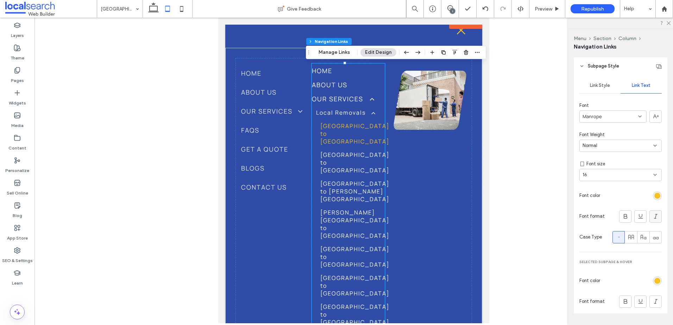
scroll to position [211, 0]
click at [628, 235] on icon at bounding box center [631, 235] width 7 height 7
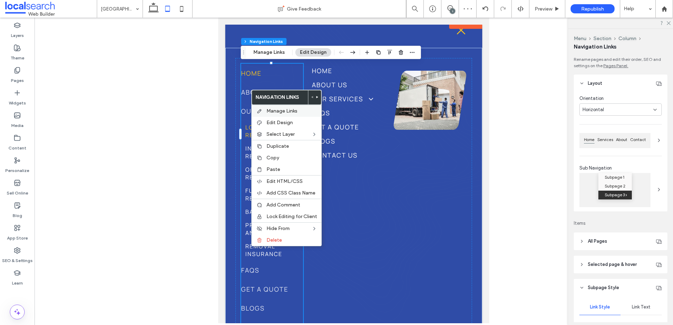
type input "***"
type input "****"
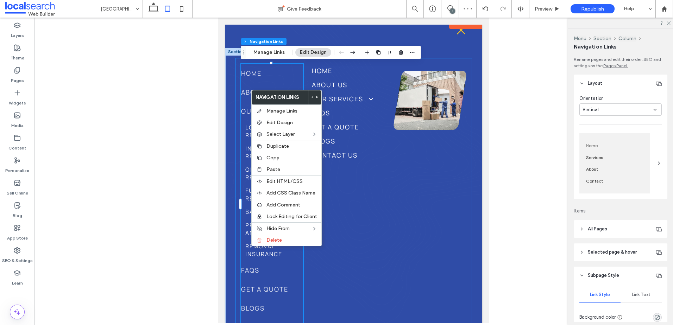
click at [420, 231] on div "Home About Us Our Services Local Removals Interstate Removals Office Removals F…" at bounding box center [354, 200] width 237 height 284
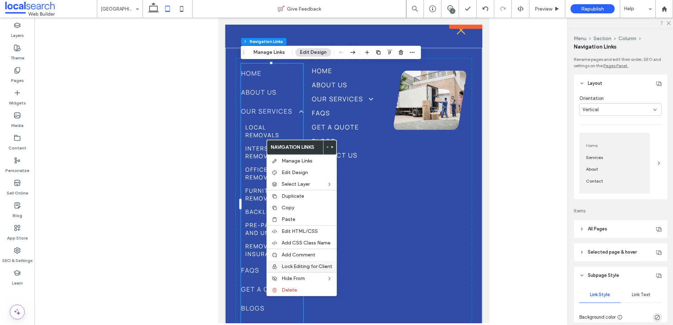
type input "***"
type input "****"
click at [295, 287] on div "Delete" at bounding box center [302, 290] width 70 height 12
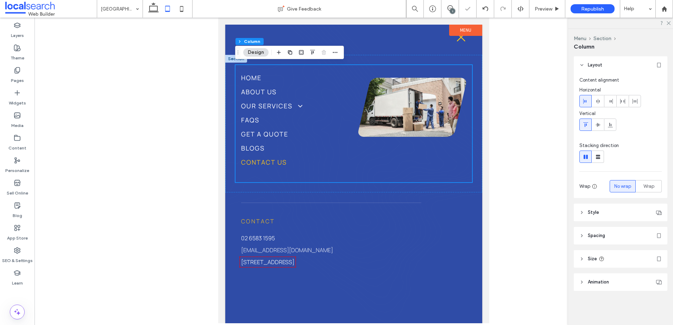
scroll to position [0, 0]
click at [181, 11] on use at bounding box center [181, 9] width 3 height 6
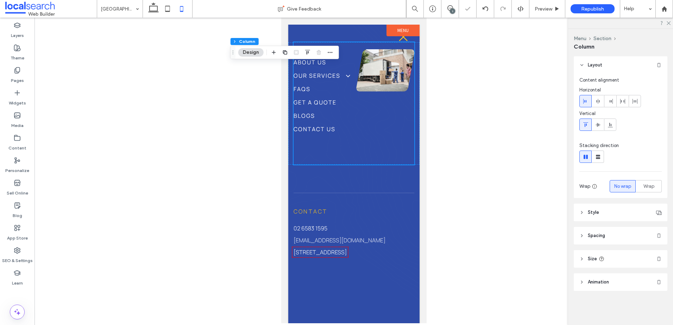
type input "*"
type input "**"
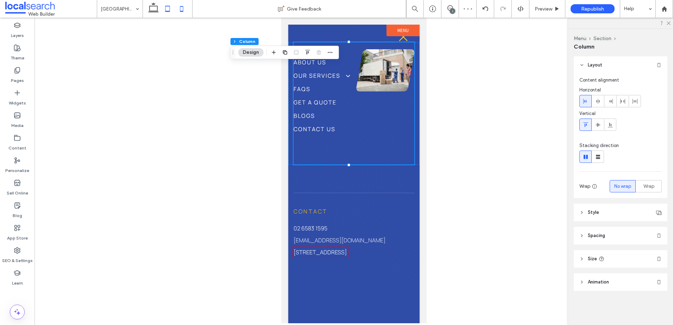
click at [166, 10] on icon at bounding box center [168, 9] width 14 height 14
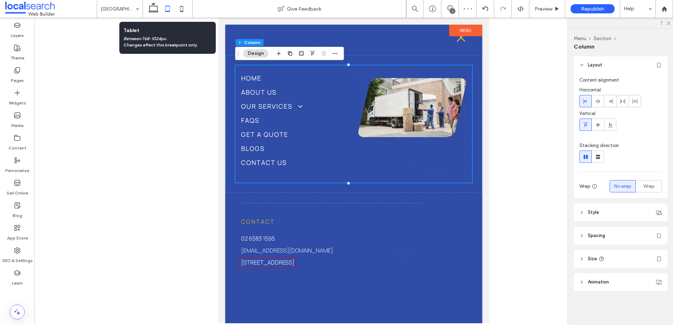
type input "**"
type input "***"
type input "****"
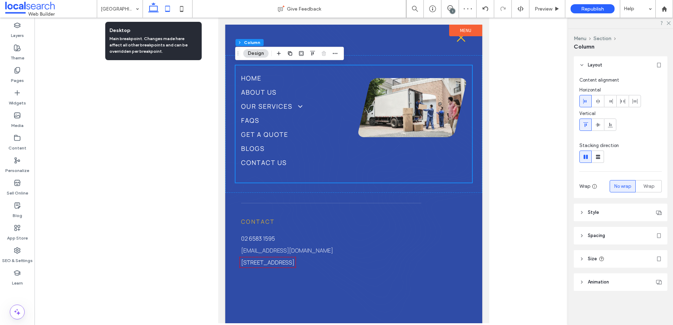
click at [156, 12] on icon at bounding box center [153, 9] width 14 height 14
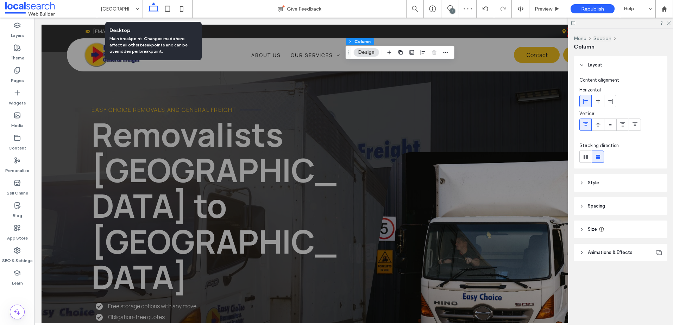
type input "**"
type input "****"
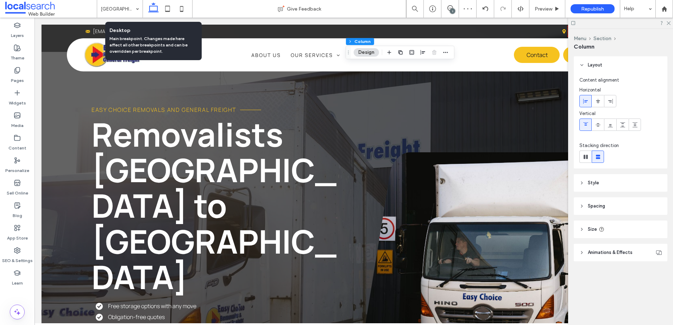
scroll to position [1905, 0]
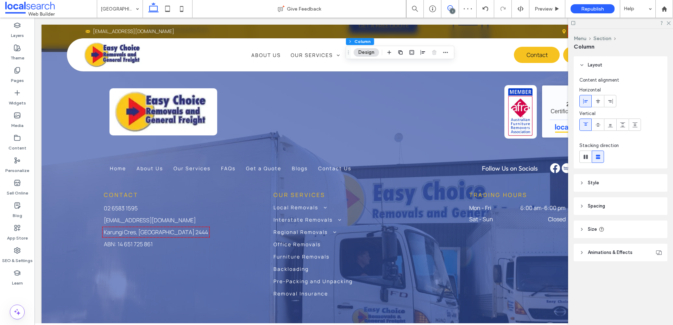
click at [453, 6] on span at bounding box center [449, 8] width 17 height 6
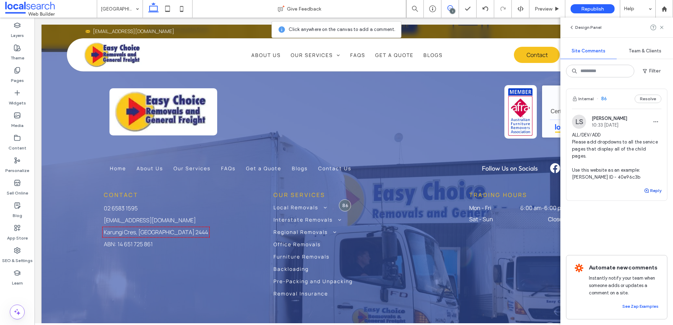
click at [657, 187] on button "Reply" at bounding box center [653, 191] width 18 height 8
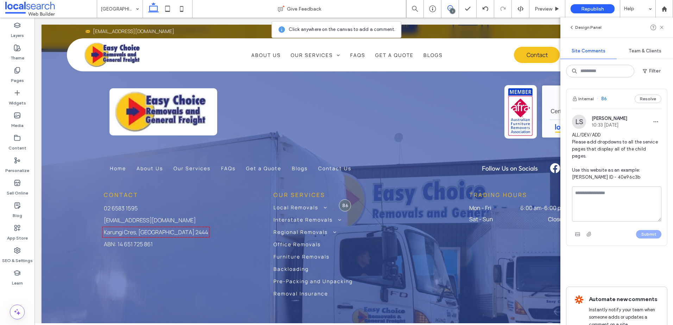
click at [616, 200] on textarea at bounding box center [616, 204] width 89 height 35
type textarea "**********"
click at [645, 228] on div "**********" at bounding box center [616, 214] width 89 height 54
click at [645, 232] on button "Submit" at bounding box center [648, 234] width 25 height 8
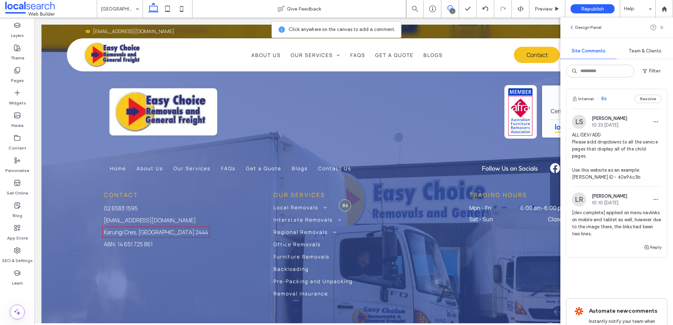
scroll to position [1898, 0]
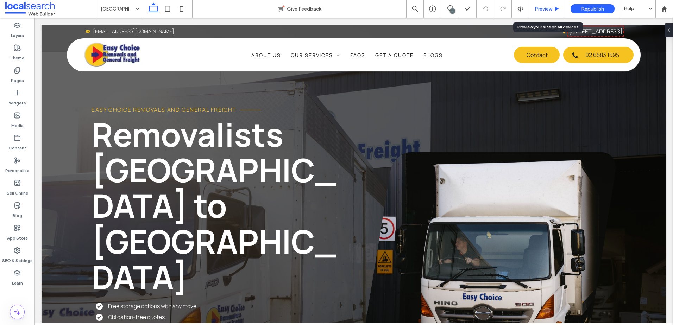
drag, startPoint x: 545, startPoint y: 12, endPoint x: 540, endPoint y: 13, distance: 4.6
click at [544, 12] on div "Preview" at bounding box center [547, 9] width 36 height 18
click at [539, 7] on span "Preview" at bounding box center [544, 9] width 18 height 6
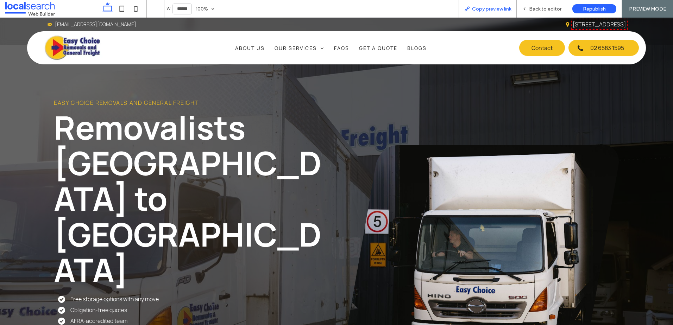
click at [485, 9] on span "Copy preview link" at bounding box center [491, 9] width 39 height 6
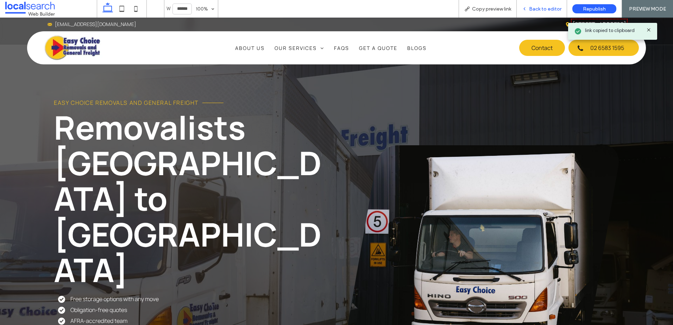
click at [533, 9] on span "Back to editor" at bounding box center [545, 9] width 32 height 6
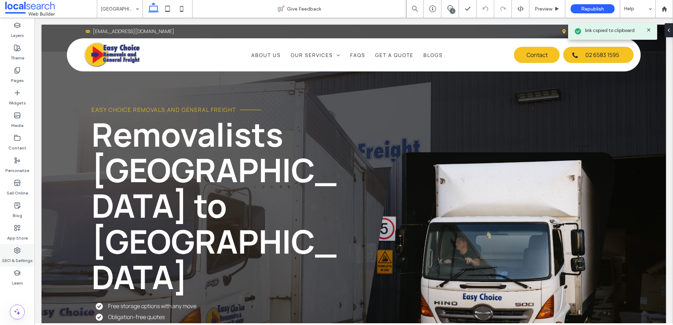
click at [24, 258] on label "SEO & Settings" at bounding box center [17, 259] width 31 height 10
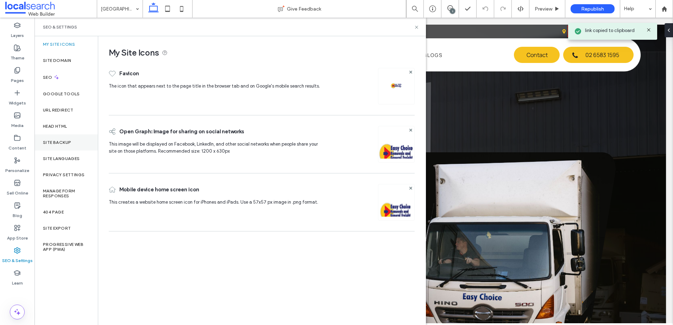
click at [70, 145] on div "Site Backup" at bounding box center [66, 142] width 63 height 16
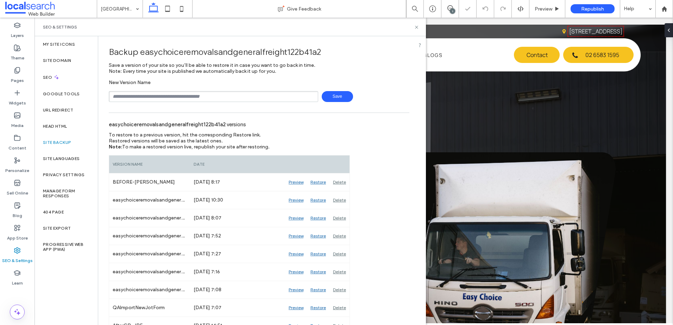
click at [259, 102] on input "text" at bounding box center [213, 96] width 209 height 11
type input "**********"
click at [327, 96] on span "Save" at bounding box center [337, 96] width 31 height 11
drag, startPoint x: 384, startPoint y: 35, endPoint x: 414, endPoint y: 28, distance: 30.7
click at [414, 28] on icon at bounding box center [416, 27] width 5 height 5
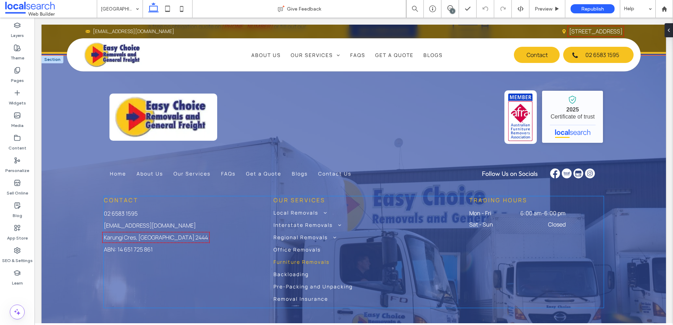
scroll to position [1864, 0]
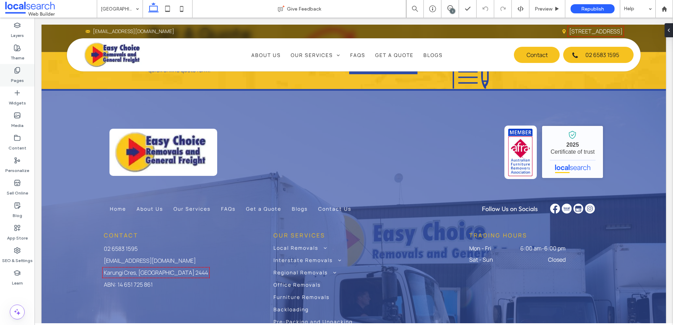
click at [23, 75] on label "Pages" at bounding box center [17, 79] width 13 height 10
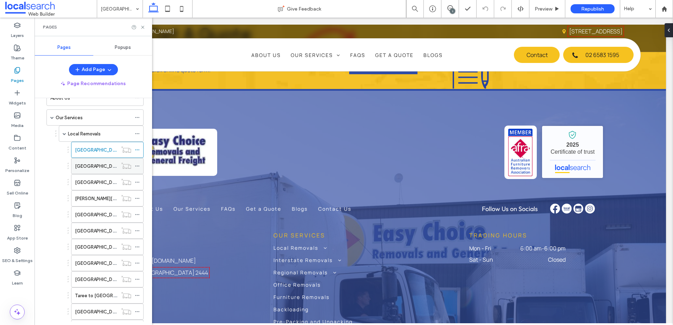
scroll to position [70, 0]
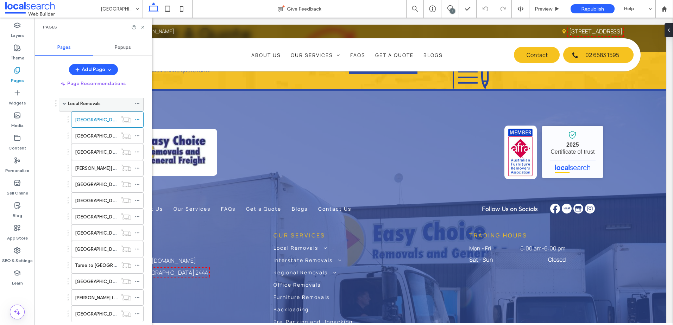
click at [65, 108] on span at bounding box center [65, 103] width 4 height 15
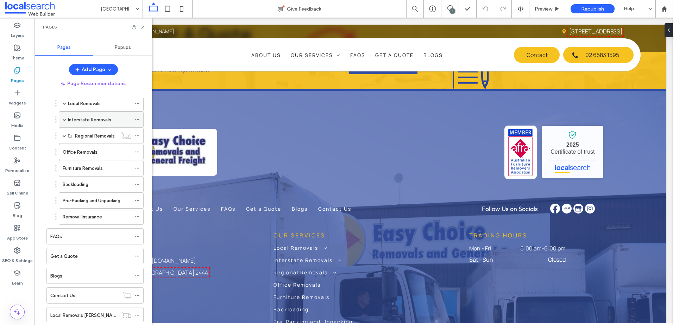
click at [77, 122] on label "Interstate Removals" at bounding box center [89, 120] width 43 height 12
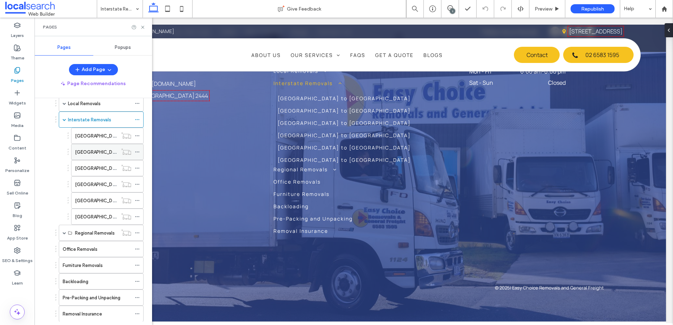
scroll to position [1988, 0]
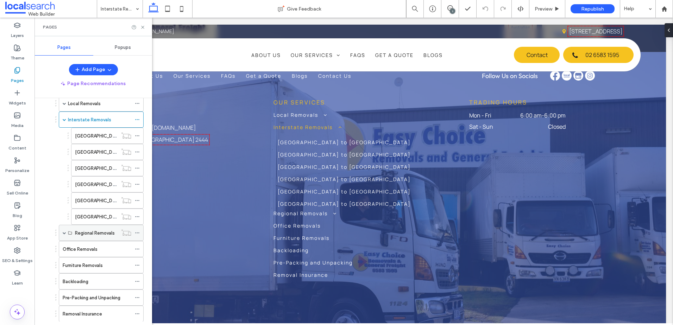
click at [65, 233] on span at bounding box center [65, 233] width 4 height 4
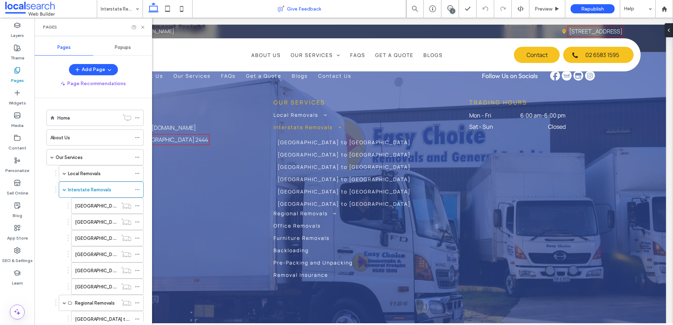
scroll to position [0, 0]
click at [19, 256] on label "SEO & Settings" at bounding box center [17, 259] width 31 height 10
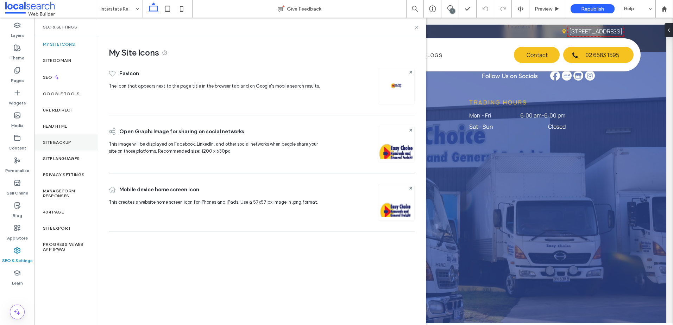
click at [60, 140] on label "Site Backup" at bounding box center [57, 142] width 28 height 5
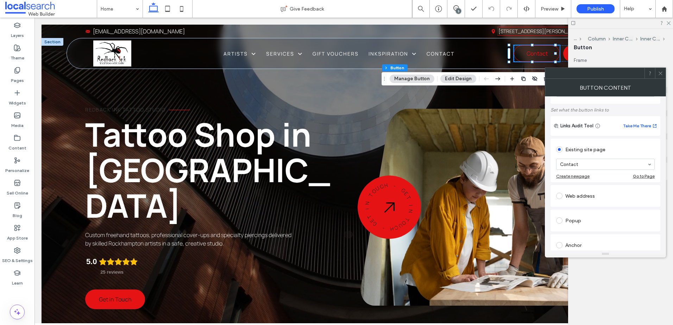
scroll to position [35, 0]
click at [662, 75] on icon at bounding box center [660, 73] width 5 height 5
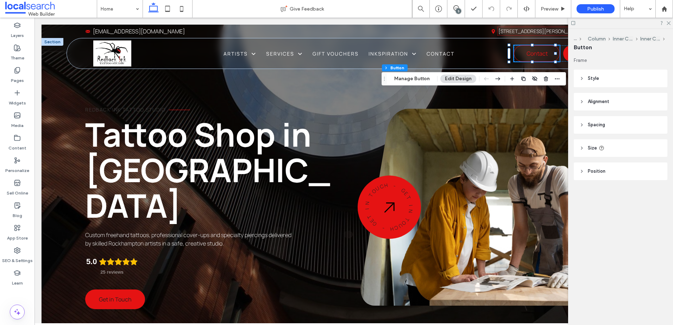
drag, startPoint x: 608, startPoint y: 81, endPoint x: 612, endPoint y: 83, distance: 4.5
click at [608, 81] on header "Style" at bounding box center [621, 79] width 94 height 18
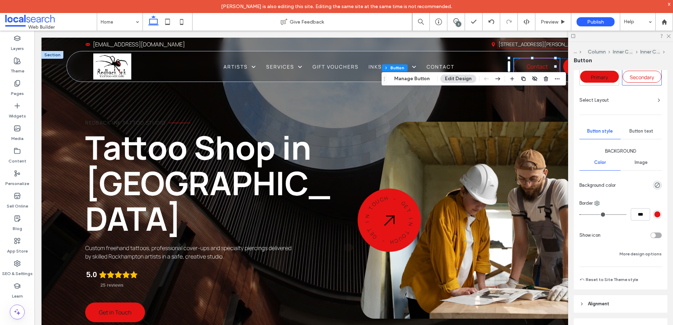
click at [654, 213] on div "rgb(229, 19, 19)" at bounding box center [657, 215] width 6 height 6
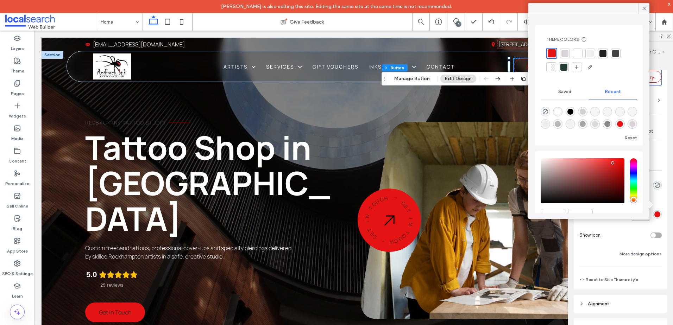
click at [613, 160] on div "saturation and value" at bounding box center [583, 180] width 84 height 45
type input "*******"
click at [659, 143] on div "Primary Secondary Select Layout Button style Button text Background Color Image…" at bounding box center [621, 177] width 94 height 225
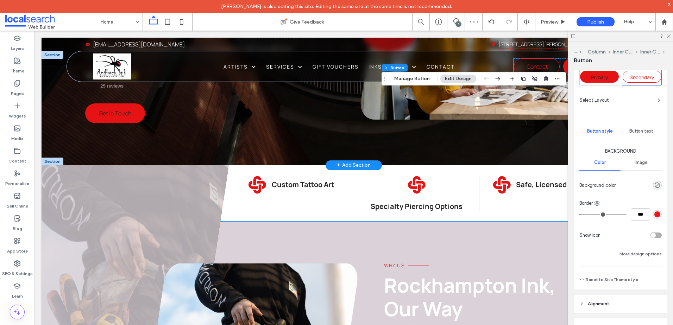
scroll to position [211, 0]
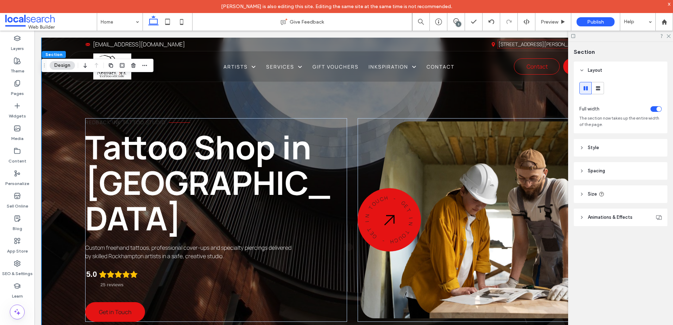
scroll to position [0, 0]
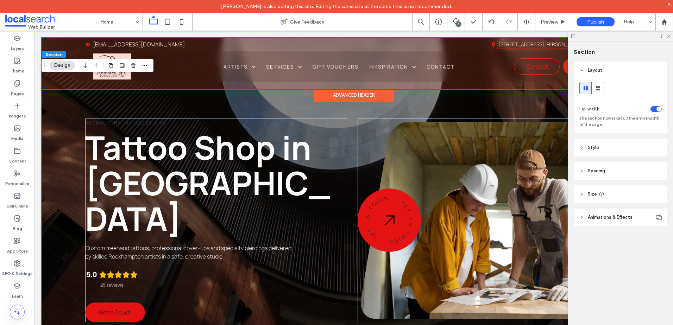
click at [526, 64] on div at bounding box center [354, 63] width 625 height 51
click at [527, 64] on span "Contact" at bounding box center [537, 66] width 21 height 15
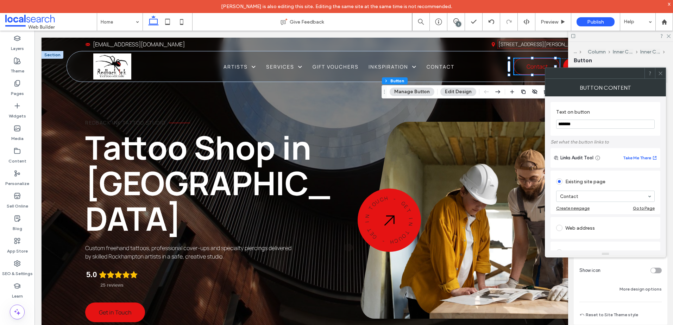
click at [658, 71] on icon at bounding box center [660, 73] width 5 height 5
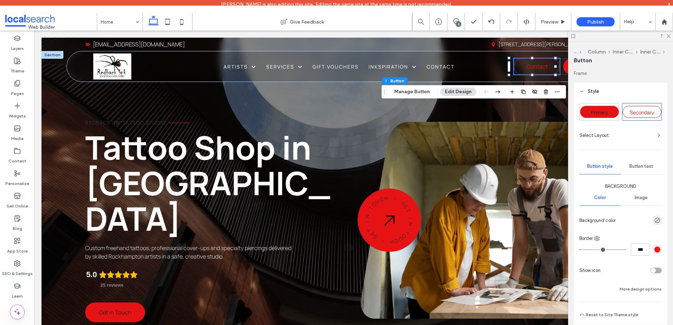
scroll to position [70, 0]
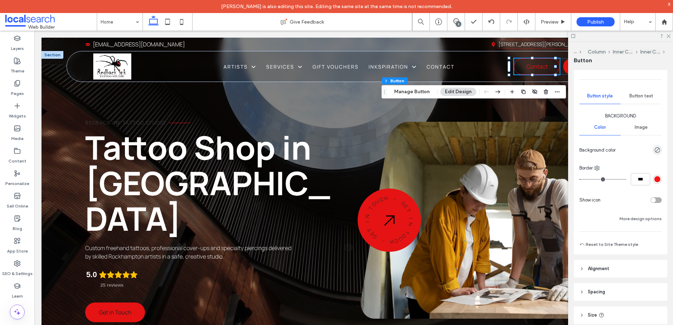
click at [654, 181] on div "rgb(245, 21, 21)" at bounding box center [657, 179] width 6 height 6
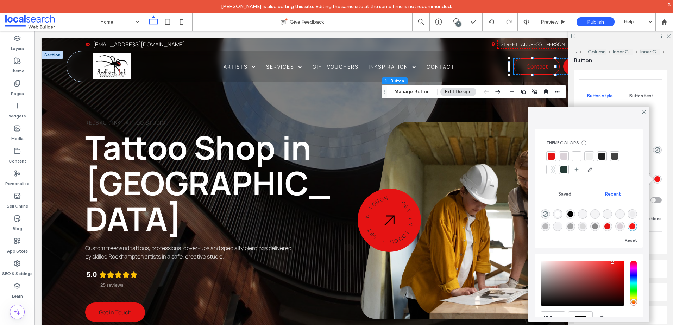
click at [555, 192] on div "Saved" at bounding box center [565, 194] width 48 height 15
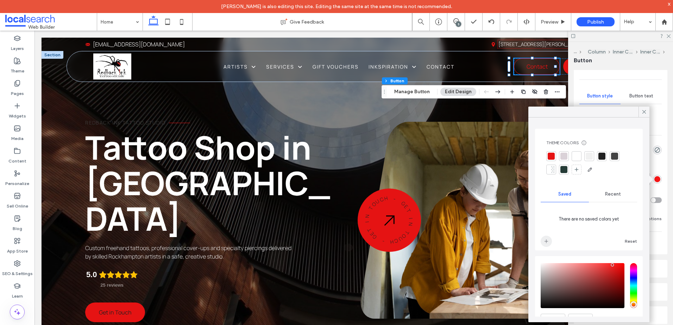
click at [547, 238] on span "add color" at bounding box center [546, 241] width 11 height 11
click at [645, 92] on div "Button text" at bounding box center [641, 95] width 41 height 15
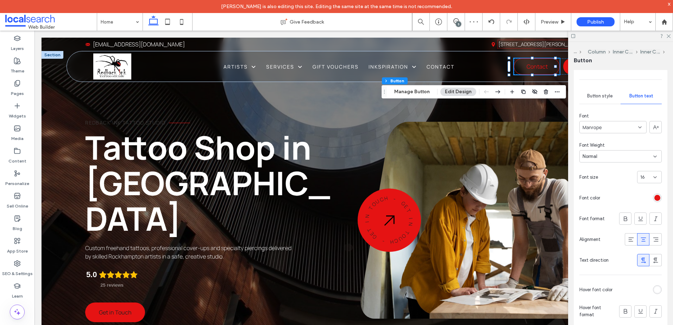
click at [654, 196] on div "rgb(229, 19, 19)" at bounding box center [657, 198] width 6 height 6
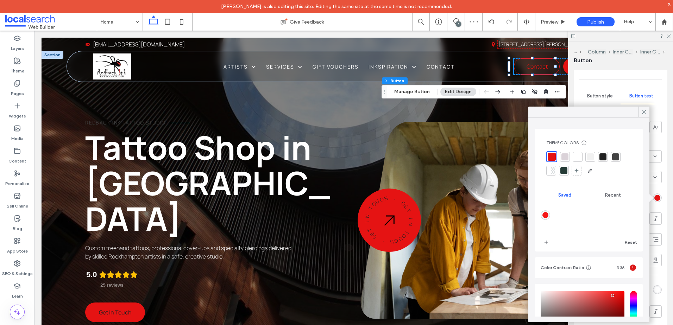
click at [546, 217] on div "rgba(245,21,21,1)" at bounding box center [546, 215] width 6 height 6
type input "*******"
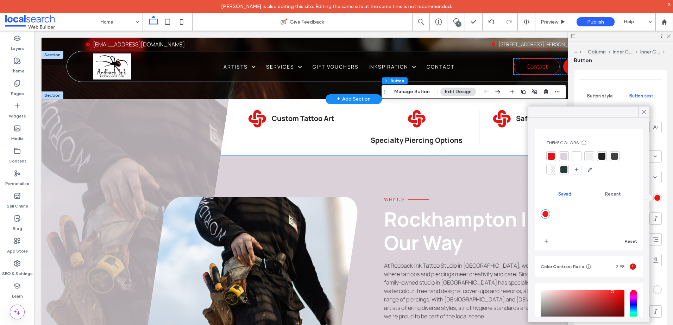
scroll to position [317, 0]
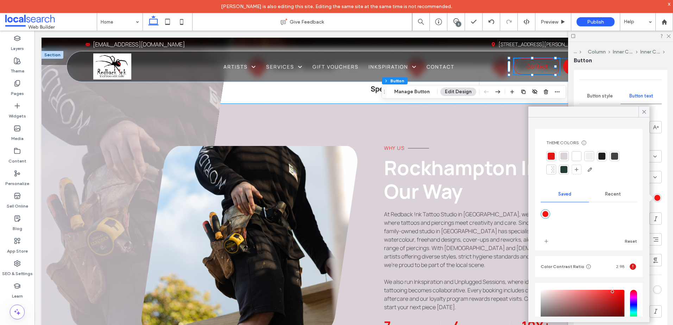
click at [430, 112] on div "Why Us Rockhampton Ink, Our Way At Redback !nk Tattoo Studio in Rockhampton, we…" at bounding box center [360, 261] width 437 height 315
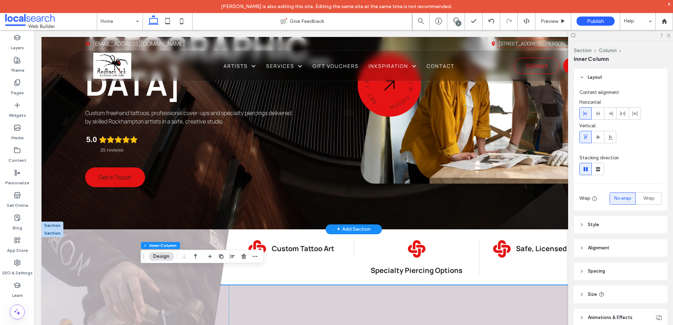
scroll to position [0, 0]
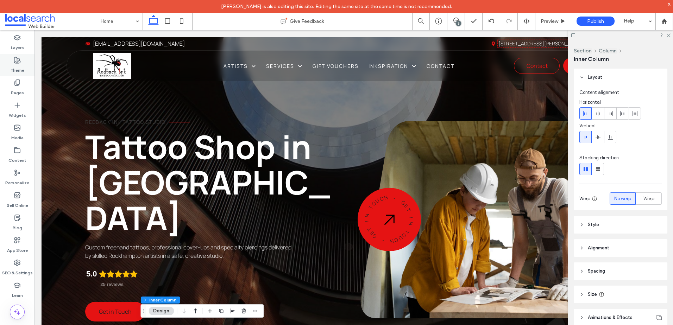
click at [15, 64] on label "Theme" at bounding box center [18, 69] width 14 height 10
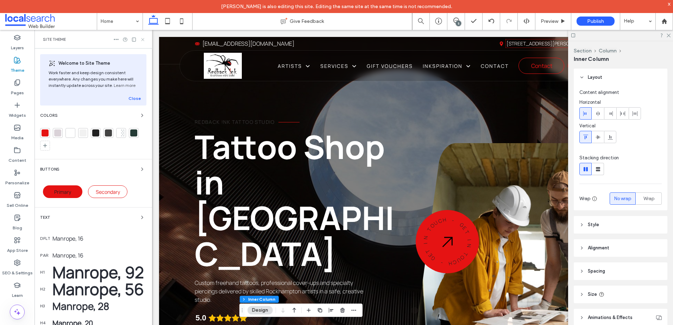
click at [142, 40] on use at bounding box center [142, 39] width 3 height 3
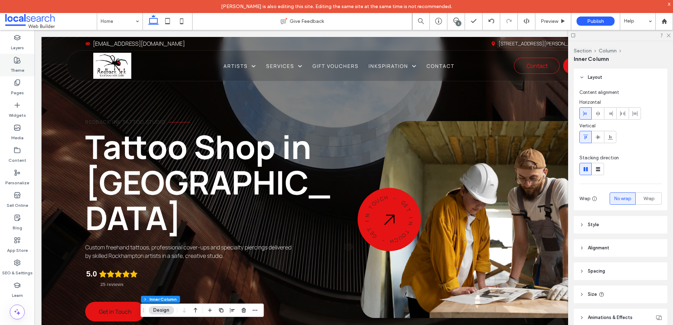
click at [10, 60] on div "Theme" at bounding box center [17, 65] width 35 height 23
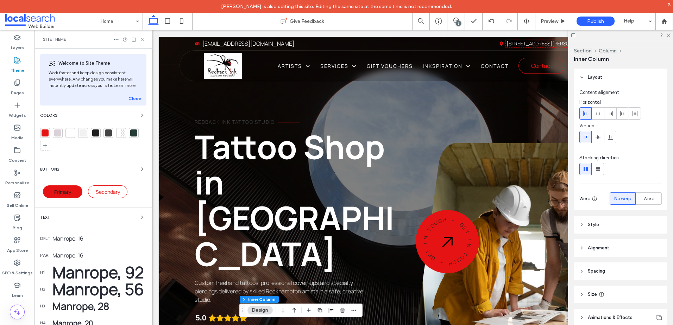
click at [131, 168] on div "Buttons" at bounding box center [93, 169] width 106 height 8
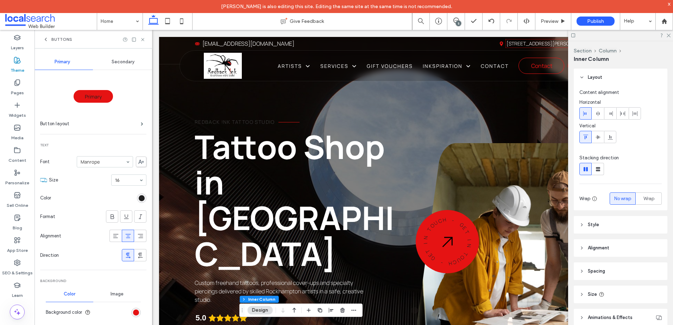
scroll to position [35, 0]
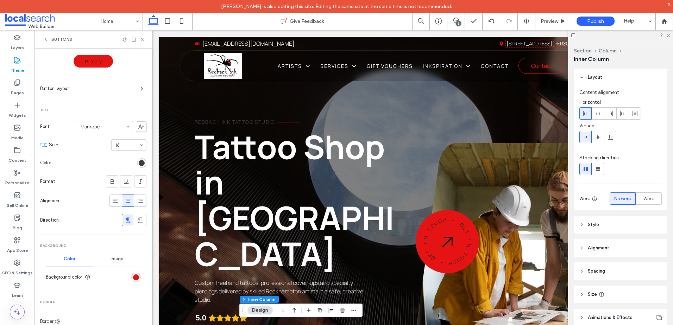
click at [139, 163] on div "rgb(32, 32, 32)" at bounding box center [142, 163] width 6 height 6
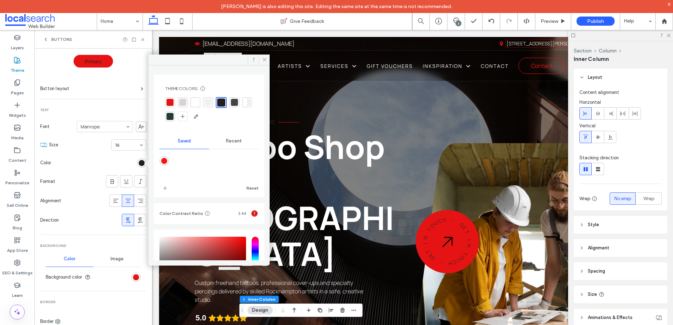
click at [193, 103] on div at bounding box center [195, 102] width 7 height 7
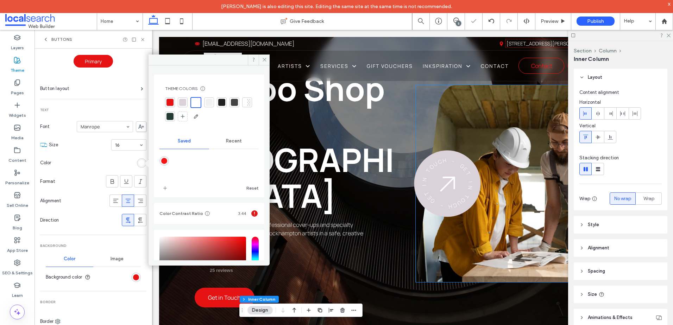
scroll to position [70, 0]
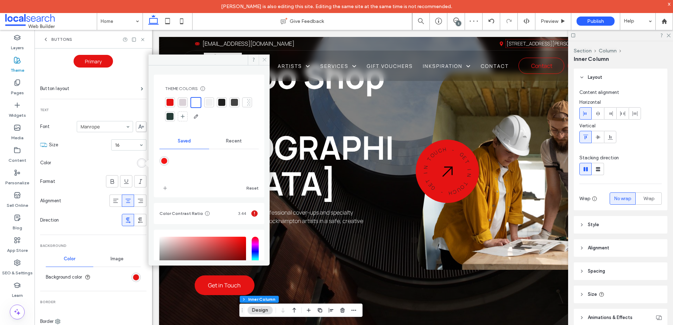
click at [263, 59] on use at bounding box center [265, 60] width 4 height 4
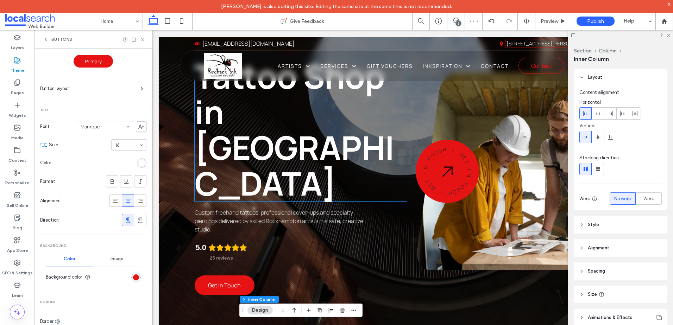
scroll to position [141, 0]
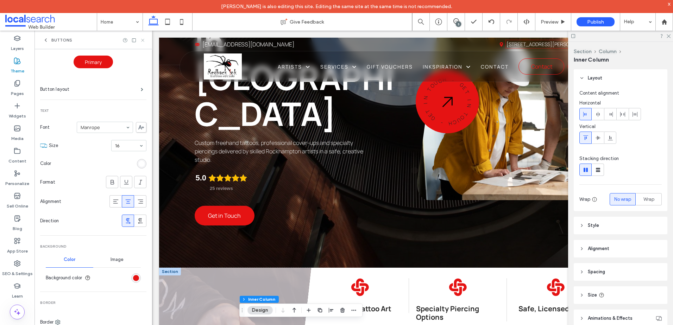
click at [142, 38] on icon at bounding box center [142, 40] width 5 height 5
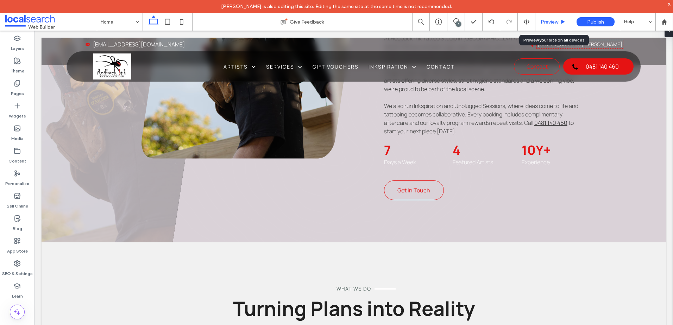
click at [549, 25] on div "Preview" at bounding box center [553, 22] width 36 height 18
click at [548, 25] on div "Preview" at bounding box center [553, 22] width 36 height 18
click at [548, 21] on span "Preview" at bounding box center [550, 22] width 18 height 6
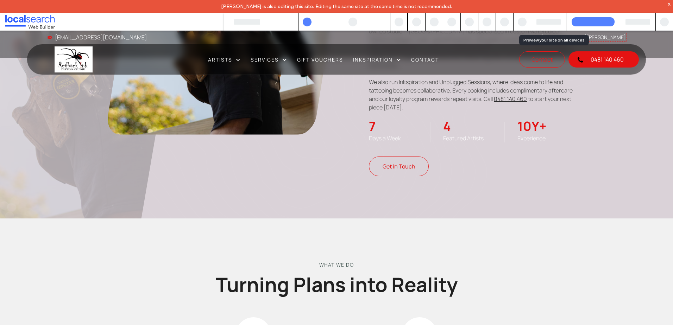
scroll to position [486, 0]
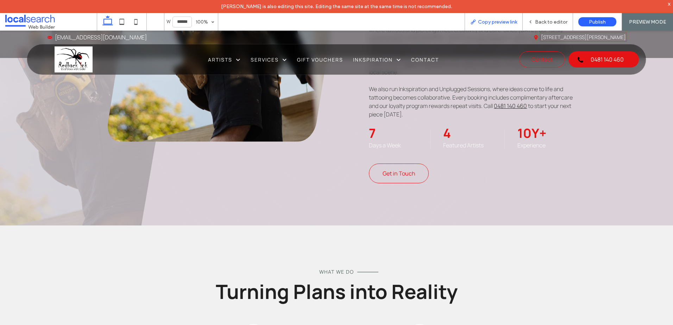
click at [481, 22] on span "Copy preview link" at bounding box center [497, 22] width 39 height 6
click at [545, 21] on span "Back to editor" at bounding box center [551, 22] width 32 height 6
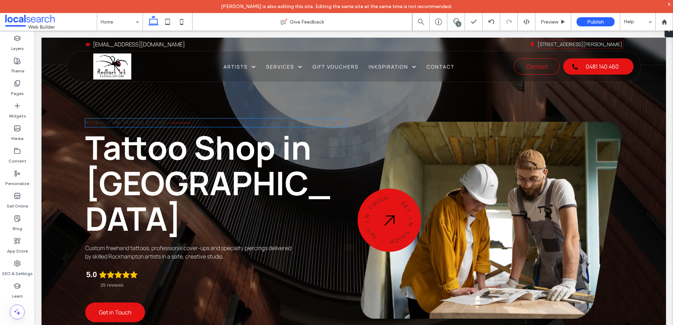
click at [125, 126] on span "Redback !nk Tattoo Studio" at bounding box center [125, 122] width 80 height 7
click at [125, 127] on div "Redback !nk Tattoo Studio" at bounding box center [216, 123] width 262 height 8
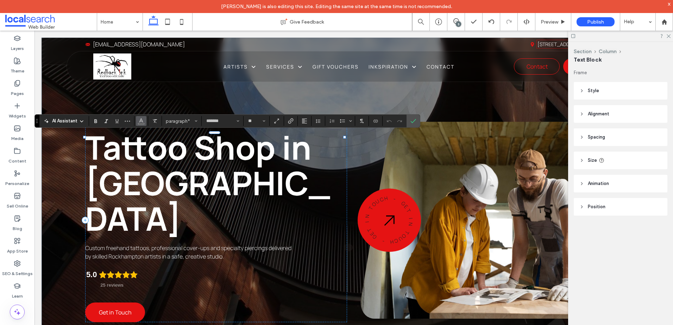
click at [143, 120] on icon "Color" at bounding box center [141, 121] width 6 height 6
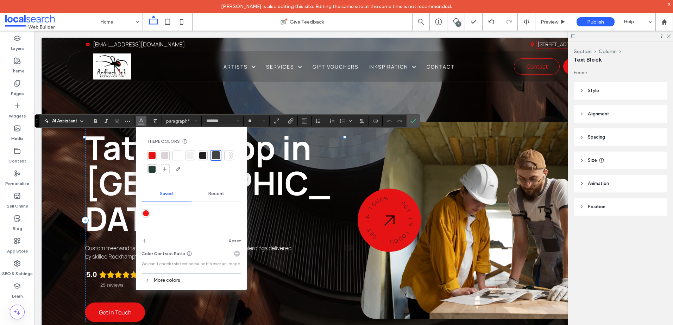
click at [166, 158] on div at bounding box center [164, 155] width 7 height 7
click at [305, 180] on span "Tattoo Shop in [GEOGRAPHIC_DATA]" at bounding box center [207, 182] width 245 height 115
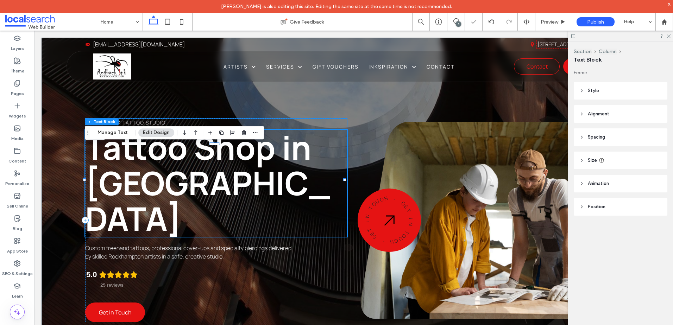
click at [344, 127] on p "Redback !nk Tattoo Studio" at bounding box center [216, 123] width 262 height 8
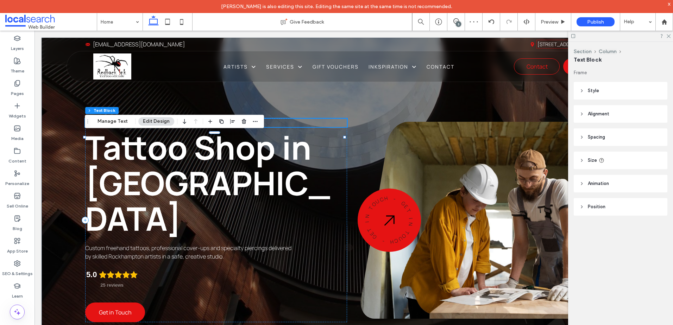
click at [139, 126] on span "Redback !nk Tattoo Studio" at bounding box center [125, 122] width 80 height 7
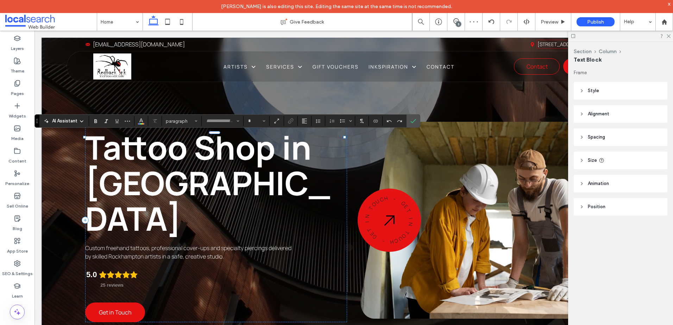
type input "*******"
type input "**"
click at [139, 123] on icon "Color" at bounding box center [141, 121] width 6 height 6
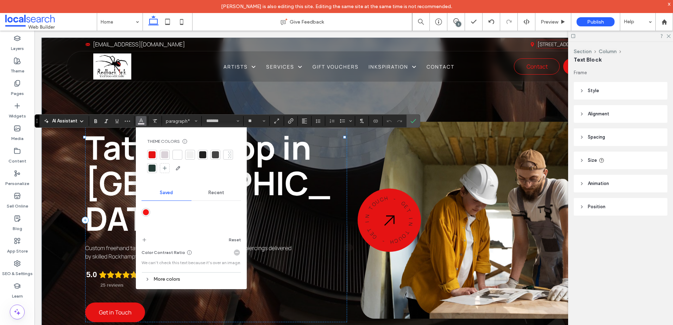
click at [177, 154] on div at bounding box center [177, 154] width 7 height 7
click at [412, 119] on icon "Confirm" at bounding box center [413, 121] width 6 height 6
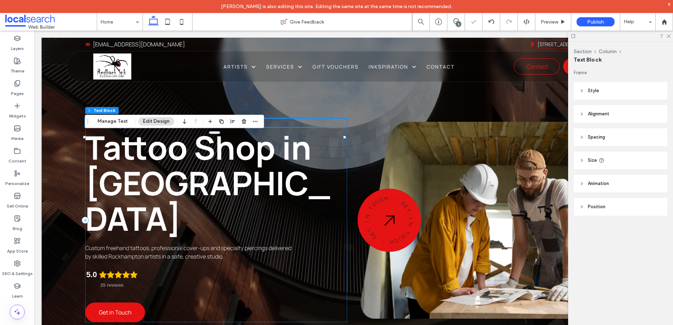
click at [182, 127] on p "Redback !nk Tattoo Studio" at bounding box center [216, 123] width 262 height 8
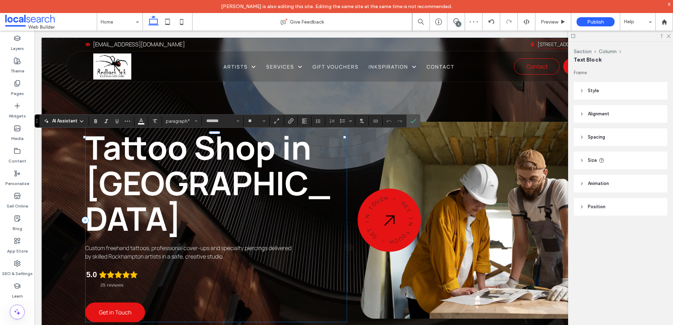
click at [182, 127] on p "**********" at bounding box center [216, 123] width 262 height 8
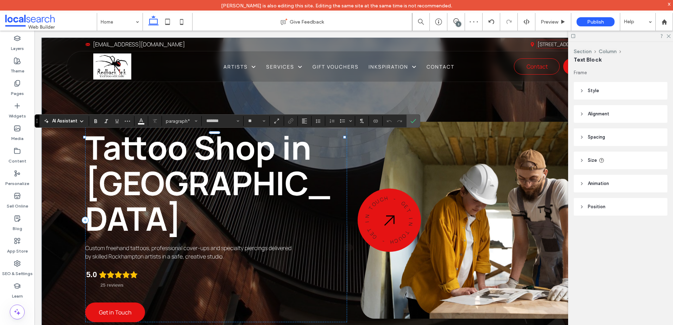
drag, startPoint x: 194, startPoint y: 137, endPoint x: 173, endPoint y: 136, distance: 20.4
click at [173, 127] on p "**********" at bounding box center [216, 123] width 262 height 8
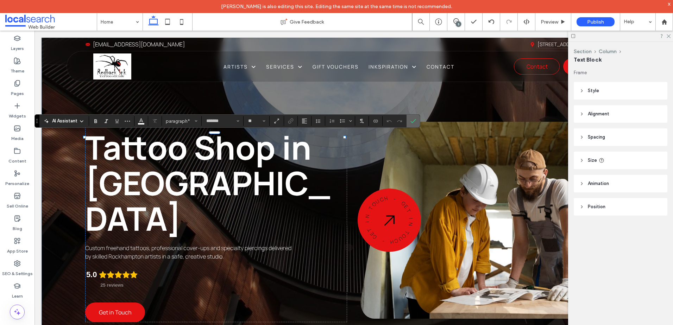
click at [414, 121] on use "Confirm" at bounding box center [414, 121] width 6 height 4
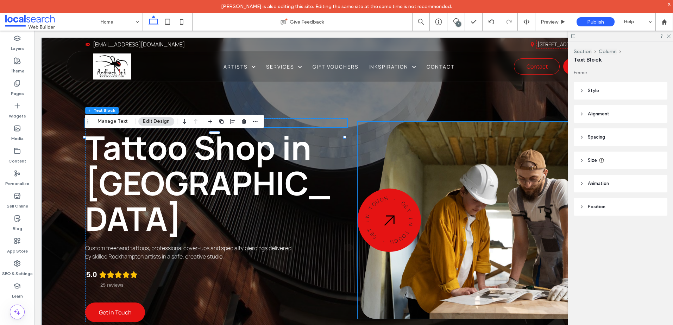
click at [363, 159] on div at bounding box center [491, 220] width 261 height 197
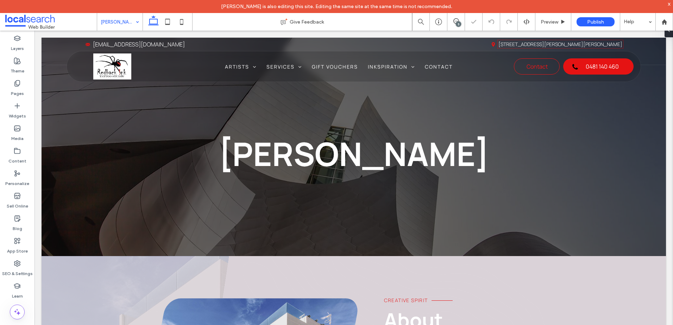
click at [114, 22] on input at bounding box center [118, 22] width 35 height 18
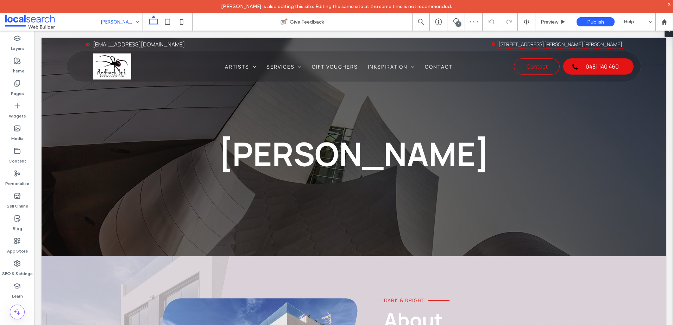
click at [126, 24] on input at bounding box center [118, 22] width 35 height 18
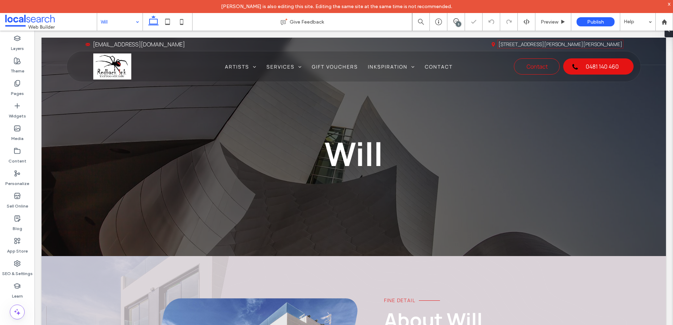
click at [116, 21] on input at bounding box center [118, 22] width 35 height 18
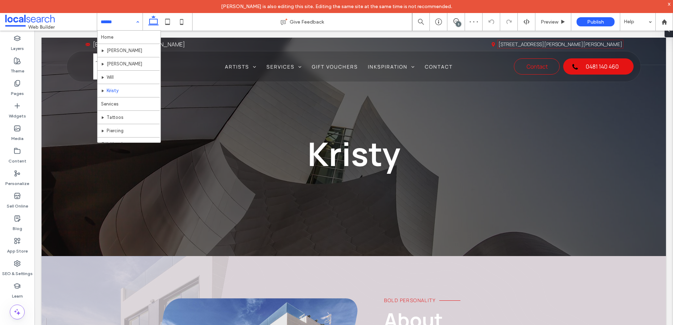
click at [118, 17] on input at bounding box center [118, 22] width 35 height 18
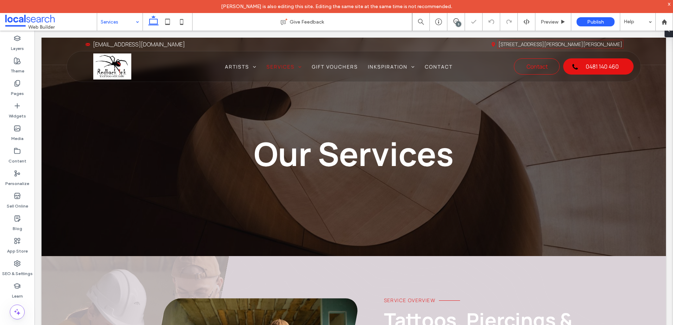
drag, startPoint x: 113, startPoint y: 20, endPoint x: 116, endPoint y: 24, distance: 4.9
click at [114, 20] on input at bounding box center [118, 22] width 35 height 18
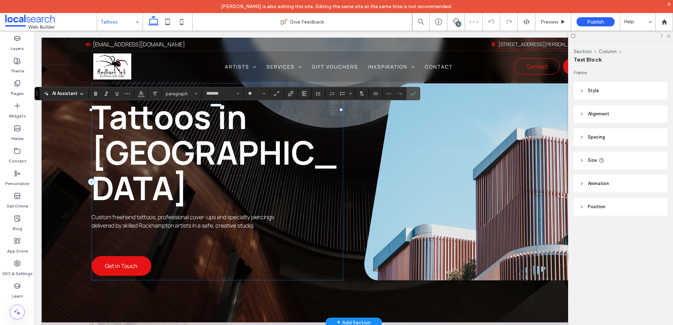
scroll to position [35, 0]
drag, startPoint x: 90, startPoint y: 78, endPoint x: 378, endPoint y: 94, distance: 288.4
click at [378, 94] on use "Connect To Data" at bounding box center [376, 93] width 4 height 3
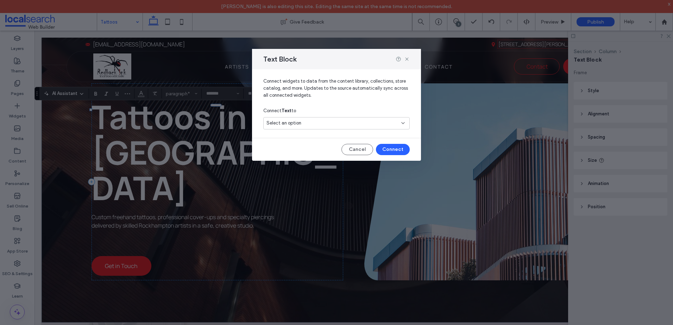
click at [355, 127] on div "Select an option" at bounding box center [333, 123] width 132 height 7
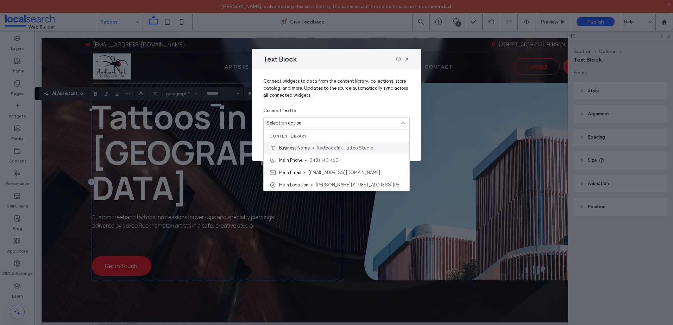
click at [353, 147] on span "Redback !nk Tattoo Studio" at bounding box center [360, 148] width 87 height 7
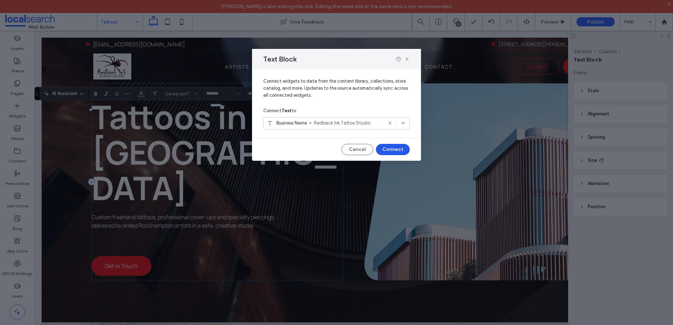
click at [386, 146] on button "Connect" at bounding box center [393, 149] width 34 height 11
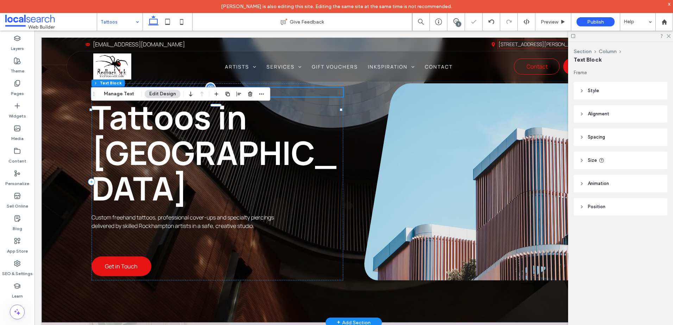
click at [143, 95] on span "**********" at bounding box center [119, 92] width 54 height 5
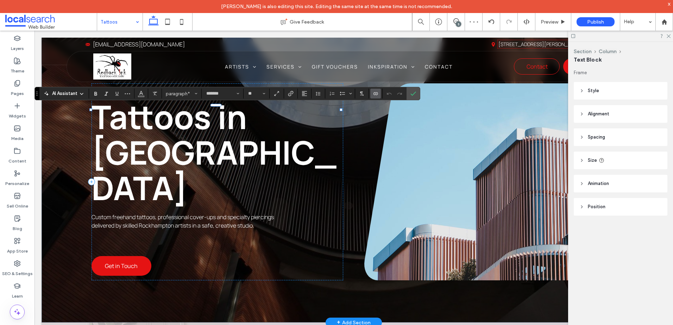
click at [143, 95] on span "**********" at bounding box center [119, 91] width 54 height 5
click at [142, 95] on icon "Color" at bounding box center [141, 93] width 6 height 6
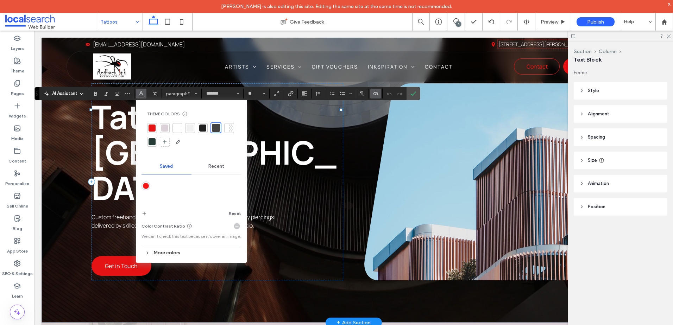
click at [175, 125] on div at bounding box center [177, 128] width 7 height 7
click at [126, 92] on icon "More" at bounding box center [128, 94] width 6 height 6
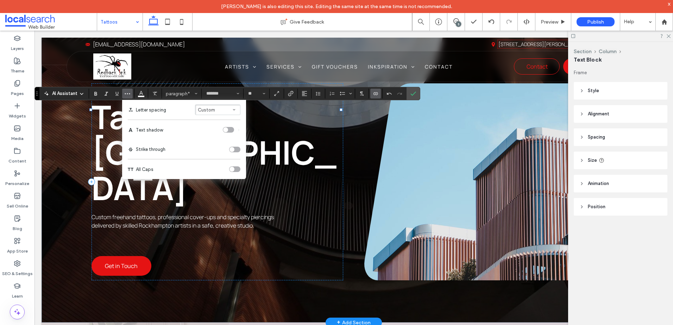
click at [233, 167] on div "toggle" at bounding box center [234, 170] width 11 height 6
click at [416, 91] on label "Confirm" at bounding box center [413, 93] width 11 height 13
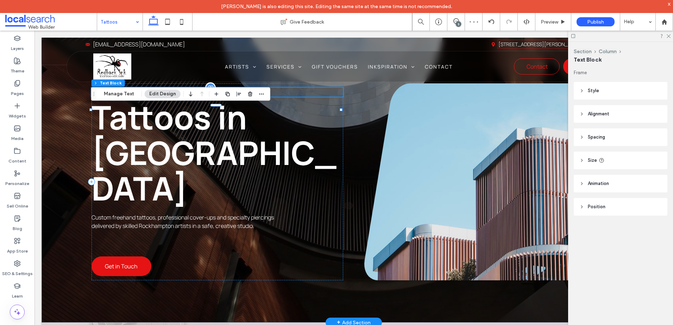
click at [145, 95] on span "**********" at bounding box center [119, 92] width 54 height 5
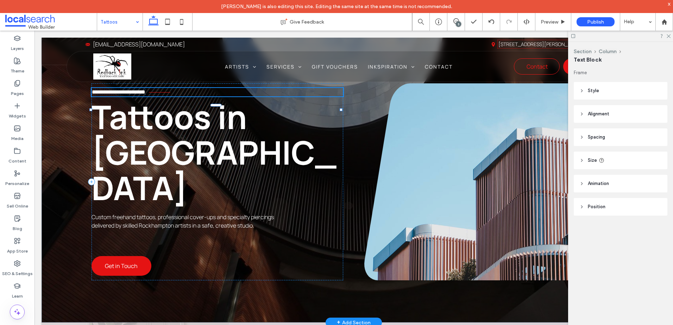
type input "*******"
type input "**"
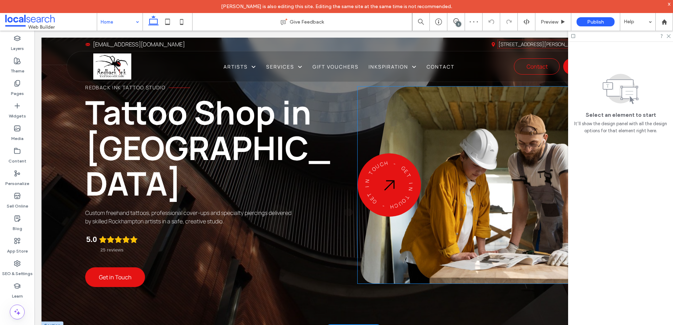
scroll to position [35, 0]
click at [141, 91] on span "Redback !nk Tattoo Studio" at bounding box center [125, 87] width 80 height 7
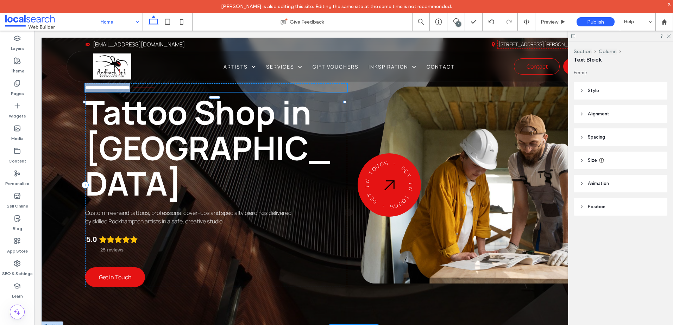
type input "*******"
type input "**"
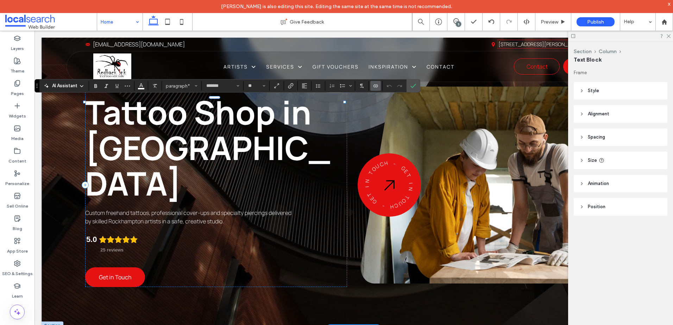
click at [374, 86] on use "Connect To Data" at bounding box center [376, 85] width 4 height 3
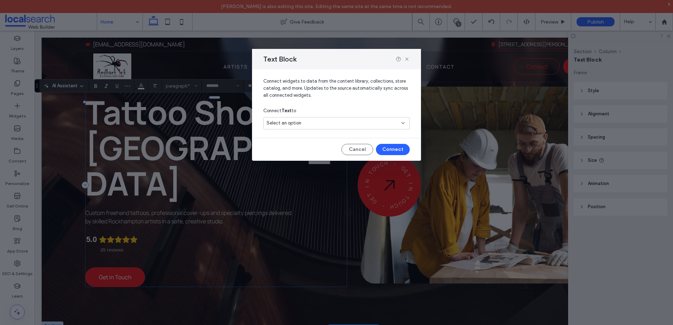
click at [344, 123] on div "Select an option" at bounding box center [333, 123] width 132 height 7
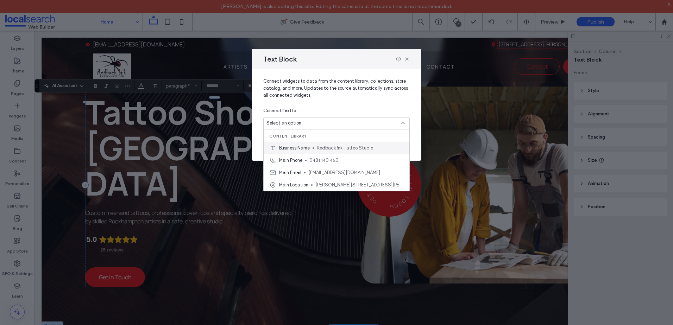
click at [317, 151] on div "Business Name Redback !nk Tattoo Studio" at bounding box center [337, 148] width 146 height 12
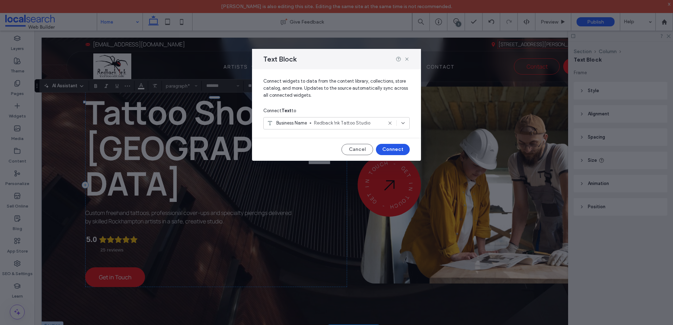
click at [383, 146] on button "Connect" at bounding box center [393, 149] width 34 height 11
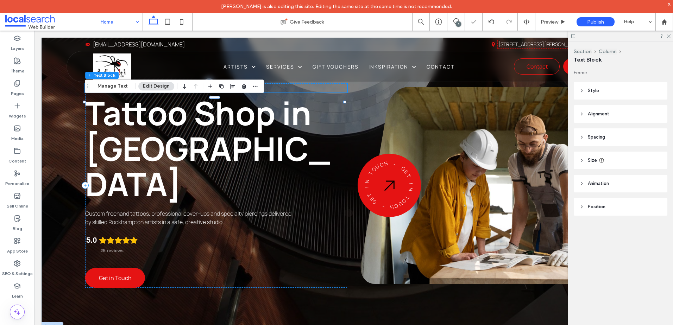
click at [127, 91] on span "**********" at bounding box center [112, 88] width 54 height 5
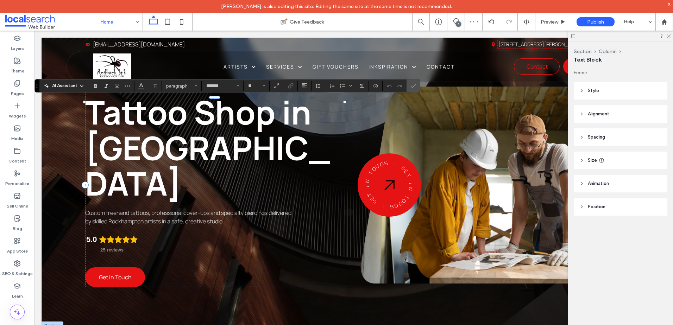
click at [127, 90] on span "**********" at bounding box center [113, 87] width 54 height 5
click at [142, 84] on icon "Color" at bounding box center [141, 85] width 6 height 6
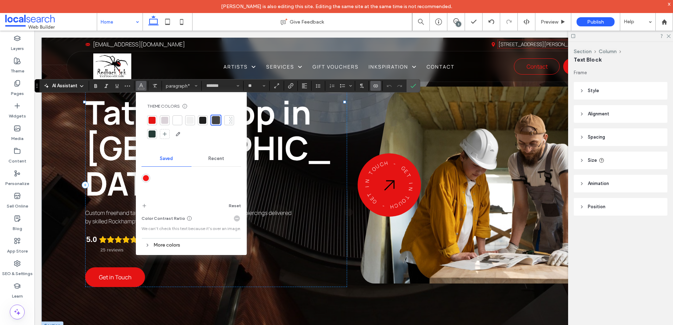
click at [175, 120] on div at bounding box center [177, 120] width 7 height 7
click at [126, 85] on icon "More" at bounding box center [128, 86] width 6 height 6
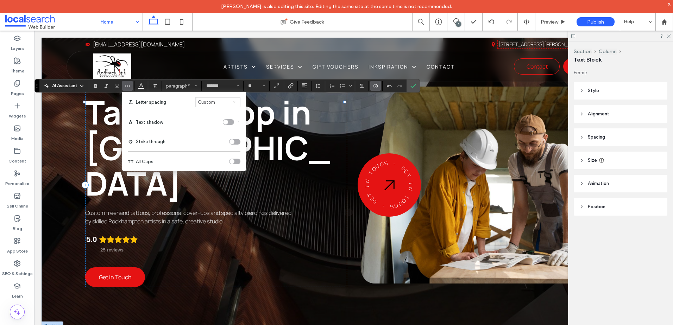
click at [235, 159] on div "toggle" at bounding box center [234, 162] width 11 height 6
click at [416, 85] on label "Confirm" at bounding box center [413, 86] width 11 height 13
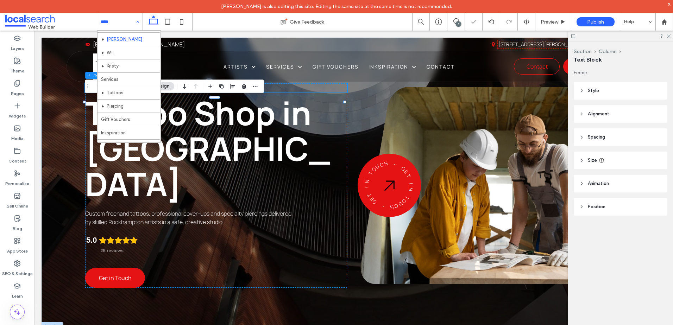
scroll to position [34, 0]
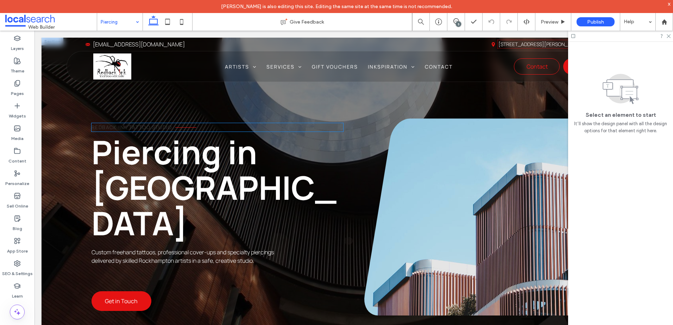
click at [131, 131] on span "Redback !nk Tattoo Studio" at bounding box center [132, 127] width 80 height 7
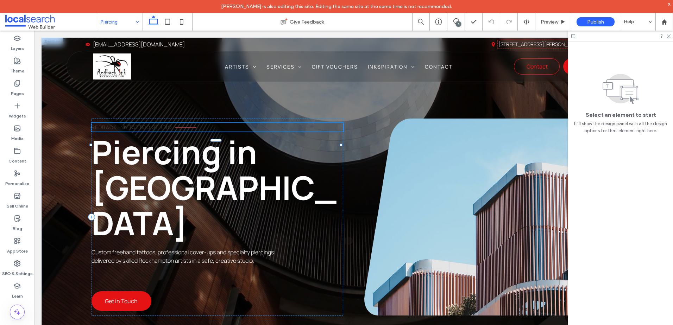
click at [131, 132] on div "Redback !nk Tattoo Studio" at bounding box center [218, 127] width 252 height 8
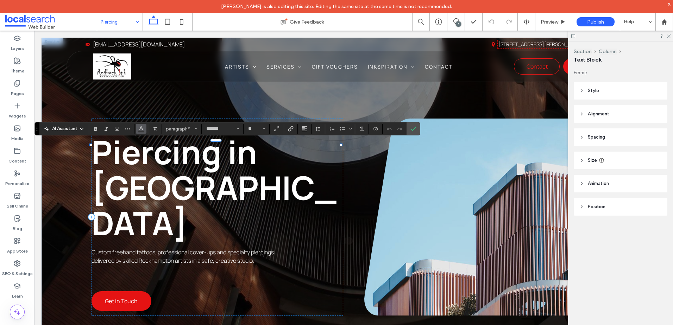
click at [143, 130] on icon "Color" at bounding box center [141, 128] width 6 height 6
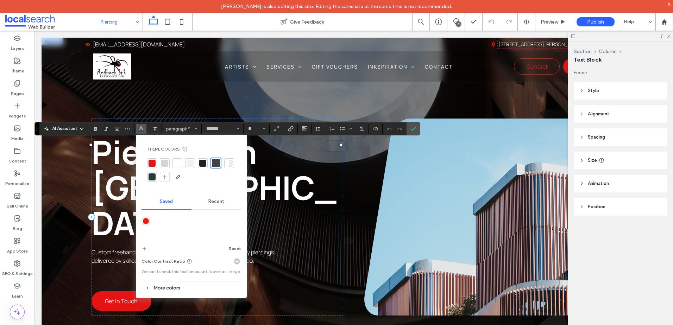
click at [178, 161] on div at bounding box center [177, 163] width 7 height 7
click at [456, 21] on icon at bounding box center [456, 21] width 6 height 6
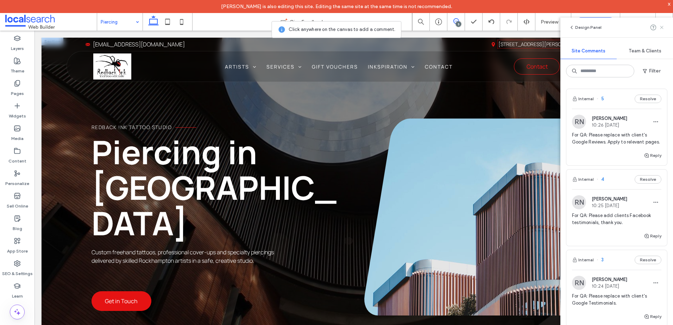
click at [663, 27] on use at bounding box center [661, 27] width 3 height 3
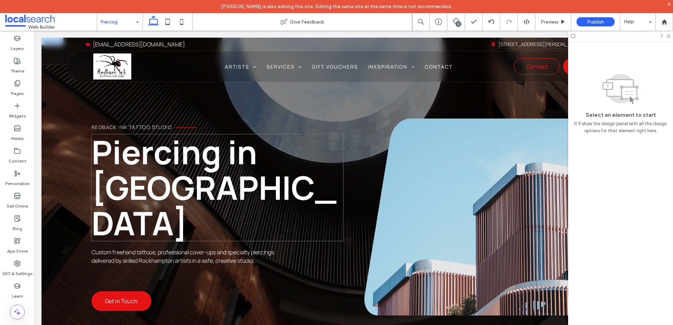
click at [121, 148] on span "Piercing in Rockhampton" at bounding box center [214, 187] width 245 height 115
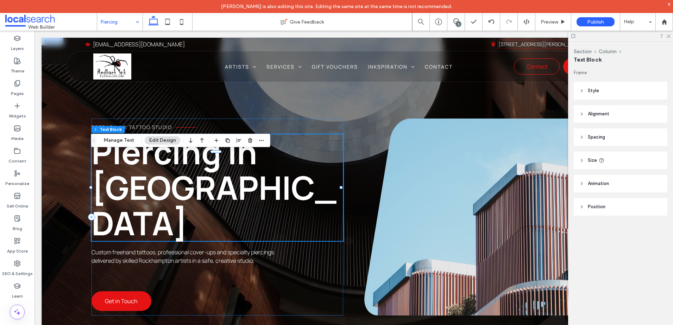
click at [124, 147] on div "Section Column Text Block Manage Text Edit Design" at bounding box center [180, 140] width 179 height 13
click at [55, 140] on div "Redback !nk Tattoo Studio Piercing in Rockhampton Custom freehand tattoos, prof…" at bounding box center [354, 198] width 625 height 320
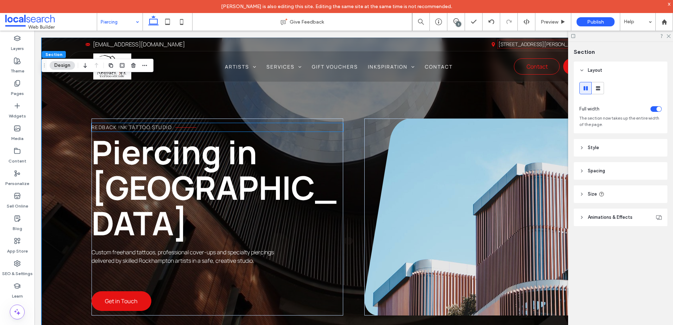
click at [126, 131] on span "Redback !nk Tattoo Studio" at bounding box center [132, 127] width 80 height 7
click at [126, 132] on div "Redback !nk Tattoo Studio" at bounding box center [218, 127] width 252 height 8
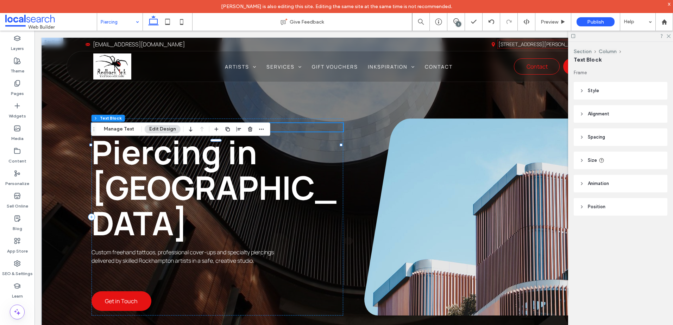
click at [126, 130] on span "**********" at bounding box center [114, 127] width 45 height 5
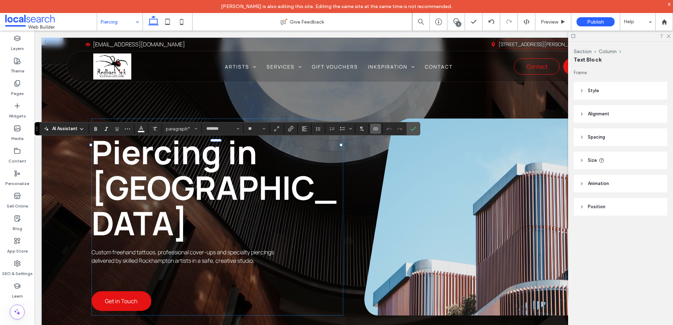
click at [374, 129] on icon "Connect To Data" at bounding box center [376, 129] width 6 height 6
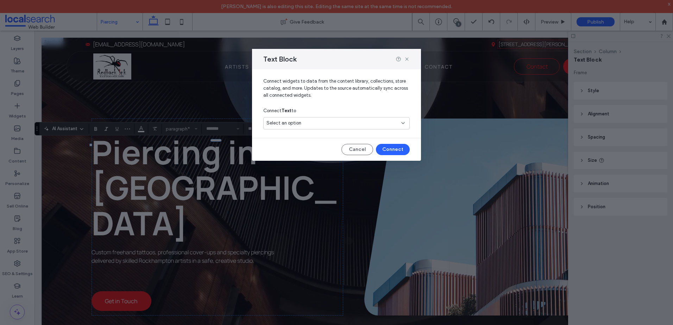
click at [300, 118] on div "Select an option" at bounding box center [336, 123] width 146 height 12
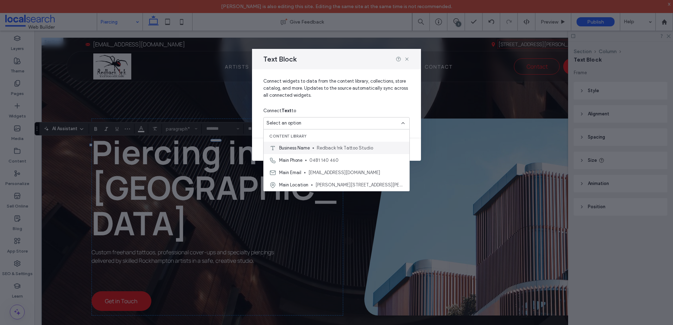
drag, startPoint x: 294, startPoint y: 148, endPoint x: 333, endPoint y: 150, distance: 39.8
click at [294, 148] on span "Business Name" at bounding box center [294, 148] width 31 height 7
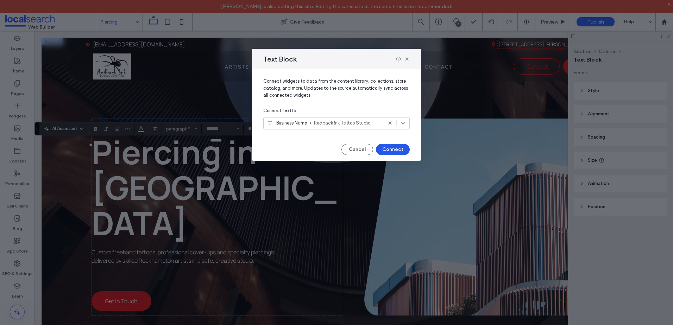
click at [397, 146] on button "Connect" at bounding box center [393, 149] width 34 height 11
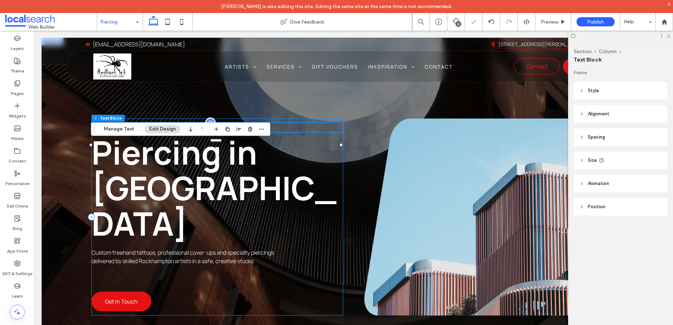
click at [136, 130] on span "**********" at bounding box center [119, 127] width 54 height 5
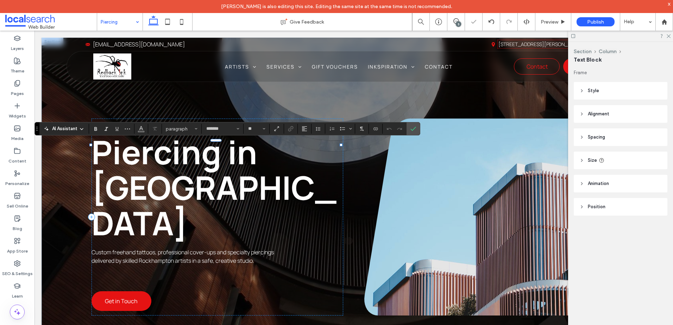
click at [134, 130] on span "**********" at bounding box center [119, 127] width 54 height 5
click at [129, 129] on icon "More" at bounding box center [128, 129] width 6 height 6
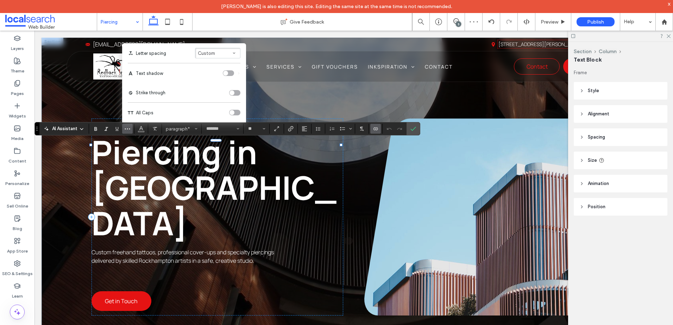
click at [228, 111] on div "All Caps" at bounding box center [184, 113] width 113 height 6
click at [232, 111] on div "toggle" at bounding box center [232, 112] width 5 height 5
click at [142, 128] on icon "Color" at bounding box center [141, 128] width 6 height 6
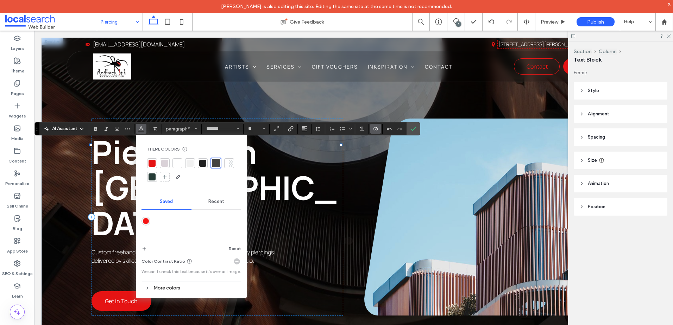
click at [177, 158] on div at bounding box center [178, 163] width 10 height 10
drag, startPoint x: 388, startPoint y: 105, endPoint x: 415, endPoint y: 130, distance: 37.1
click at [415, 130] on icon "Confirm" at bounding box center [413, 129] width 6 height 6
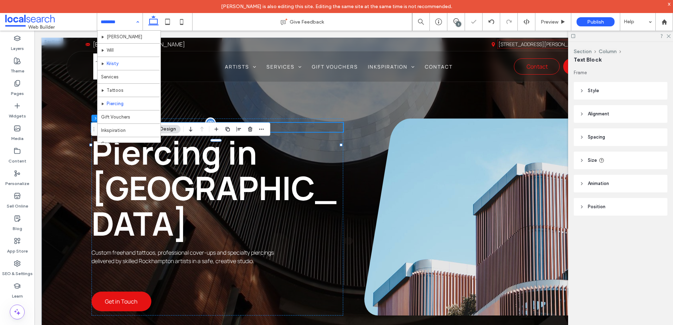
scroll to position [34, 0]
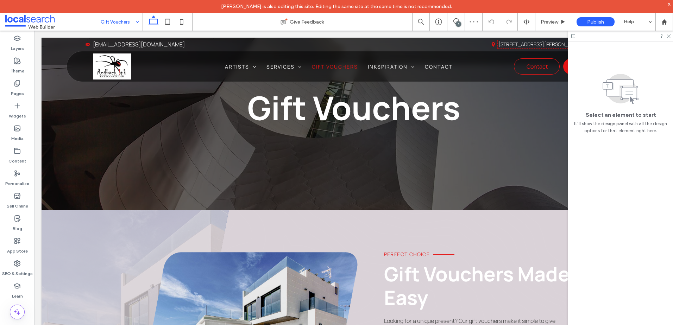
click at [122, 25] on input at bounding box center [118, 22] width 35 height 18
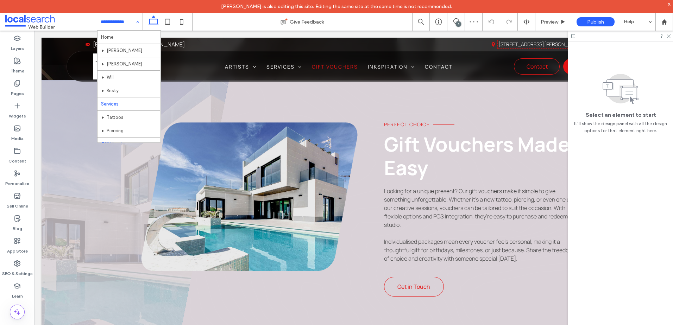
scroll to position [34, 0]
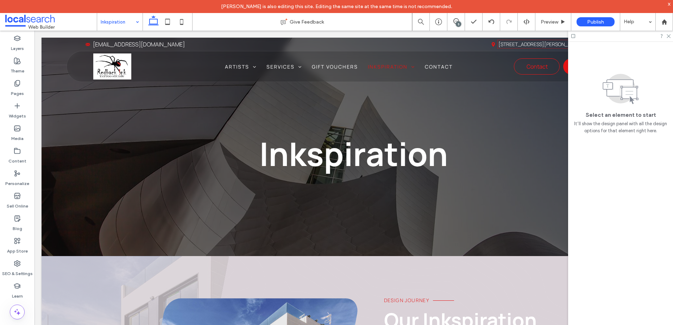
click at [113, 27] on input at bounding box center [118, 22] width 35 height 18
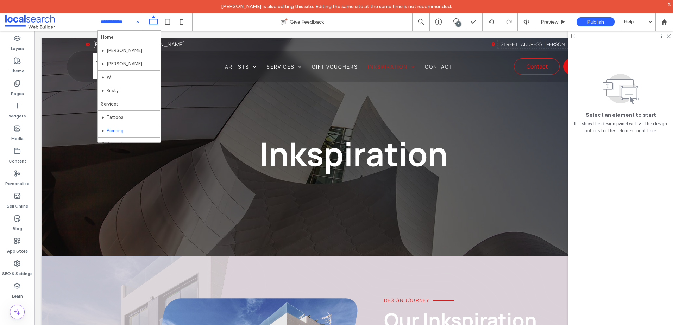
scroll to position [34, 0]
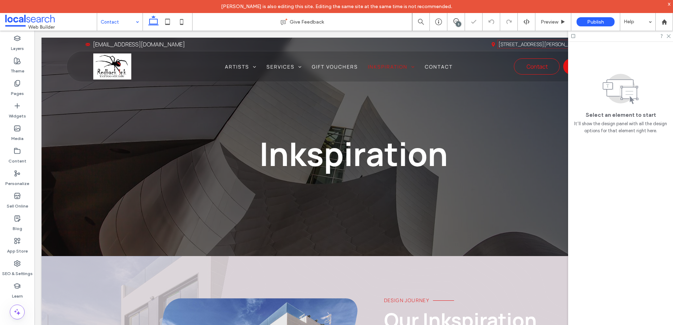
click at [119, 20] on input at bounding box center [118, 22] width 35 height 18
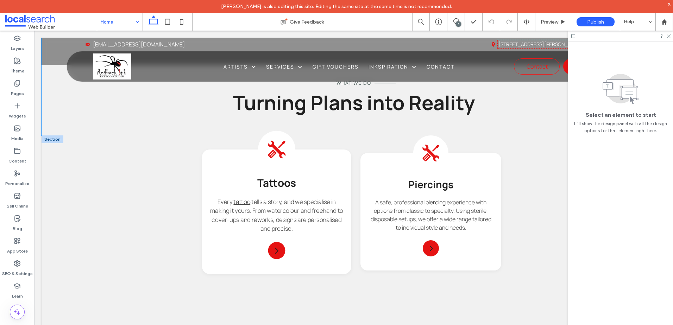
scroll to position [669, 0]
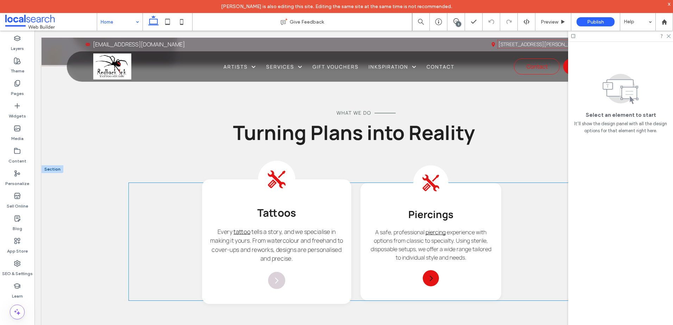
click at [273, 272] on div at bounding box center [276, 280] width 17 height 17
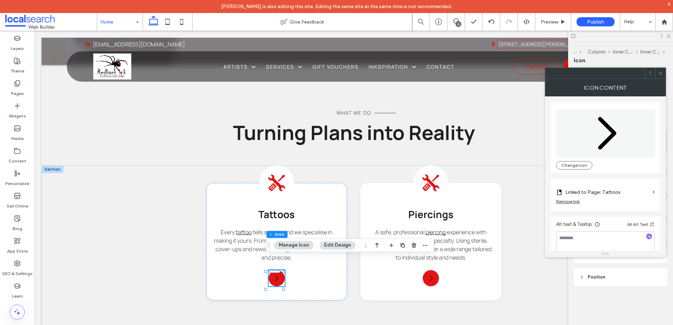
click at [659, 74] on icon at bounding box center [660, 73] width 5 height 5
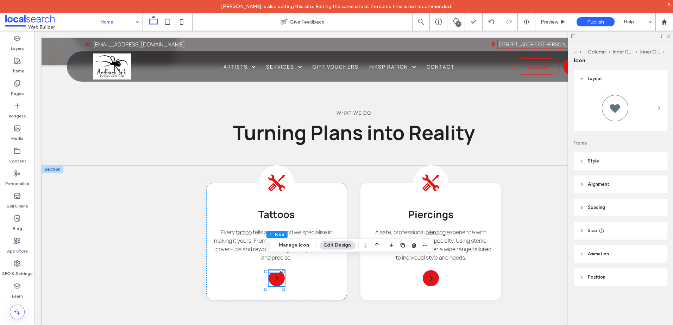
click at [614, 155] on header "Style" at bounding box center [621, 161] width 94 height 18
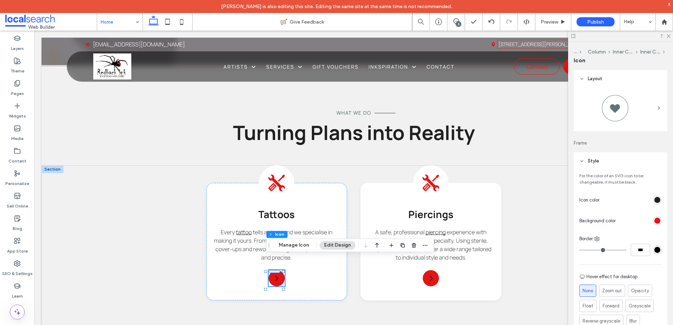
scroll to position [35, 0]
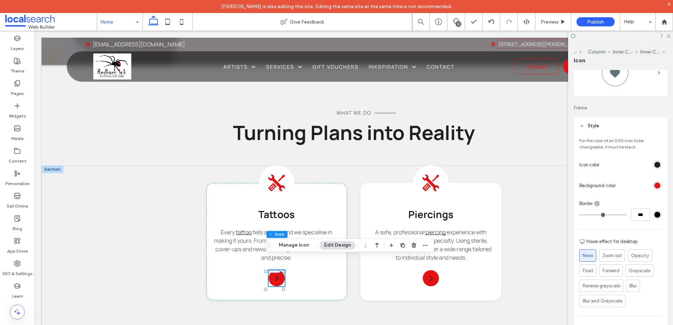
click at [653, 168] on div "rgb(32, 32, 32)" at bounding box center [657, 165] width 9 height 9
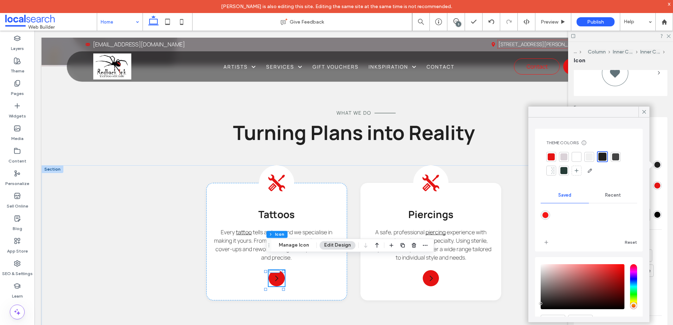
click at [655, 156] on div "For the color of an SVG icon to be changeable, it must be black. Icon color Bac…" at bounding box center [621, 237] width 94 height 204
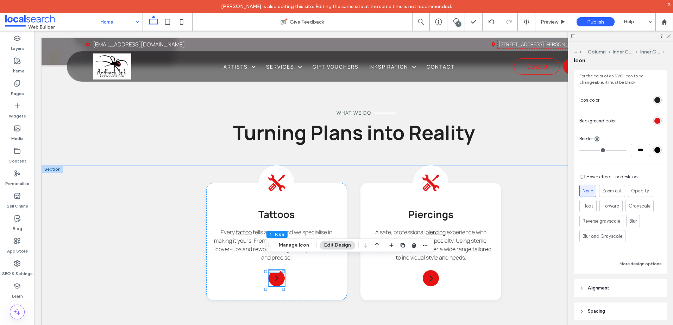
scroll to position [141, 0]
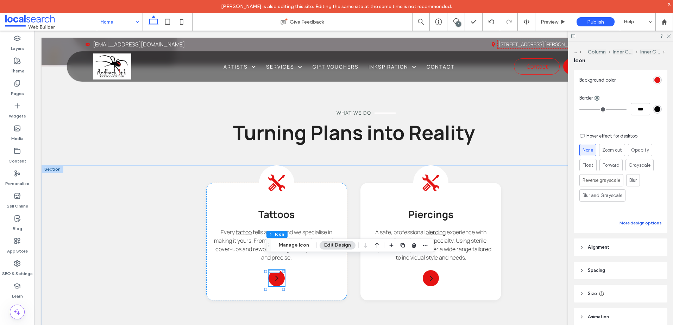
click at [629, 221] on button "More design options" at bounding box center [641, 223] width 42 height 8
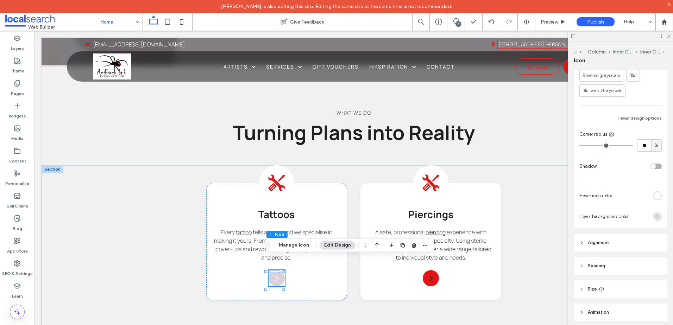
scroll to position [246, 0]
click at [654, 194] on div "rgb(255, 255, 255)" at bounding box center [657, 195] width 6 height 6
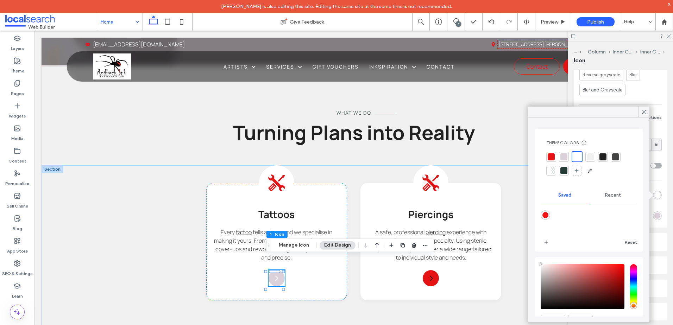
click at [552, 156] on div at bounding box center [551, 156] width 7 height 7
click at [602, 155] on div at bounding box center [603, 156] width 7 height 7
click at [551, 159] on div at bounding box center [551, 156] width 7 height 7
click at [606, 156] on div at bounding box center [603, 156] width 7 height 7
click at [428, 272] on div at bounding box center [430, 280] width 17 height 17
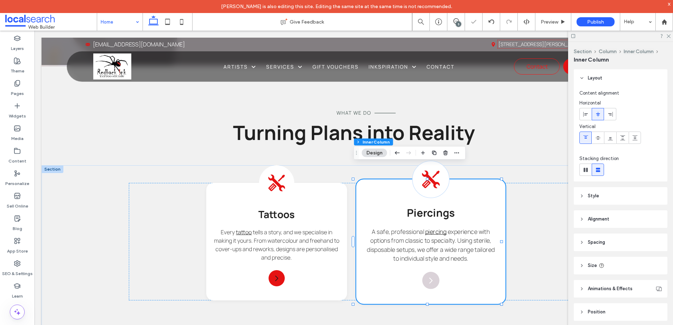
click at [428, 272] on div at bounding box center [430, 280] width 17 height 17
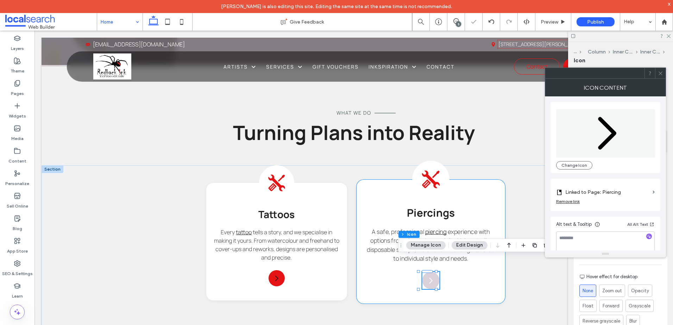
type input "****"
type input "**"
click at [659, 70] on span at bounding box center [660, 73] width 5 height 11
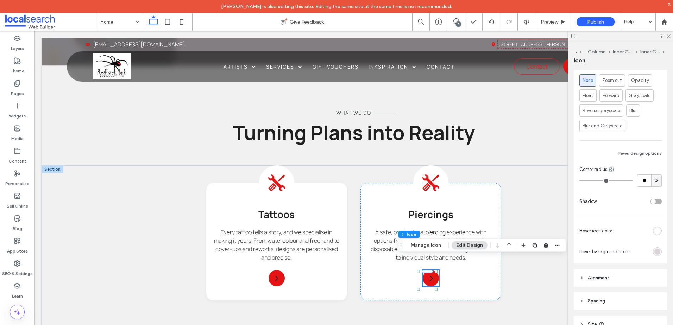
scroll to position [211, 0]
click at [654, 227] on div "rgb(255, 255, 255)" at bounding box center [657, 230] width 6 height 6
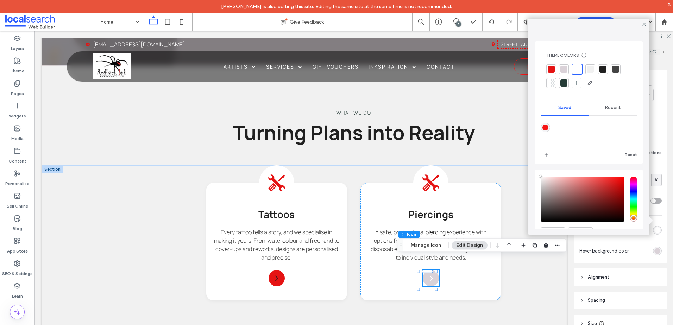
click at [603, 68] on div at bounding box center [603, 69] width 7 height 7
click at [501, 134] on div "What We Do Turning Plans into Reality" at bounding box center [354, 116] width 422 height 99
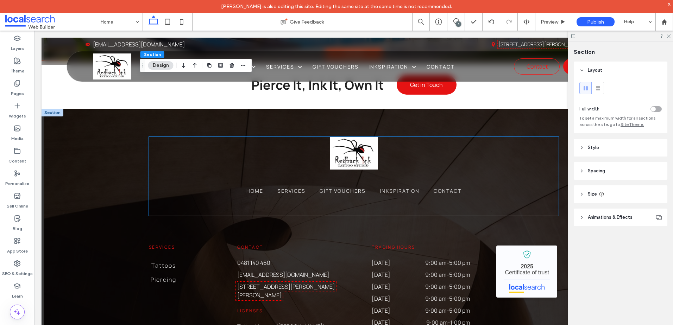
scroll to position [1887, 0]
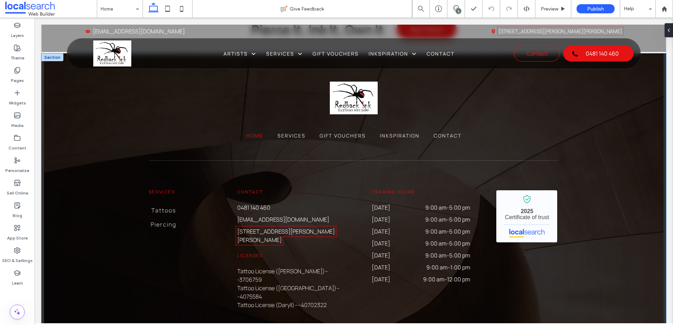
scroll to position [1866, 0]
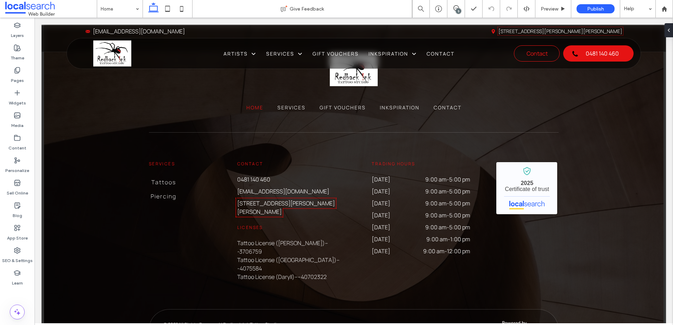
click at [182, 12] on icon at bounding box center [182, 9] width 14 height 14
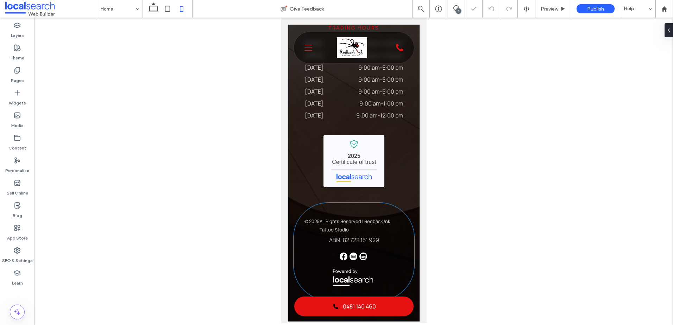
scroll to position [2506, 0]
click at [342, 218] on p "All Rights Reserved | Redback !nk Tattoo Studio" at bounding box center [361, 225] width 84 height 17
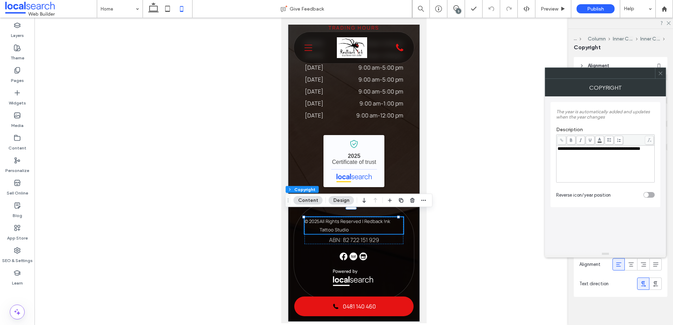
click at [662, 71] on icon at bounding box center [660, 73] width 5 height 5
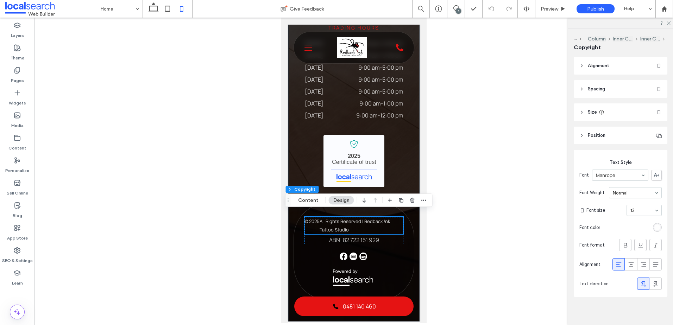
scroll to position [2520, 0]
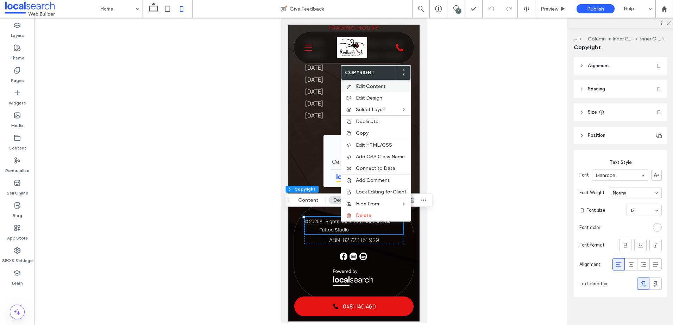
click at [379, 86] on span "Edit Content" at bounding box center [371, 86] width 30 height 6
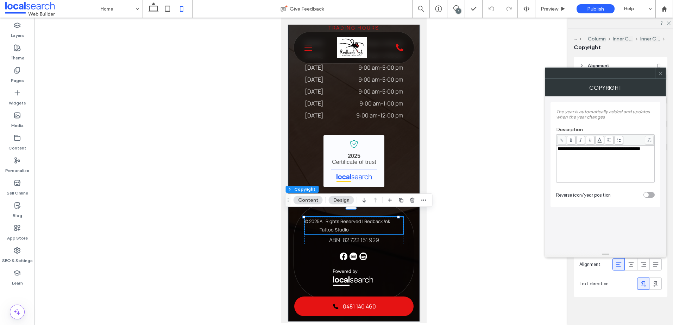
click at [662, 75] on icon at bounding box center [660, 73] width 5 height 5
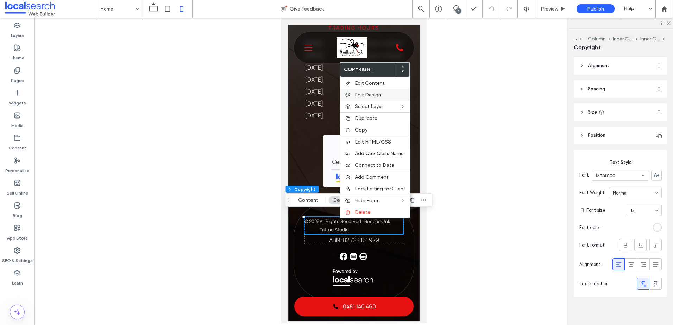
drag, startPoint x: 365, startPoint y: 95, endPoint x: 559, endPoint y: 98, distance: 193.6
click at [366, 95] on span "Edit Design" at bounding box center [368, 95] width 26 height 6
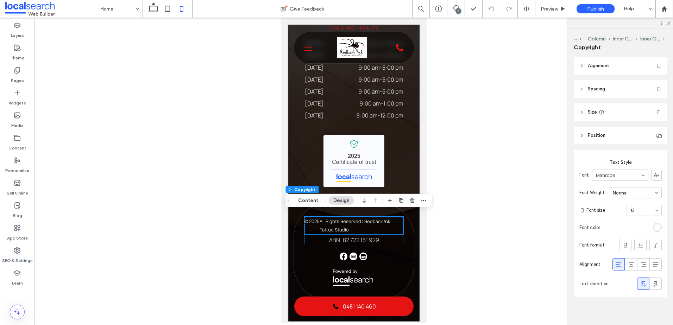
scroll to position [2512, 0]
click at [593, 63] on span "Alignment" at bounding box center [598, 65] width 21 height 7
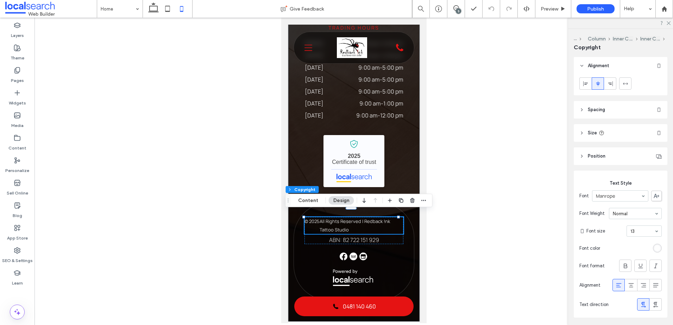
click at [593, 65] on span "Alignment" at bounding box center [598, 65] width 21 height 7
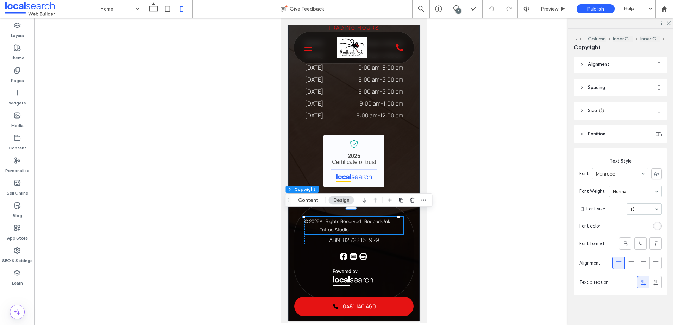
scroll to position [0, 0]
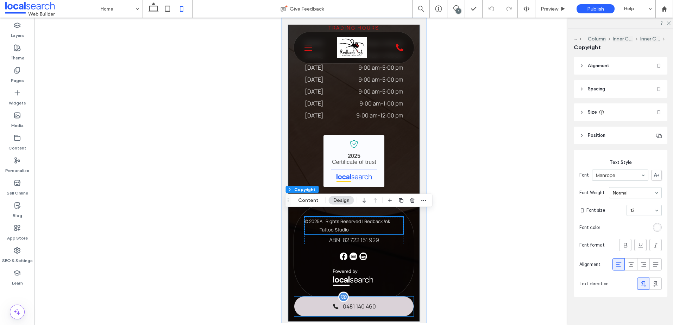
drag, startPoint x: 825, startPoint y: 280, endPoint x: 331, endPoint y: 307, distance: 494.7
click at [332, 307] on span at bounding box center [335, 306] width 7 height 7
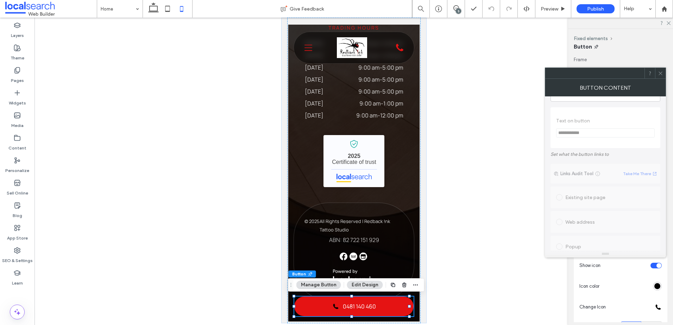
scroll to position [35, 0]
click at [662, 72] on icon at bounding box center [660, 73] width 5 height 5
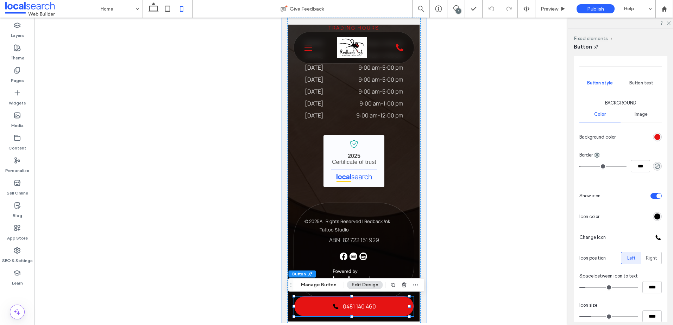
scroll to position [141, 0]
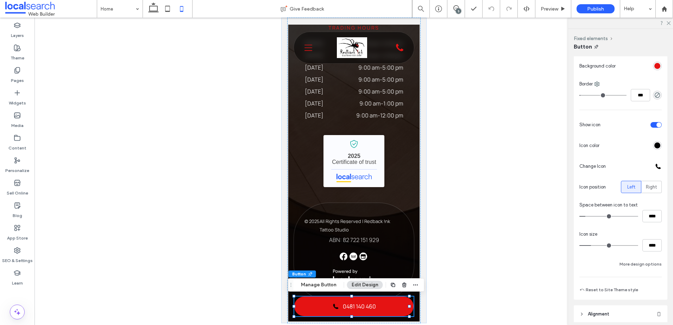
drag, startPoint x: 650, startPoint y: 142, endPoint x: 654, endPoint y: 144, distance: 4.3
click at [653, 141] on div at bounding box center [657, 145] width 9 height 9
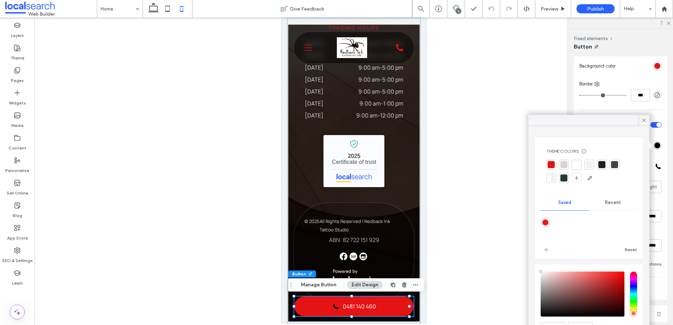
click at [654, 144] on div "rgb(0, 0, 0)" at bounding box center [657, 146] width 6 height 6
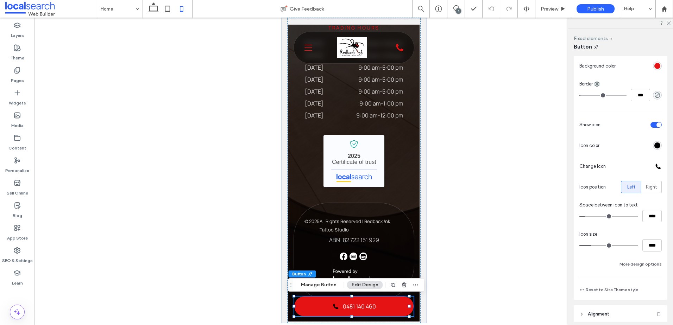
click at [657, 153] on div "Background Color Image Background color Border *** Show icon Icon color Change …" at bounding box center [620, 149] width 82 height 240
click at [655, 145] on div "rgb(0, 0, 0)" at bounding box center [657, 146] width 6 height 6
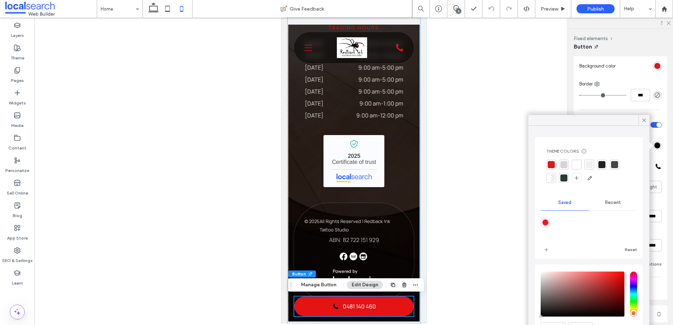
drag, startPoint x: 577, startPoint y: 165, endPoint x: 531, endPoint y: 180, distance: 49.1
click at [578, 165] on div at bounding box center [576, 164] width 7 height 7
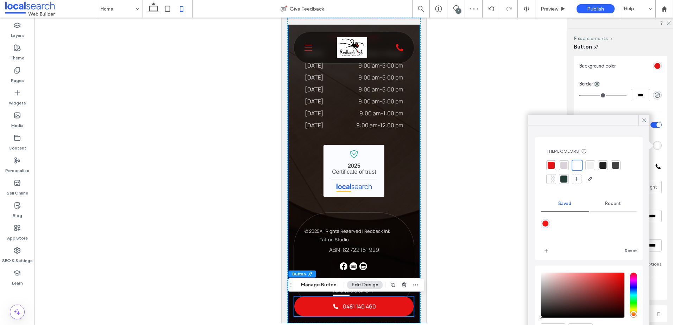
scroll to position [2520, 0]
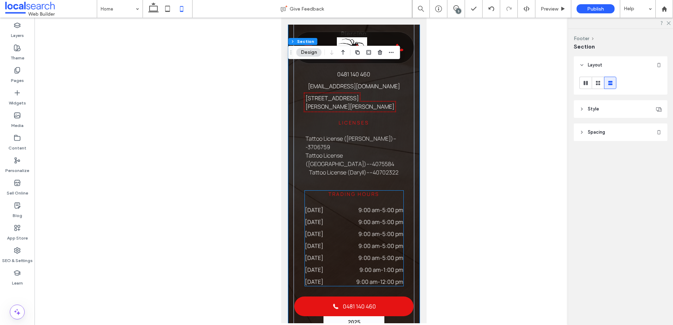
scroll to position [2309, 0]
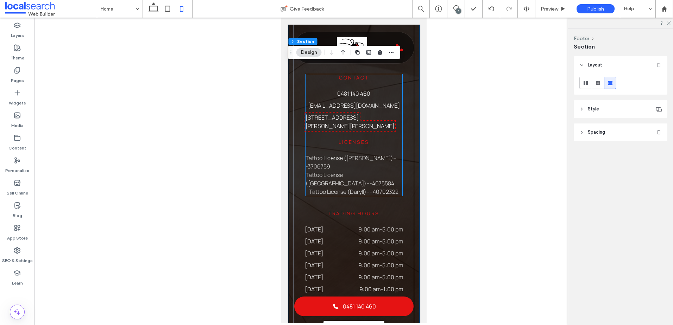
click at [320, 130] on link "2/295 Richardson Rd, Kawana QLD 4701" at bounding box center [349, 122] width 89 height 16
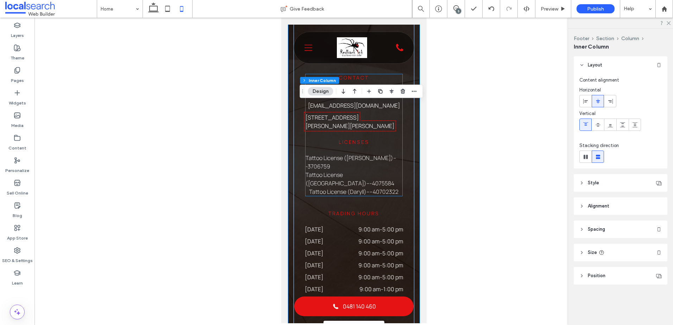
click at [320, 130] on link "2/295 Richardson Rd, Kawana QLD 4701" at bounding box center [349, 122] width 89 height 16
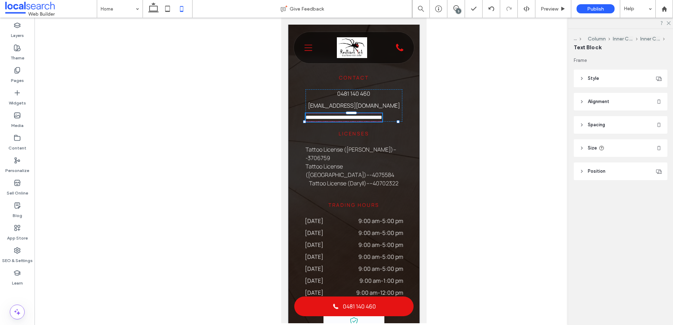
type input "*******"
type input "**"
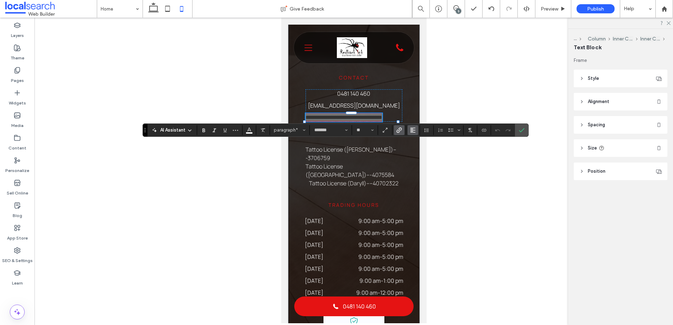
click at [412, 131] on use "Alignment" at bounding box center [412, 130] width 5 height 5
click at [418, 152] on icon "ui.textEditor.alignment.center" at bounding box center [418, 152] width 6 height 6
click at [523, 128] on icon "Confirm" at bounding box center [522, 130] width 6 height 6
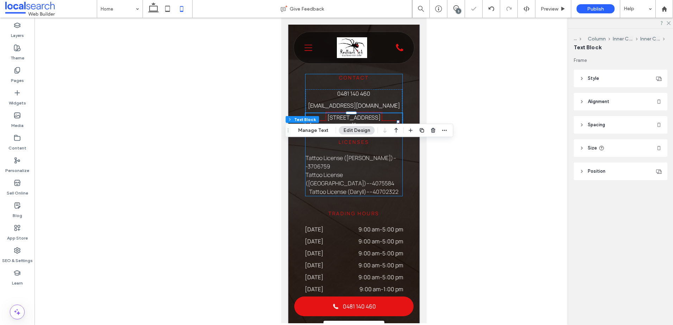
click at [397, 162] on div "Services Tattoos Piercing Contact 0481 140 460 redbackink@live.com.au 2/295 Ric…" at bounding box center [353, 196] width 121 height 358
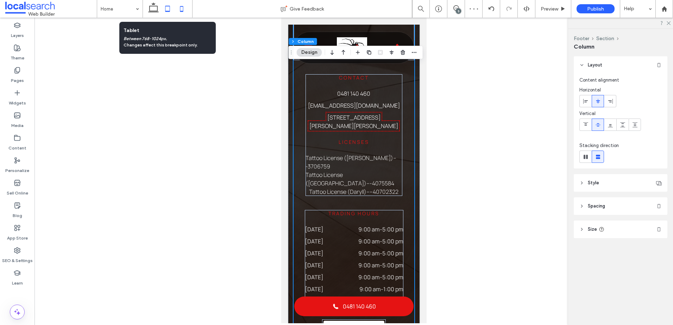
click at [163, 8] on icon at bounding box center [168, 9] width 14 height 14
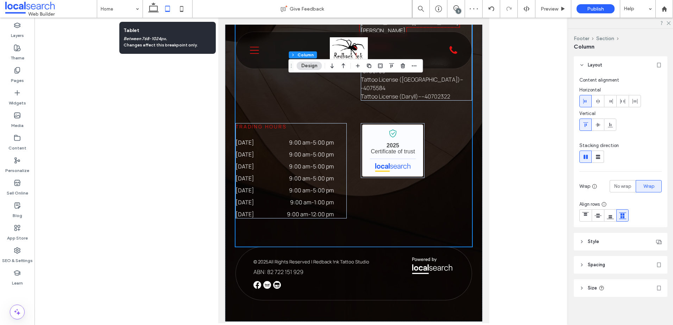
type input "*"
type input "**"
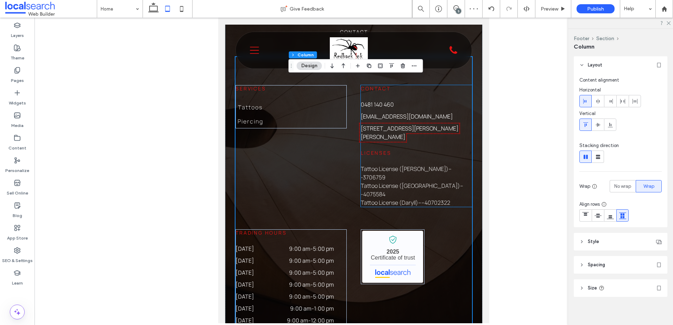
scroll to position [2119, 0]
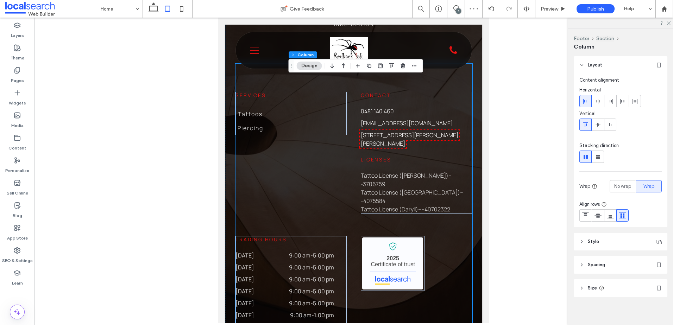
drag, startPoint x: 153, startPoint y: 9, endPoint x: 360, endPoint y: 78, distance: 218.1
click at [154, 8] on icon at bounding box center [153, 9] width 14 height 14
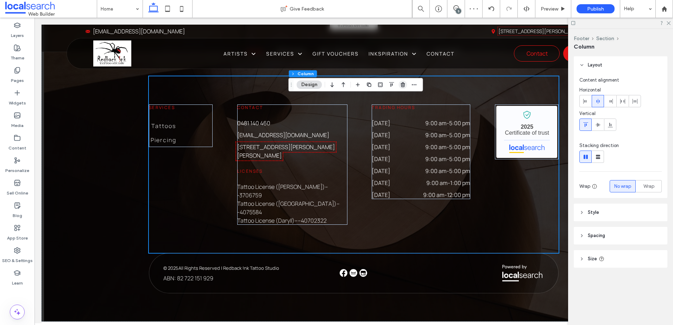
scroll to position [1887, 0]
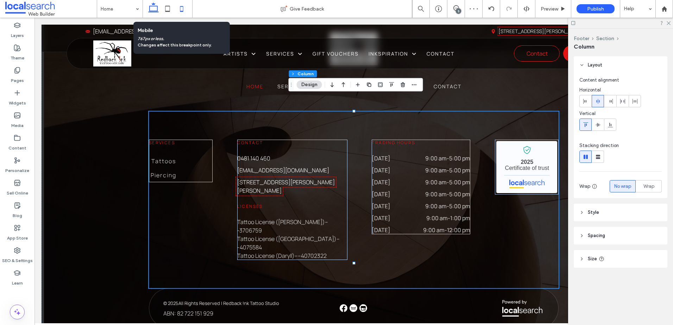
click at [186, 8] on icon at bounding box center [182, 9] width 14 height 14
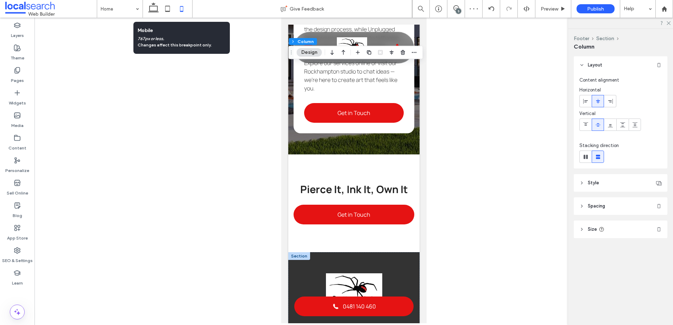
type input "**"
type input "****"
type input "*"
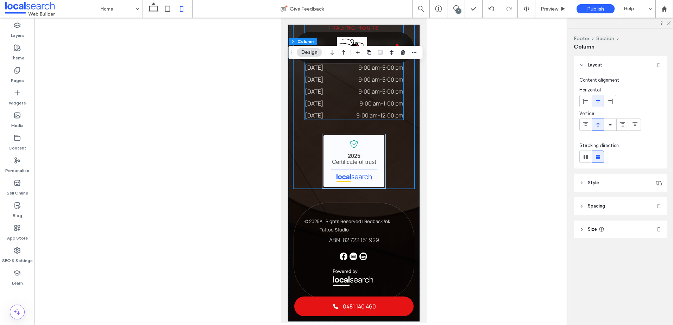
scroll to position [2520, 0]
click at [341, 221] on p "All Rights Reserved | Redback !nk Tattoo Studio" at bounding box center [361, 225] width 84 height 17
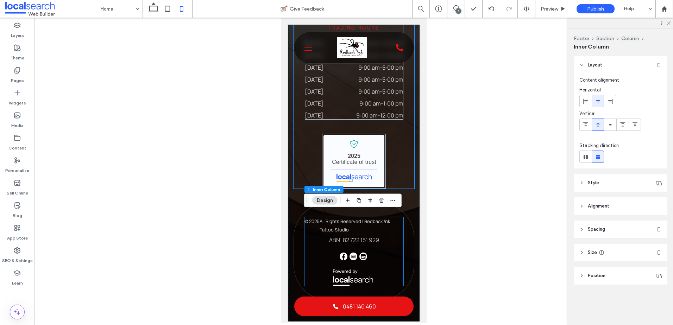
click at [341, 221] on p "All Rights Reserved | Redback !nk Tattoo Studio" at bounding box center [361, 225] width 84 height 17
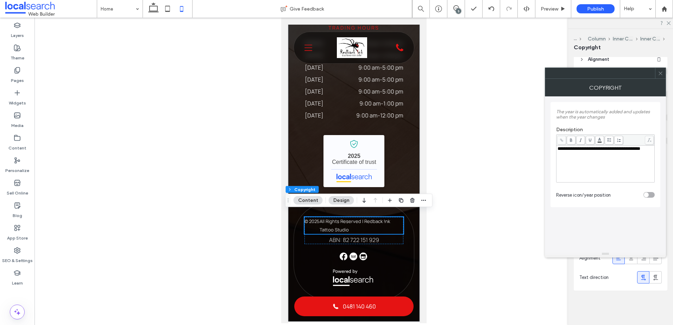
scroll to position [0, 0]
drag, startPoint x: 661, startPoint y: 71, endPoint x: 635, endPoint y: 185, distance: 116.6
click at [661, 71] on icon at bounding box center [660, 73] width 5 height 5
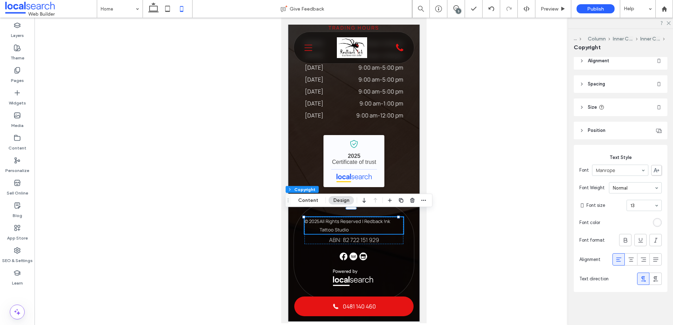
scroll to position [6, 0]
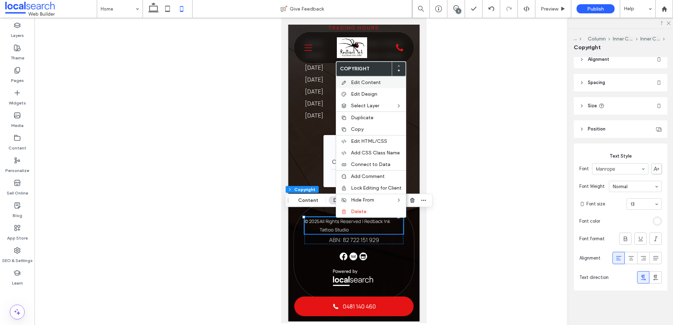
click at [378, 81] on span "Edit Content" at bounding box center [366, 83] width 30 height 6
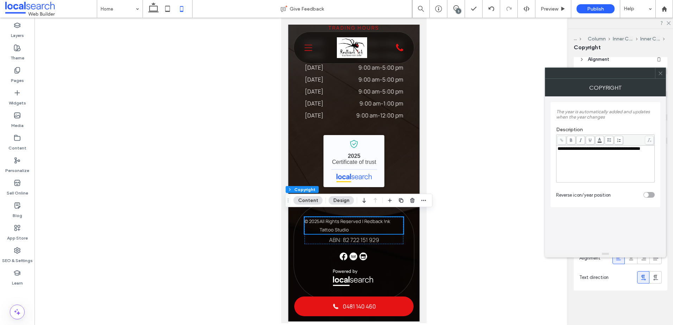
scroll to position [2520, 0]
click at [660, 74] on icon at bounding box center [660, 73] width 5 height 5
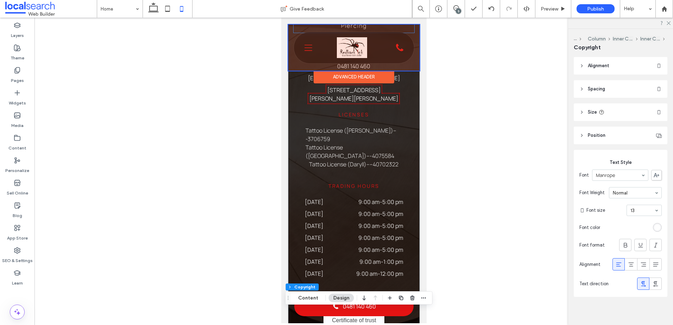
scroll to position [2260, 0]
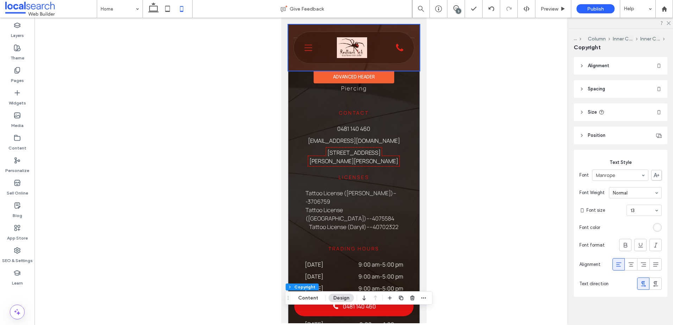
click at [394, 43] on div at bounding box center [353, 48] width 131 height 46
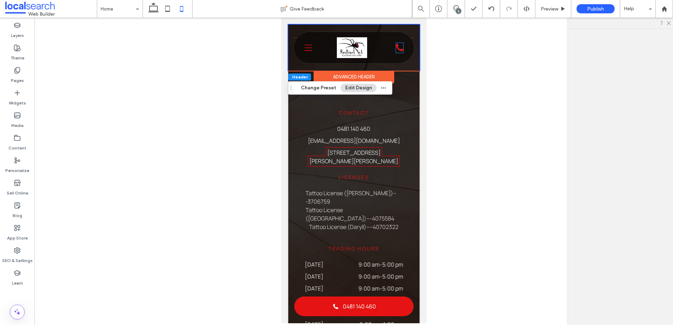
click at [396, 43] on div "Phone Icon" at bounding box center [399, 48] width 7 height 10
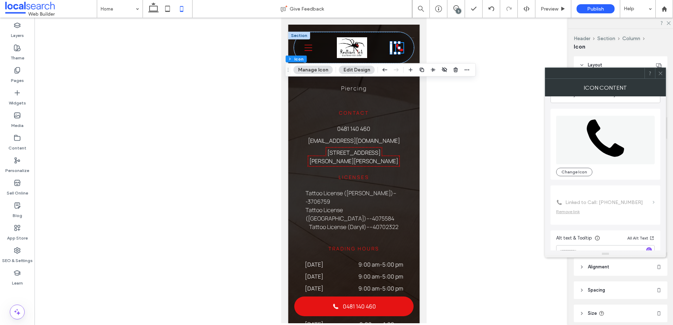
scroll to position [43, 0]
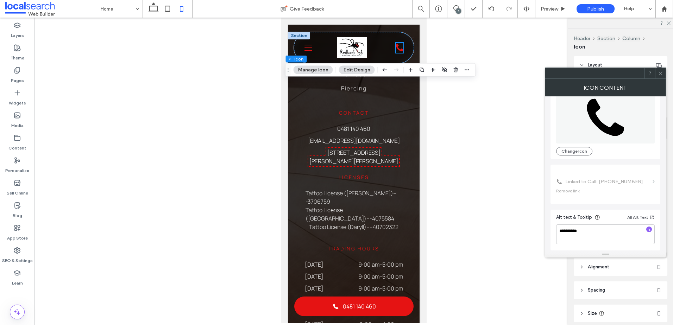
click at [660, 75] on icon at bounding box center [660, 73] width 5 height 5
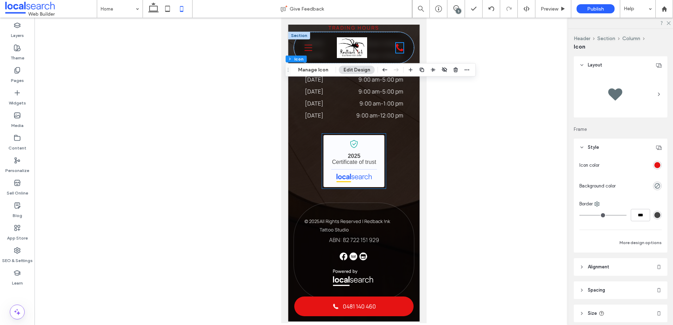
scroll to position [2520, 0]
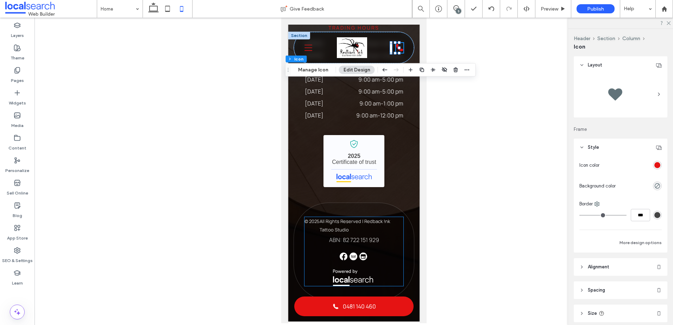
click at [350, 217] on p "All Rights Reserved | Redback !nk Tattoo Studio" at bounding box center [361, 225] width 84 height 17
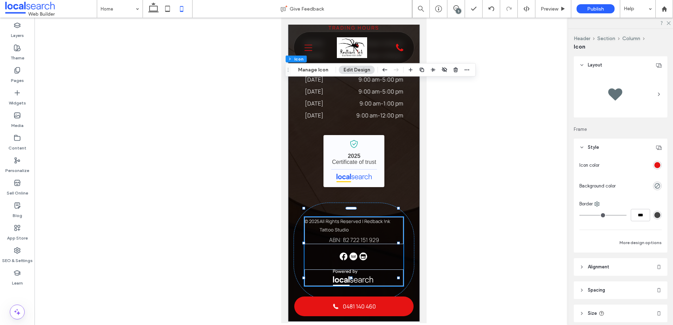
click at [350, 217] on p "All Rights Reserved | Redback !nk Tattoo Studio" at bounding box center [361, 225] width 84 height 17
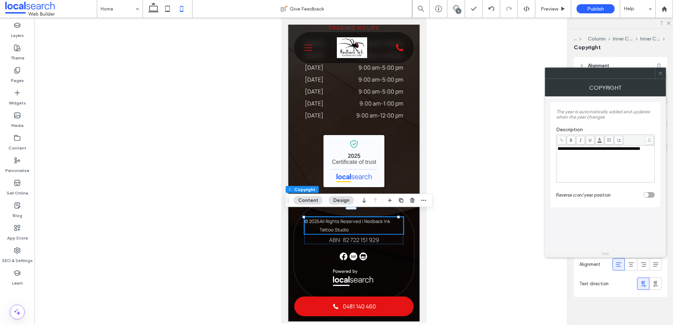
click at [658, 74] on icon at bounding box center [660, 73] width 5 height 5
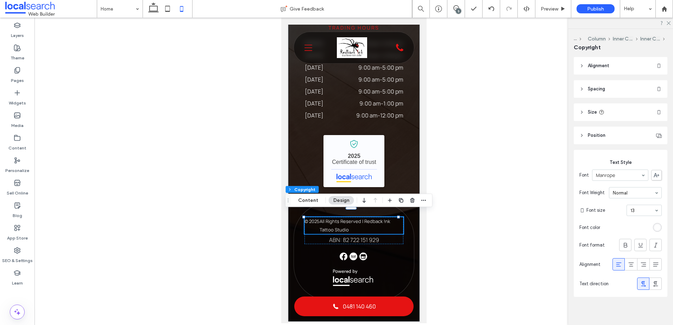
scroll to position [6, 0]
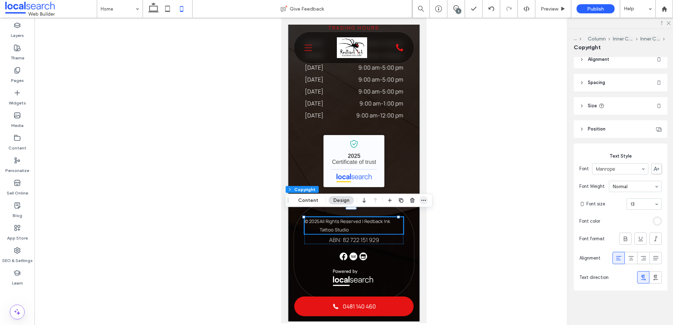
click at [423, 201] on use "button" at bounding box center [423, 200] width 5 height 1
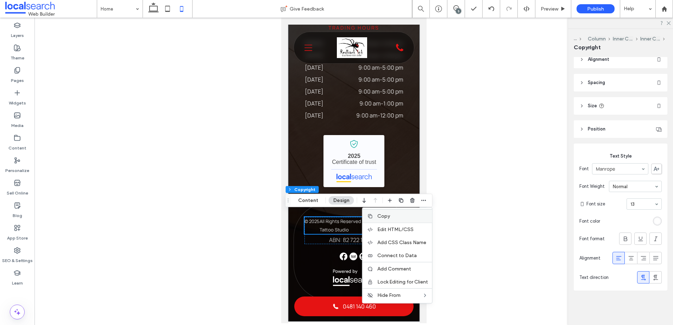
scroll to position [2512, 0]
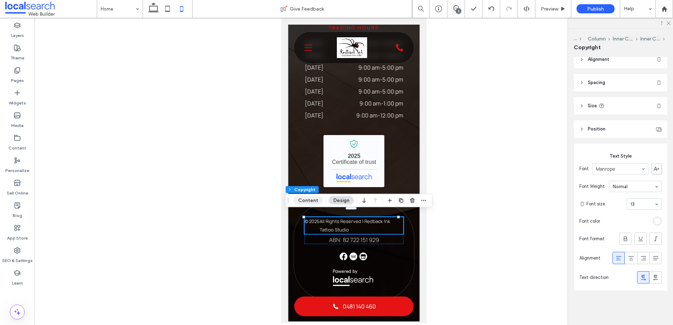
click at [308, 201] on button "Content" at bounding box center [308, 200] width 29 height 8
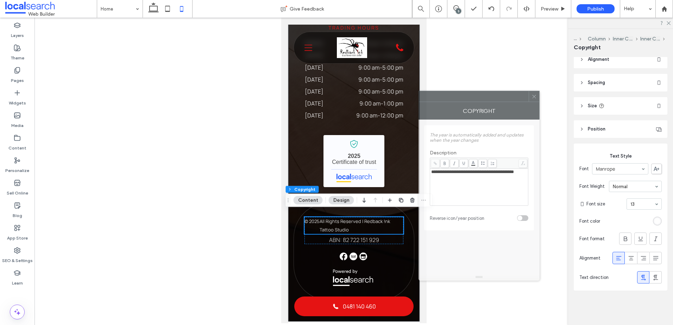
scroll to position [2520, 0]
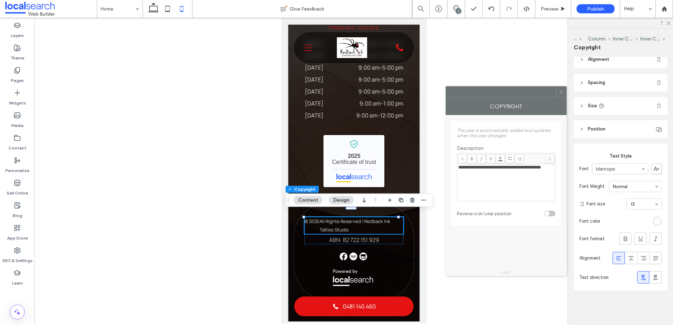
drag, startPoint x: 644, startPoint y: 76, endPoint x: 545, endPoint y: 94, distance: 100.7
click at [545, 94] on div at bounding box center [501, 92] width 110 height 11
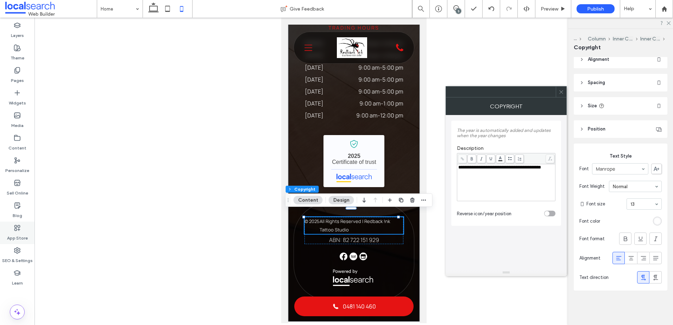
scroll to position [2506, 0]
click at [563, 92] on icon at bounding box center [561, 91] width 5 height 5
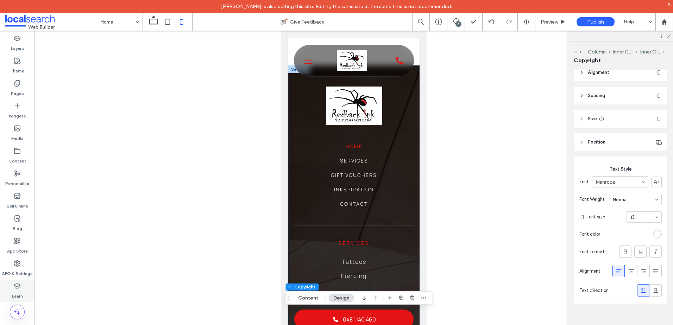
scroll to position [2084, 0]
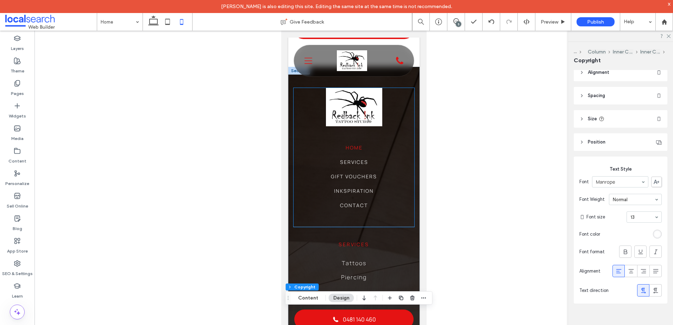
click at [334, 126] on img at bounding box center [354, 107] width 56 height 38
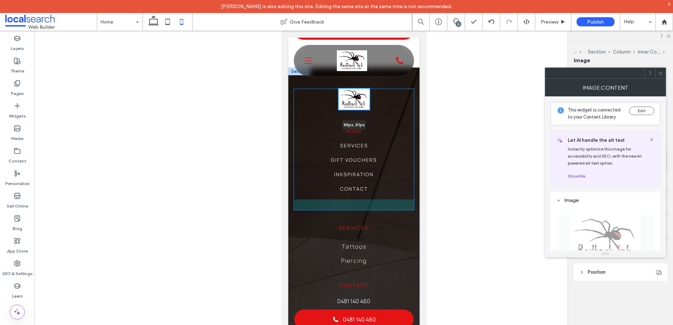
scroll to position [2098, 0]
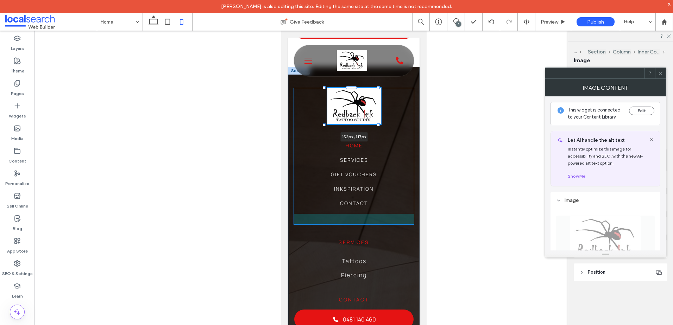
click at [379, 126] on div at bounding box center [378, 124] width 3 height 3
type input "***"
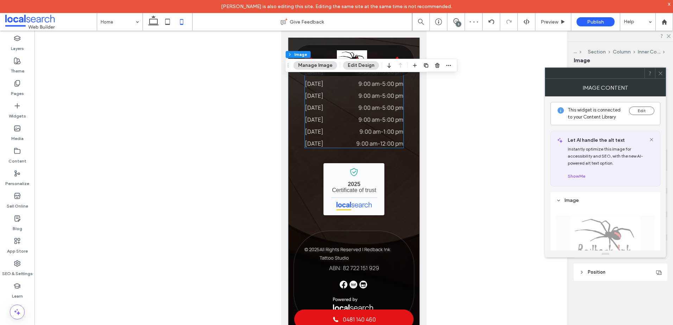
scroll to position [2518, 0]
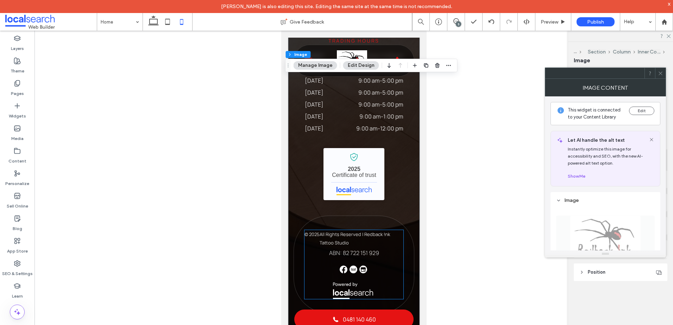
click at [349, 237] on p "All Rights Reserved | Redback !nk Tattoo Studio" at bounding box center [361, 238] width 84 height 17
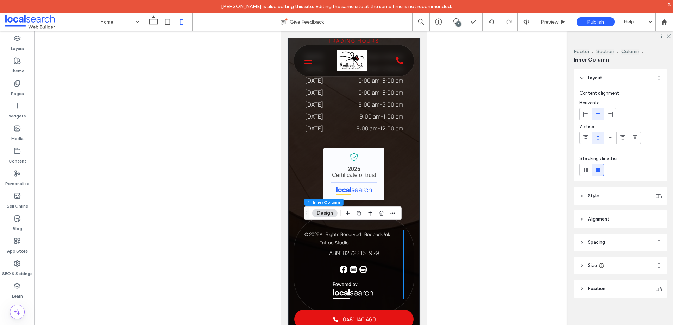
click at [349, 237] on p "All Rights Reserved | Redback !nk Tattoo Studio" at bounding box center [361, 238] width 84 height 17
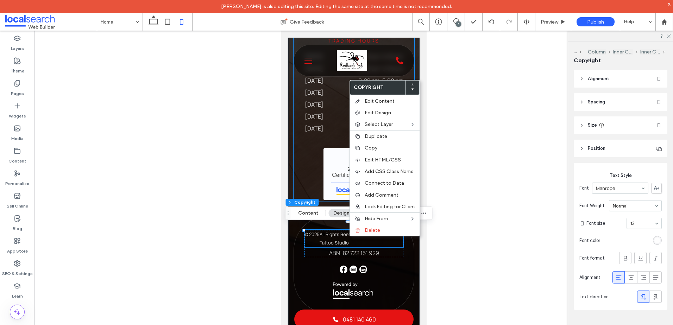
click at [295, 181] on div "Services Tattoos Piercing Contact [PHONE_NUMBER] [EMAIL_ADDRESS][DOMAIN_NAME] […" at bounding box center [353, 23] width 121 height 358
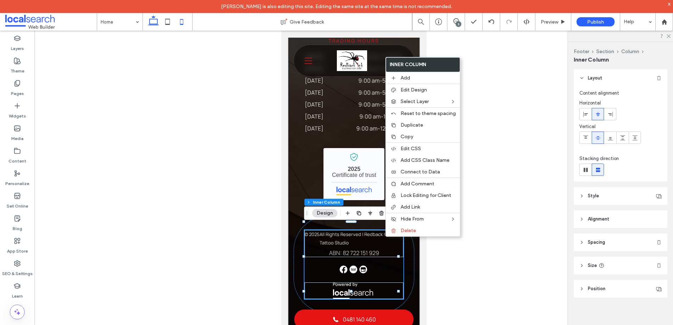
click at [151, 23] on icon at bounding box center [153, 22] width 14 height 14
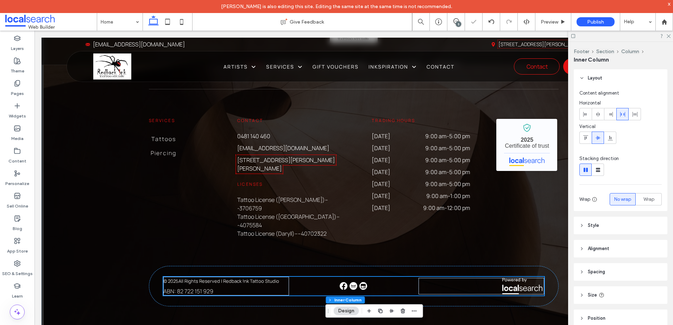
type input "*"
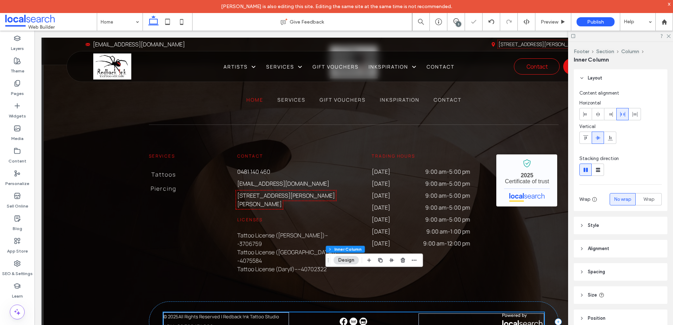
scroll to position [1887, 0]
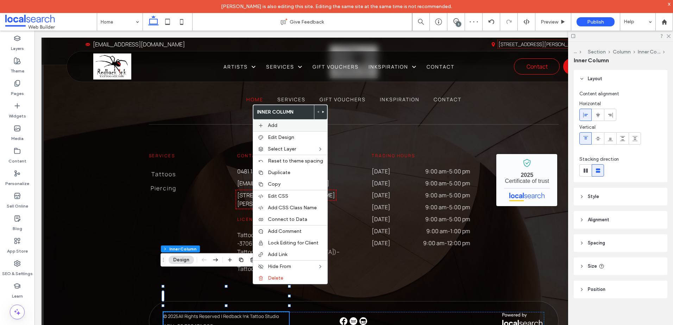
click at [297, 127] on label "Add" at bounding box center [295, 126] width 55 height 6
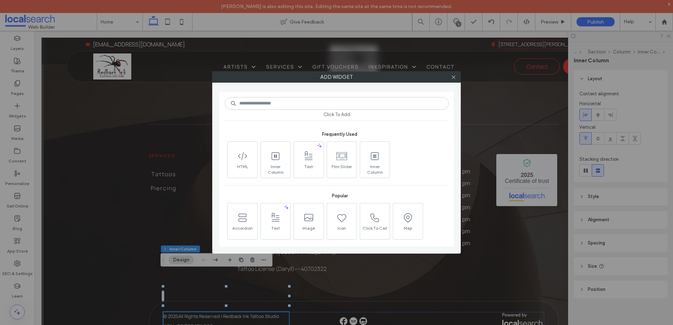
click at [281, 101] on input at bounding box center [337, 103] width 224 height 13
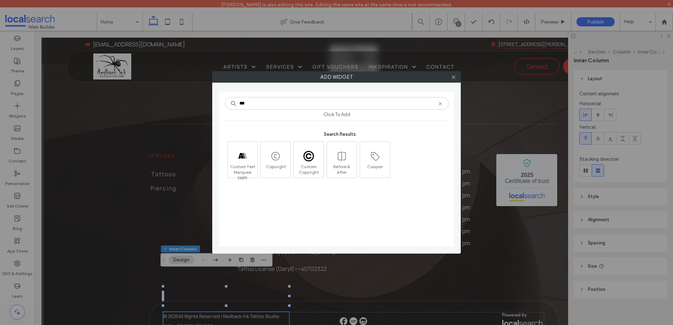
type input "***"
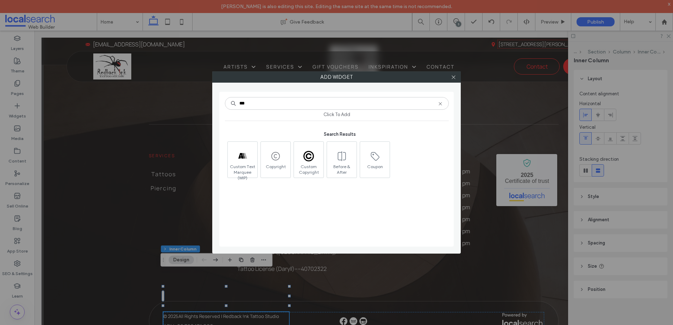
drag, startPoint x: 315, startPoint y: 168, endPoint x: 168, endPoint y: 162, distance: 146.9
click at [315, 168] on span "Custom Copyright" at bounding box center [309, 169] width 30 height 10
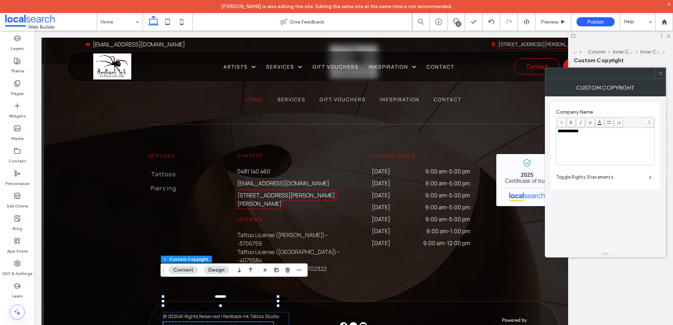
click at [239, 323] on p "Company Name" at bounding box center [252, 327] width 41 height 8
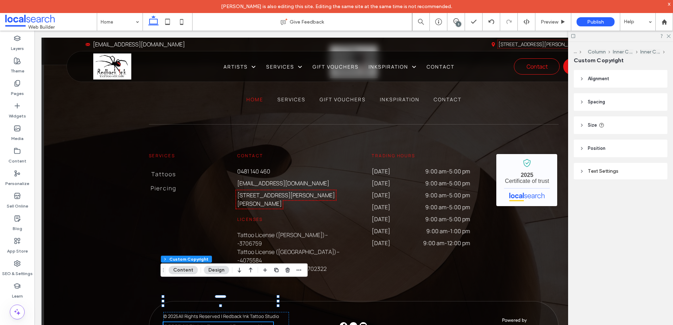
click at [239, 323] on p "Company Name" at bounding box center [252, 327] width 41 height 8
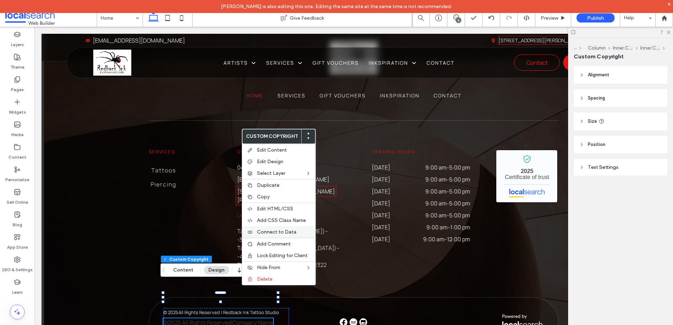
click at [286, 230] on span "Connect to Data" at bounding box center [276, 232] width 39 height 6
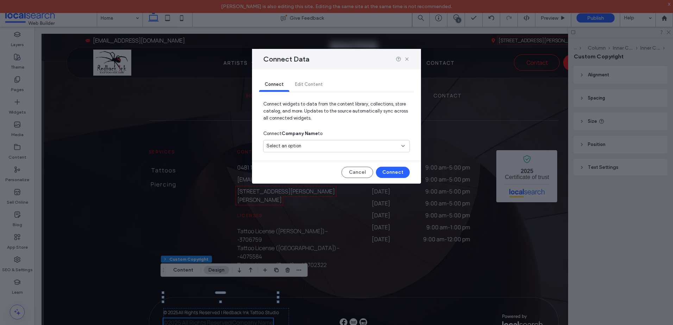
click at [346, 143] on div "Select an option" at bounding box center [333, 146] width 132 height 7
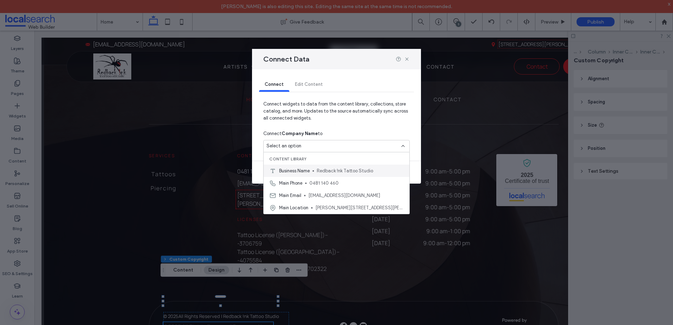
click at [328, 172] on span "Redback !nk Tattoo Studio" at bounding box center [360, 171] width 87 height 7
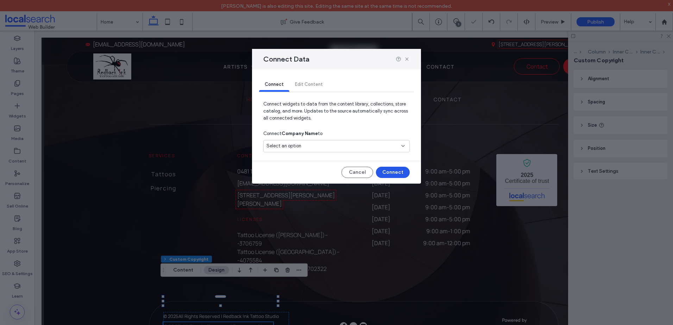
click at [395, 169] on button "Connect" at bounding box center [393, 172] width 34 height 11
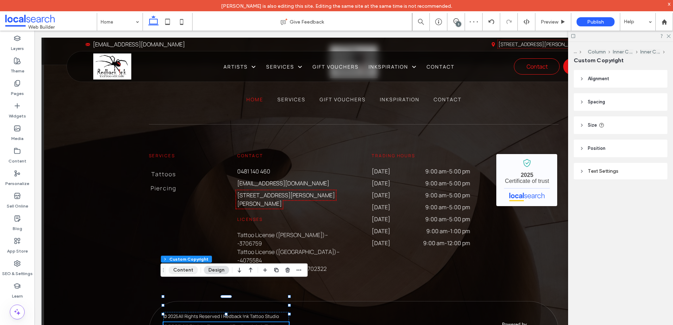
click at [189, 267] on button "Content" at bounding box center [183, 270] width 29 height 8
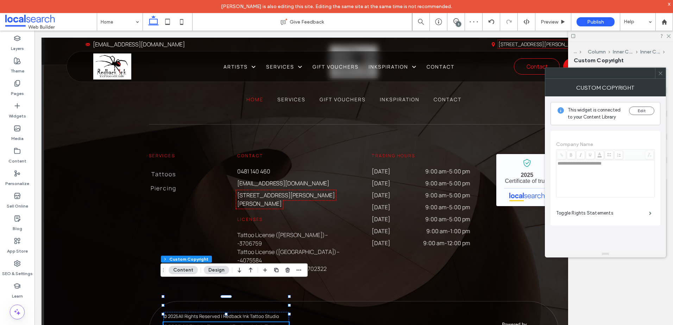
click at [659, 73] on icon at bounding box center [660, 73] width 5 height 5
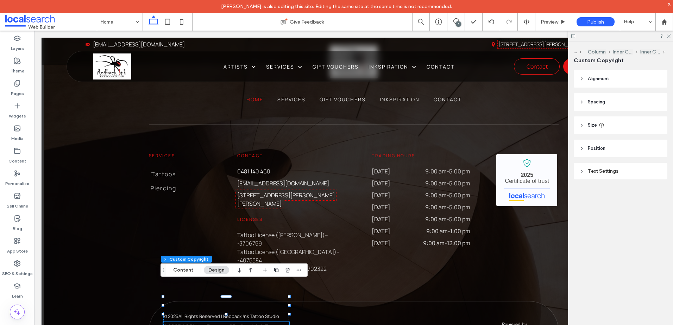
click at [595, 175] on div "Text Settings" at bounding box center [620, 172] width 82 height 10
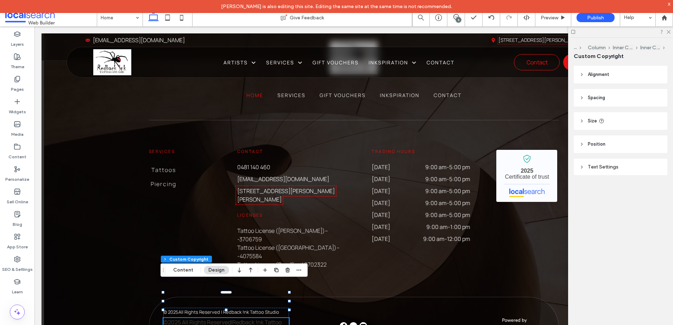
click at [610, 167] on div "Text Settings" at bounding box center [620, 167] width 82 height 6
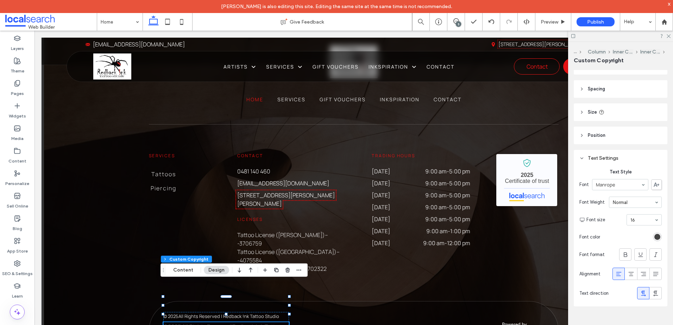
scroll to position [16, 0]
click at [653, 233] on div "rgb(67, 67, 67)" at bounding box center [657, 234] width 9 height 9
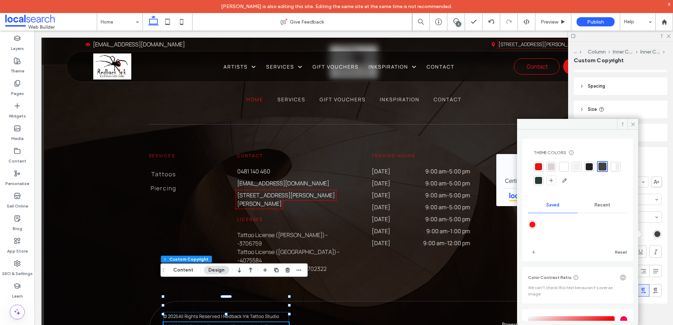
click at [567, 167] on div at bounding box center [563, 166] width 7 height 7
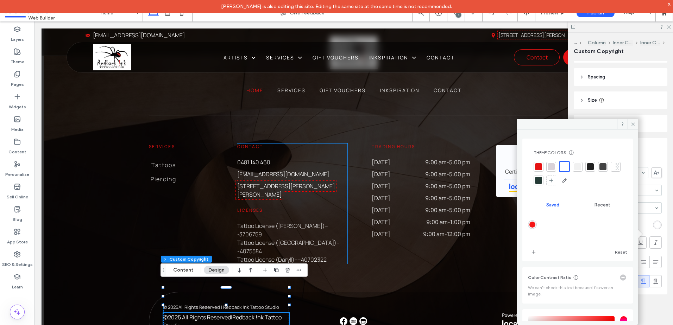
click at [332, 239] on p "Tattoo License ([GEOGRAPHIC_DATA])---4075584" at bounding box center [292, 247] width 110 height 17
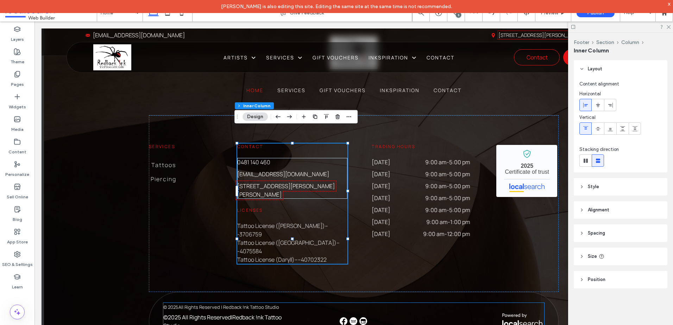
click at [217, 303] on p "All Rights Reserved | Redback !nk Tattoo Studio" at bounding box center [228, 307] width 101 height 8
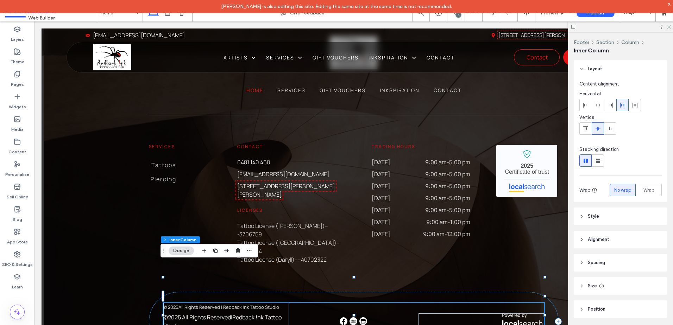
click at [218, 303] on p "All Rights Reserved | Redback !nk Tattoo Studio" at bounding box center [228, 307] width 101 height 8
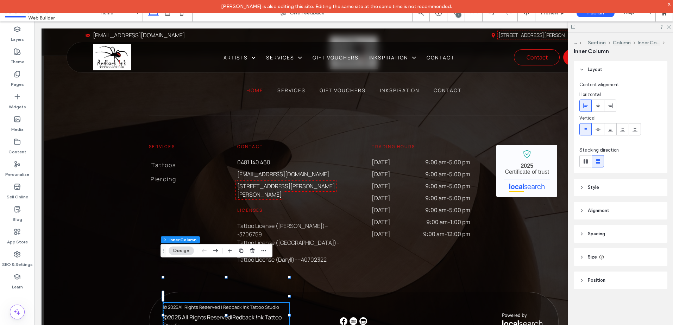
click at [218, 303] on p "All Rights Reserved | Redback !nk Tattoo Studio" at bounding box center [228, 307] width 101 height 8
click at [217, 303] on p "All Rights Reserved | Redback !nk Tattoo Studio" at bounding box center [228, 307] width 101 height 8
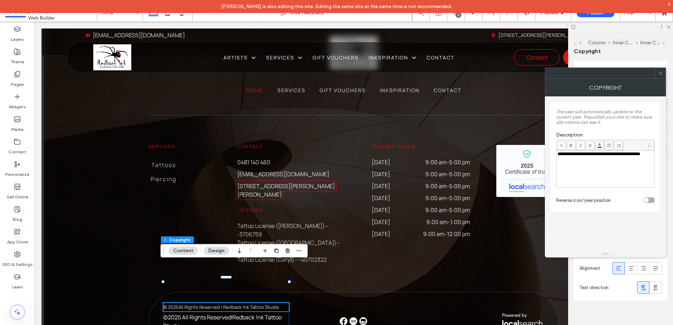
drag, startPoint x: 660, startPoint y: 73, endPoint x: 659, endPoint y: 85, distance: 12.0
click at [660, 73] on icon at bounding box center [660, 73] width 5 height 5
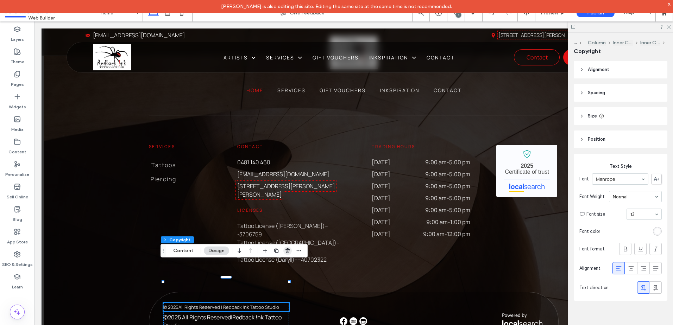
click at [286, 251] on icon "button" at bounding box center [288, 251] width 6 height 6
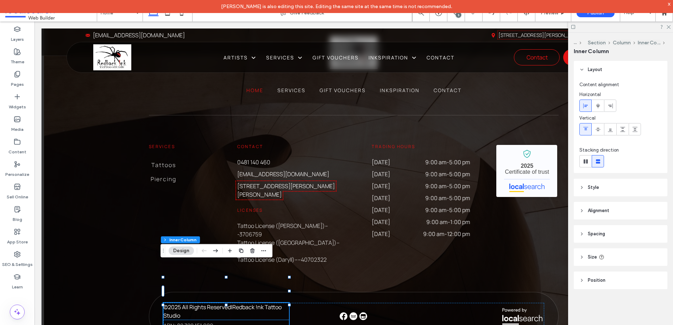
click at [230, 303] on div "© 2025 All Rights Reserved | Redback !nk Tattoo Studio" at bounding box center [226, 311] width 126 height 17
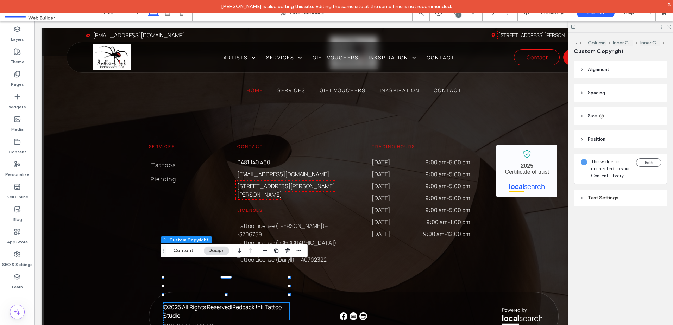
click at [605, 197] on div "Text Settings" at bounding box center [620, 198] width 82 height 6
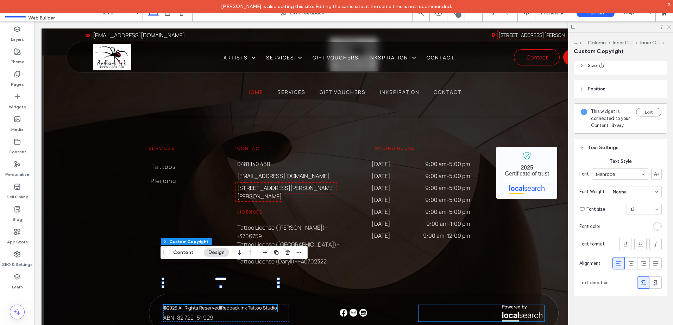
scroll to position [59, 0]
click at [183, 15] on use at bounding box center [181, 13] width 3 height 6
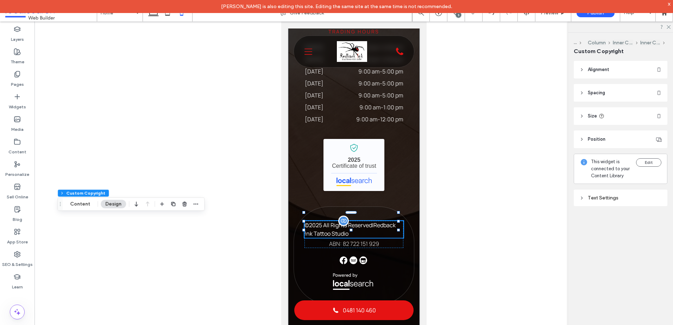
scroll to position [2505, 0]
click at [364, 226] on span "Redback !nk Tattoo Studio" at bounding box center [349, 229] width 91 height 16
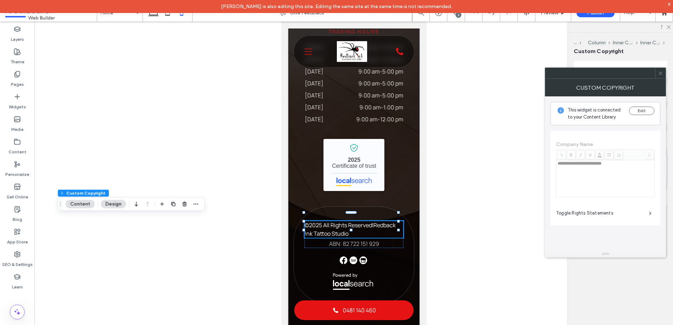
click at [661, 73] on icon at bounding box center [660, 73] width 5 height 5
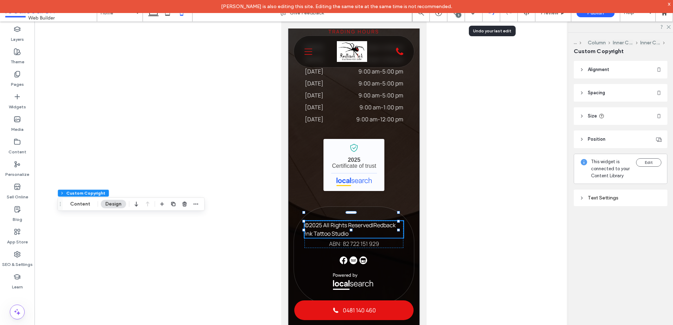
click at [489, 17] on div at bounding box center [492, 13] width 18 height 18
click at [491, 15] on icon at bounding box center [492, 13] width 6 height 6
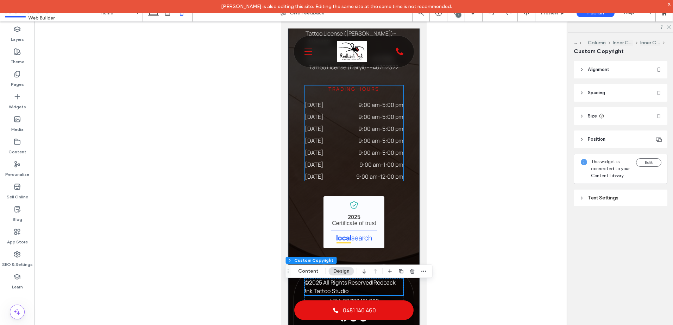
scroll to position [2505, 0]
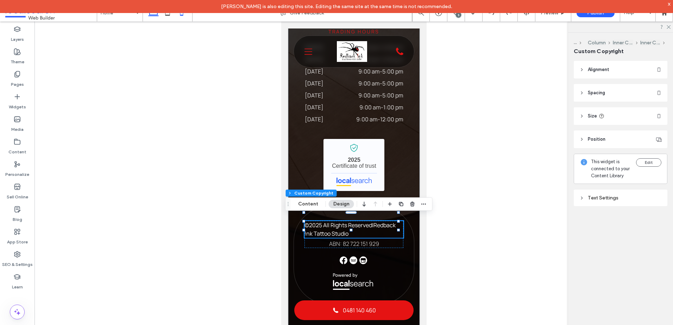
drag, startPoint x: 154, startPoint y: 15, endPoint x: 352, endPoint y: 7, distance: 197.7
click at [154, 15] on use at bounding box center [153, 11] width 11 height 10
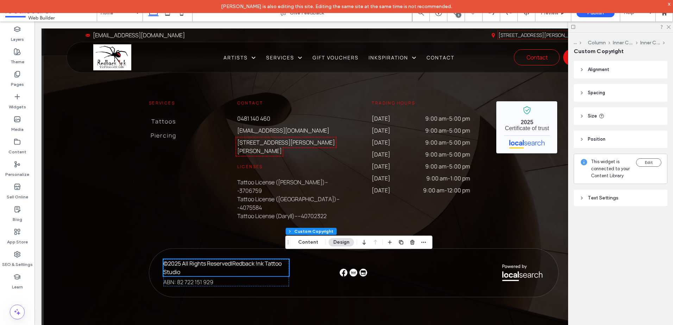
scroll to position [1895, 0]
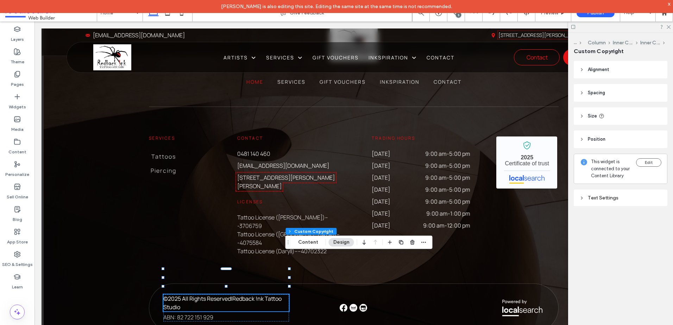
click at [633, 196] on div "Text Settings" at bounding box center [620, 198] width 82 height 6
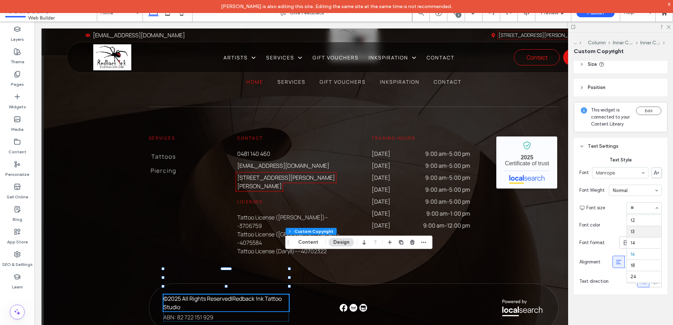
scroll to position [1885, 0]
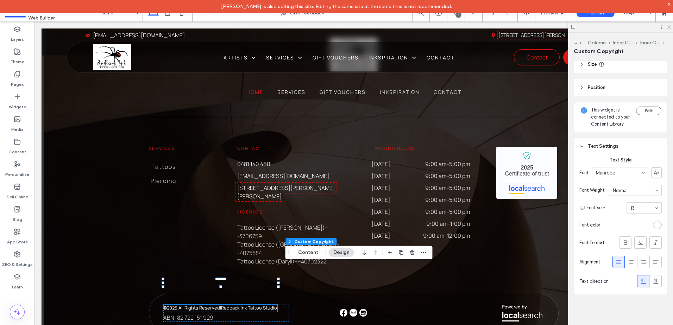
click at [127, 205] on div "Home Services Gift Vouchers Inkspiration Contact Services Tattoos Piercing Cont…" at bounding box center [354, 185] width 625 height 351
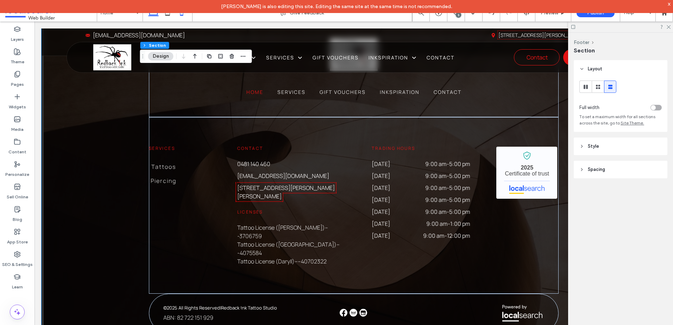
click at [181, 15] on use at bounding box center [181, 13] width 3 height 6
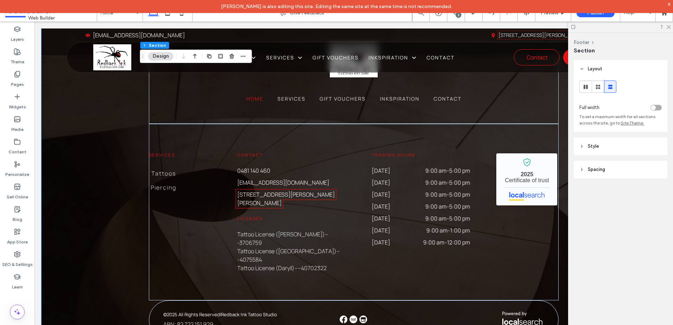
type input "**"
type input "****"
type input "**"
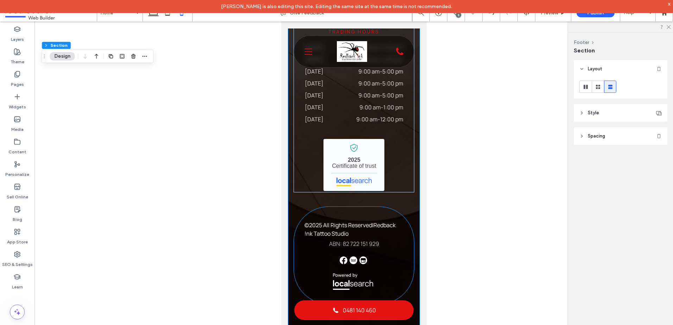
scroll to position [2505, 0]
click at [344, 221] on span "All Rights Reserved" at bounding box center [347, 225] width 49 height 8
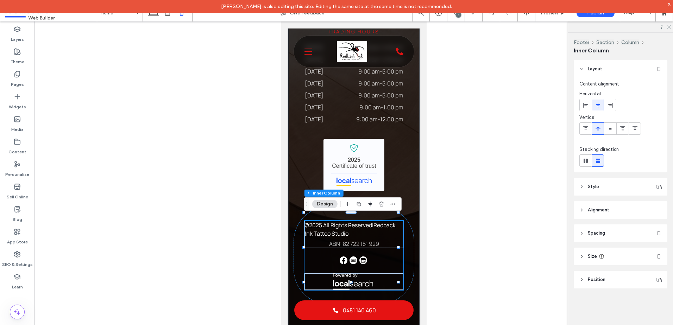
click at [345, 221] on div "© 2025 All Rights Reserved | Redback !nk Tattoo Studio" at bounding box center [353, 229] width 99 height 17
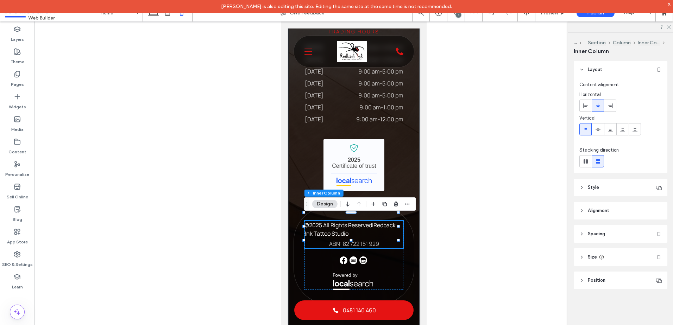
click at [376, 221] on div "© 2025 All Rights Reserved | Redback !nk Tattoo Studio" at bounding box center [349, 229] width 91 height 16
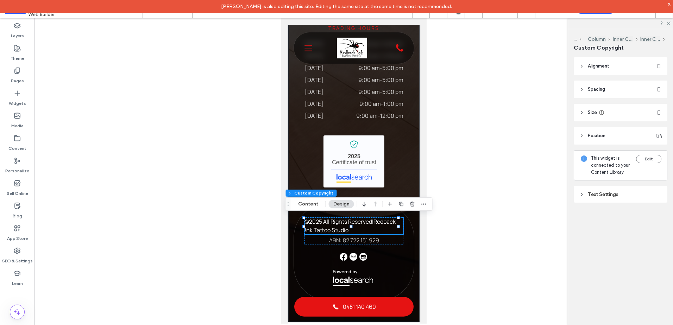
click at [611, 189] on div "Text Settings" at bounding box center [621, 194] width 94 height 17
click at [611, 192] on div "Text Settings" at bounding box center [620, 195] width 82 height 6
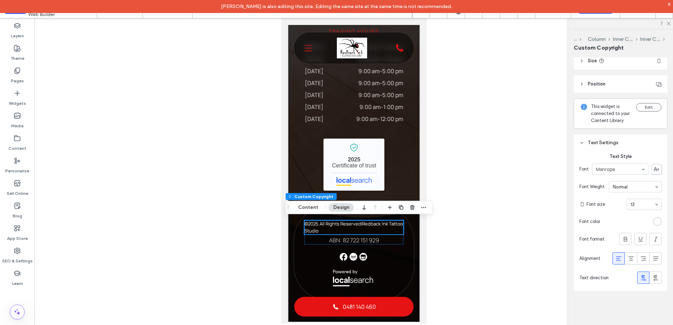
scroll to position [2507, 0]
click at [316, 209] on button "Content" at bounding box center [308, 207] width 29 height 8
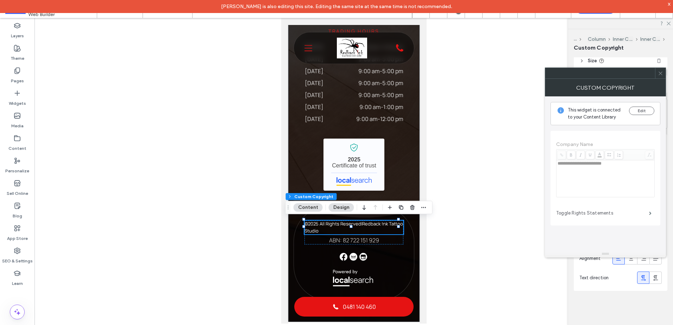
click at [601, 212] on label "Toggle Rights Statements" at bounding box center [602, 213] width 93 height 14
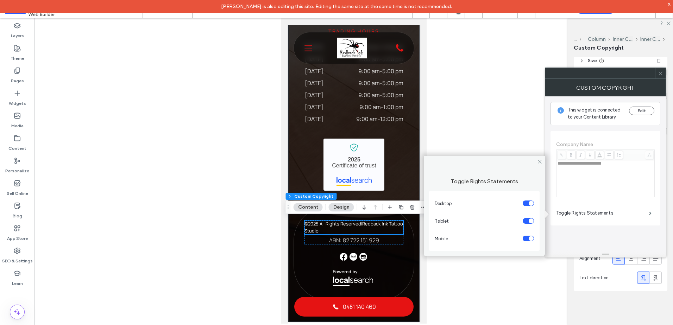
scroll to position [2501, 0]
click at [527, 236] on div "toggle" at bounding box center [528, 239] width 11 height 6
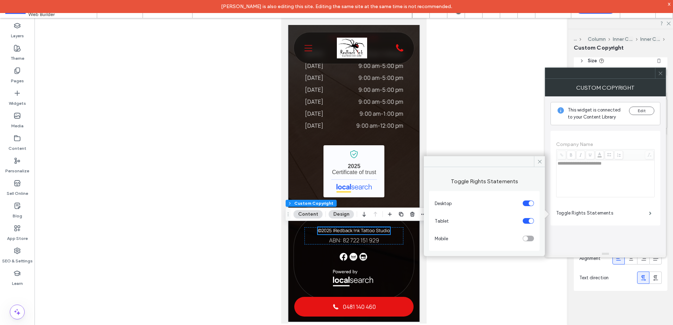
scroll to position [2494, 0]
click at [659, 73] on icon at bounding box center [660, 73] width 5 height 5
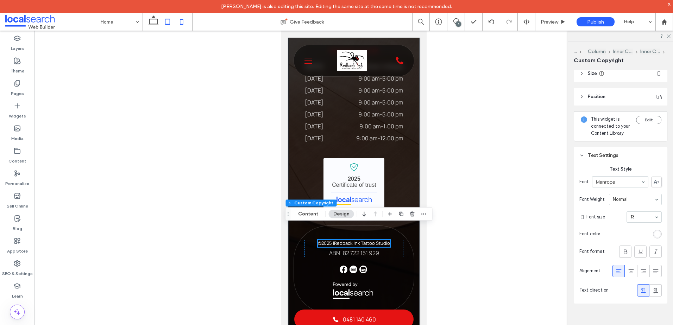
scroll to position [2508, 0]
drag, startPoint x: 172, startPoint y: 23, endPoint x: 93, endPoint y: 92, distance: 105.3
click at [172, 23] on icon at bounding box center [168, 22] width 14 height 14
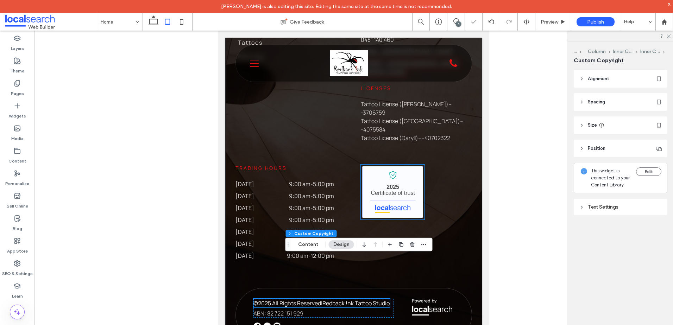
scroll to position [2226, 0]
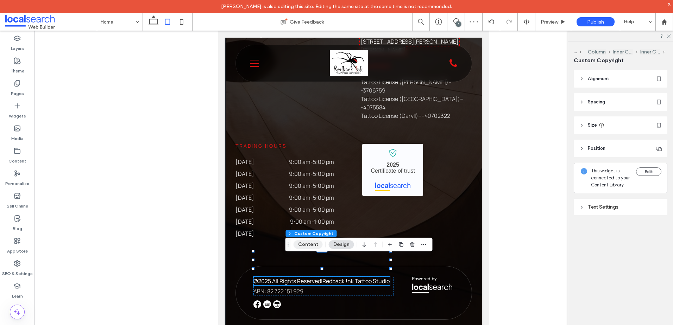
drag, startPoint x: 310, startPoint y: 245, endPoint x: 251, endPoint y: 175, distance: 92.2
click at [310, 245] on button "Content" at bounding box center [308, 244] width 29 height 8
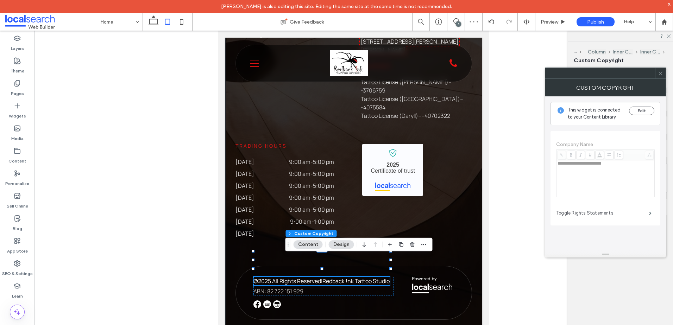
click at [584, 209] on label "Toggle Rights Statements" at bounding box center [602, 213] width 93 height 14
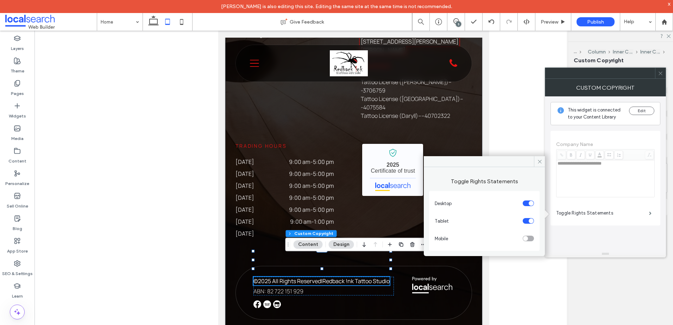
click at [527, 221] on div "toggle" at bounding box center [528, 221] width 11 height 6
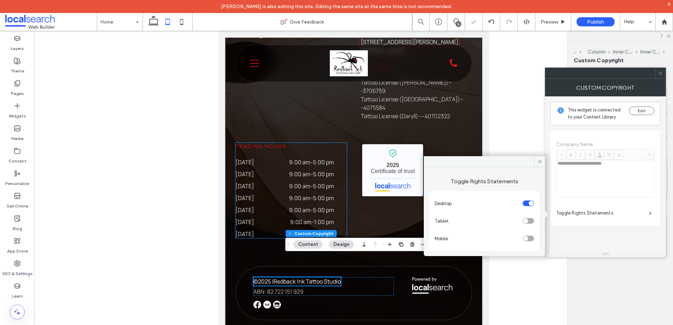
scroll to position [2232, 0]
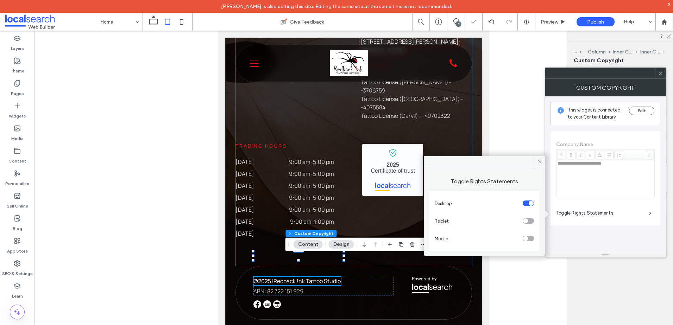
click at [275, 113] on div "Services Tattoos Piercing Contact [PHONE_NUMBER] [EMAIL_ADDRESS][DOMAIN_NAME] […" at bounding box center [354, 118] width 237 height 296
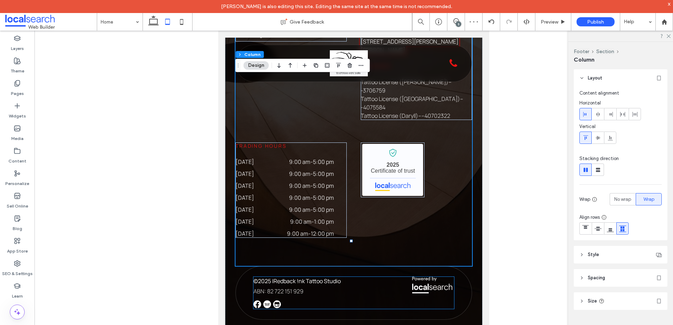
click at [299, 277] on div "© 2025 All Rights Reserved | Redback !nk Tattoo Studio" at bounding box center [296, 281] width 87 height 8
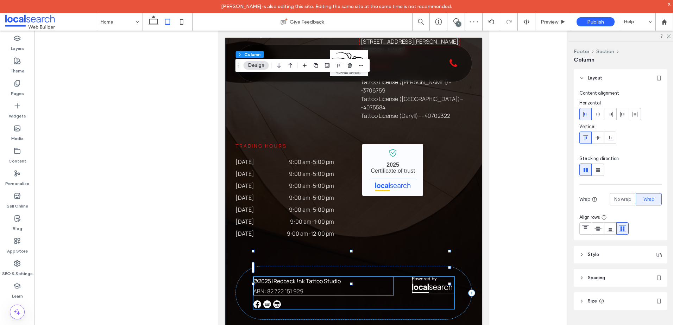
click at [299, 277] on div "© 2025 All Rights Reserved | Redback !nk Tattoo Studio" at bounding box center [296, 281] width 87 height 8
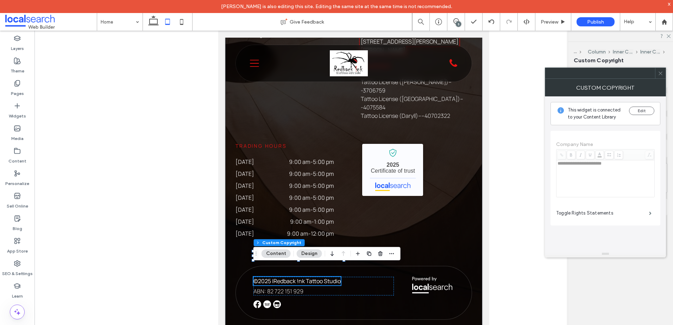
click at [663, 73] on icon at bounding box center [660, 73] width 5 height 5
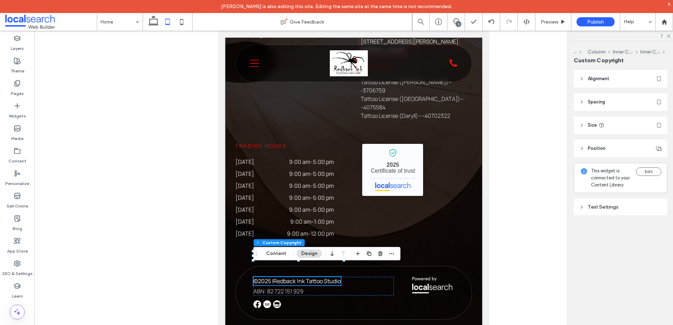
drag, startPoint x: 639, startPoint y: 207, endPoint x: 639, endPoint y: 212, distance: 4.6
click at [639, 208] on div "Text Settings" at bounding box center [620, 207] width 82 height 6
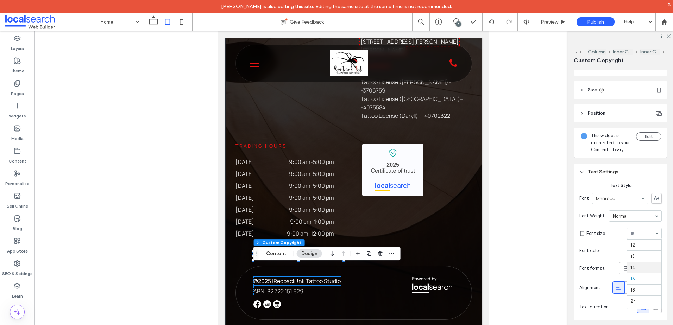
scroll to position [44, 0]
drag, startPoint x: 635, startPoint y: 266, endPoint x: 622, endPoint y: 266, distance: 12.7
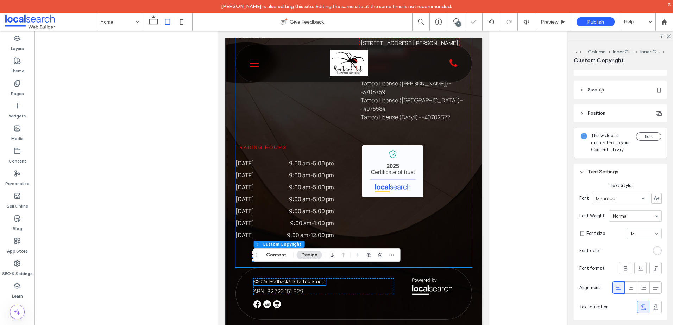
click at [437, 218] on div "Services Tattoos Piercing Contact [PHONE_NUMBER] [EMAIL_ADDRESS][DOMAIN_NAME] […" at bounding box center [354, 119] width 237 height 296
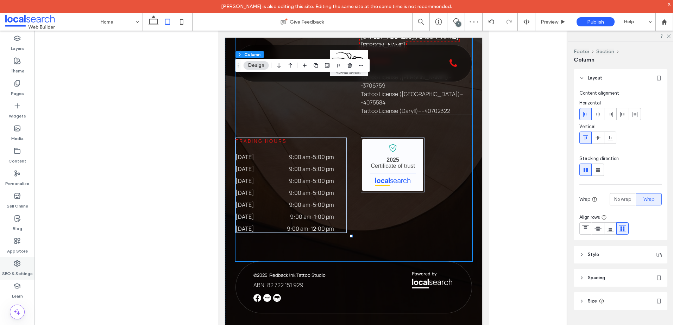
scroll to position [2224, 0]
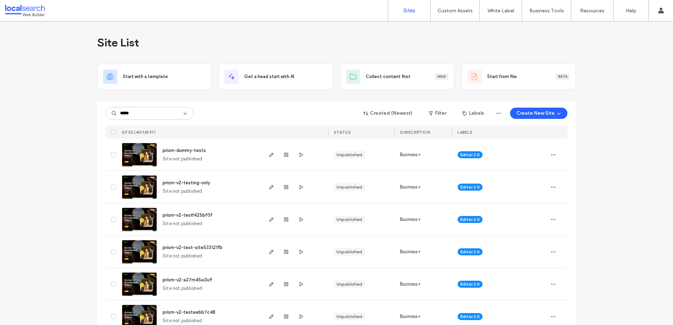
type input "*****"
click at [140, 153] on img at bounding box center [139, 167] width 35 height 48
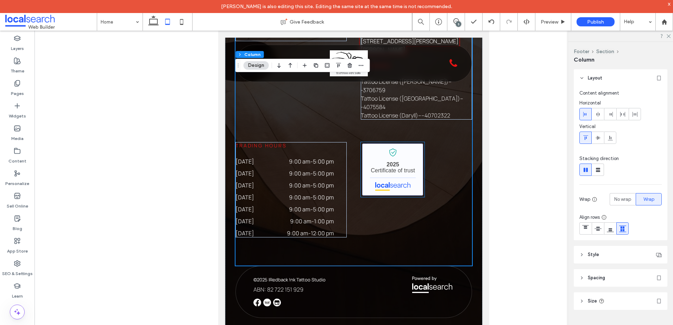
scroll to position [2224, 0]
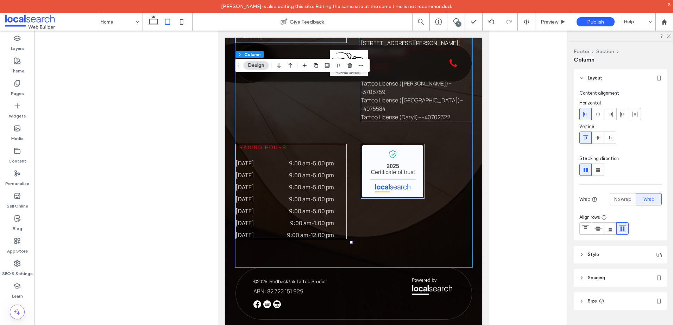
drag, startPoint x: 668, startPoint y: 3, endPoint x: 651, endPoint y: 5, distance: 17.1
click at [668, 3] on div "x" at bounding box center [669, 4] width 3 height 6
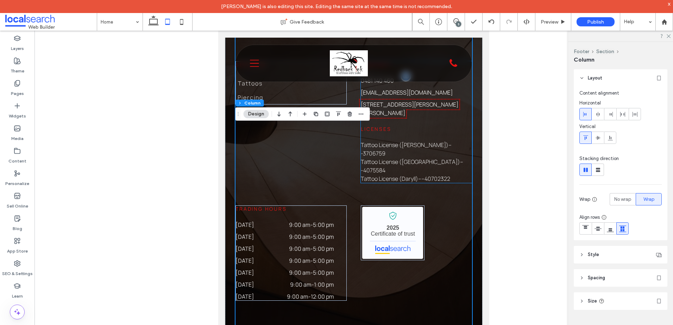
scroll to position [2224, 0]
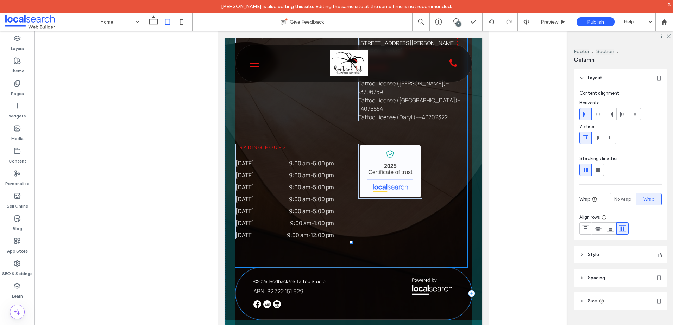
drag, startPoint x: 351, startPoint y: 257, endPoint x: 353, endPoint y: 163, distance: 93.7
click at [352, 163] on div "Home Services Gift Vouchers Inkspiration Contact Services Tattoos Piercing Cont…" at bounding box center [353, 73] width 257 height 534
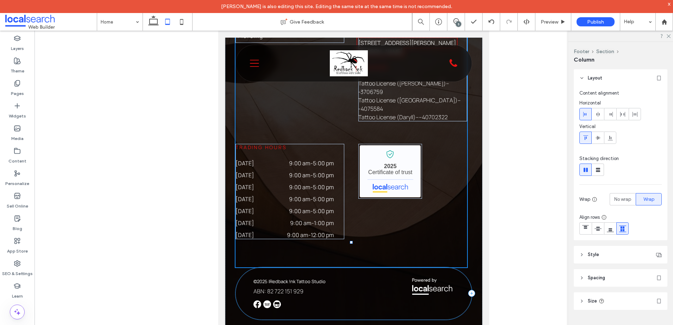
type input "***"
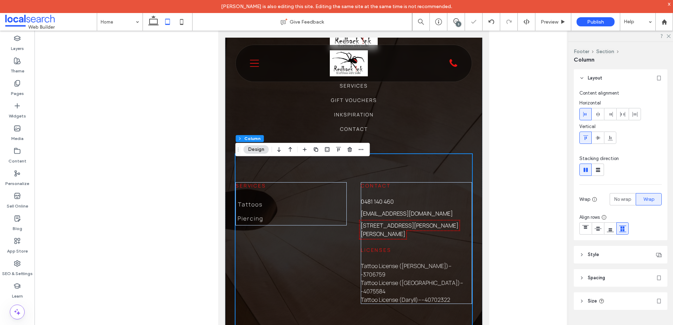
click at [346, 187] on div "Services Tattoos Piercing Contact [PHONE_NUMBER] [EMAIL_ADDRESS][DOMAIN_NAME] […" at bounding box center [354, 302] width 237 height 296
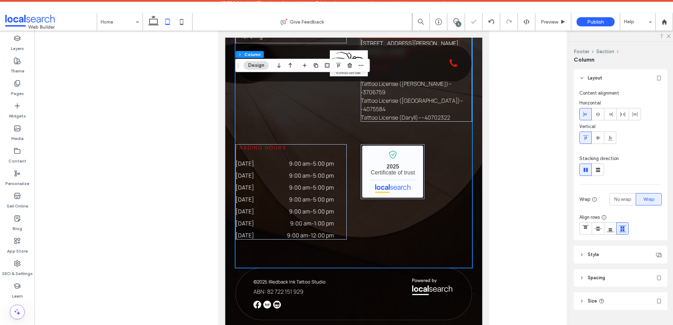
scroll to position [2231, 0]
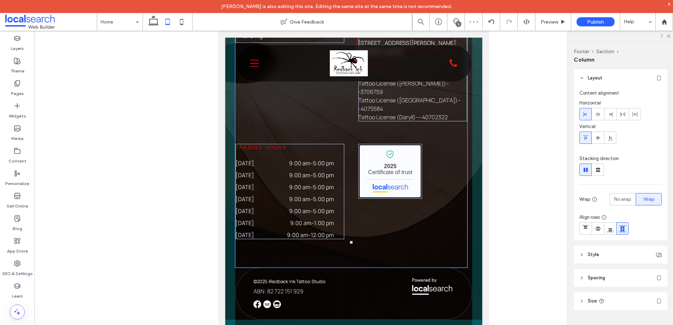
drag, startPoint x: 350, startPoint y: 255, endPoint x: 389, endPoint y: 213, distance: 57.5
click at [351, 217] on div "Home Services Gift Vouchers Inkspiration Contact Services Tattoos Piercing Cont…" at bounding box center [353, 73] width 257 height 534
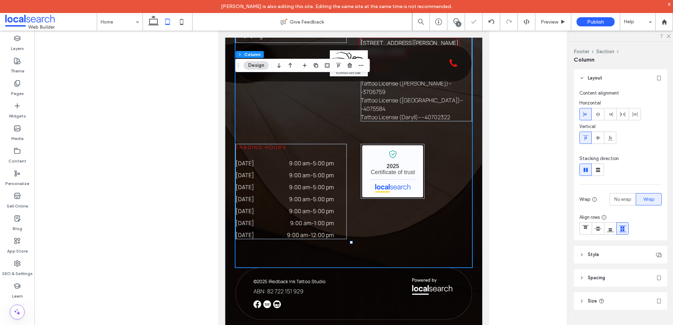
click at [606, 277] on header "Spacing" at bounding box center [621, 278] width 94 height 18
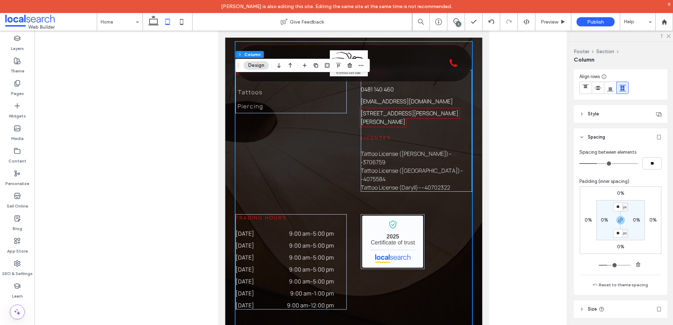
scroll to position [2224, 0]
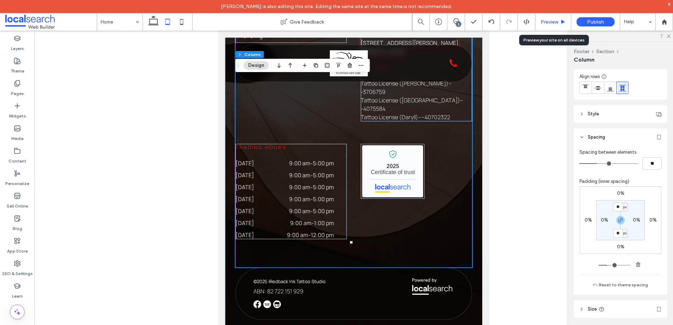
click at [544, 26] on div "Preview" at bounding box center [553, 22] width 36 height 18
drag, startPoint x: 149, startPoint y: 28, endPoint x: 267, endPoint y: 58, distance: 121.8
click at [149, 28] on icon at bounding box center [153, 22] width 14 height 14
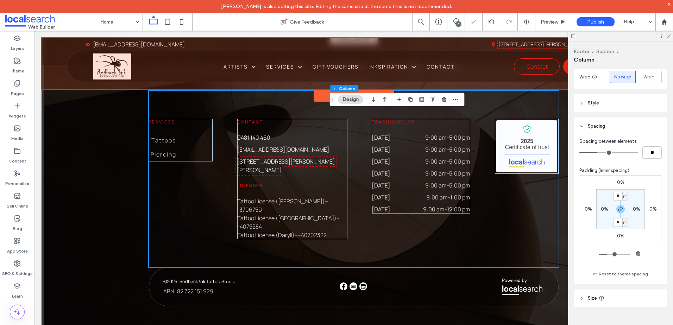
type input "**"
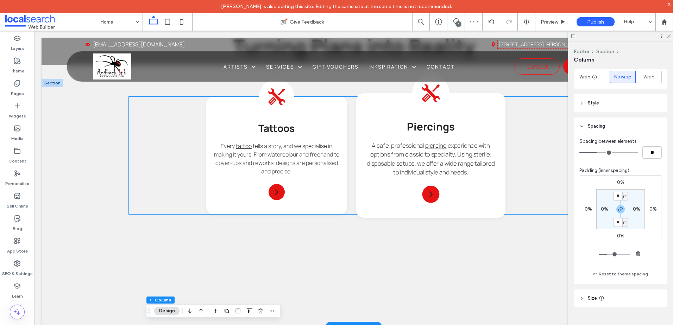
scroll to position [759, 0]
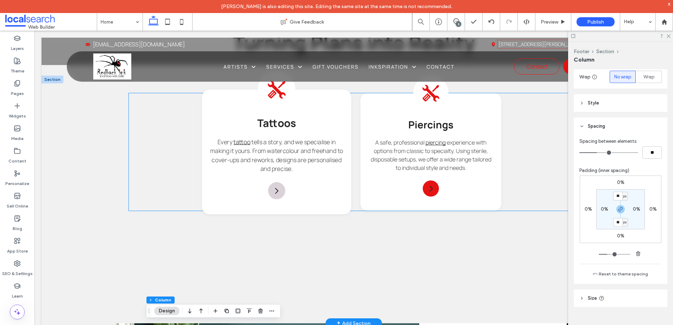
click at [276, 187] on icon at bounding box center [276, 191] width 8 height 8
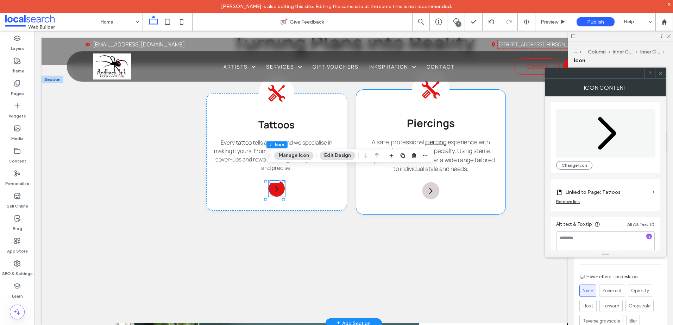
click at [427, 187] on icon at bounding box center [431, 191] width 8 height 8
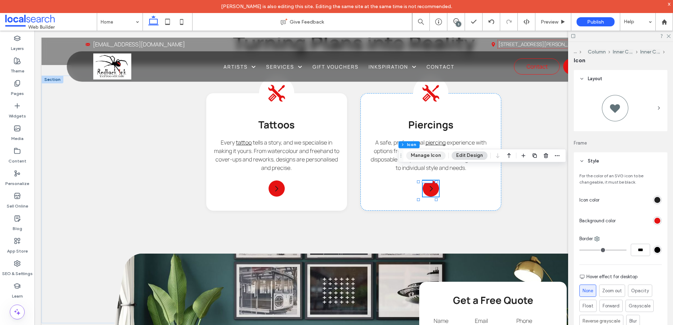
click at [432, 157] on button "Manage Icon" at bounding box center [425, 155] width 39 height 8
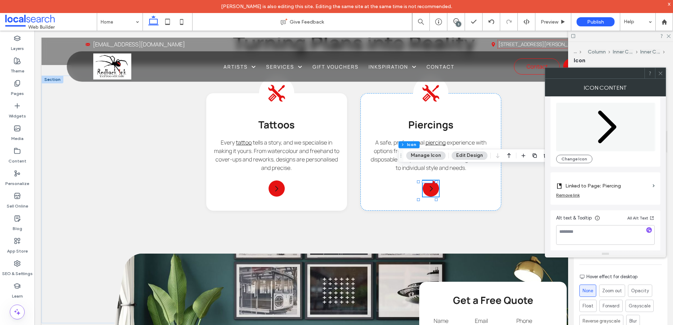
scroll to position [7, 0]
click at [595, 244] on textarea at bounding box center [605, 235] width 99 height 20
type textarea "**********"
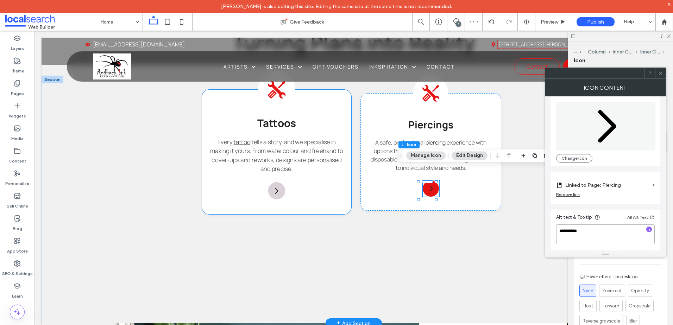
click at [274, 182] on div at bounding box center [276, 190] width 17 height 17
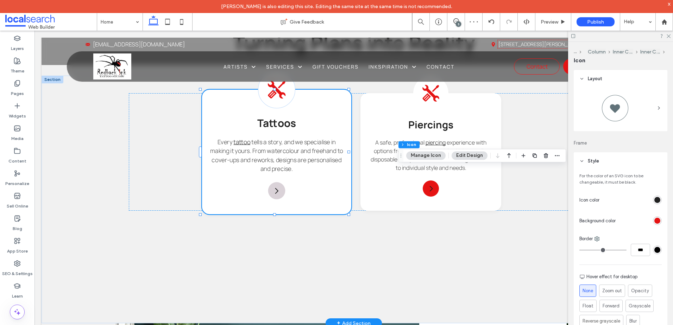
click at [274, 182] on div at bounding box center [276, 190] width 17 height 17
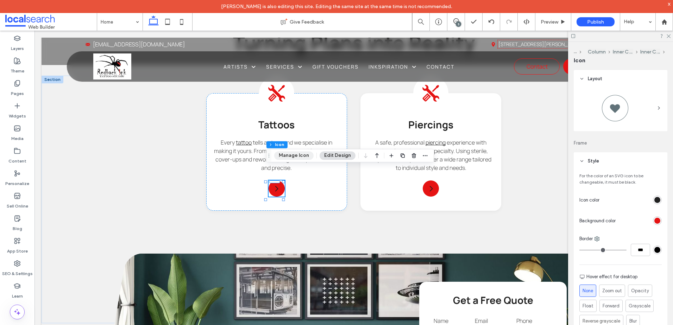
click at [301, 153] on button "Manage Icon" at bounding box center [293, 155] width 39 height 8
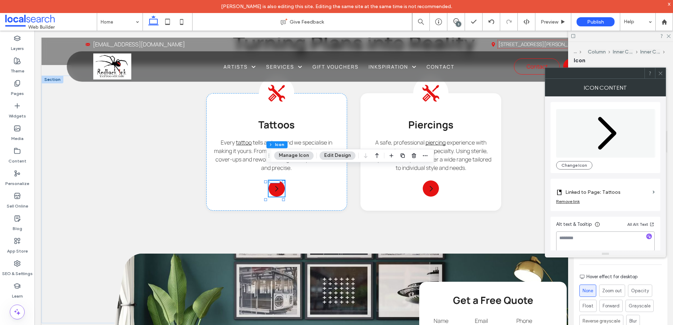
click at [603, 240] on textarea at bounding box center [605, 242] width 99 height 20
paste textarea "**********"
type textarea "**********"
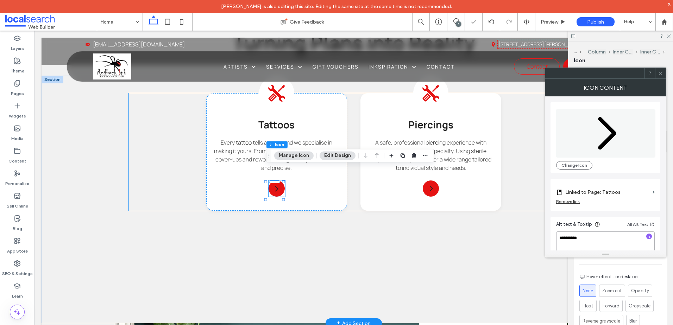
click at [137, 187] on div "Tattoos Every tattoo tells a story, and we specialise in making it yours. From …" at bounding box center [354, 152] width 450 height 118
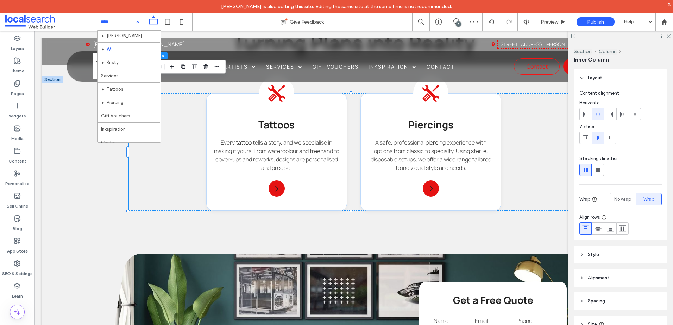
scroll to position [34, 0]
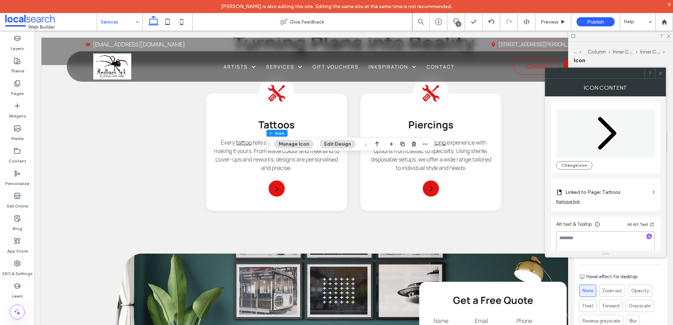
click at [596, 234] on textarea at bounding box center [605, 242] width 99 height 20
paste textarea "**********"
type textarea "**********"
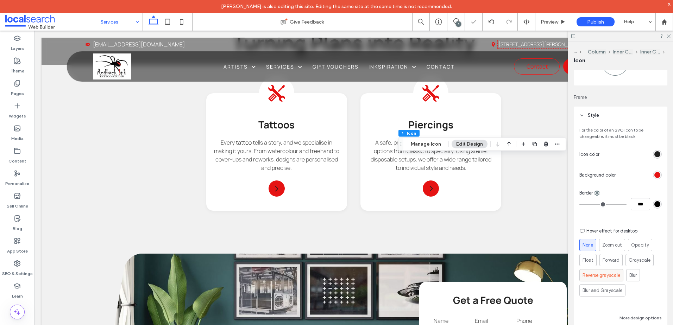
scroll to position [106, 0]
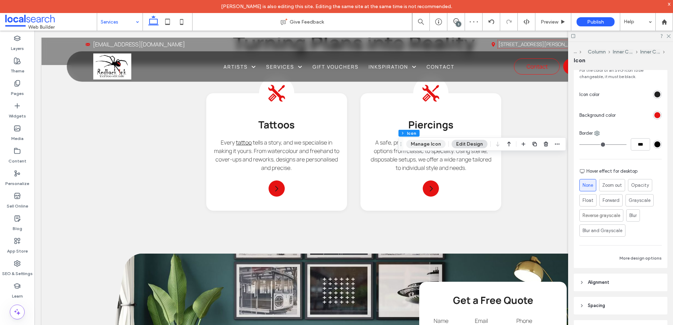
click at [432, 145] on button "Manage Icon" at bounding box center [425, 144] width 39 height 8
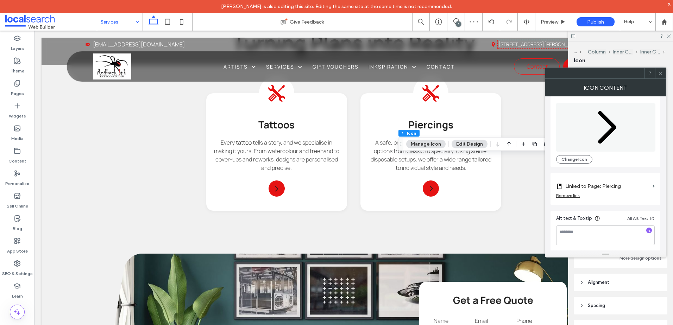
scroll to position [7, 0]
click at [590, 234] on textarea at bounding box center [605, 235] width 99 height 20
paste textarea "**********"
type textarea "**********"
click at [662, 78] on span at bounding box center [660, 73] width 5 height 11
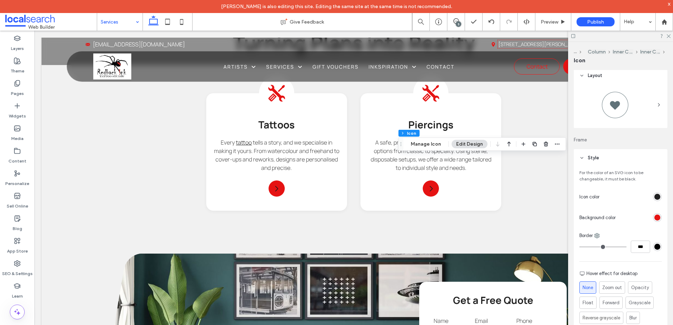
scroll to position [0, 0]
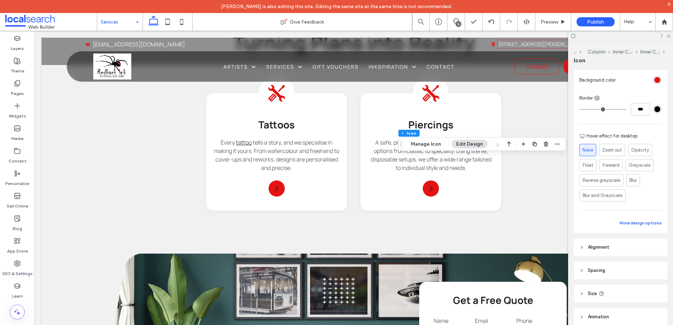
click at [642, 225] on button "More design options" at bounding box center [641, 223] width 42 height 8
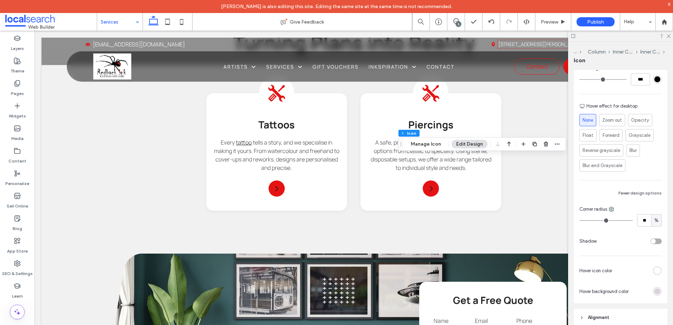
scroll to position [211, 0]
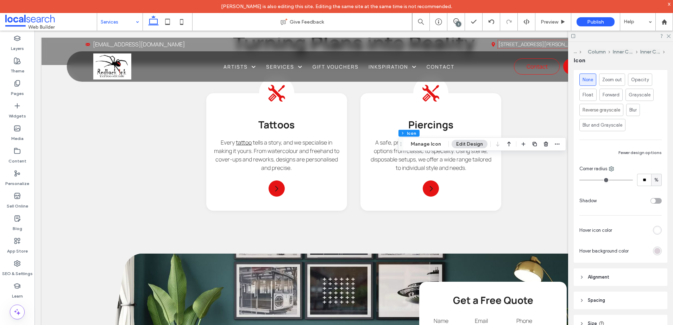
click at [654, 233] on div "rgb(255, 255, 255)" at bounding box center [657, 230] width 6 height 6
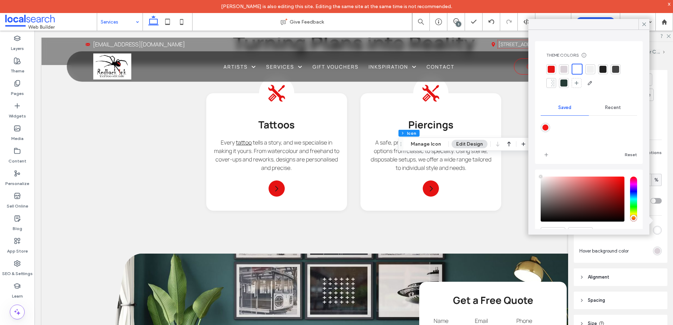
click at [606, 71] on div at bounding box center [603, 69] width 7 height 7
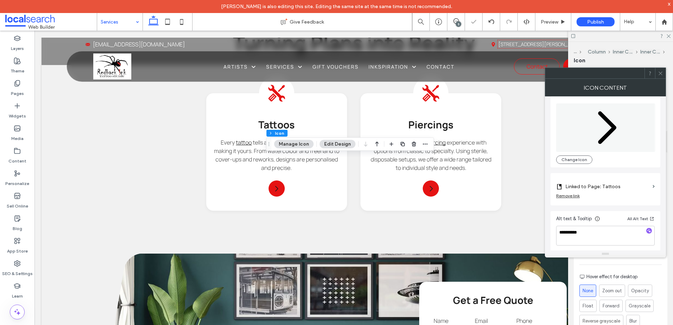
scroll to position [7, 0]
click at [656, 275] on div "Hover effect for desktop" at bounding box center [620, 277] width 82 height 7
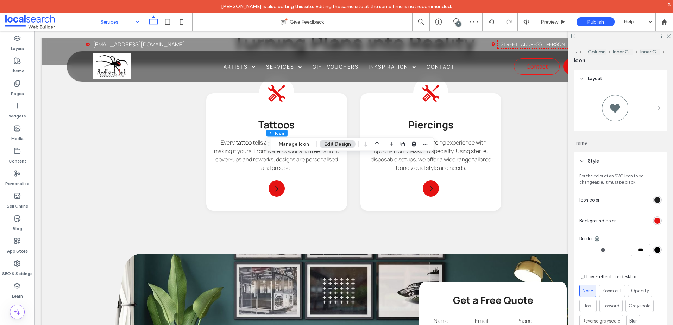
scroll to position [106, 0]
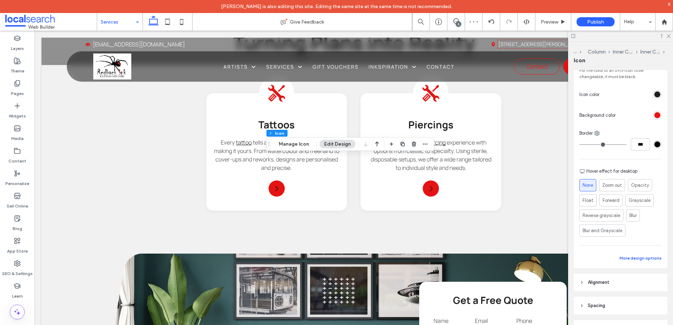
click at [641, 261] on button "More design options" at bounding box center [641, 258] width 42 height 8
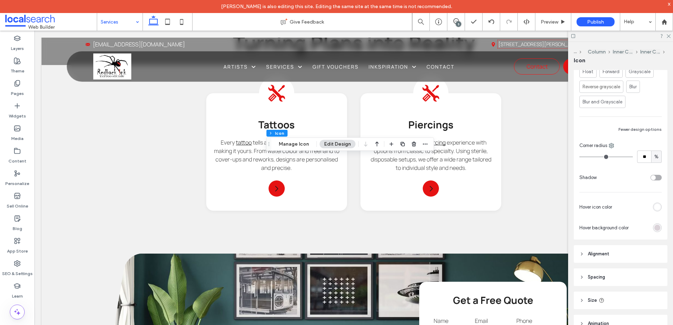
scroll to position [246, 0]
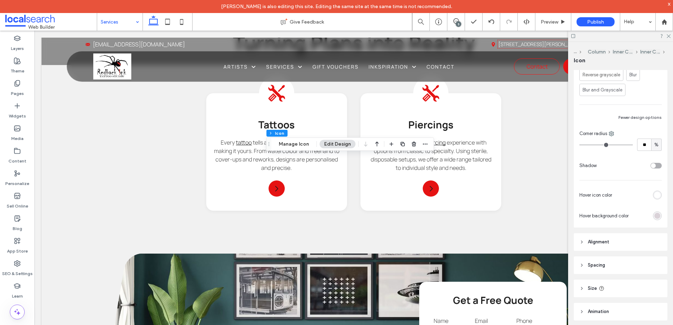
click at [654, 198] on div "rgb(255, 255, 255)" at bounding box center [657, 195] width 6 height 6
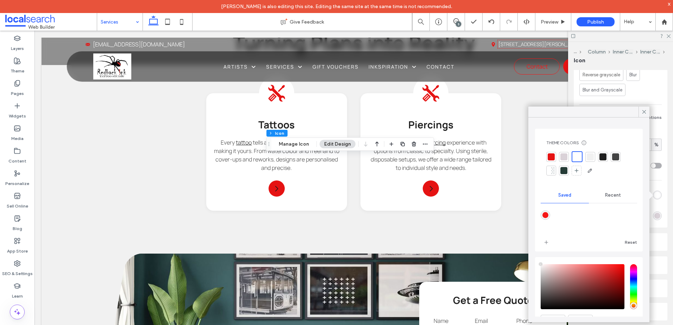
click at [603, 154] on div at bounding box center [603, 156] width 7 height 7
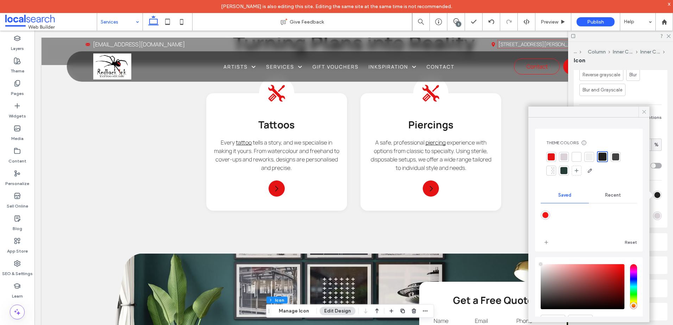
click at [645, 112] on icon at bounding box center [644, 112] width 6 height 6
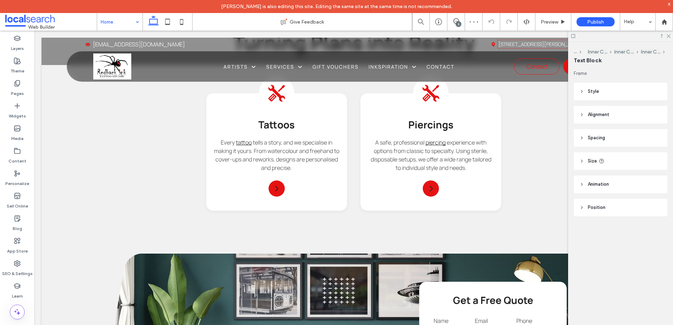
type input "*******"
type input "**"
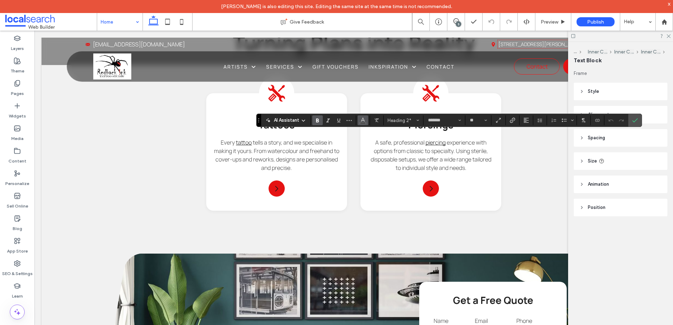
click at [364, 120] on use "Color" at bounding box center [363, 120] width 4 height 4
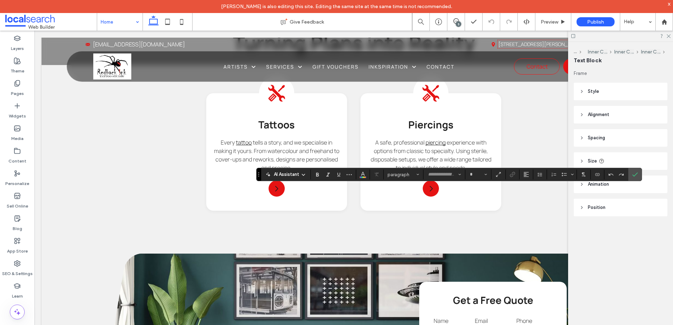
type input "*******"
type input "**"
click at [358, 176] on button "Color" at bounding box center [363, 175] width 11 height 10
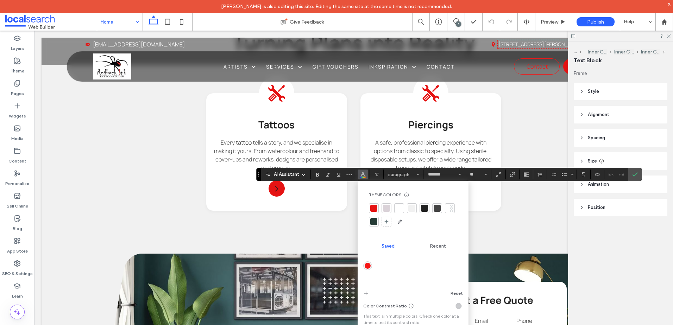
click at [465, 203] on div "Theme Colors Save time with Theme Colors Create a color palette to instantly ad…" at bounding box center [413, 265] width 111 height 168
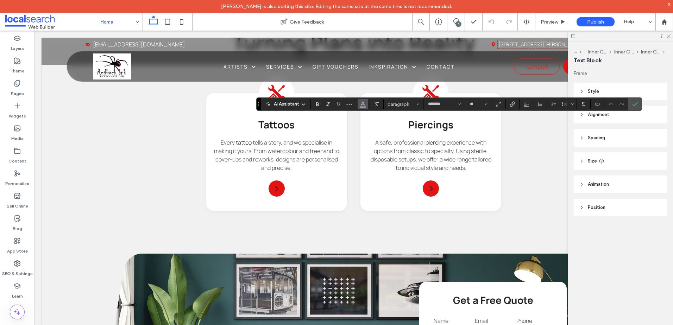
click at [363, 108] on button "Color" at bounding box center [363, 104] width 11 height 10
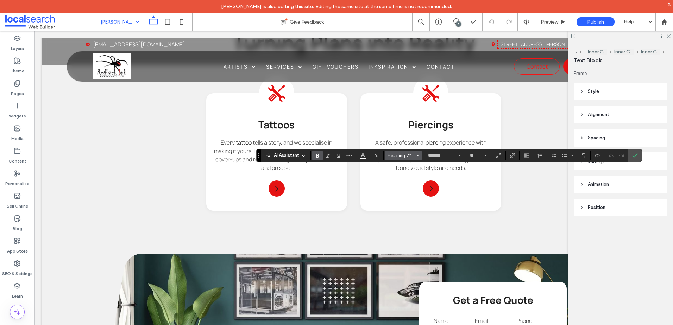
click at [413, 157] on span "Heading 2*" at bounding box center [401, 155] width 27 height 5
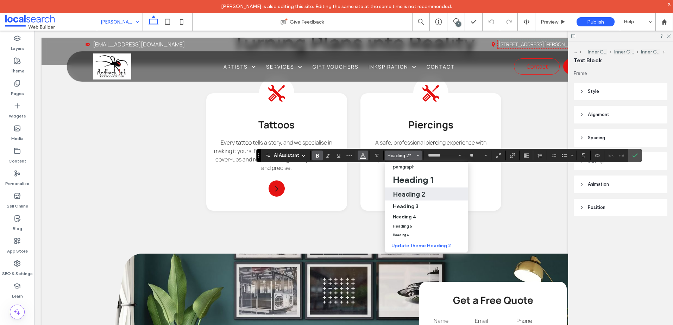
click at [364, 153] on icon "Color" at bounding box center [363, 155] width 6 height 6
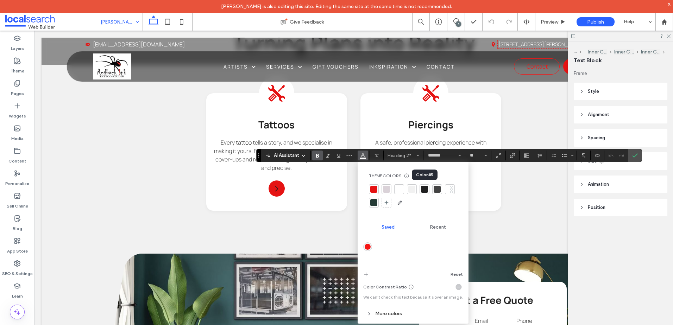
click at [426, 189] on div at bounding box center [424, 189] width 7 height 7
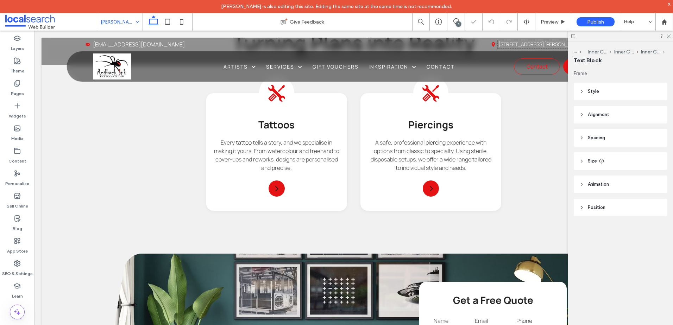
type input "*******"
type input "**"
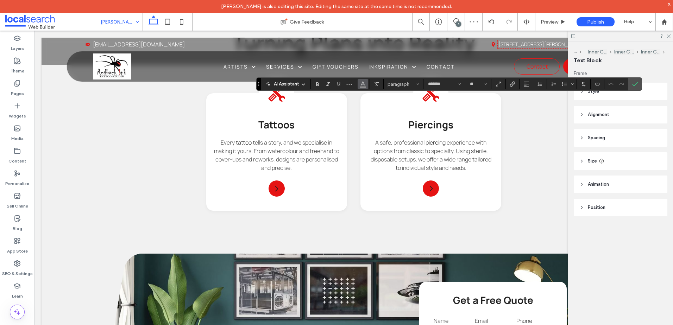
click at [361, 84] on icon "Color" at bounding box center [363, 84] width 6 height 6
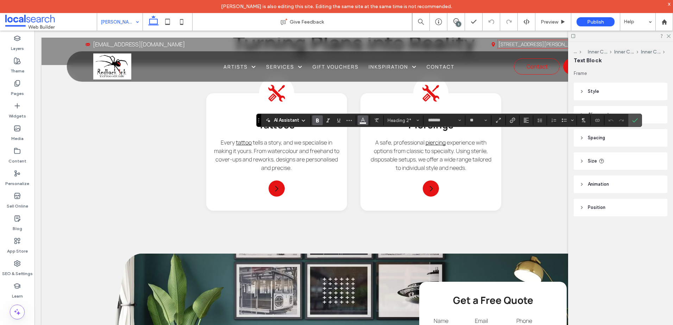
click at [365, 123] on button "Color" at bounding box center [363, 120] width 11 height 10
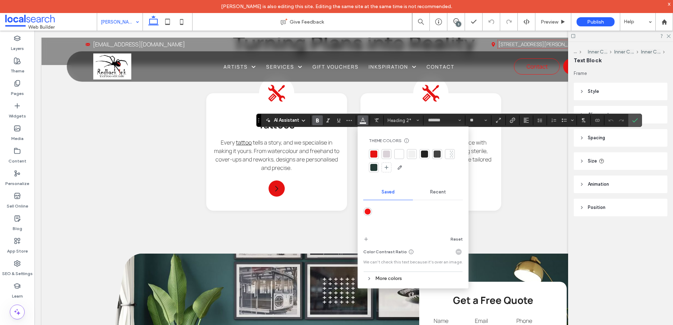
click at [423, 152] on div at bounding box center [424, 154] width 7 height 7
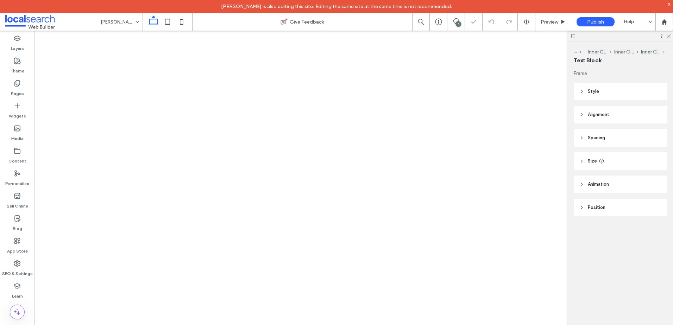
type input "*******"
type input "**"
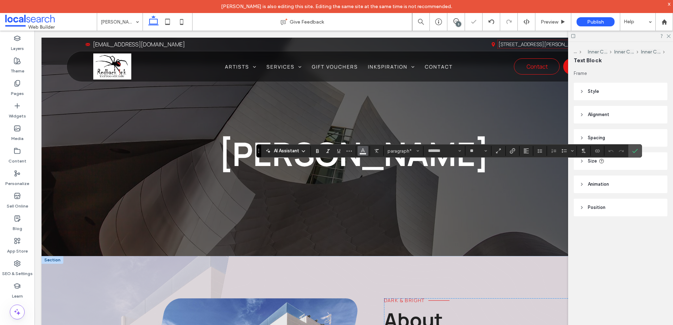
scroll to position [176, 0]
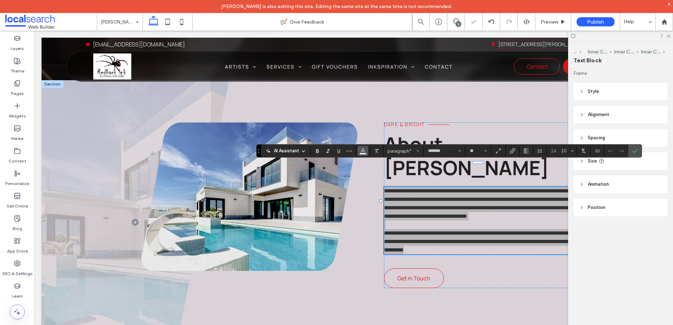
click at [358, 152] on button "Color" at bounding box center [363, 151] width 11 height 10
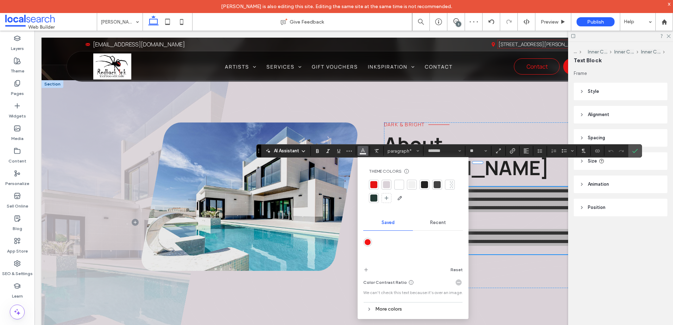
click at [437, 185] on div at bounding box center [437, 184] width 7 height 7
click at [637, 151] on icon "Confirm" at bounding box center [635, 151] width 6 height 6
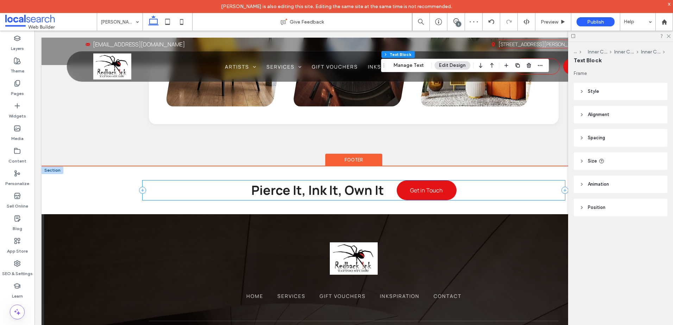
scroll to position [809, 0]
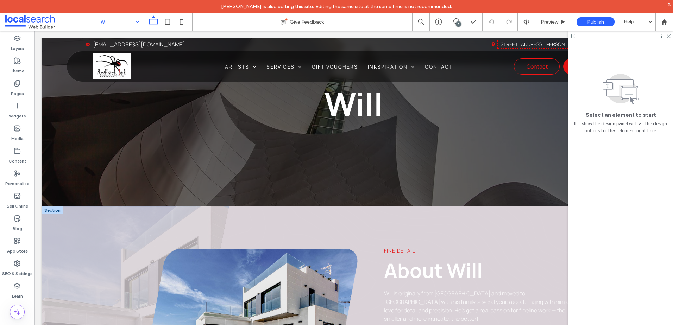
scroll to position [141, 0]
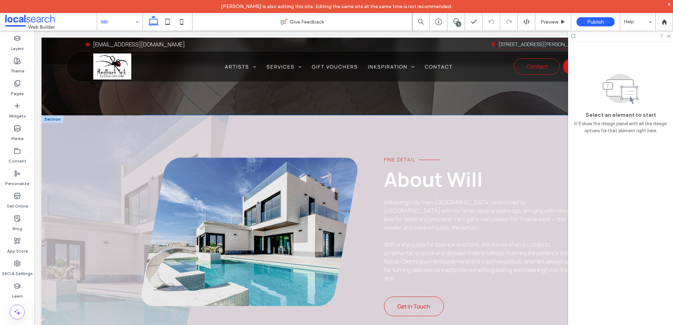
click at [410, 178] on span "About Will" at bounding box center [433, 179] width 99 height 27
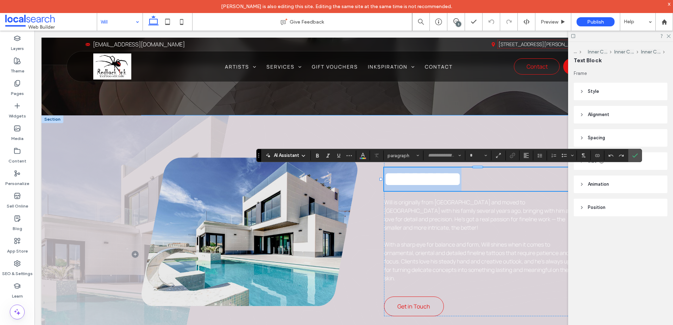
type input "*******"
type input "**"
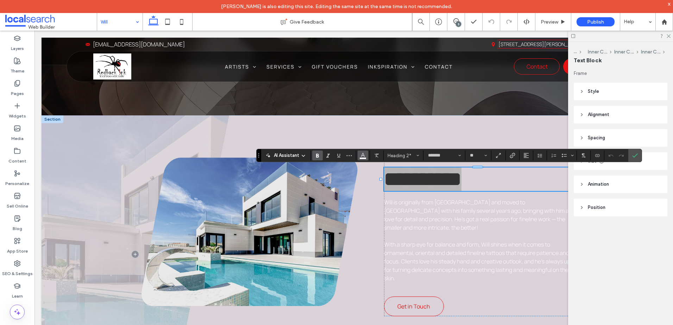
drag, startPoint x: 362, startPoint y: 154, endPoint x: 372, endPoint y: 157, distance: 10.6
click at [362, 155] on icon "Color" at bounding box center [363, 155] width 6 height 6
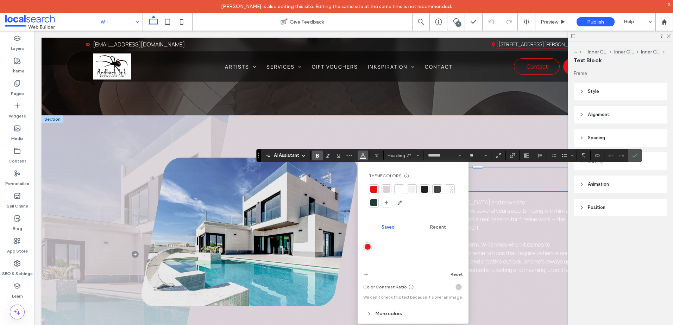
click at [422, 189] on div at bounding box center [424, 189] width 7 height 7
click at [486, 232] on p at bounding box center [481, 236] width 195 height 8
click at [486, 232] on div "Will is originally from China and moved to Australia with his family several ye…" at bounding box center [481, 240] width 195 height 84
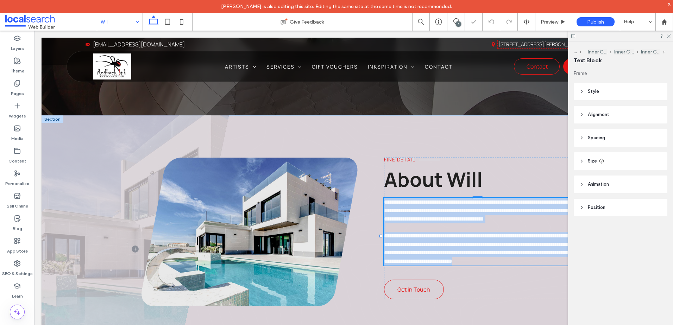
type input "*******"
type input "**"
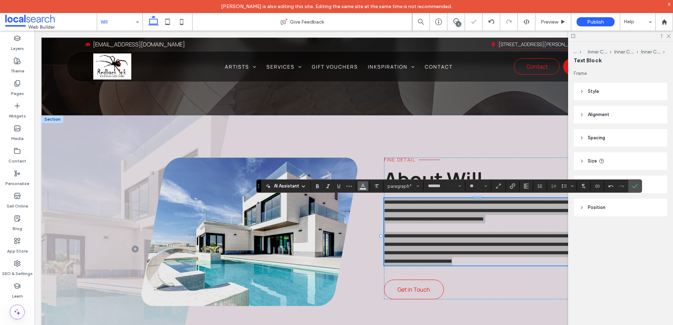
click at [363, 186] on icon "Color" at bounding box center [363, 186] width 6 height 6
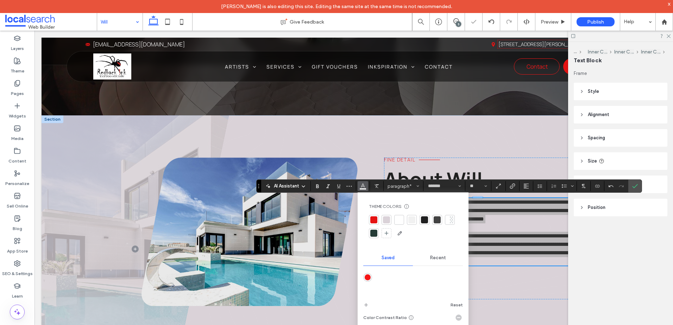
click at [439, 219] on div at bounding box center [437, 220] width 7 height 7
click at [635, 187] on icon "Confirm" at bounding box center [635, 186] width 6 height 6
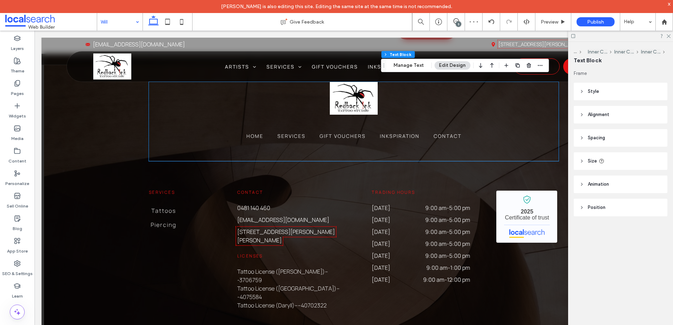
scroll to position [809, 0]
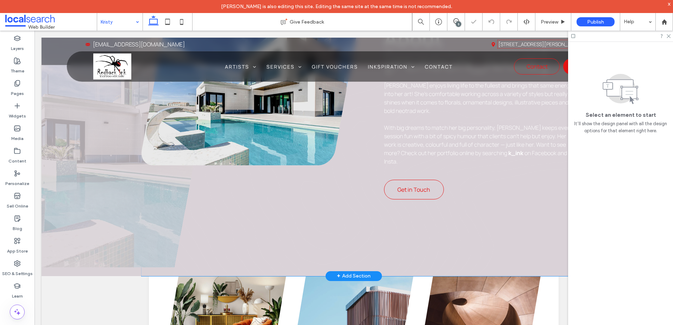
scroll to position [176, 0]
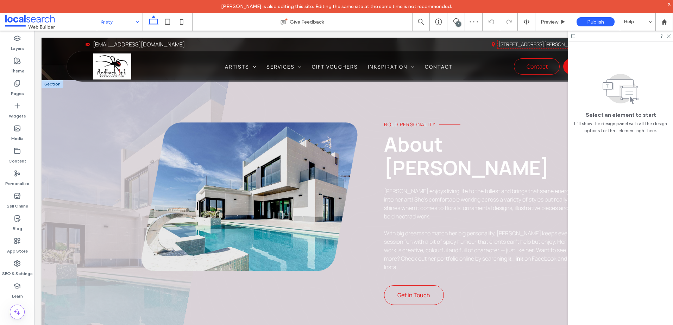
click at [412, 151] on span "About Kristy" at bounding box center [466, 156] width 165 height 51
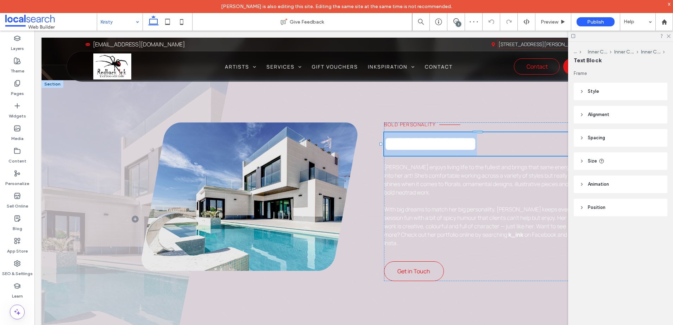
type input "*******"
type input "**"
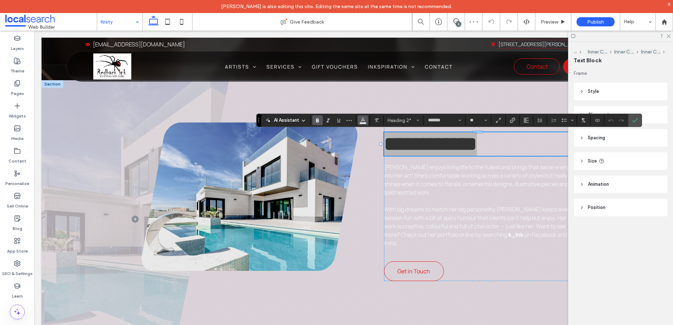
click at [361, 123] on span "Color" at bounding box center [363, 119] width 6 height 9
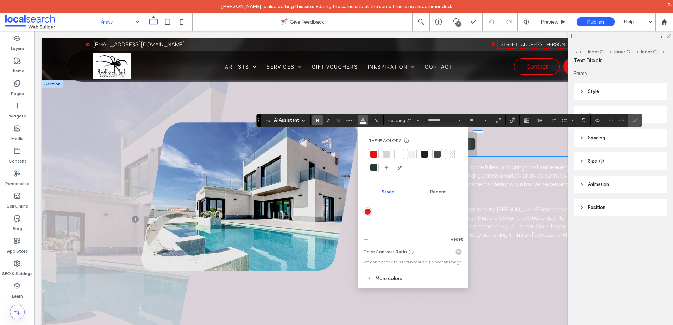
click at [424, 153] on div at bounding box center [424, 154] width 7 height 7
click at [504, 193] on p "Kristy enjoys living life to the fullest and brings that same energy into her a…" at bounding box center [481, 180] width 195 height 34
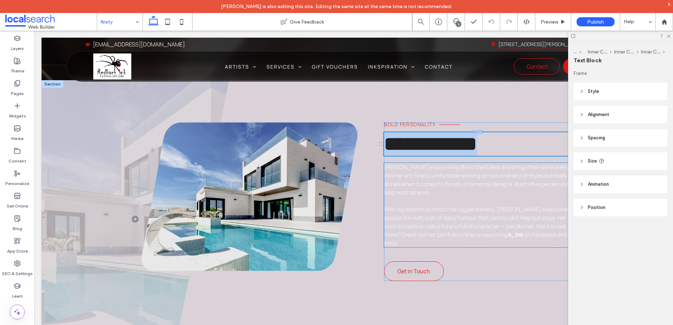
click at [504, 193] on p "Kristy enjoys living life to the fullest and brings that same energy into her a…" at bounding box center [481, 180] width 195 height 34
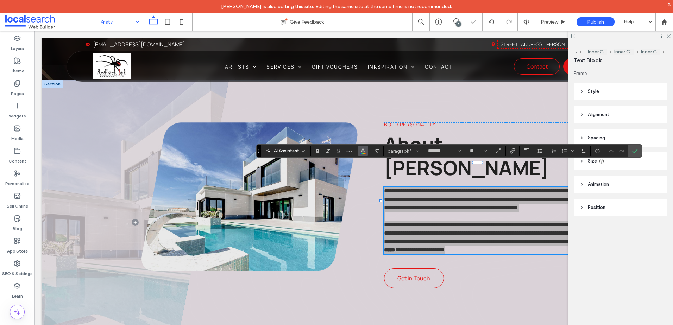
click at [358, 151] on button "Color" at bounding box center [363, 151] width 11 height 10
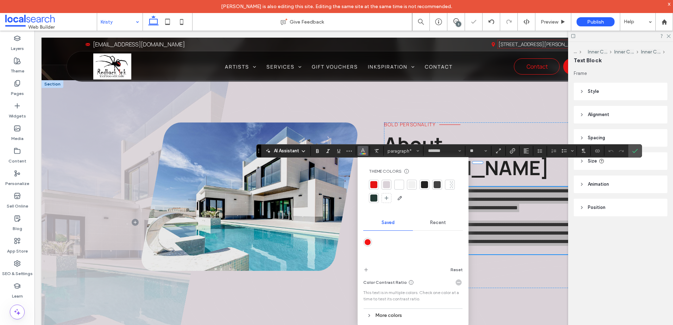
click at [437, 182] on div at bounding box center [437, 184] width 7 height 7
click at [638, 153] on icon "Confirm" at bounding box center [635, 151] width 6 height 6
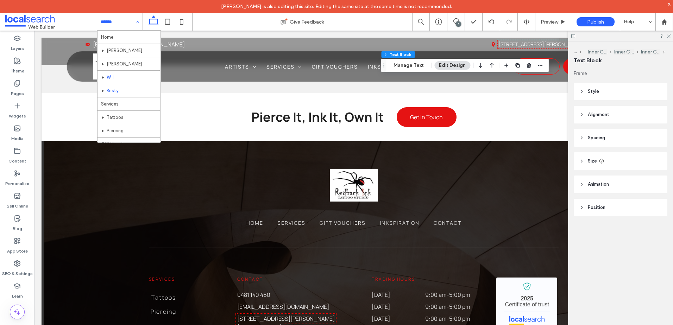
scroll to position [34, 0]
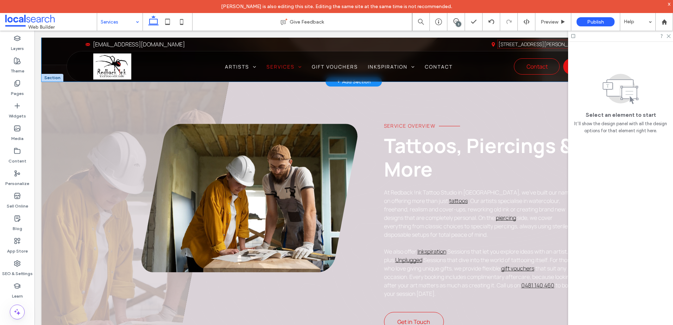
scroll to position [176, 0]
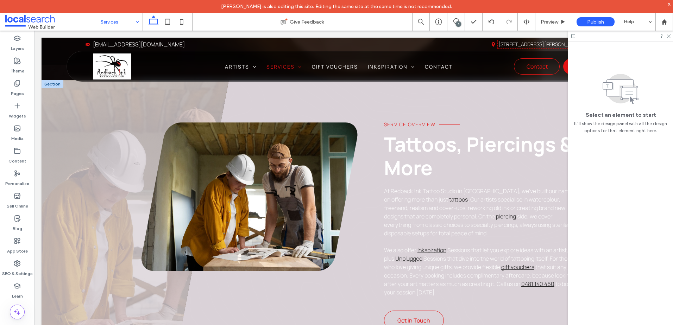
click at [410, 156] on span "Tattoos, Piercings & More" at bounding box center [478, 156] width 189 height 51
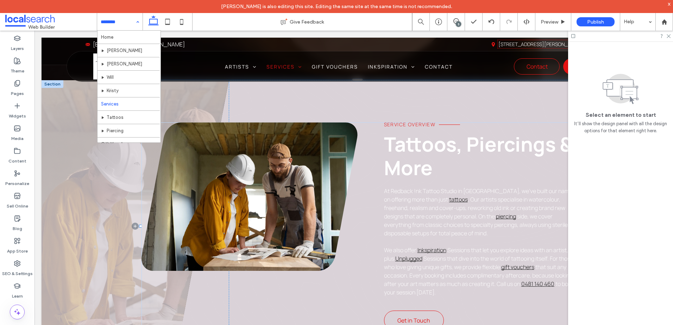
click at [410, 156] on span "Tattoos, Piercings & More" at bounding box center [478, 156] width 189 height 51
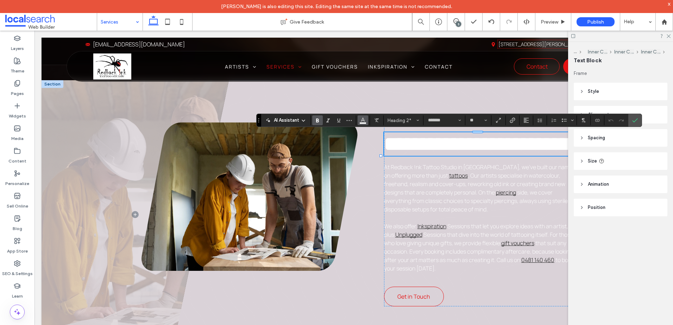
click at [362, 119] on icon "Color" at bounding box center [363, 120] width 6 height 6
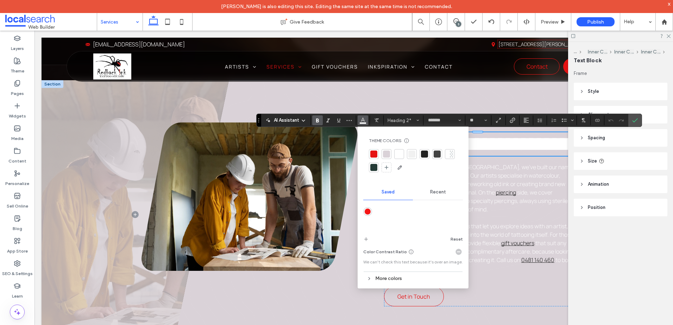
click at [424, 151] on div at bounding box center [424, 154] width 7 height 7
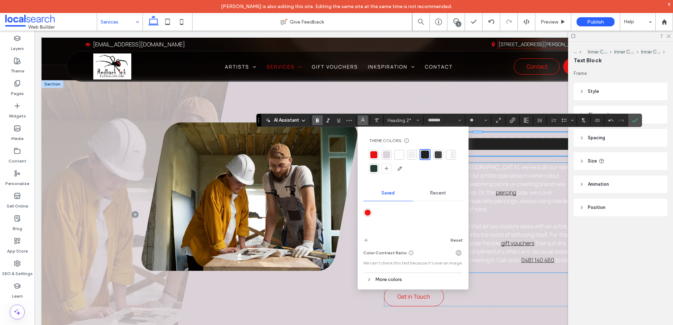
click at [507, 196] on span ". Our artists specialise in watercolour, freehand, realism and cover-ups, rewor…" at bounding box center [474, 184] width 181 height 25
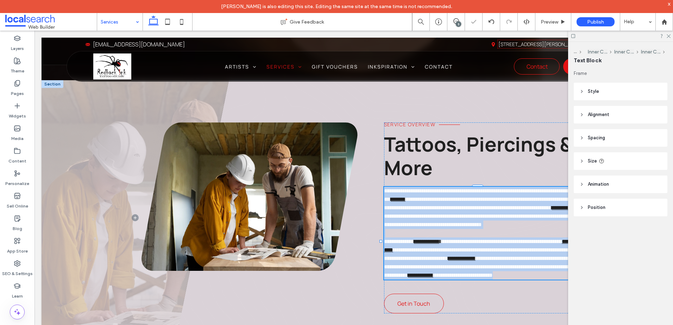
type input "*******"
type input "**"
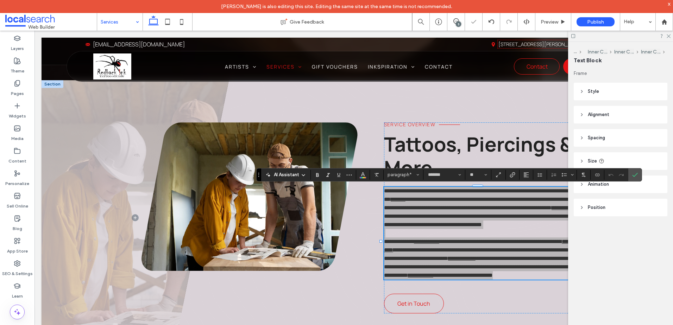
click at [357, 175] on section at bounding box center [363, 175] width 14 height 10
click at [359, 174] on button "Color" at bounding box center [363, 175] width 11 height 10
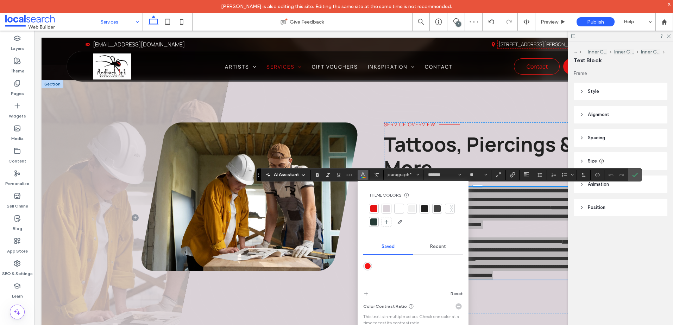
click at [436, 208] on div at bounding box center [437, 208] width 7 height 7
click at [639, 177] on label "Confirm" at bounding box center [635, 175] width 11 height 13
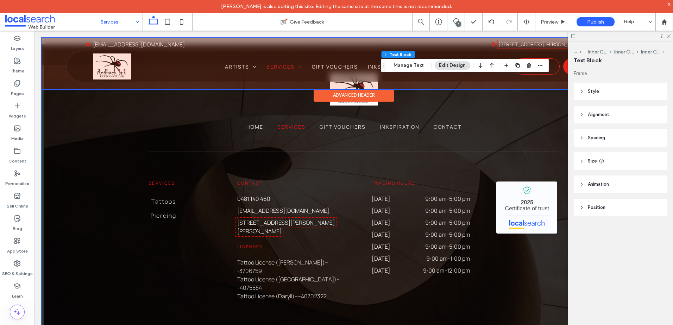
scroll to position [1081, 0]
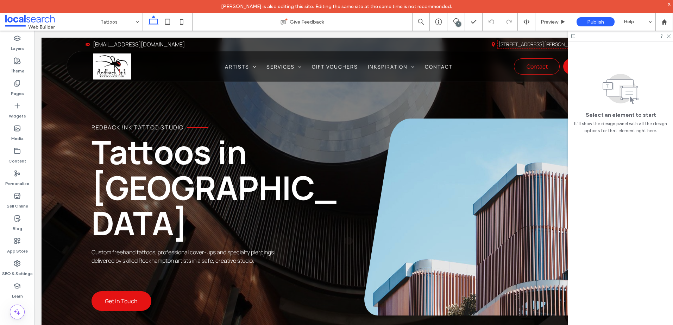
scroll to position [282, 0]
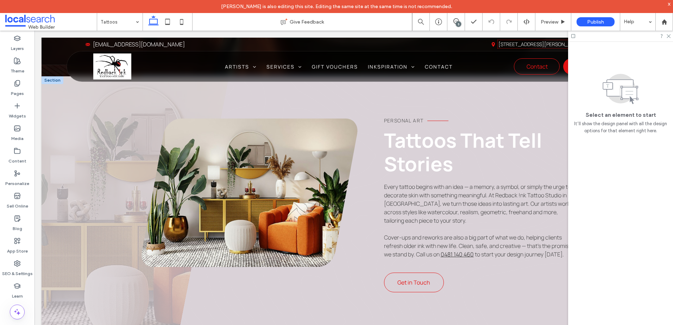
click at [413, 163] on span "Tattoos That Tell Stories" at bounding box center [463, 152] width 158 height 51
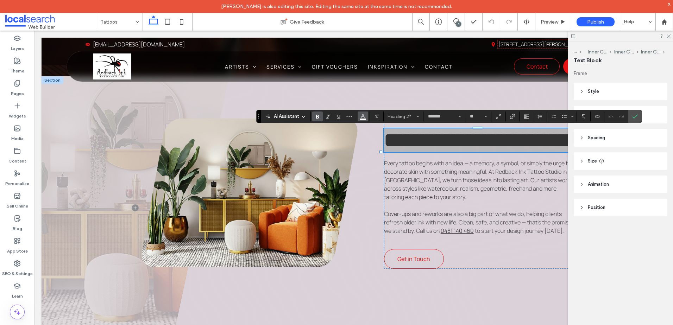
click at [362, 118] on icon "Color" at bounding box center [363, 116] width 6 height 6
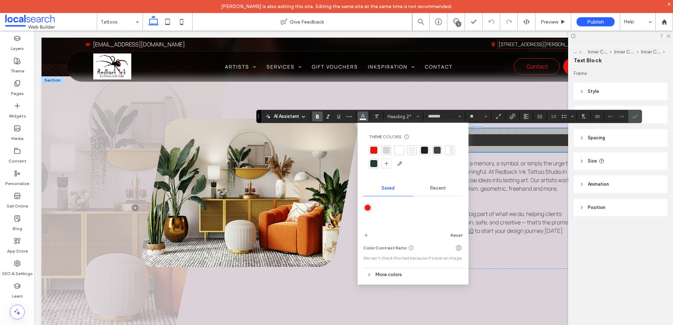
click at [420, 150] on div at bounding box center [425, 150] width 10 height 10
click at [504, 201] on span "Every tattoo begins with an idea — a memory, a symbol, or simply the urge to de…" at bounding box center [477, 180] width 187 height 42
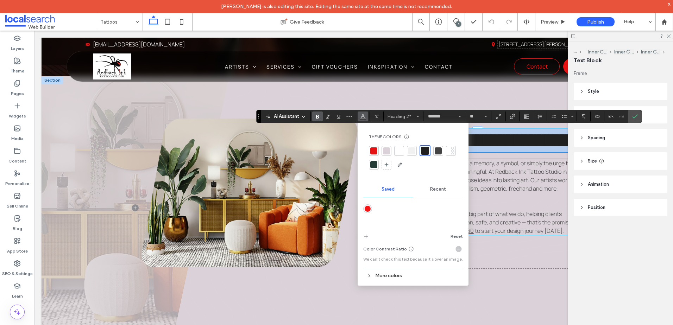
click at [504, 201] on span "Every tattoo begins with an idea — a memory, a symbol, or simply the urge to de…" at bounding box center [477, 180] width 187 height 42
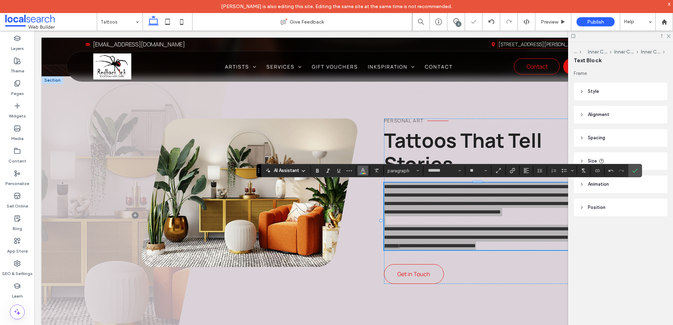
click at [366, 171] on button "Color" at bounding box center [363, 171] width 11 height 10
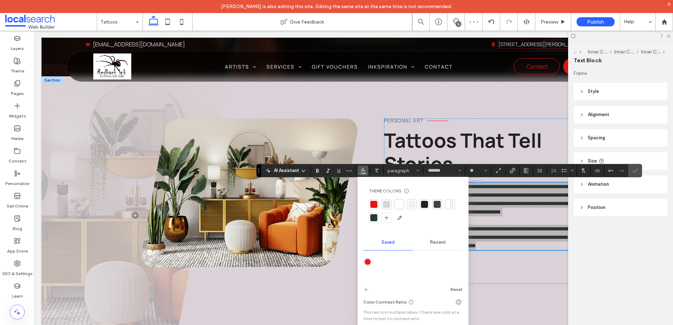
click at [438, 205] on div at bounding box center [437, 204] width 7 height 7
click at [634, 171] on icon "Confirm" at bounding box center [635, 171] width 6 height 6
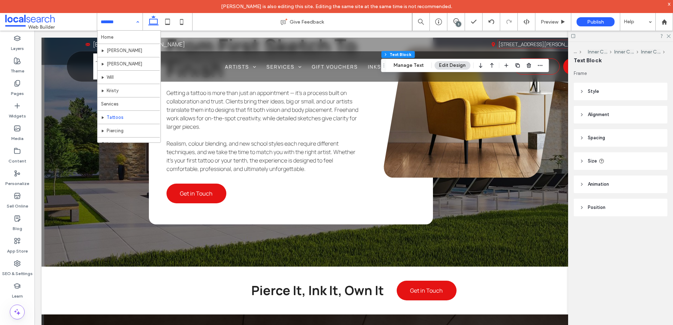
scroll to position [34, 0]
drag, startPoint x: 123, startPoint y: 95, endPoint x: 90, endPoint y: 88, distance: 34.0
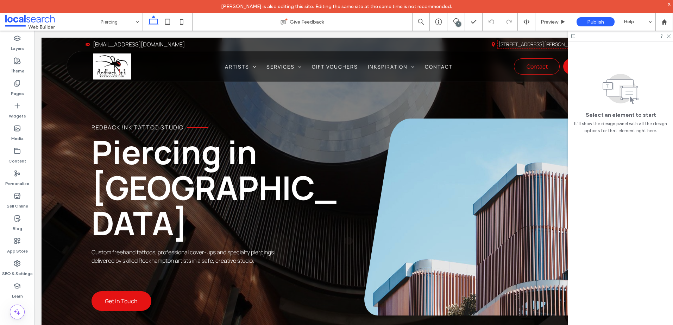
scroll to position [282, 0]
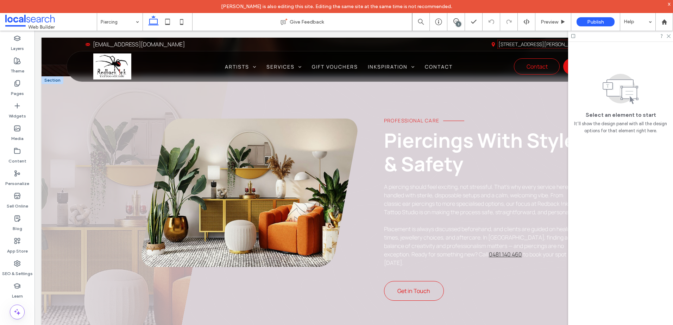
click at [421, 143] on span "Piercings With Style & Safety" at bounding box center [480, 152] width 192 height 51
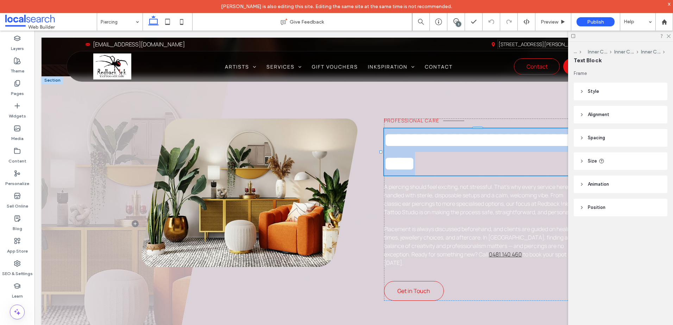
type input "*******"
type input "**"
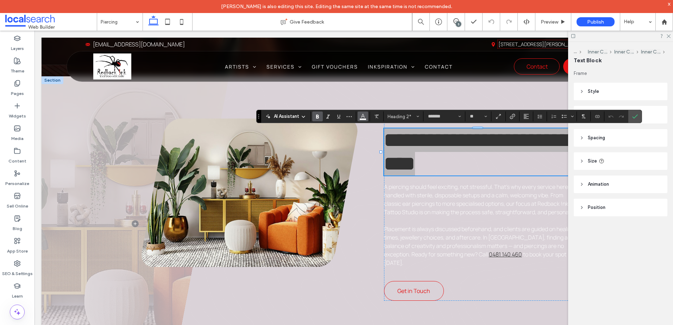
click at [363, 115] on use "Color" at bounding box center [363, 116] width 4 height 4
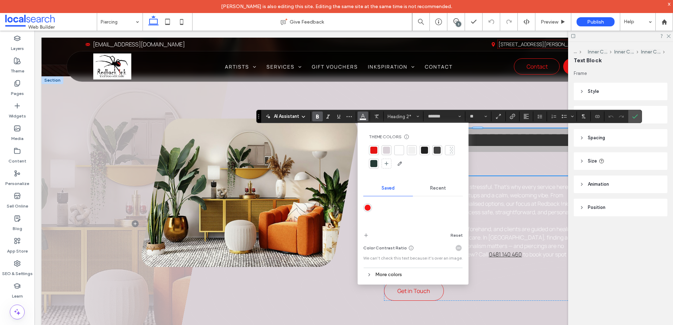
click at [426, 151] on div at bounding box center [424, 150] width 7 height 7
click at [488, 188] on span "A piercing should feel exciting, not stressful. That’s why every service here i…" at bounding box center [478, 199] width 189 height 33
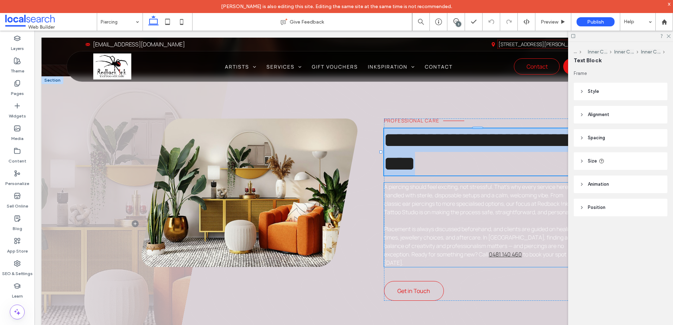
click at [488, 188] on div "A piercing should feel exciting, not stressful. That’s why every service here i…" at bounding box center [481, 225] width 195 height 84
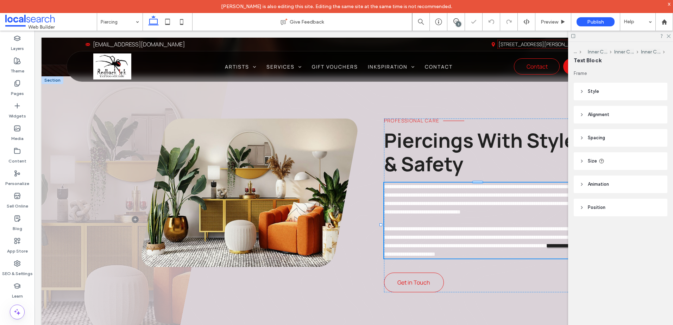
type input "*******"
type input "**"
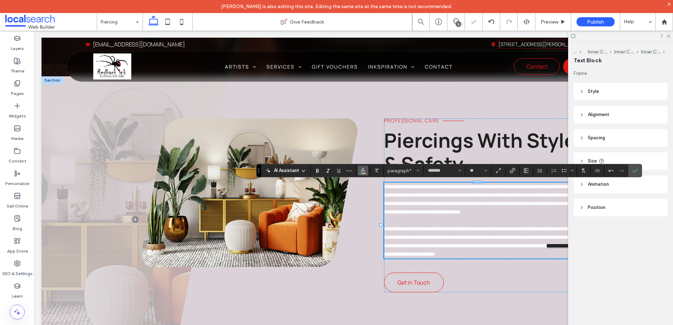
click at [359, 170] on button "Color" at bounding box center [363, 171] width 11 height 10
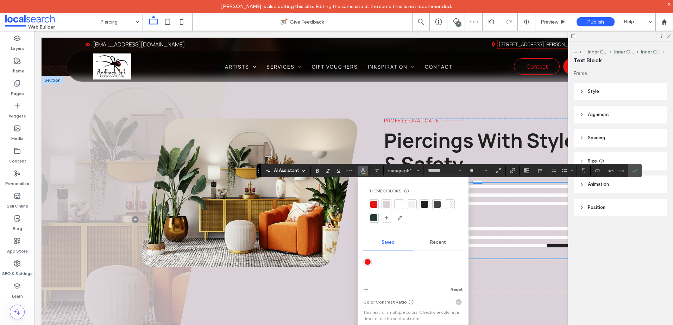
click at [436, 203] on div at bounding box center [437, 204] width 7 height 7
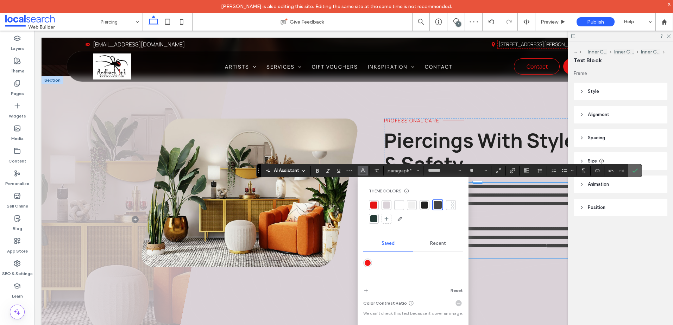
click at [634, 170] on icon "Confirm" at bounding box center [635, 171] width 6 height 6
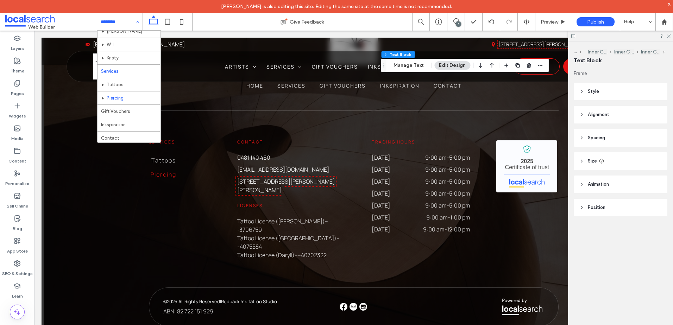
scroll to position [34, 0]
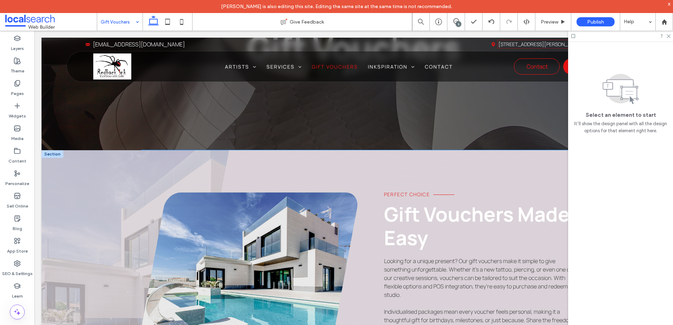
scroll to position [176, 0]
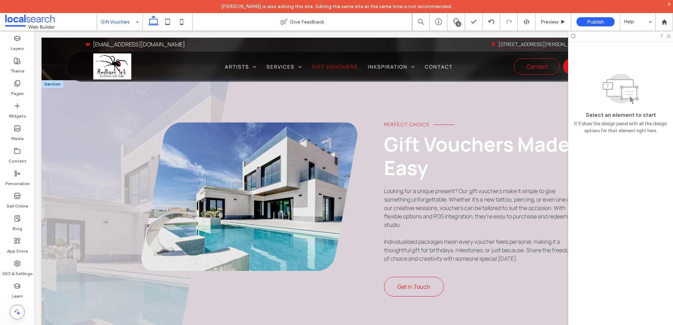
click at [409, 159] on span "Gift Vouchers Made Easy" at bounding box center [477, 156] width 186 height 51
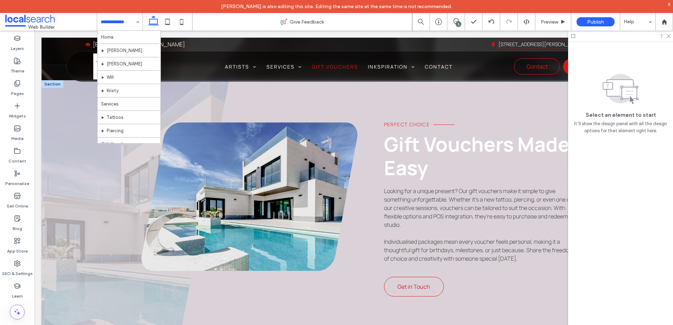
click at [409, 159] on span "Gift Vouchers Made Easy" at bounding box center [477, 156] width 186 height 51
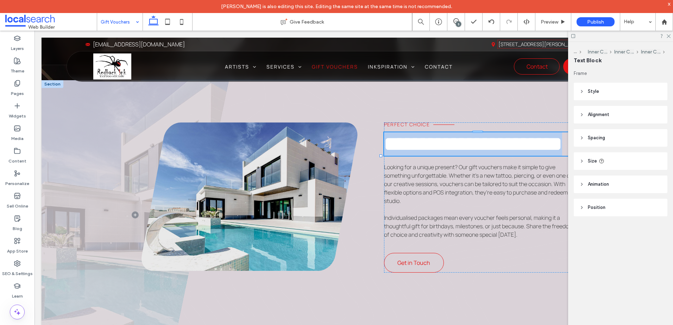
type input "*******"
type input "**"
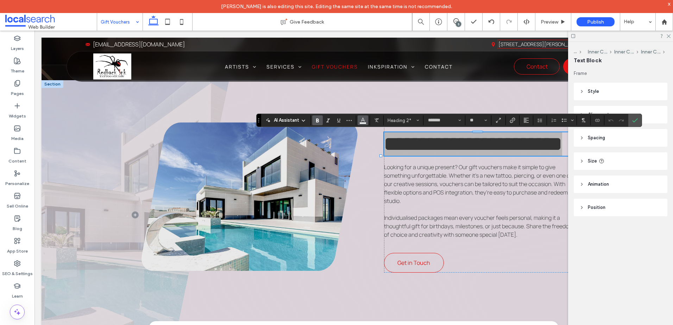
click at [365, 120] on icon "Color" at bounding box center [363, 120] width 6 height 6
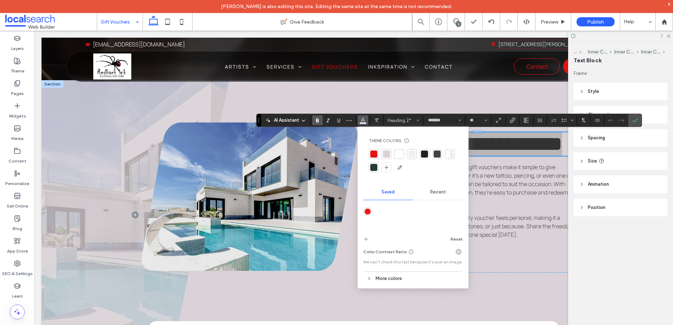
drag, startPoint x: 426, startPoint y: 155, endPoint x: 432, endPoint y: 161, distance: 8.2
click at [426, 155] on div at bounding box center [424, 154] width 7 height 7
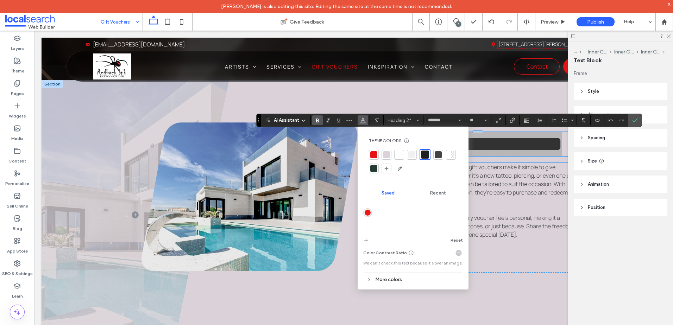
click at [515, 205] on span "Looking for a unique present? Our gift vouchers make it simple to give somethin…" at bounding box center [480, 184] width 192 height 42
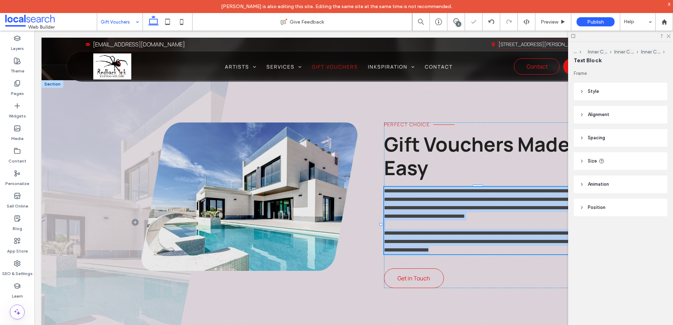
type input "*******"
type input "**"
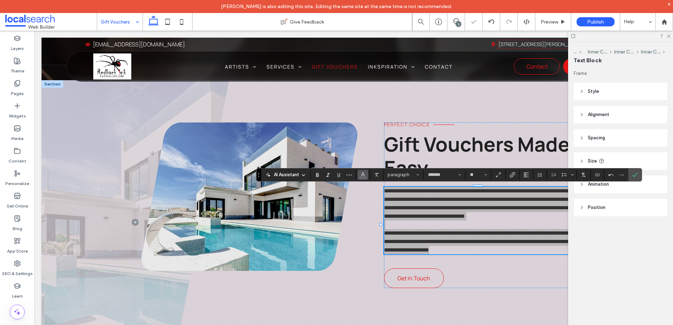
click at [366, 175] on button "Color" at bounding box center [363, 175] width 11 height 10
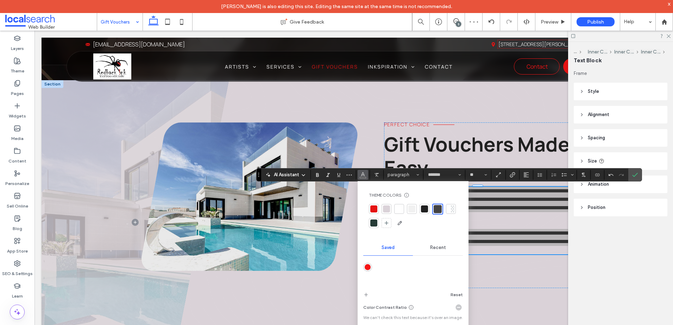
click at [436, 207] on div at bounding box center [438, 209] width 8 height 8
drag, startPoint x: 637, startPoint y: 173, endPoint x: 602, endPoint y: 177, distance: 34.7
click at [636, 173] on icon "Confirm" at bounding box center [635, 175] width 6 height 6
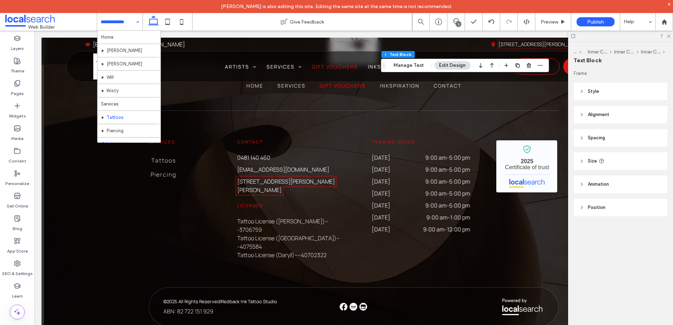
scroll to position [34, 0]
drag, startPoint x: 124, startPoint y: 124, endPoint x: 133, endPoint y: 124, distance: 8.4
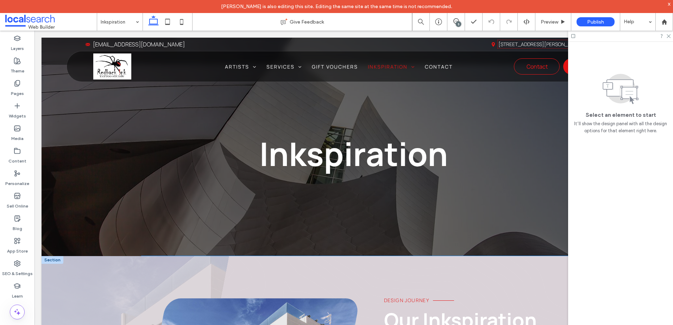
scroll to position [141, 0]
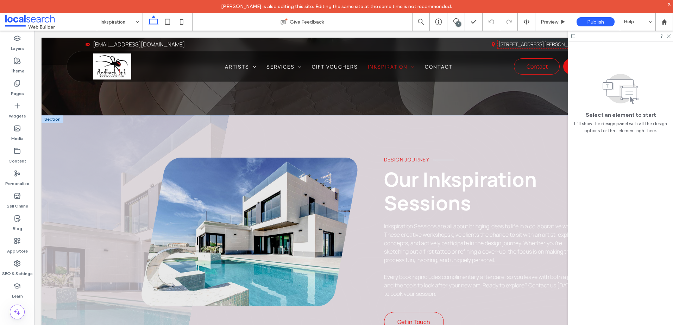
click at [427, 189] on span "Our Inkspiration Sessions" at bounding box center [460, 191] width 153 height 51
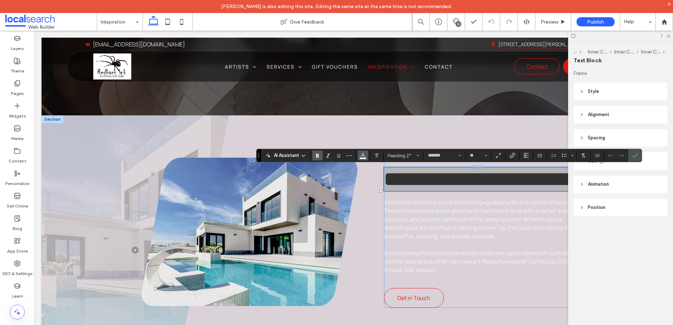
click at [361, 159] on span "Color" at bounding box center [363, 154] width 6 height 9
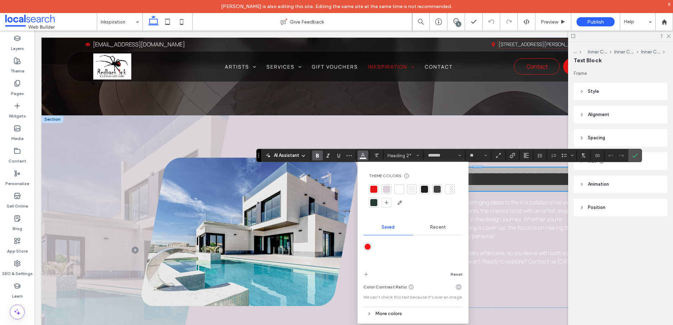
click at [426, 191] on div at bounding box center [424, 189] width 7 height 7
click at [492, 238] on span "Inkspiration Sessions are all about bringing ideas to life in a collaborative w…" at bounding box center [480, 220] width 193 height 42
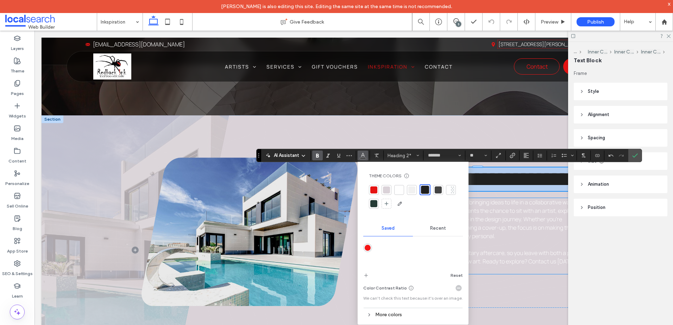
click at [492, 238] on div "Inkspiration Sessions are all about bringing ideas to life in a collaborative w…" at bounding box center [481, 236] width 195 height 76
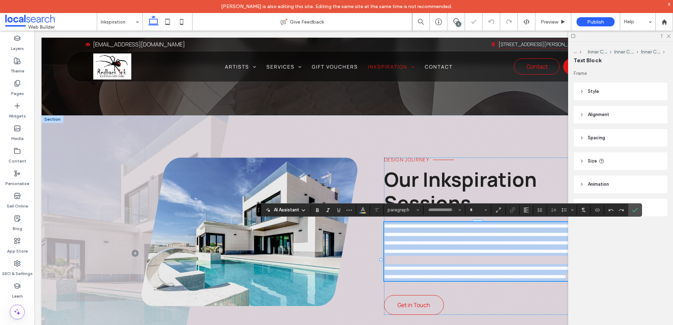
type input "*******"
type input "**"
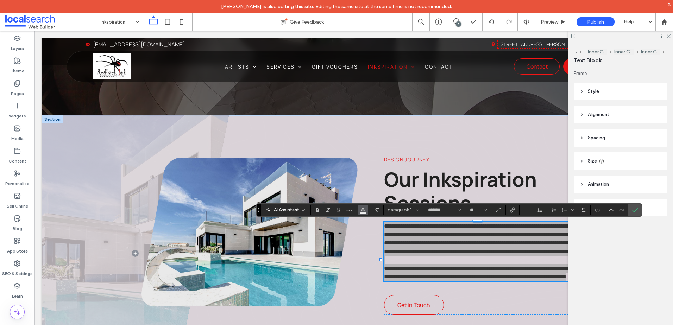
drag, startPoint x: 367, startPoint y: 211, endPoint x: 377, endPoint y: 214, distance: 10.5
click at [367, 211] on button "Color" at bounding box center [363, 210] width 11 height 10
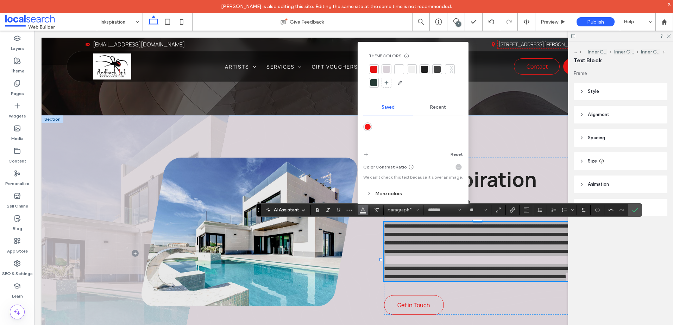
click at [439, 68] on div at bounding box center [437, 69] width 7 height 7
click at [640, 210] on section at bounding box center [634, 210] width 13 height 13
click at [634, 210] on icon "Confirm" at bounding box center [635, 210] width 6 height 6
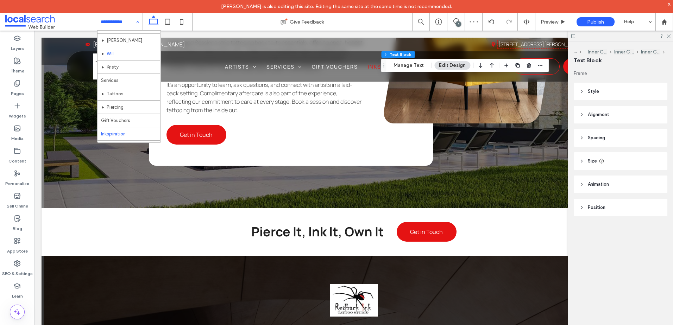
scroll to position [34, 0]
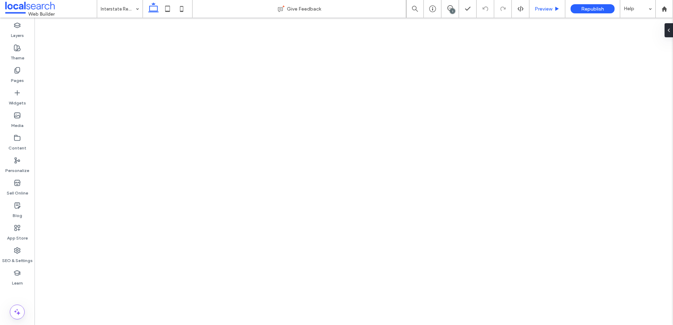
click at [537, 10] on span "Preview" at bounding box center [544, 9] width 18 height 6
